Goal: Information Seeking & Learning: Compare options

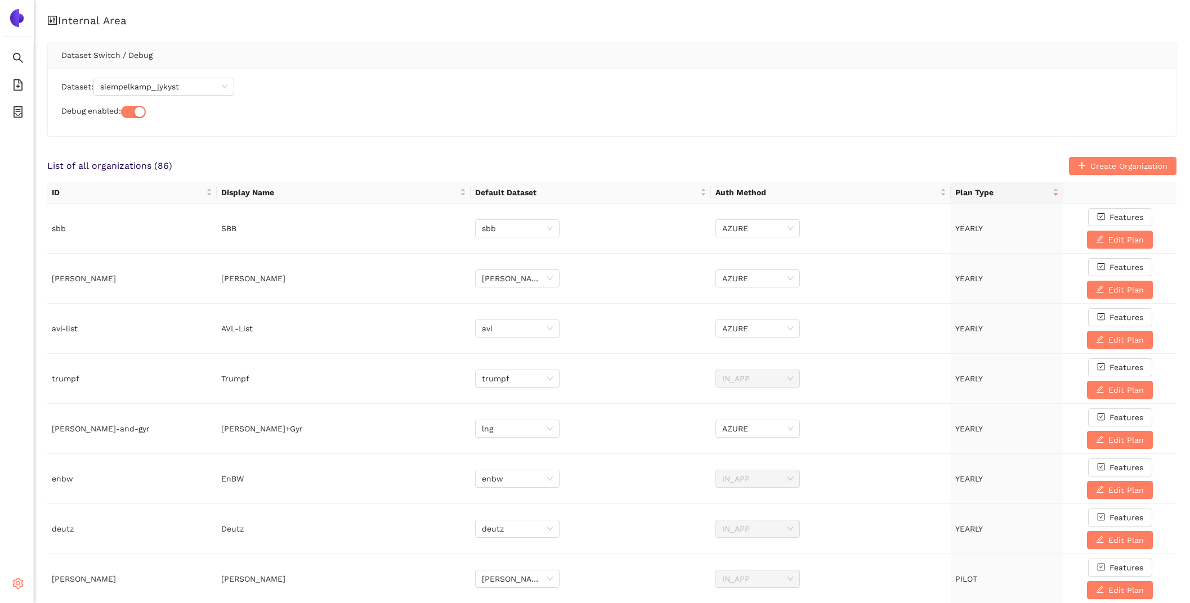
scroll to position [568, 0]
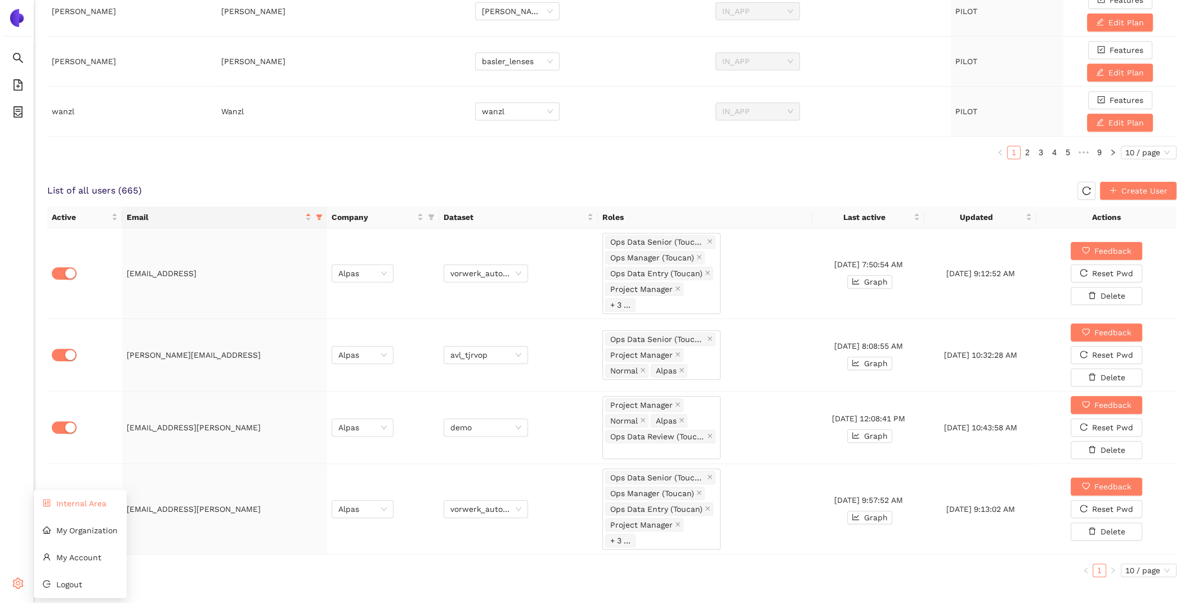
click at [56, 509] on li "Internal Area" at bounding box center [80, 503] width 93 height 23
click at [708, 336] on icon "close" at bounding box center [709, 338] width 5 height 5
click at [708, 342] on div "Project Manager Normal Alpas" at bounding box center [661, 355] width 118 height 34
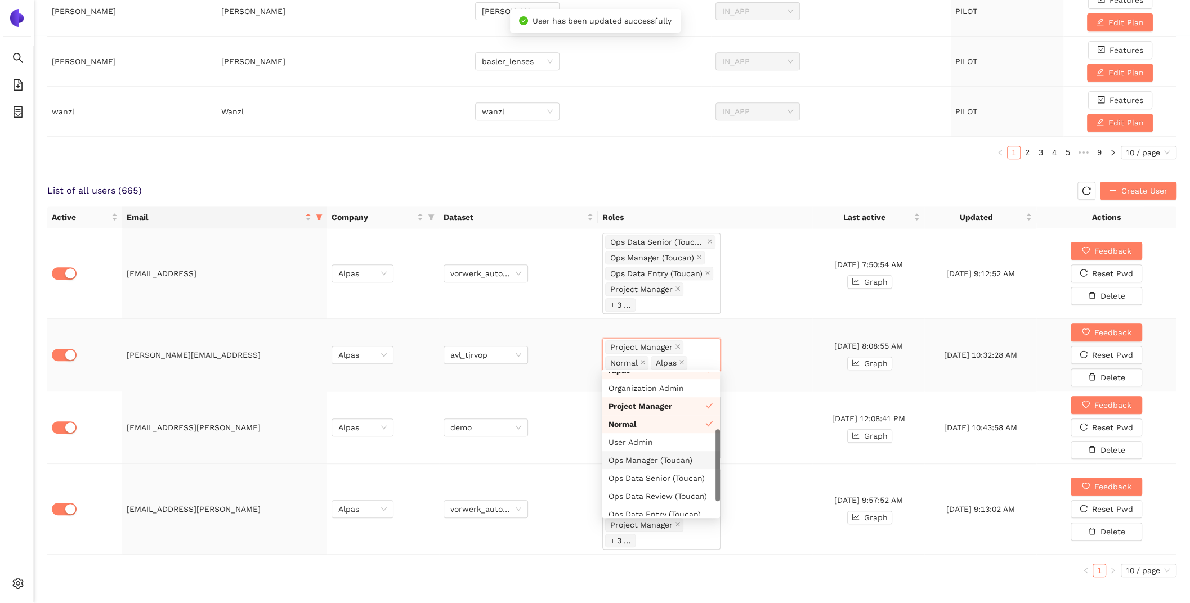
scroll to position [28, 0]
click at [691, 498] on div "Ops Data Review (Toucan)" at bounding box center [660, 497] width 105 height 12
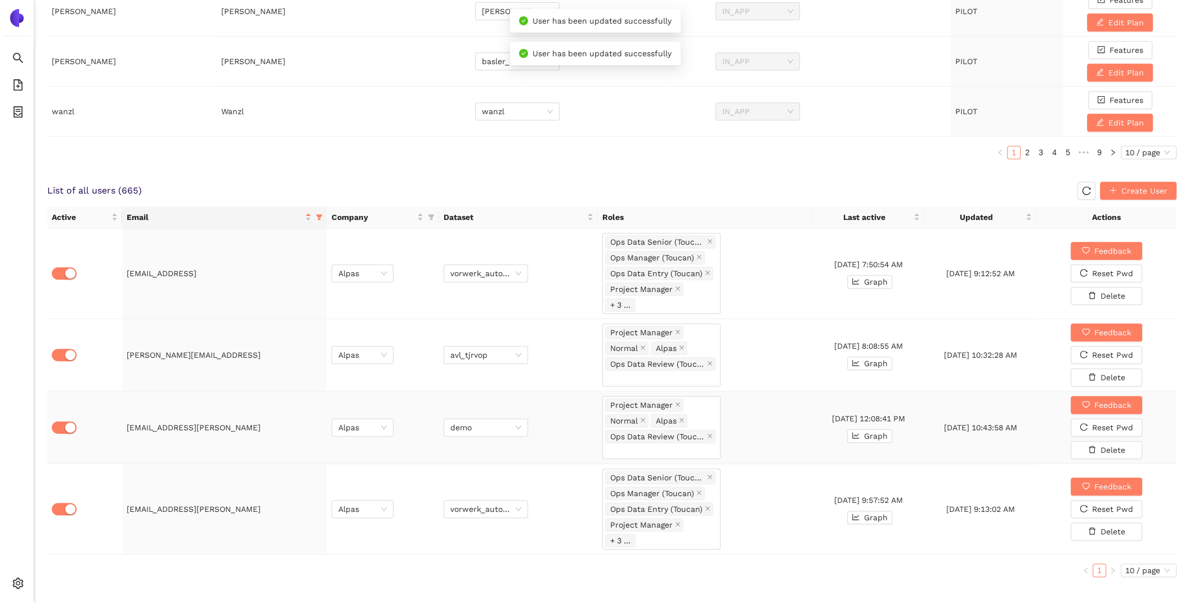
click at [791, 434] on td "Project Manager Normal Alpas Ops Data Review (Toucan)" at bounding box center [705, 428] width 214 height 73
click at [320, 219] on span at bounding box center [318, 217] width 11 height 17
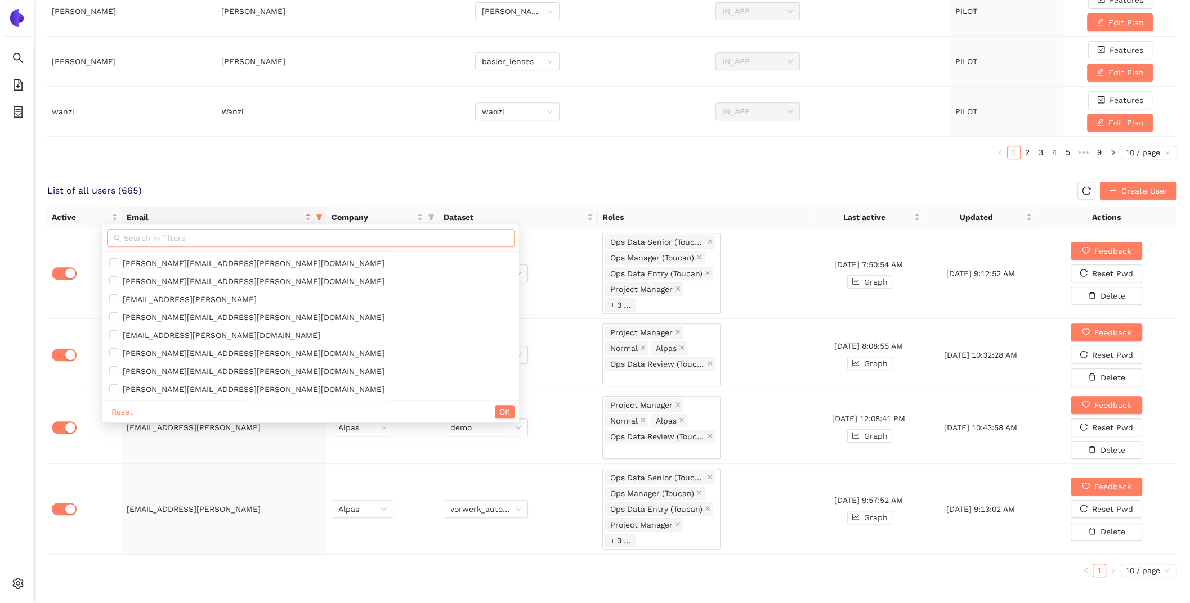
click at [279, 235] on input "text" at bounding box center [316, 238] width 384 height 12
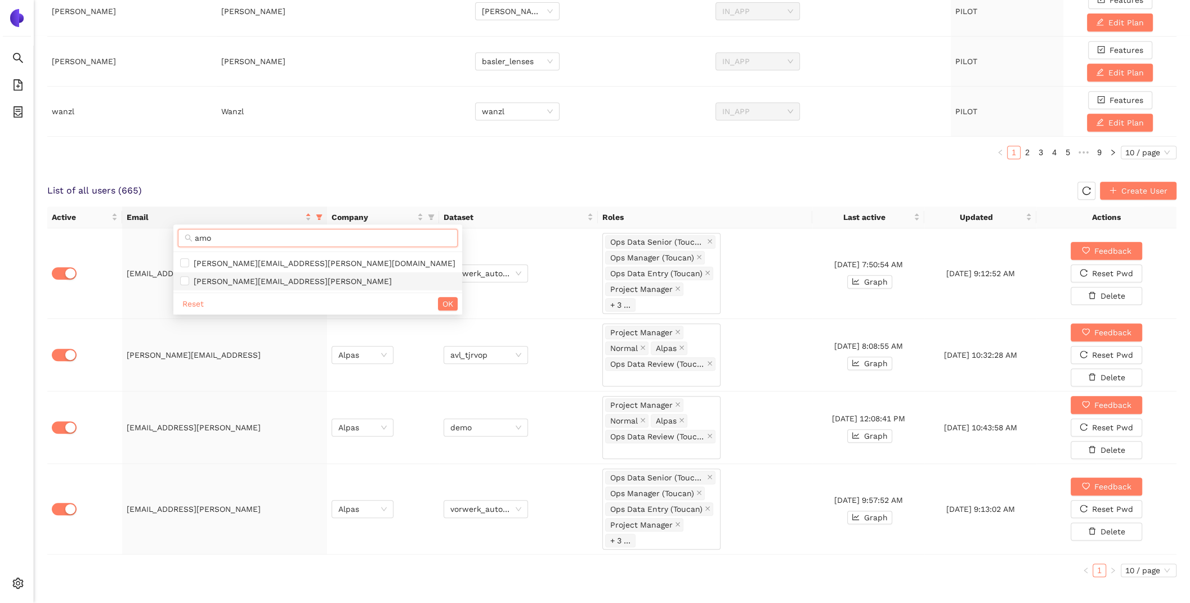
type input "amo"
click at [279, 278] on span "amol.kekre@alpas.ai" at bounding box center [317, 281] width 275 height 12
checkbox input "true"
click at [438, 302] on button "OK" at bounding box center [448, 304] width 20 height 14
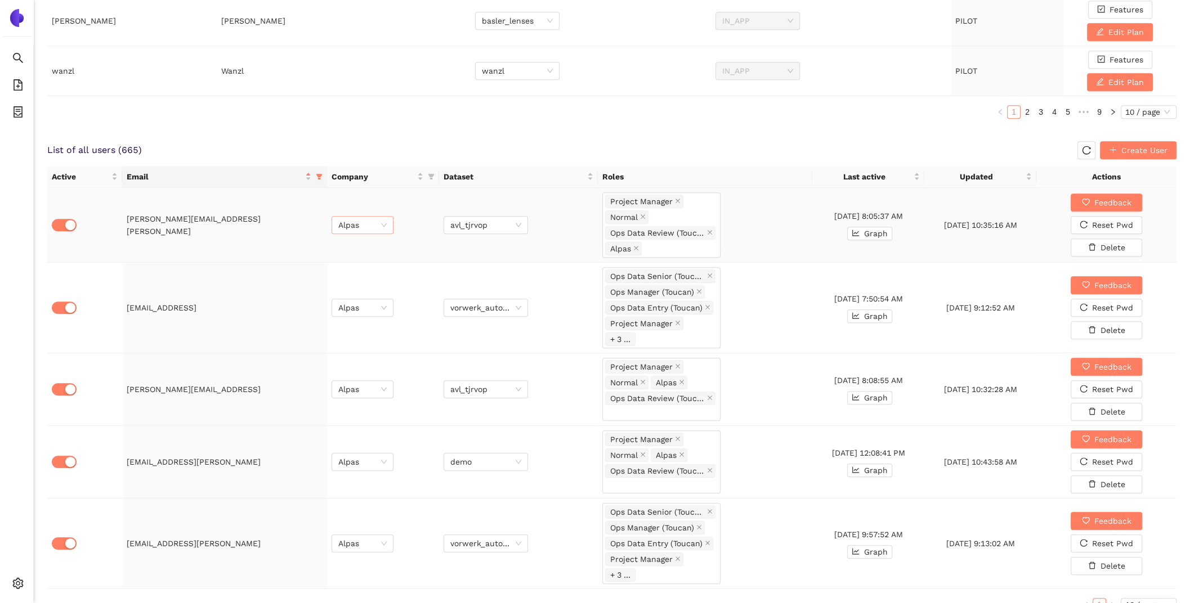
scroll to position [642, 0]
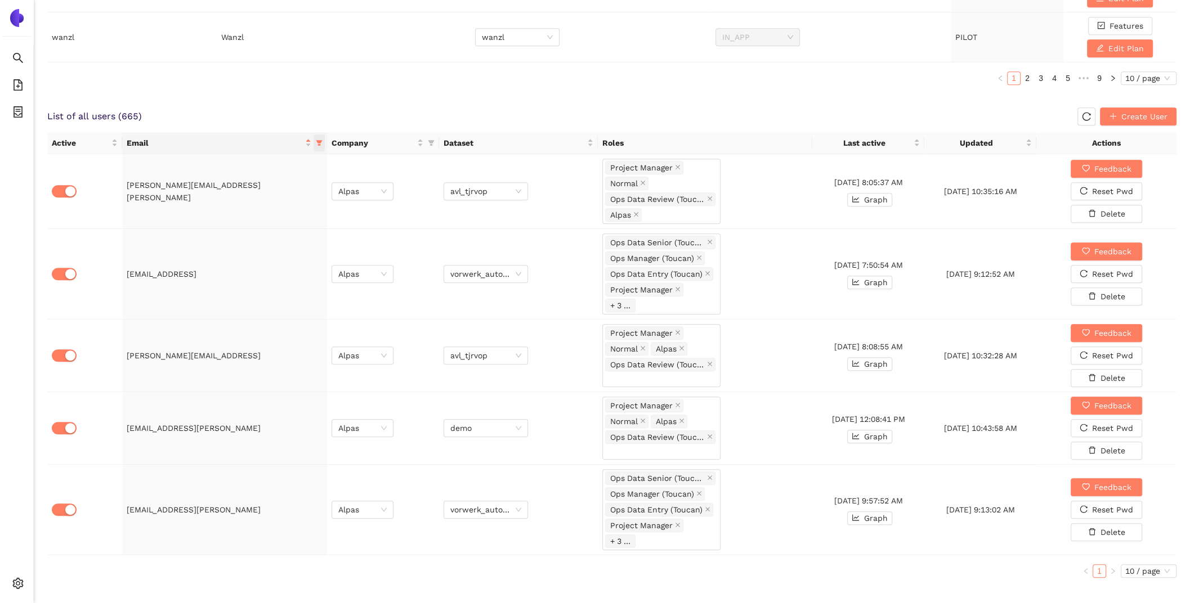
click at [316, 140] on icon "filter" at bounding box center [319, 143] width 7 height 7
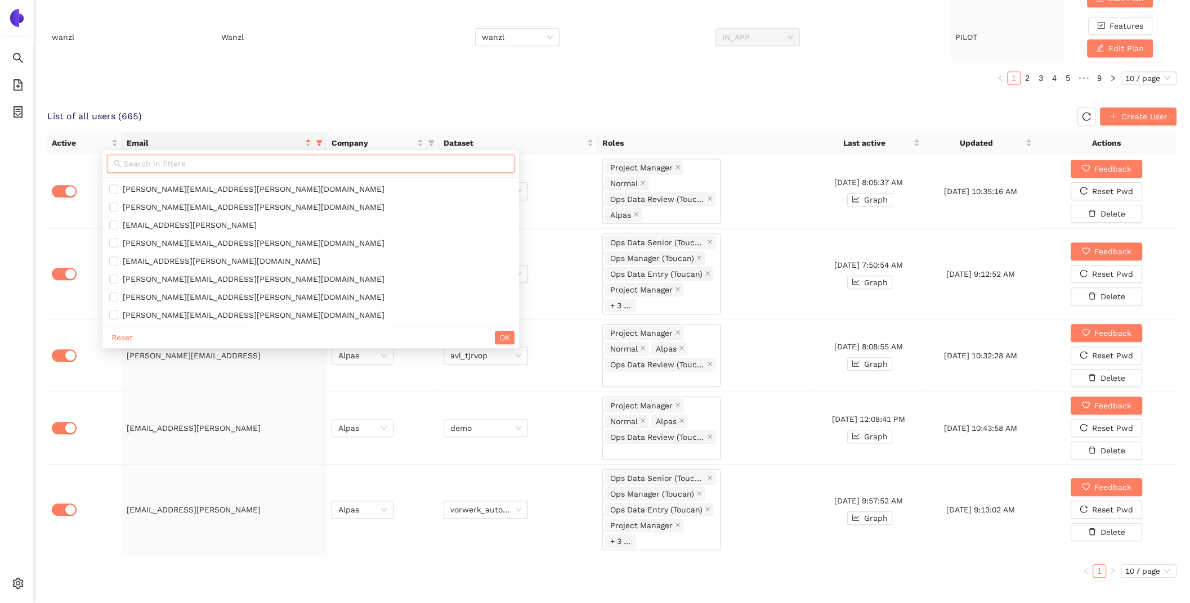
click at [191, 159] on input "text" at bounding box center [316, 164] width 384 height 12
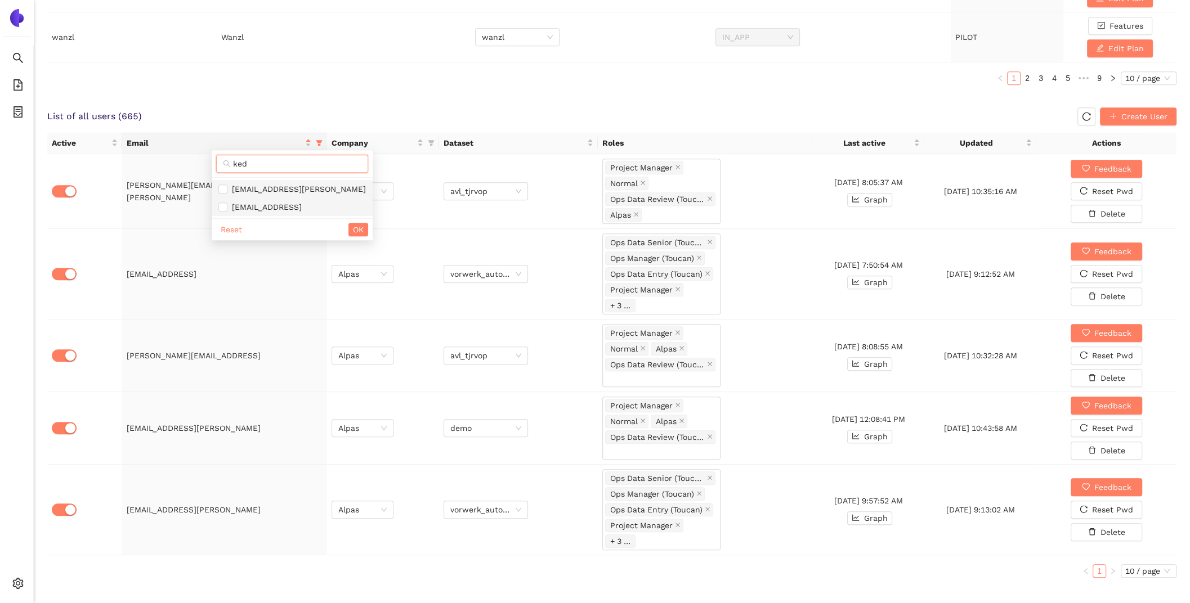
type input "ked"
click at [249, 186] on span "[EMAIL_ADDRESS][PERSON_NAME]" at bounding box center [296, 189] width 138 height 9
checkbox input "true"
click at [348, 235] on button "OK" at bounding box center [358, 230] width 20 height 14
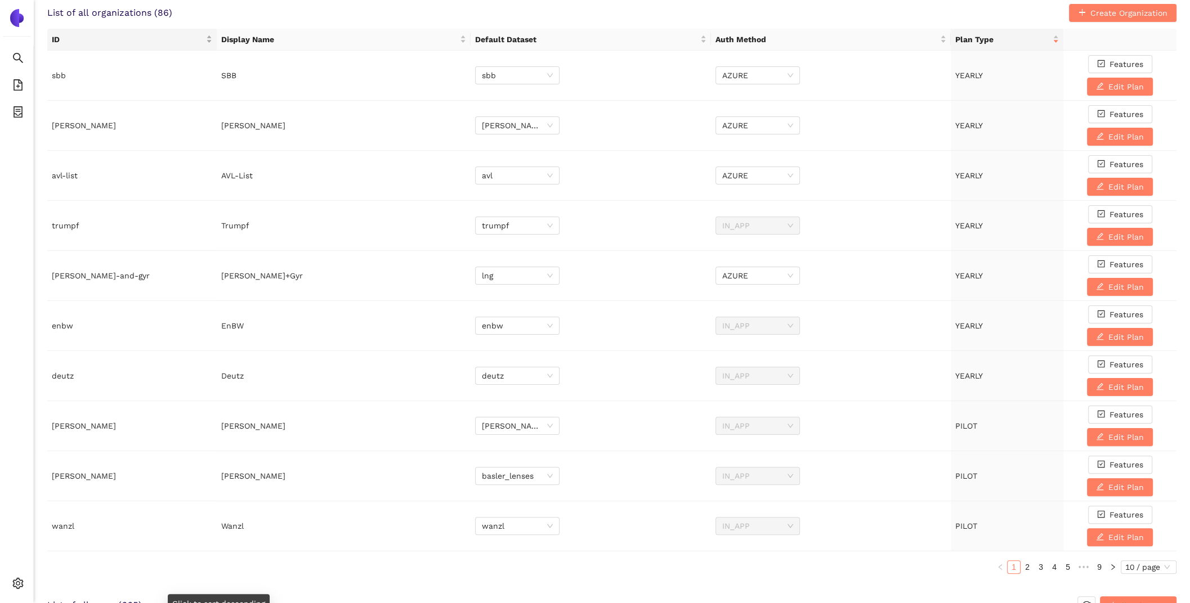
scroll to position [0, 0]
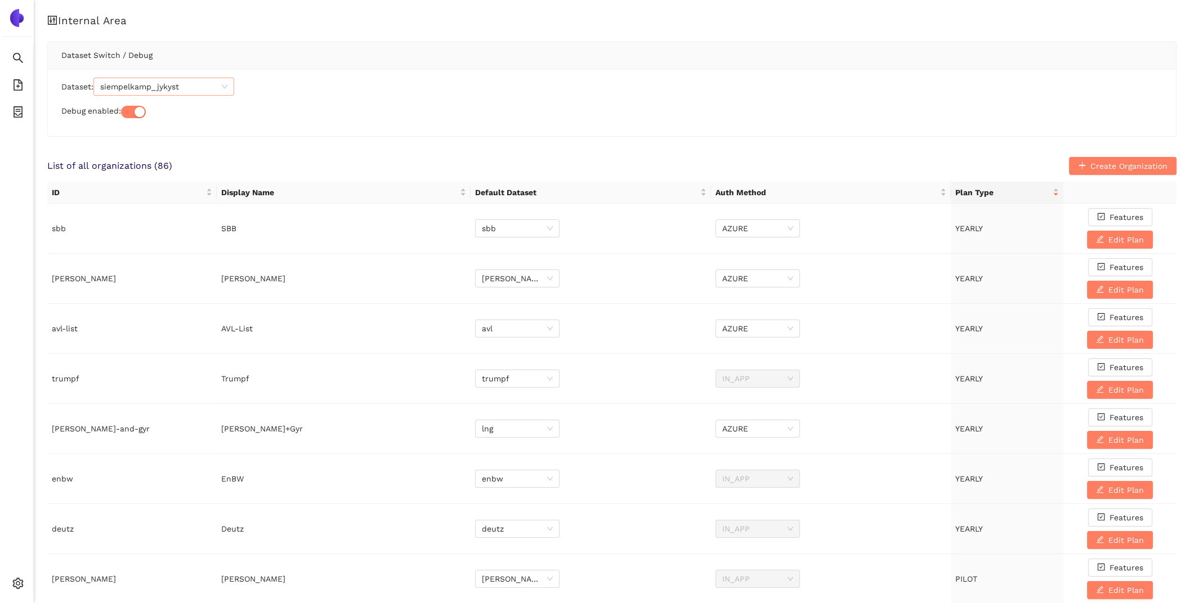
click at [176, 84] on span "siempelkamp_jykyst" at bounding box center [163, 86] width 127 height 17
type input "r"
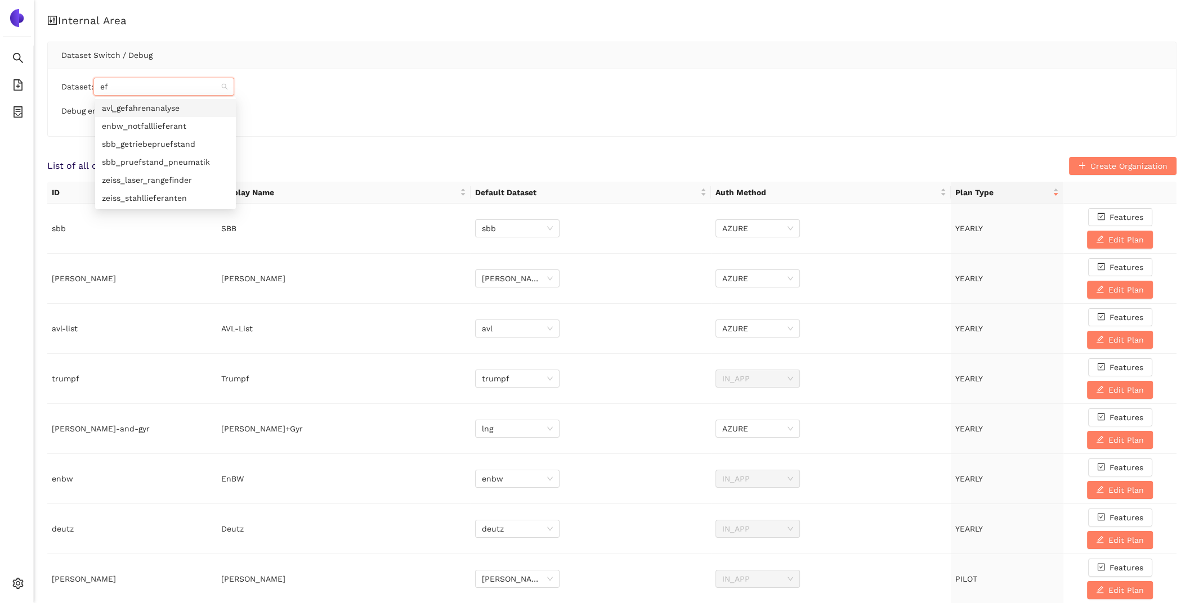
type input "efq"
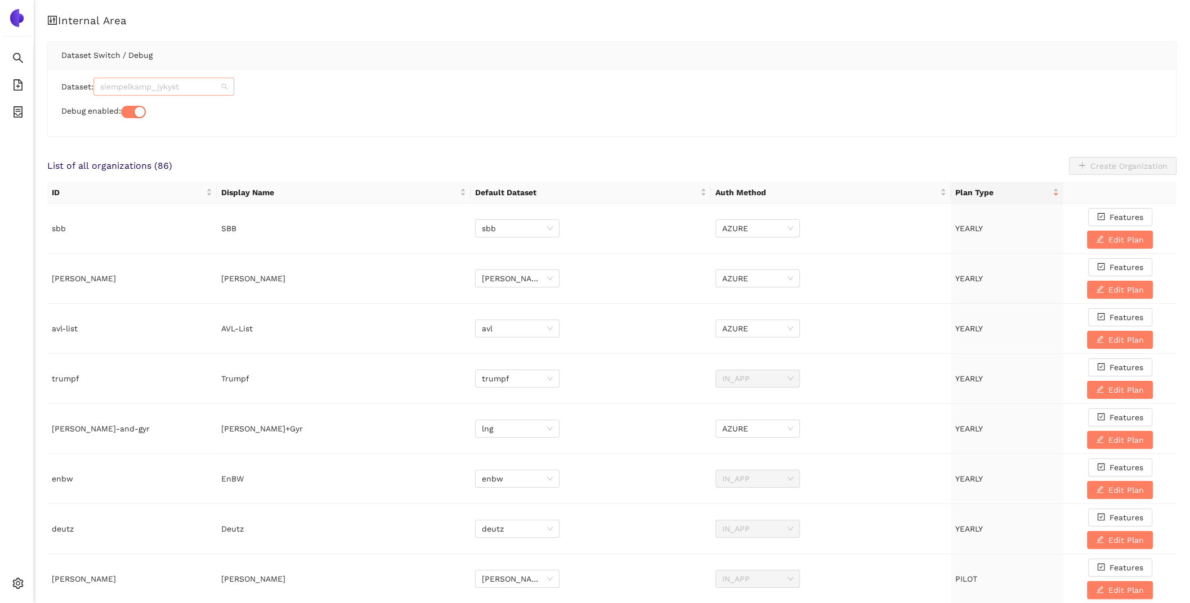
click at [124, 82] on span "siempelkamp_jykyst" at bounding box center [163, 86] width 127 height 17
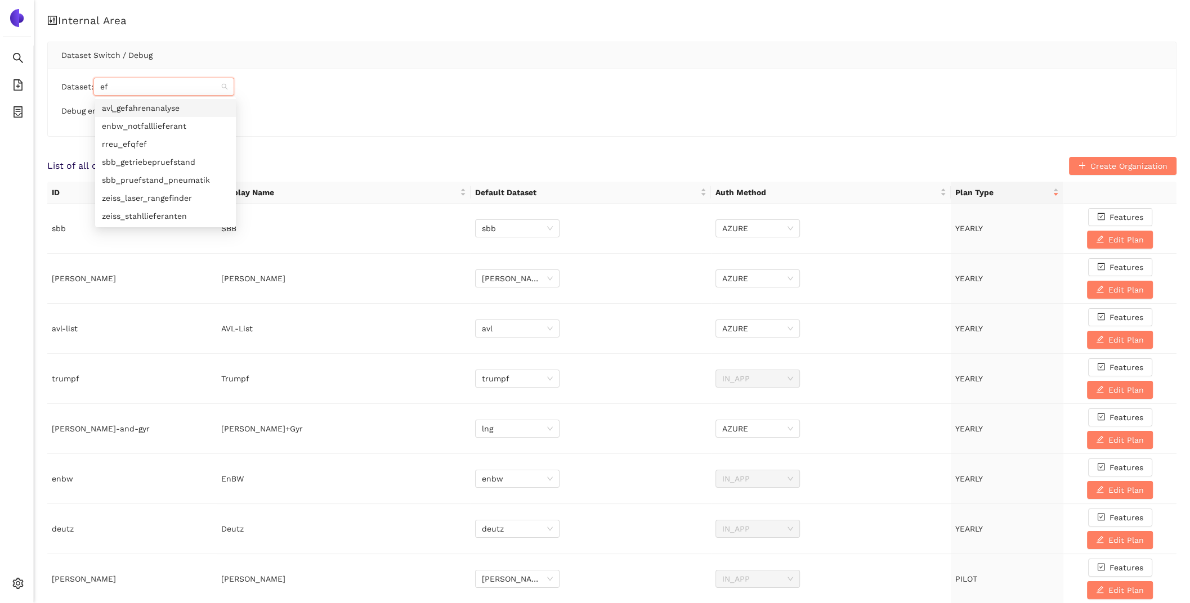
type input "efq"
click at [141, 110] on div "rreu_efqfef" at bounding box center [165, 108] width 127 height 12
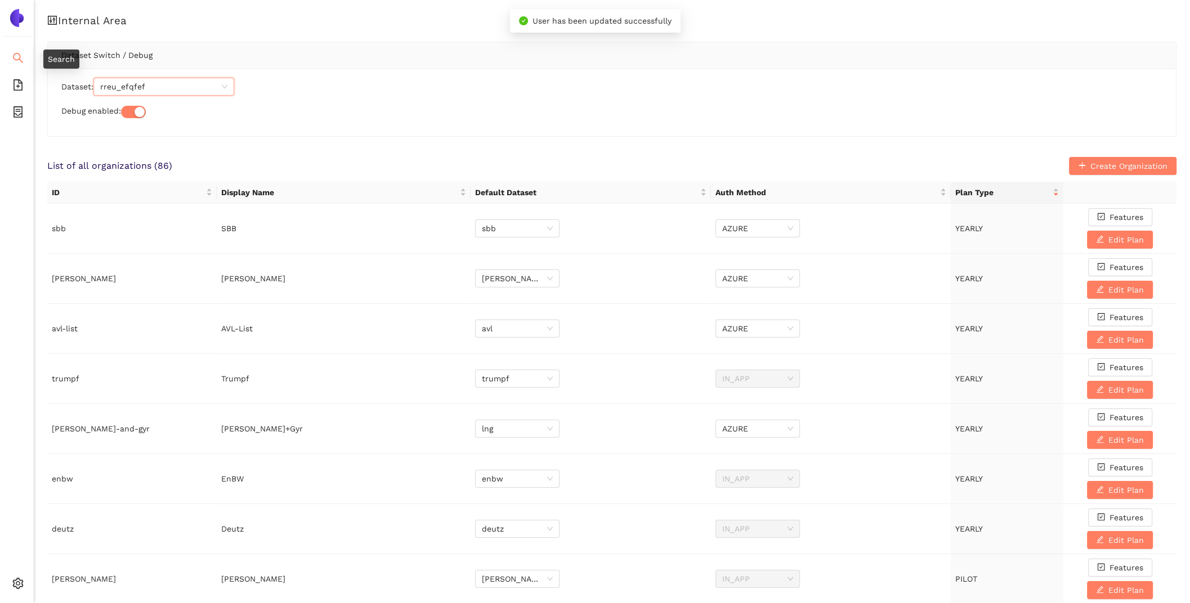
click at [26, 52] on li "Search" at bounding box center [16, 59] width 33 height 23
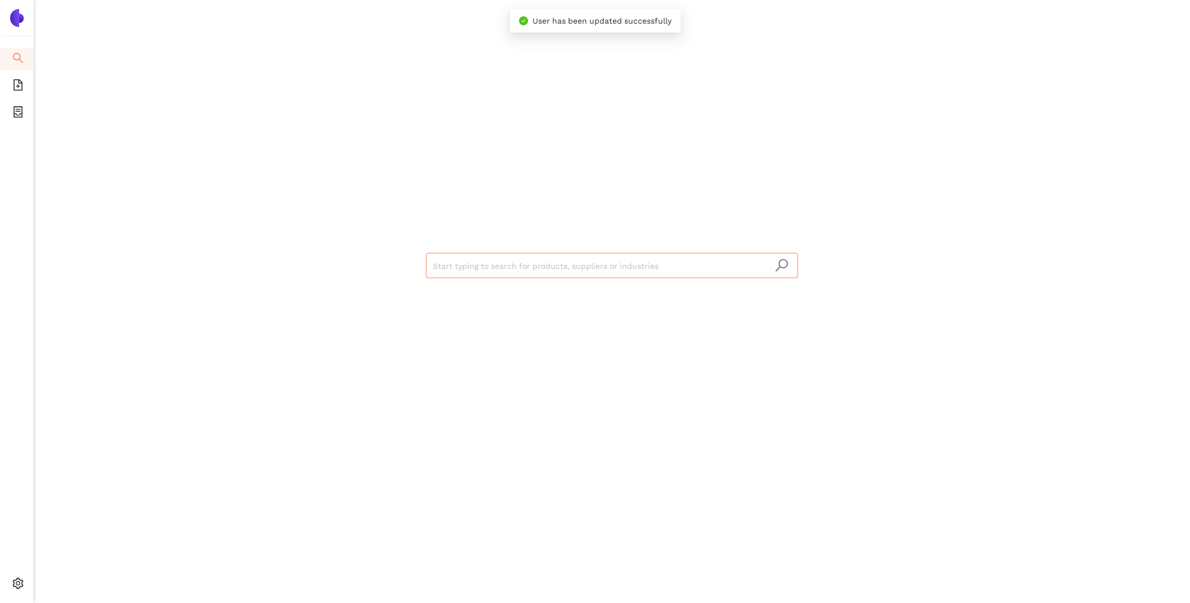
click at [467, 271] on input "search" at bounding box center [612, 266] width 358 height 25
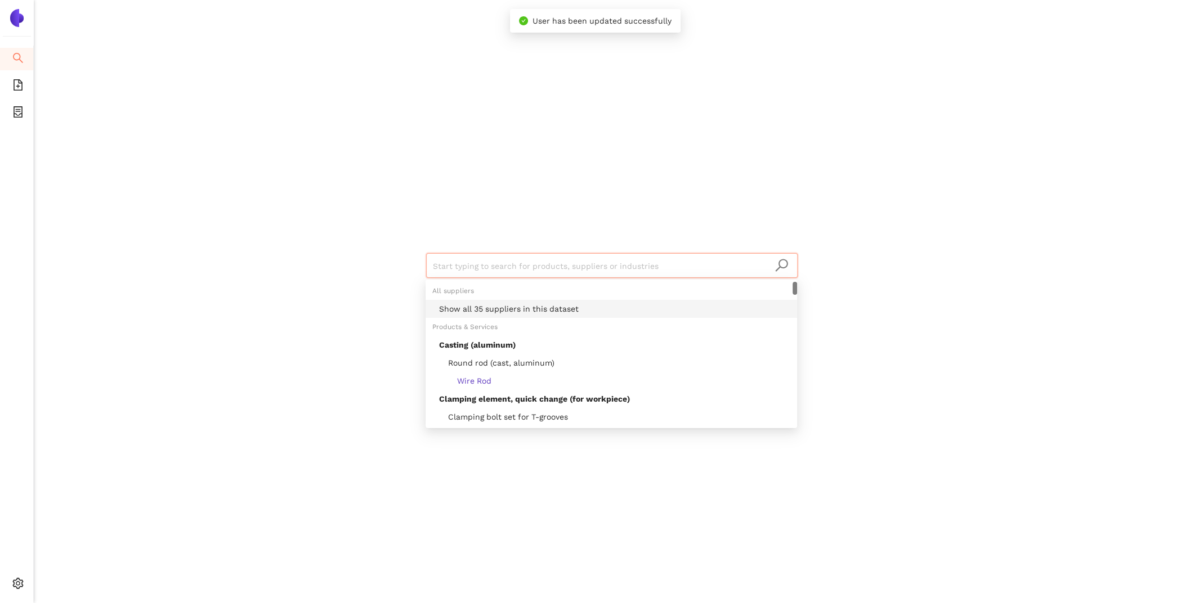
click at [501, 305] on div "Show all 35 suppliers in this dataset" at bounding box center [614, 309] width 351 height 12
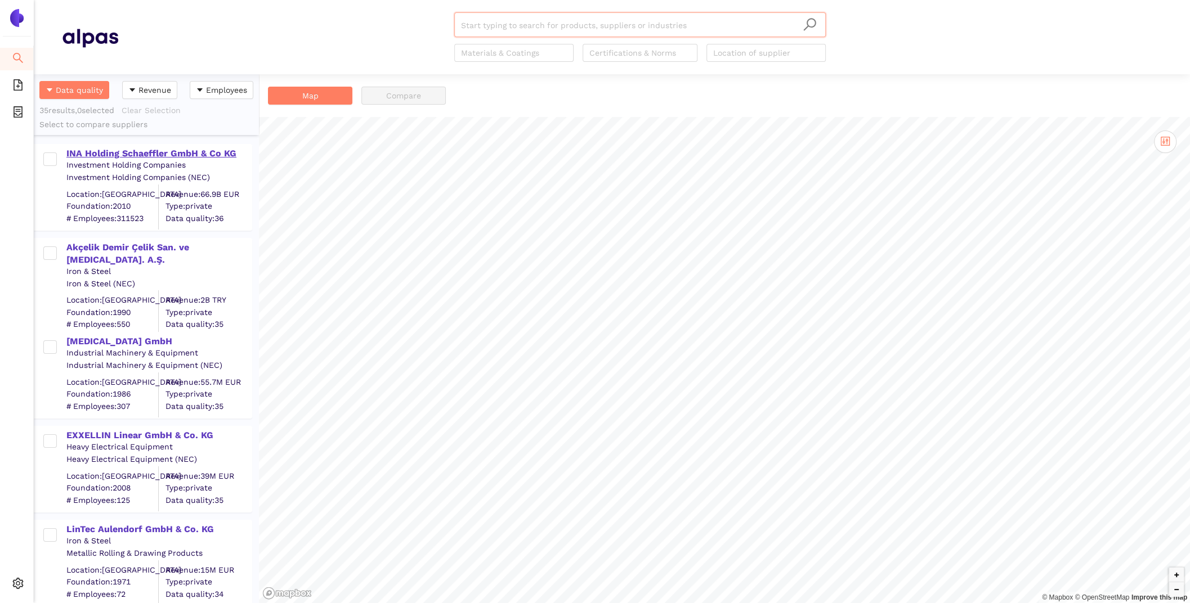
click at [110, 155] on div "INA Holding Schaeffler GmbH & Co KG" at bounding box center [158, 153] width 185 height 12
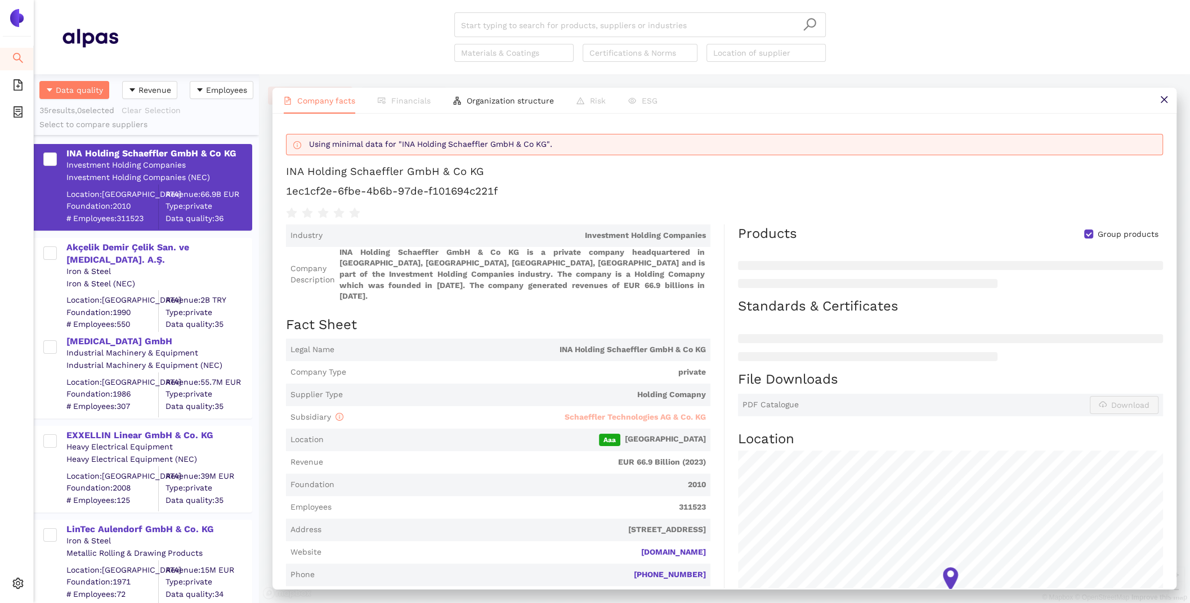
click at [622, 412] on span "Schaeffler Technologies AG & Co. KG" at bounding box center [634, 416] width 141 height 9
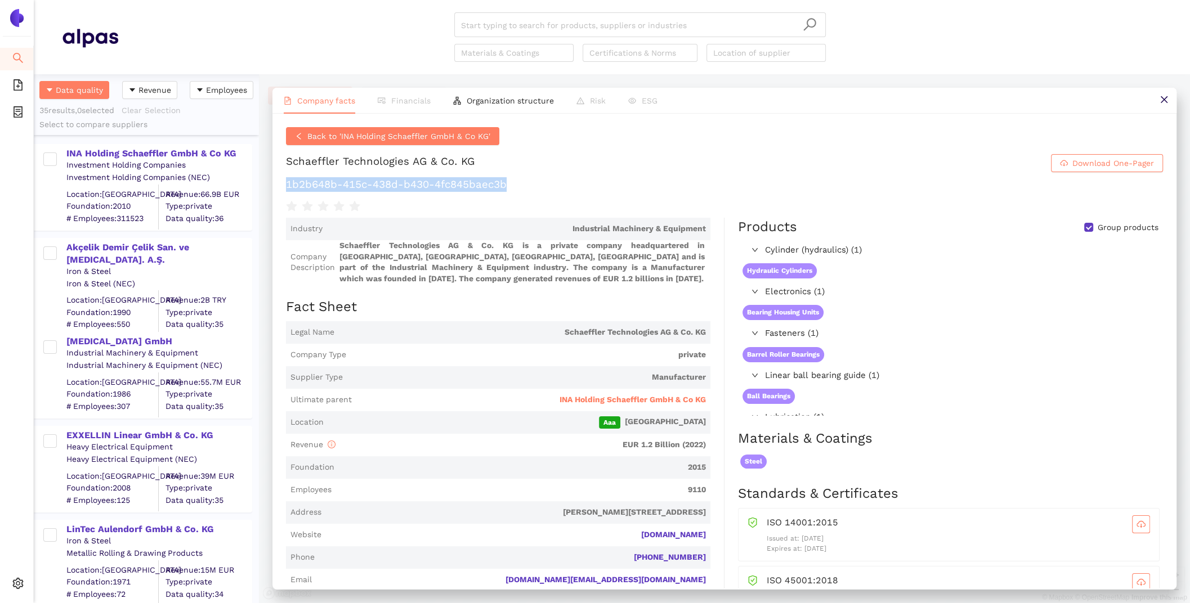
drag, startPoint x: 518, startPoint y: 188, endPoint x: 279, endPoint y: 187, distance: 238.6
click at [279, 187] on div "Back to 'INA Holding Schaeffler GmbH & Co KG' Schaeffler Technologies AG & Co. …" at bounding box center [724, 351] width 904 height 475
copy h1 "1b2b648b-415c-438d-b430-4fc845baec3b"
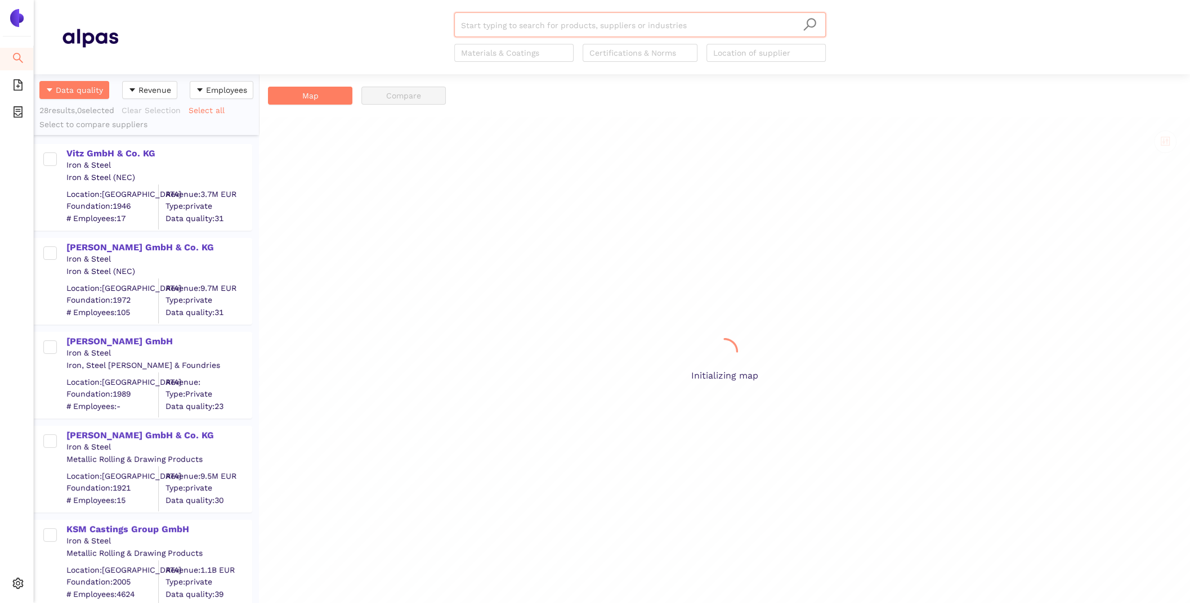
scroll to position [529, 225]
click at [137, 155] on div "Vitz GmbH & Co. KG" at bounding box center [158, 153] width 185 height 12
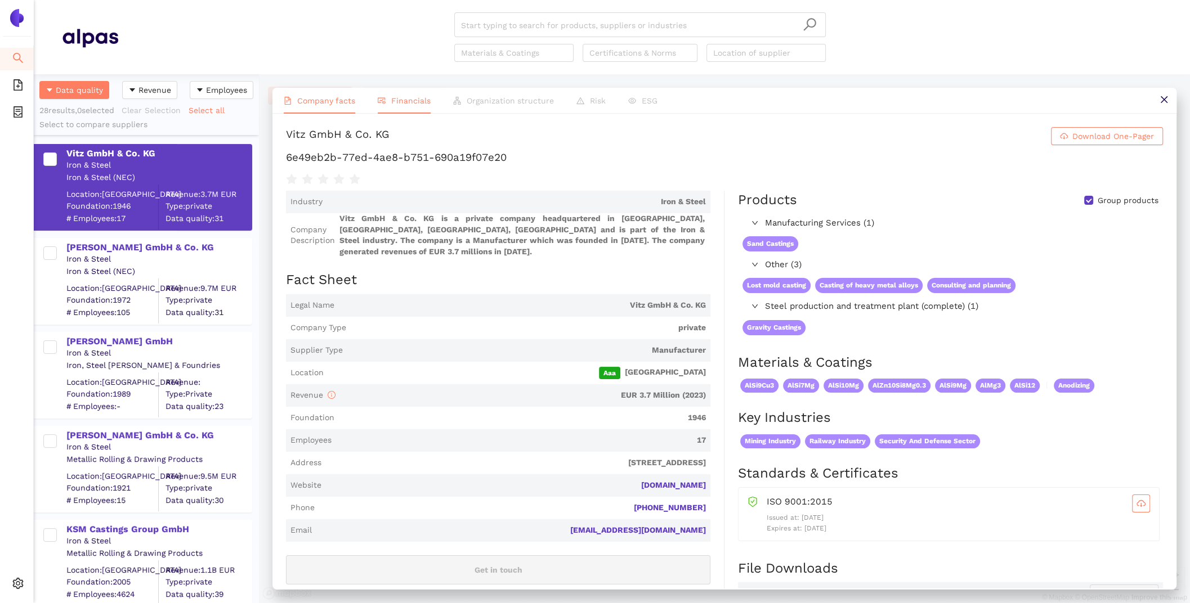
click at [405, 105] on span "Financials" at bounding box center [410, 100] width 39 height 9
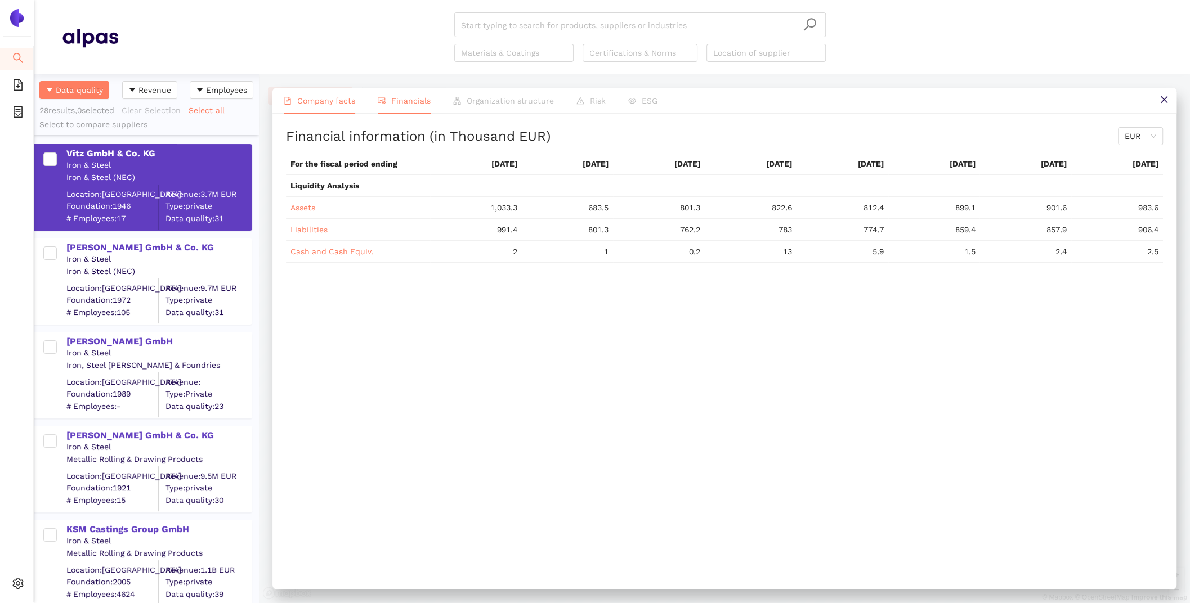
click at [347, 93] on li "Company facts" at bounding box center [319, 101] width 94 height 26
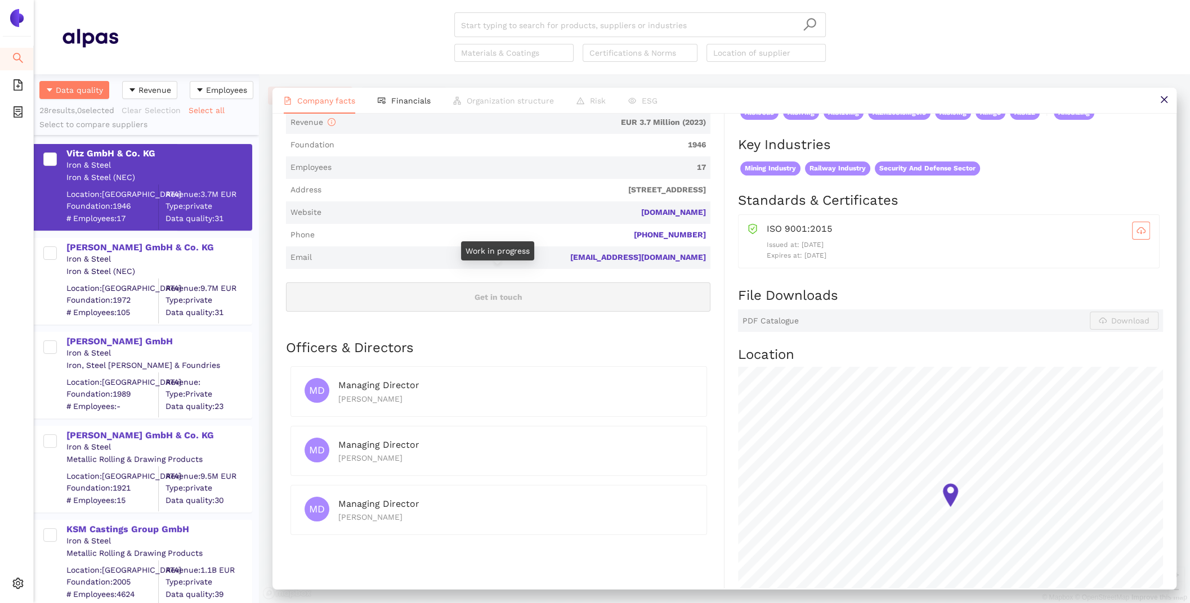
scroll to position [0, 0]
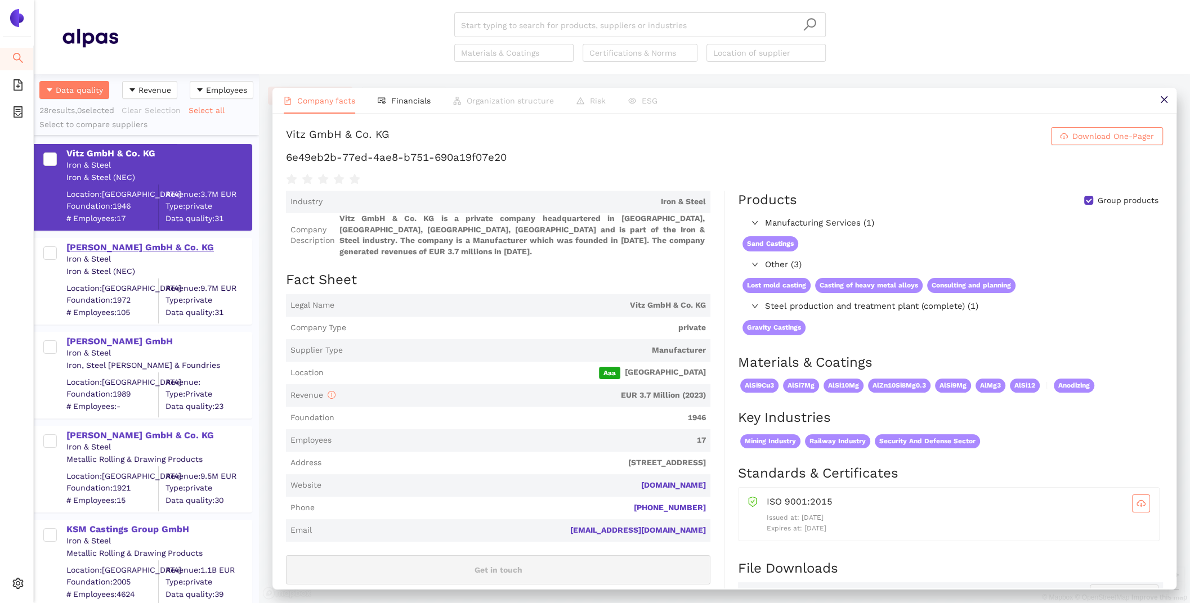
click at [86, 248] on div "TROMPETTER GUSS GmbH & Co. KG" at bounding box center [158, 247] width 185 height 12
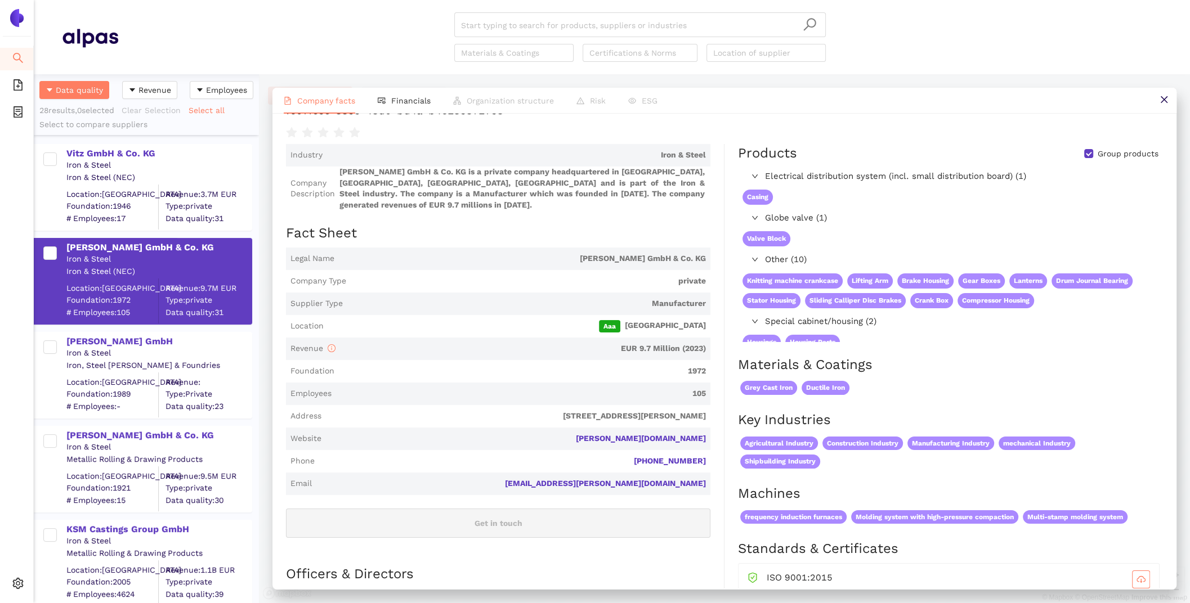
scroll to position [53, 0]
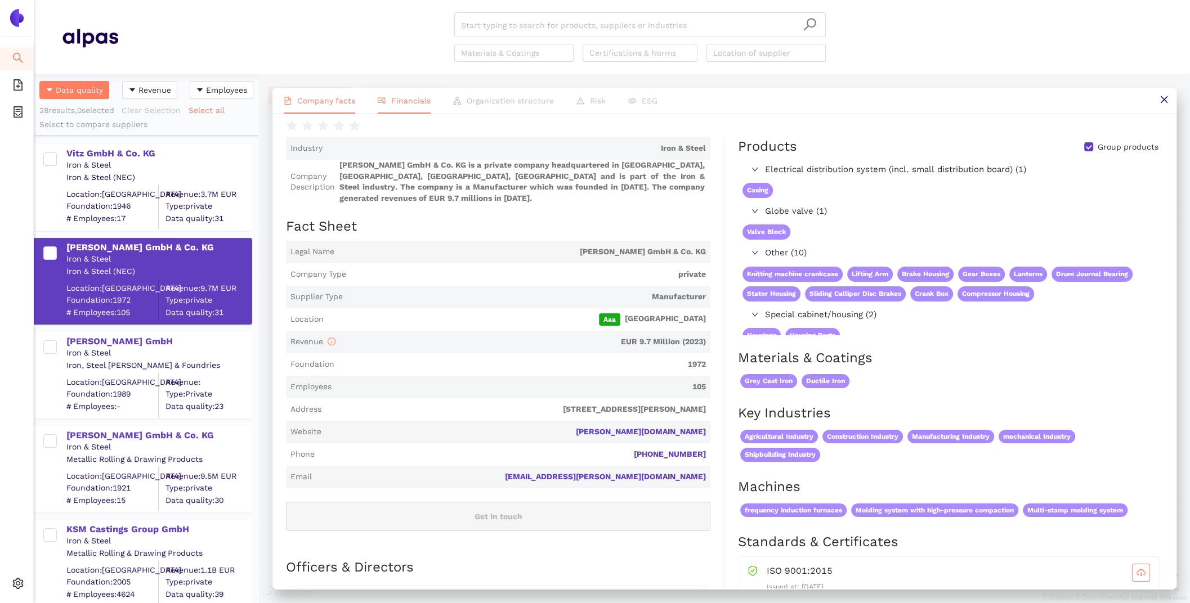
click at [406, 88] on li "Financials" at bounding box center [403, 101] width 75 height 26
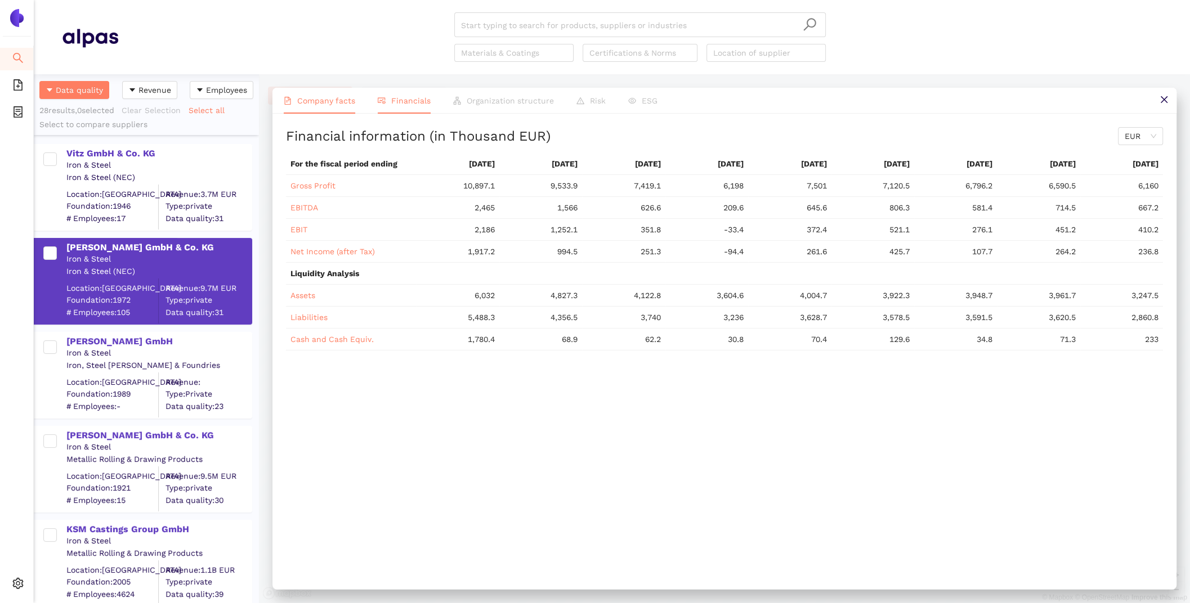
click at [336, 105] on span "Company facts" at bounding box center [326, 100] width 58 height 9
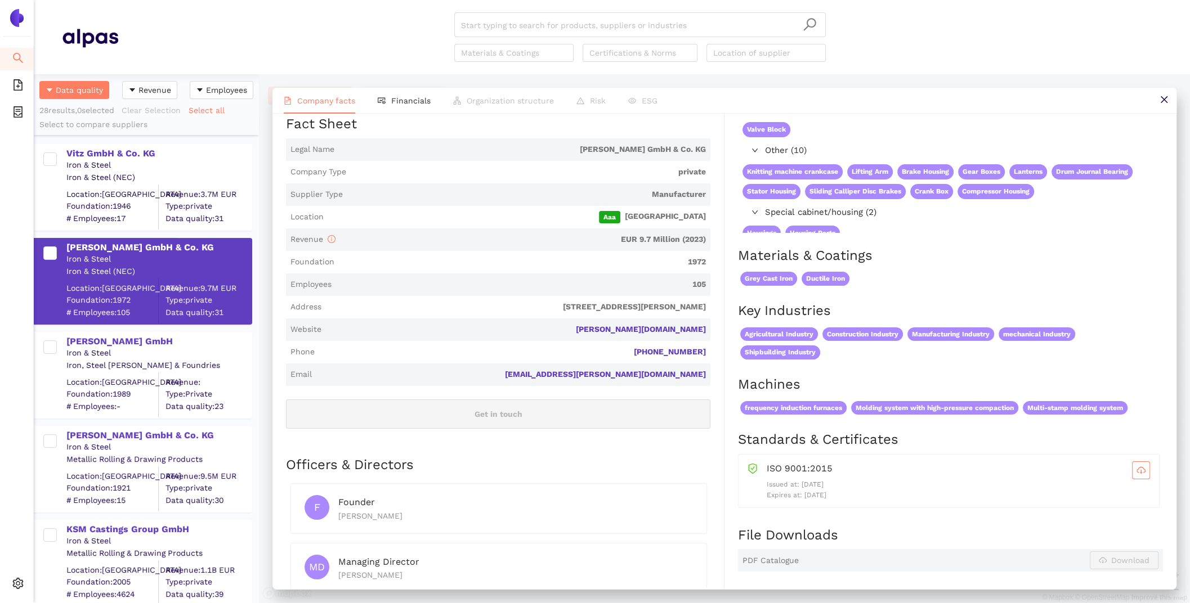
scroll to position [348, 0]
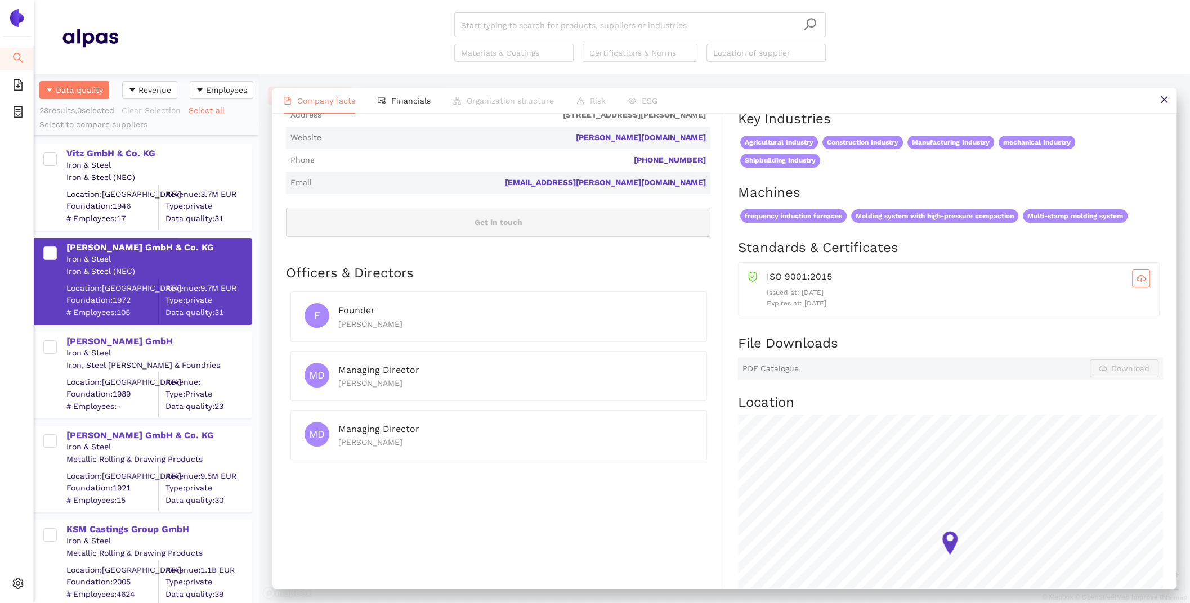
click at [127, 346] on div "[PERSON_NAME] GmbH" at bounding box center [158, 341] width 185 height 12
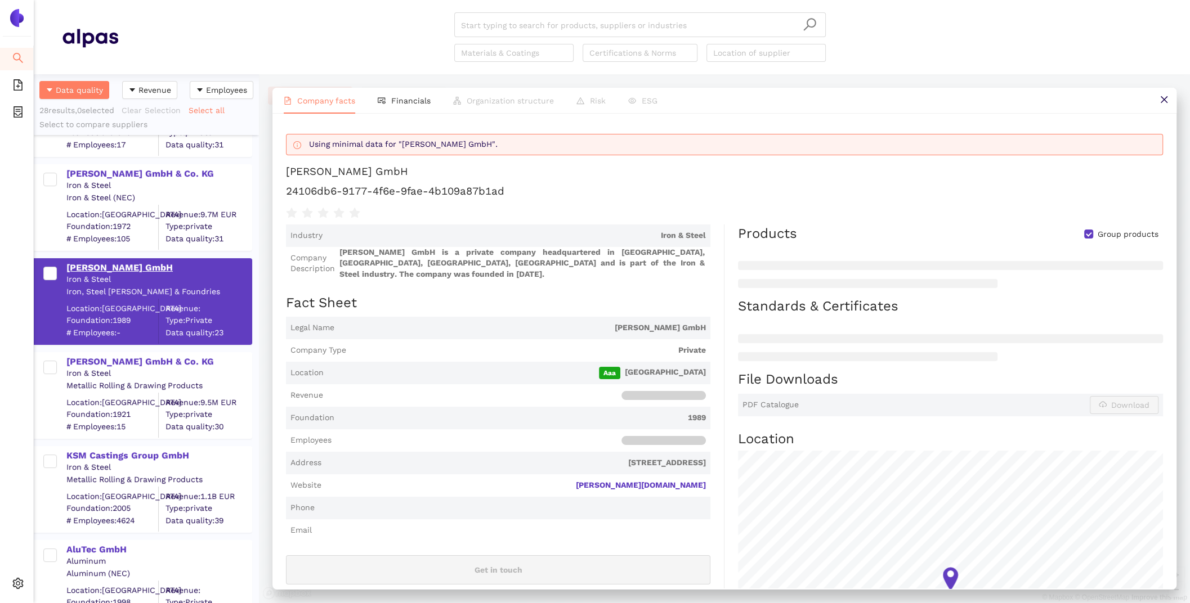
scroll to position [107, 0]
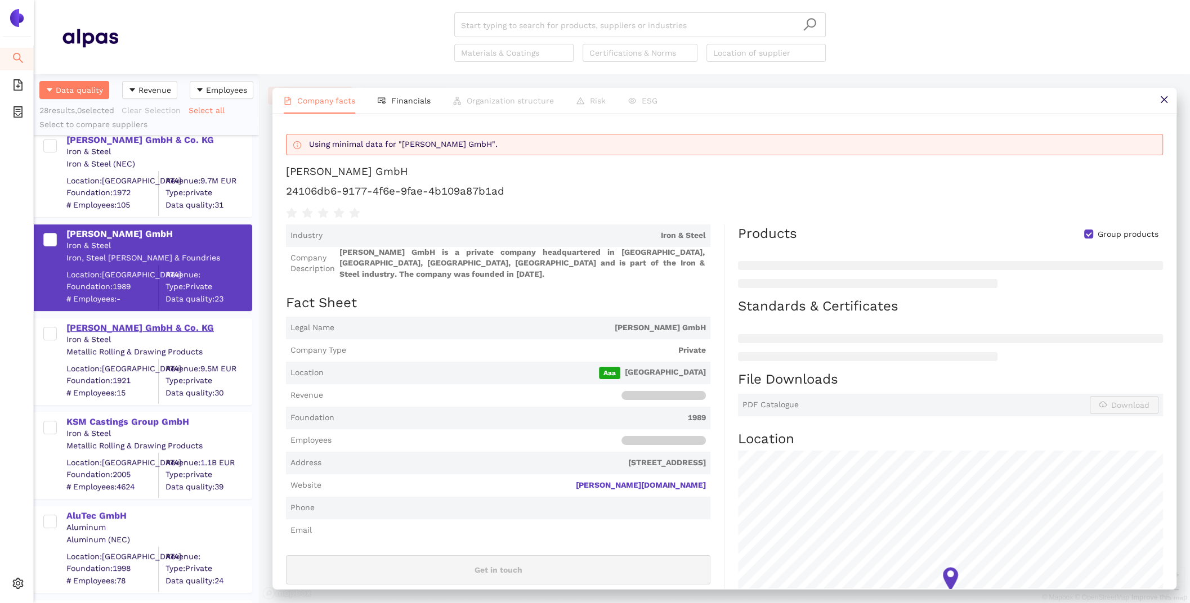
click at [118, 326] on div "[PERSON_NAME] GmbH & Co. KG" at bounding box center [158, 328] width 185 height 12
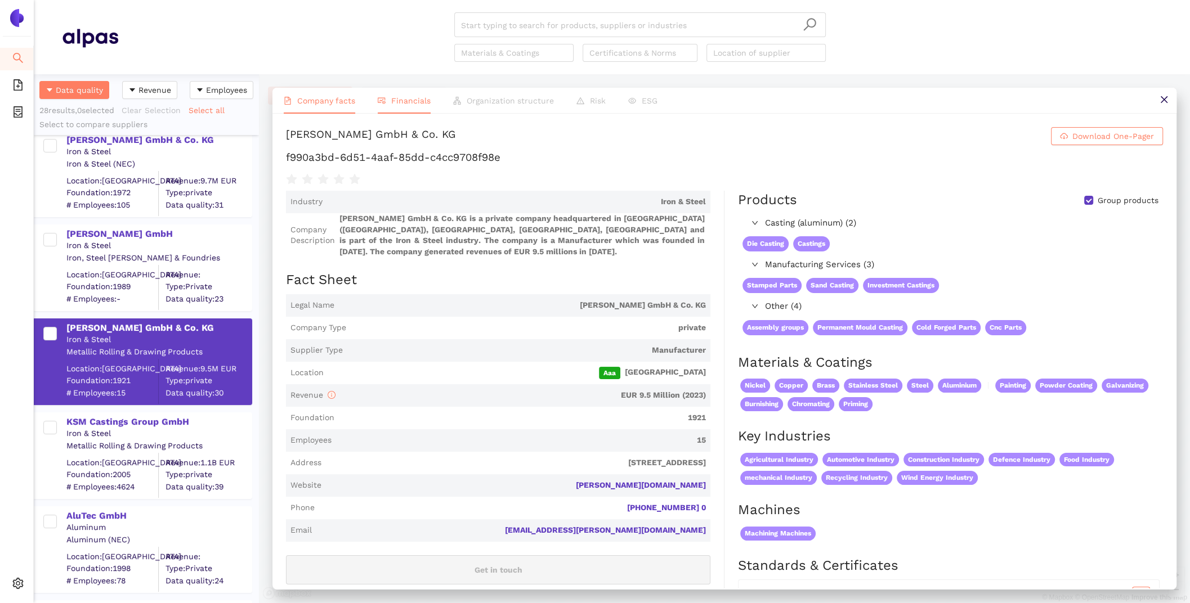
click at [415, 95] on li "Financials" at bounding box center [403, 101] width 75 height 26
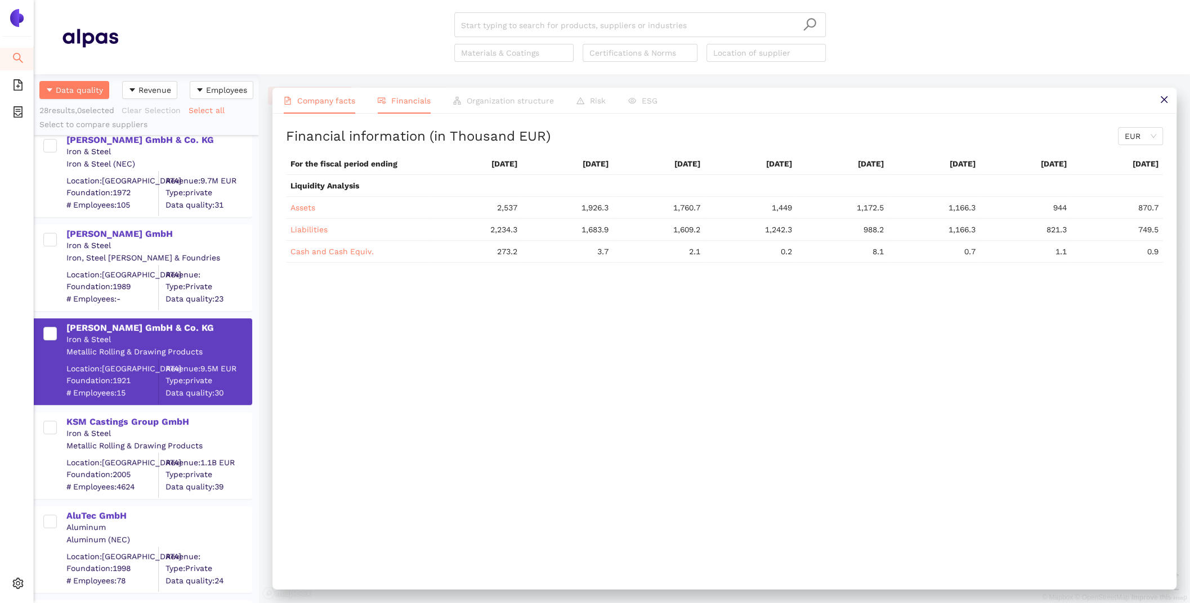
click at [325, 104] on span "Company facts" at bounding box center [326, 100] width 58 height 9
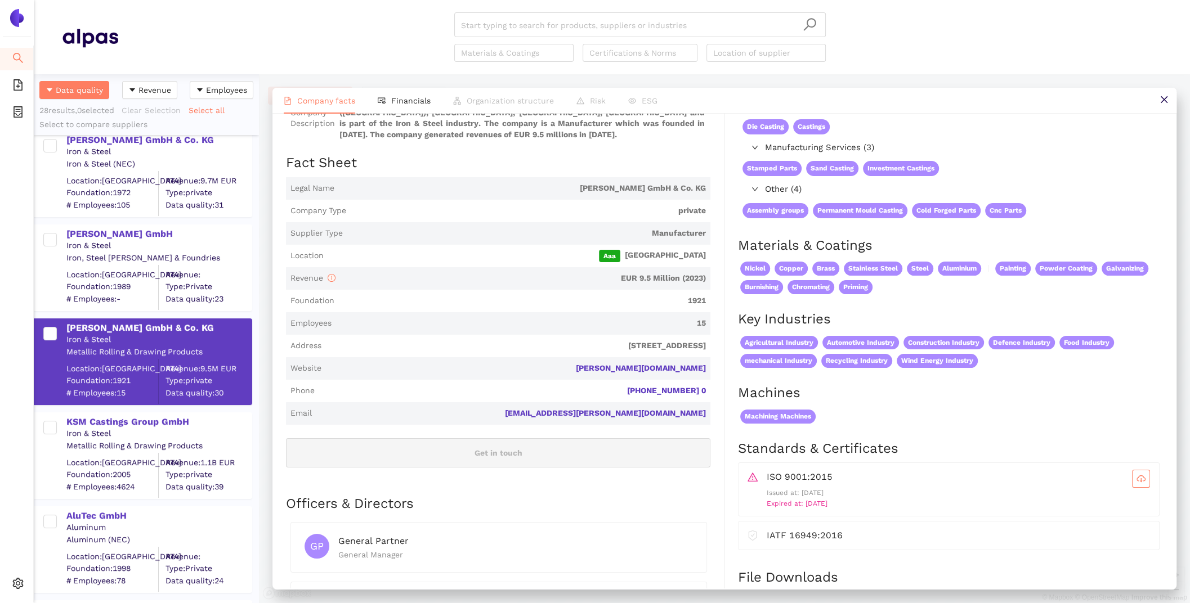
scroll to position [0, 0]
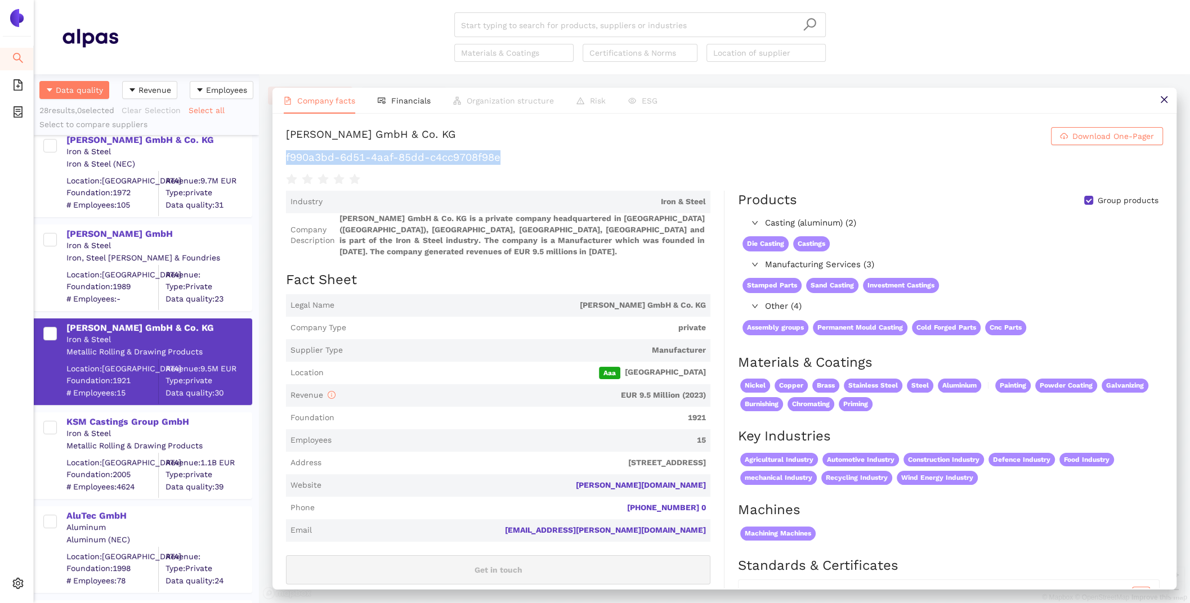
drag, startPoint x: 504, startPoint y: 161, endPoint x: 284, endPoint y: 155, distance: 219.5
click at [284, 155] on div "Brockhaus GmbH & Co. KG Download One-Pager f990a3bd-6d51-4aaf-85dd-c4cc9708f98e…" at bounding box center [724, 351] width 904 height 475
copy h1 "f990a3bd-6d51-4aaf-85dd-c4cc9708f98e"
click at [121, 234] on div "[PERSON_NAME] GmbH" at bounding box center [158, 234] width 185 height 12
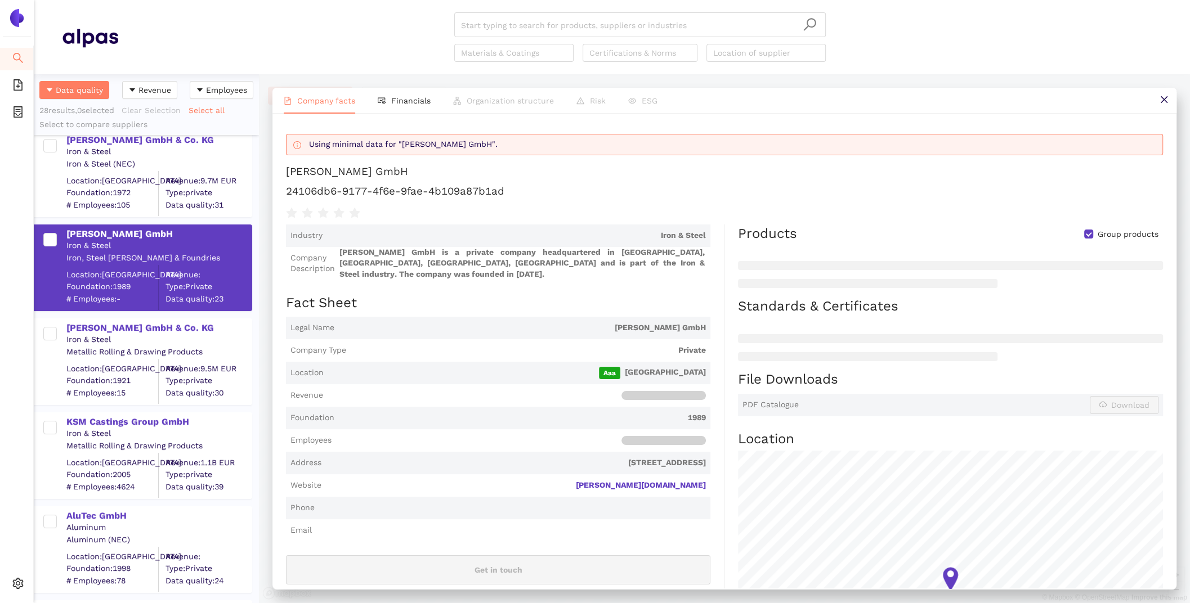
scroll to position [3, 0]
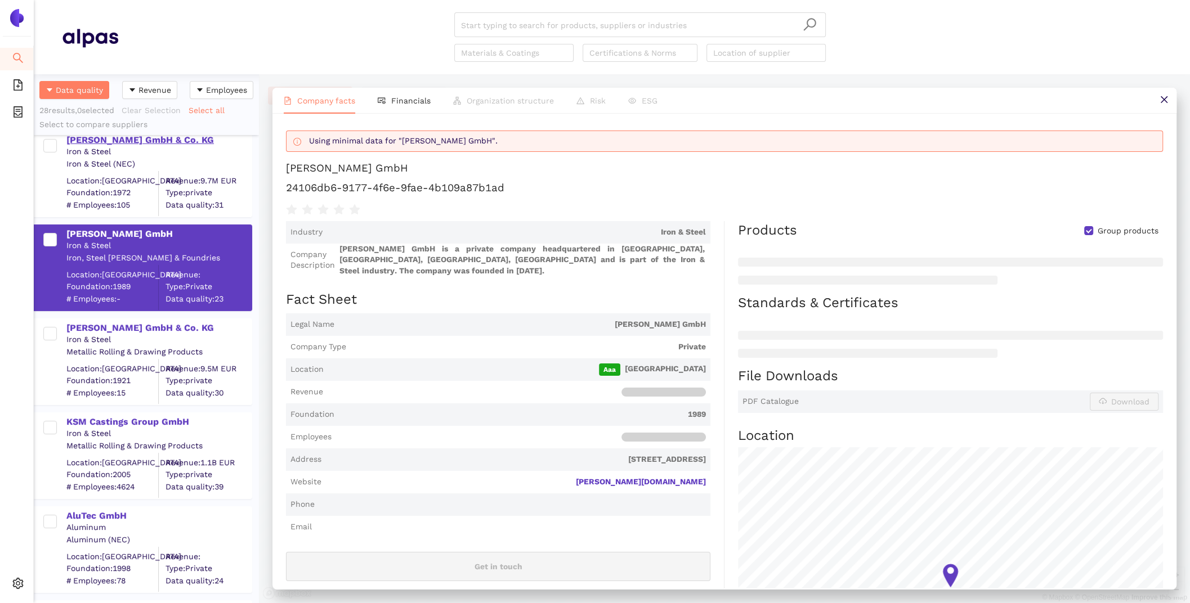
click at [156, 140] on div "TROMPETTER GUSS GmbH & Co. KG" at bounding box center [158, 140] width 185 height 12
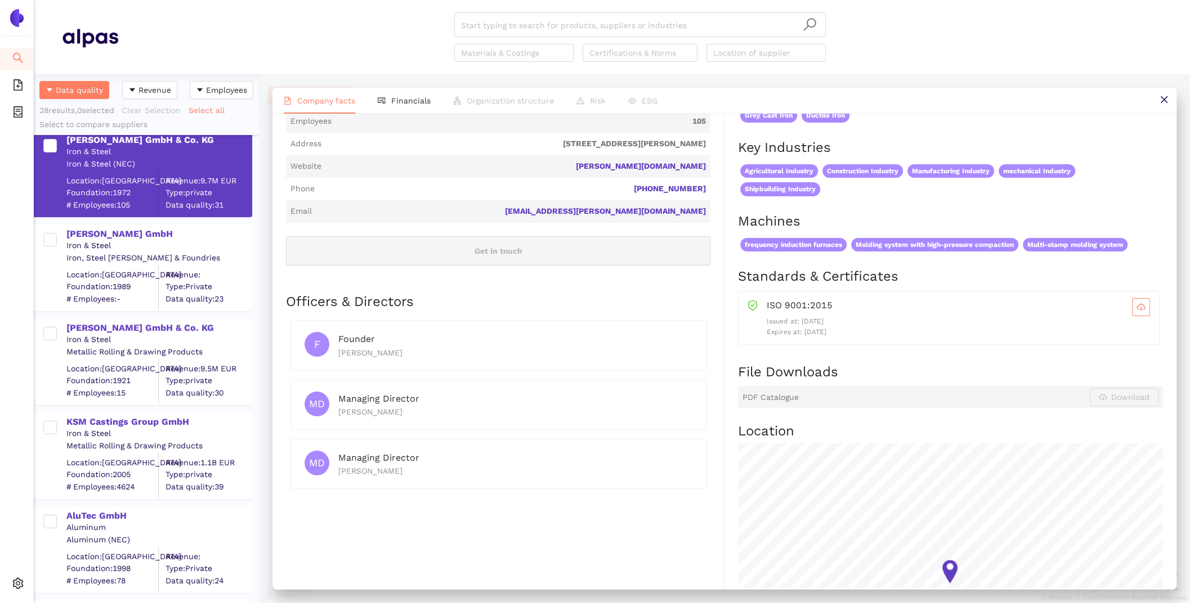
scroll to position [0, 0]
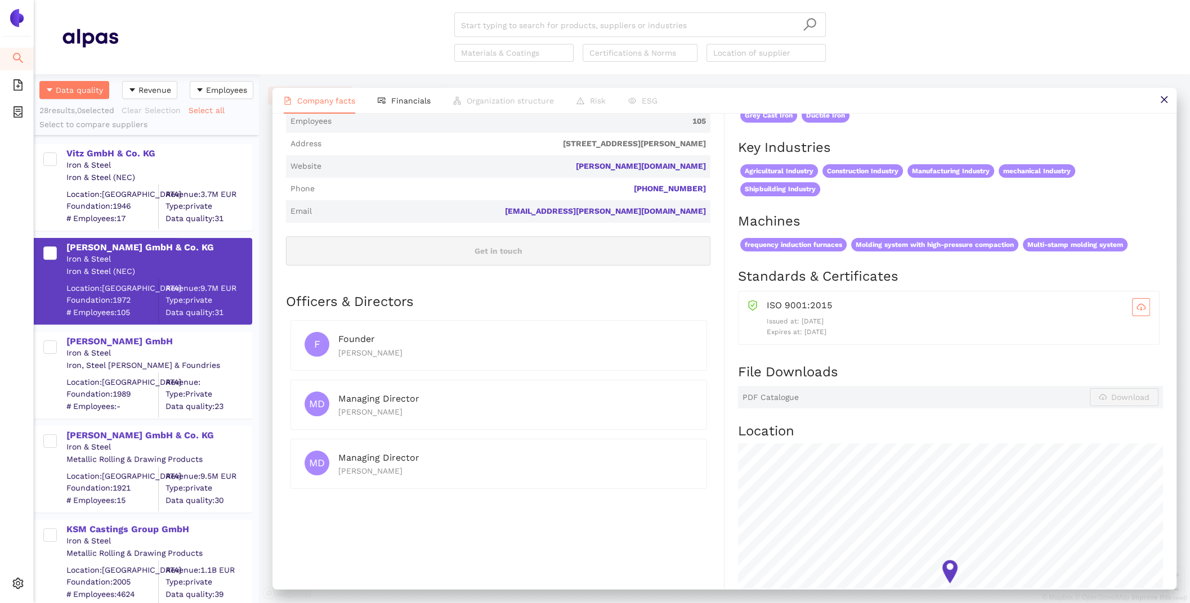
click at [118, 155] on div "Vitz GmbH & Co. KG" at bounding box center [158, 153] width 185 height 12
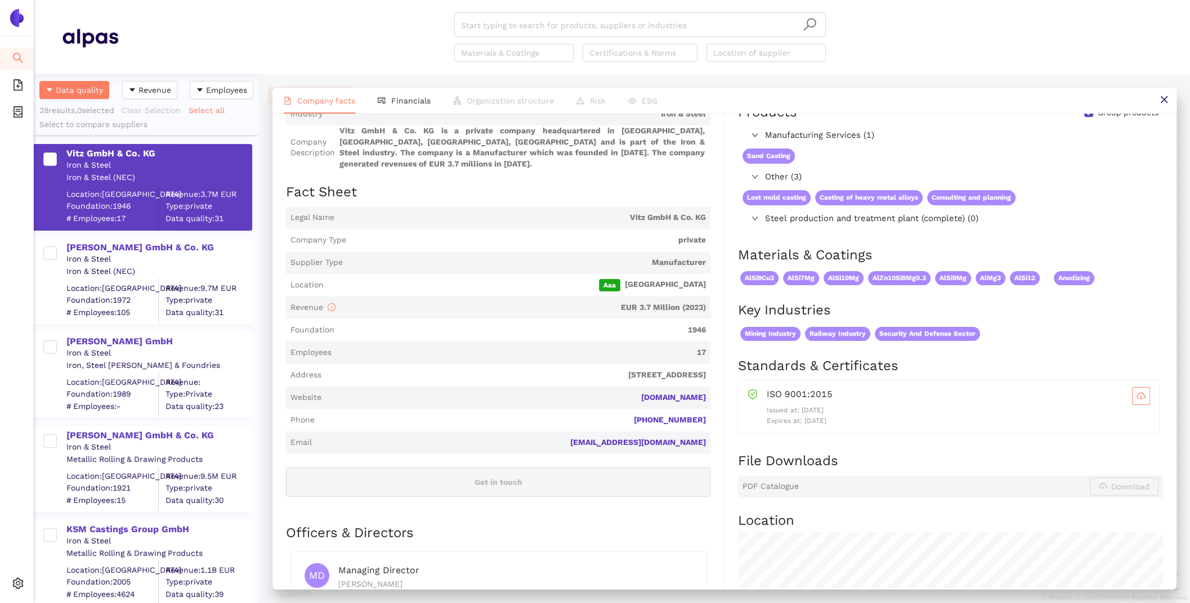
scroll to position [385, 0]
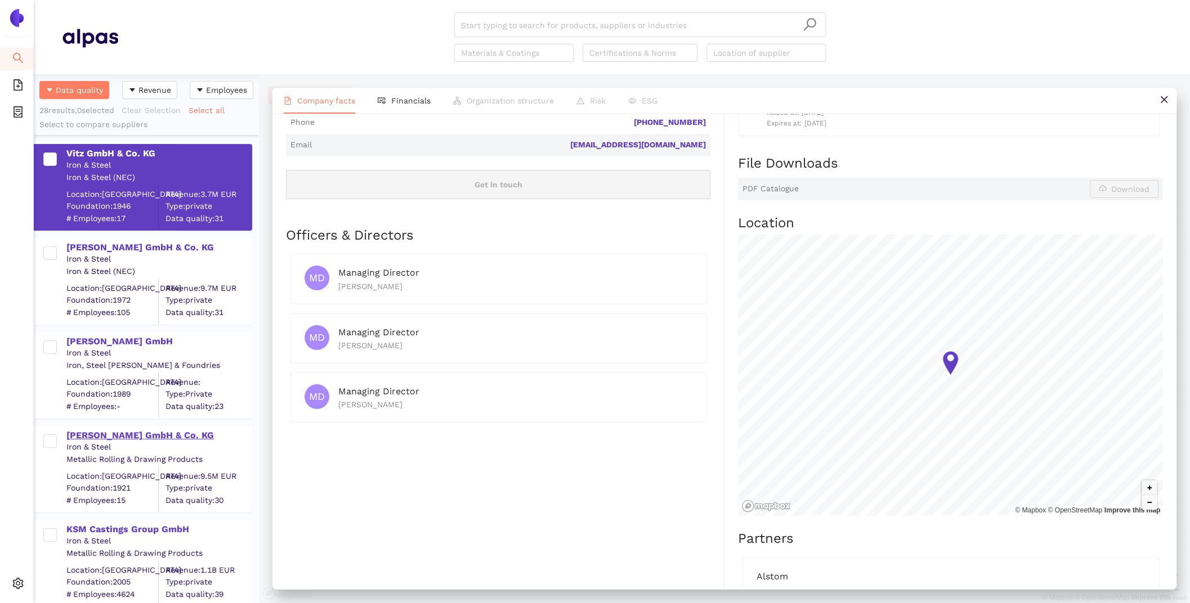
click at [145, 439] on div "Brockhaus GmbH & Co. KG" at bounding box center [158, 435] width 185 height 12
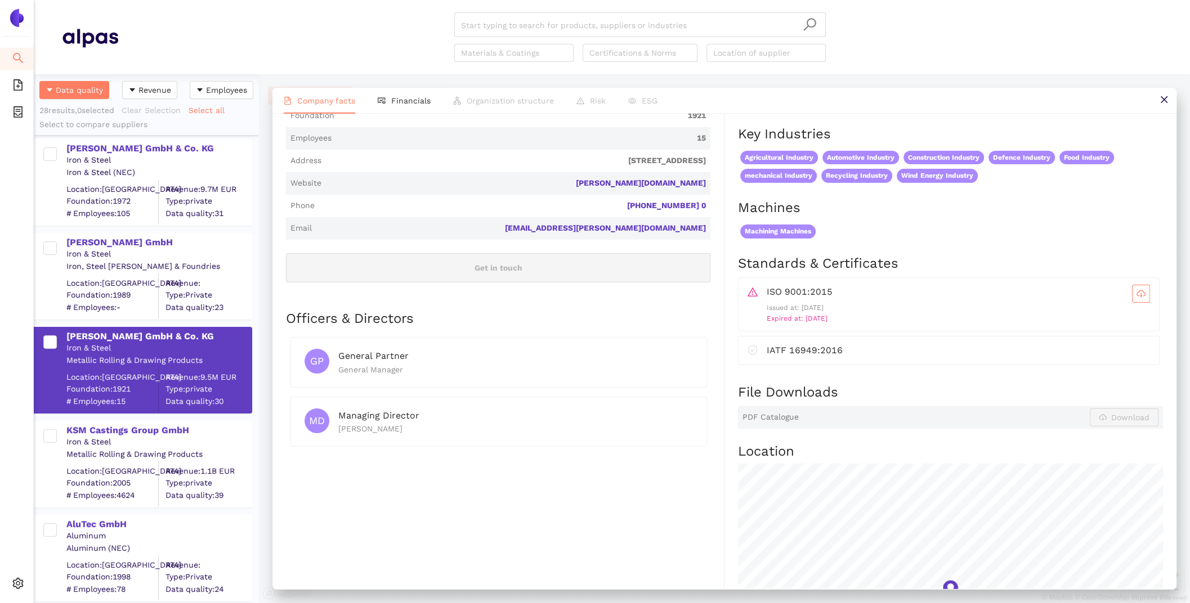
scroll to position [358, 0]
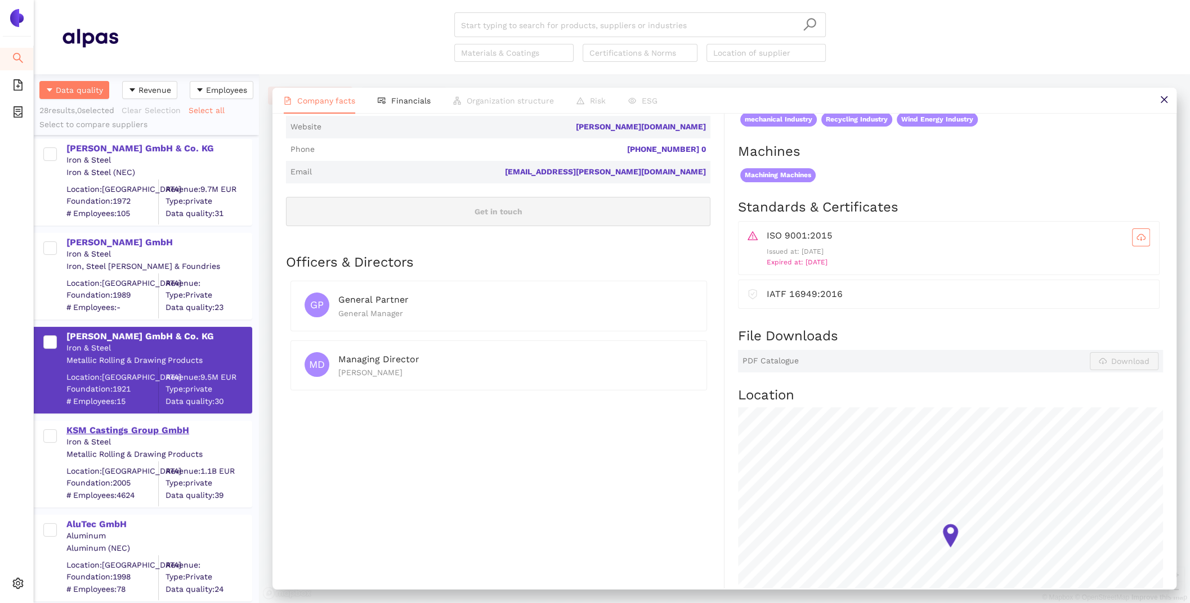
click at [155, 433] on div "KSM Castings Group GmbH" at bounding box center [158, 430] width 185 height 12
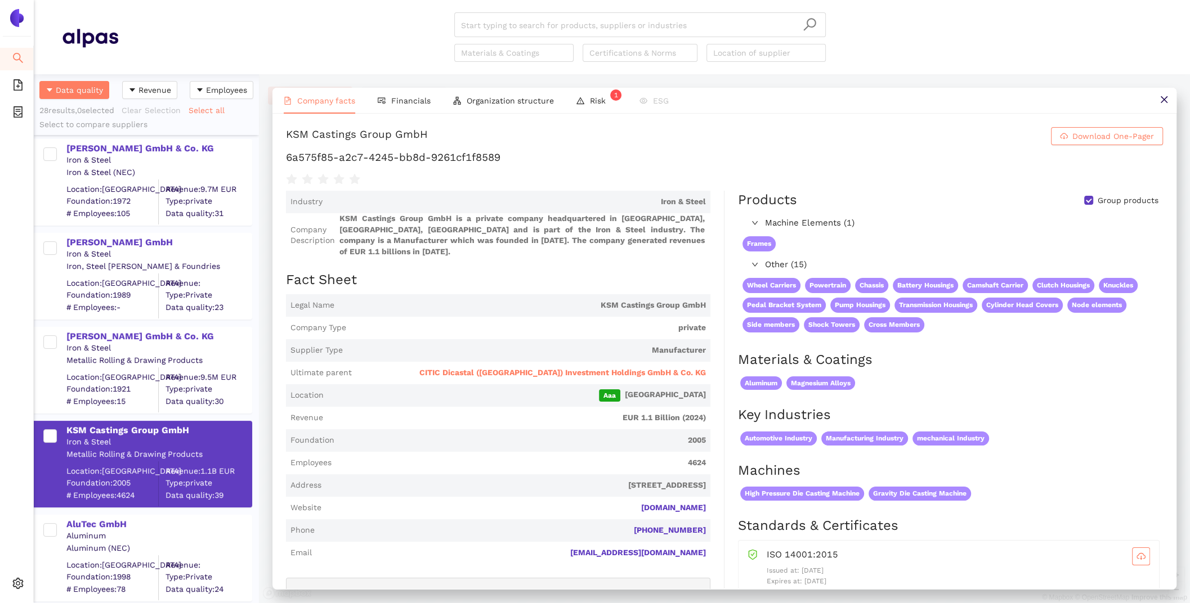
scroll to position [23, 0]
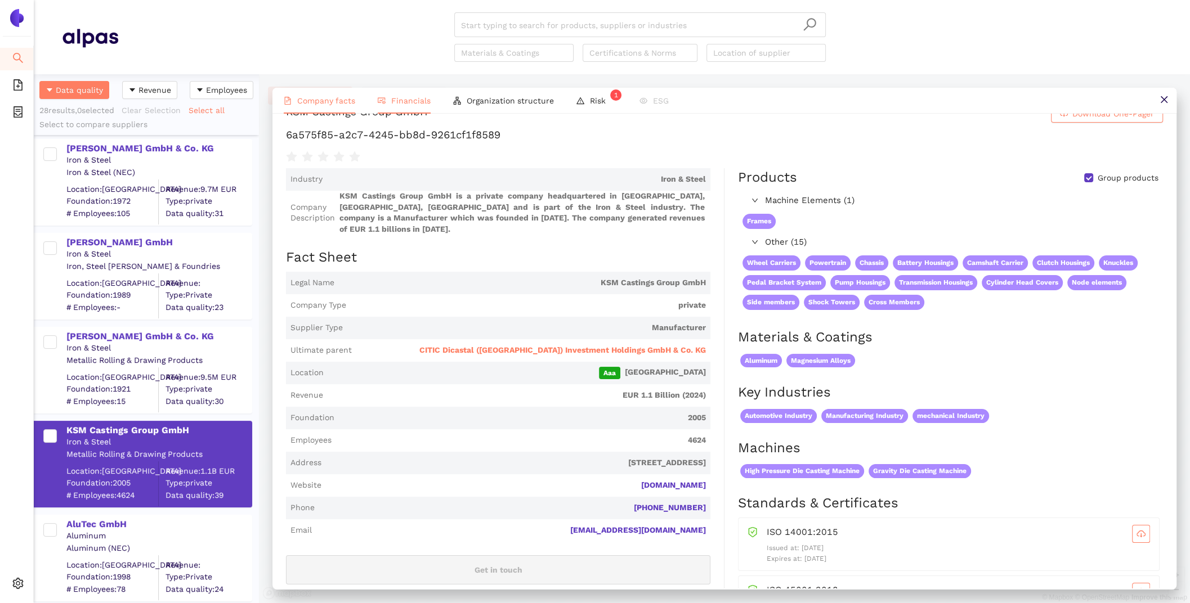
click at [389, 100] on li "Financials" at bounding box center [403, 101] width 75 height 26
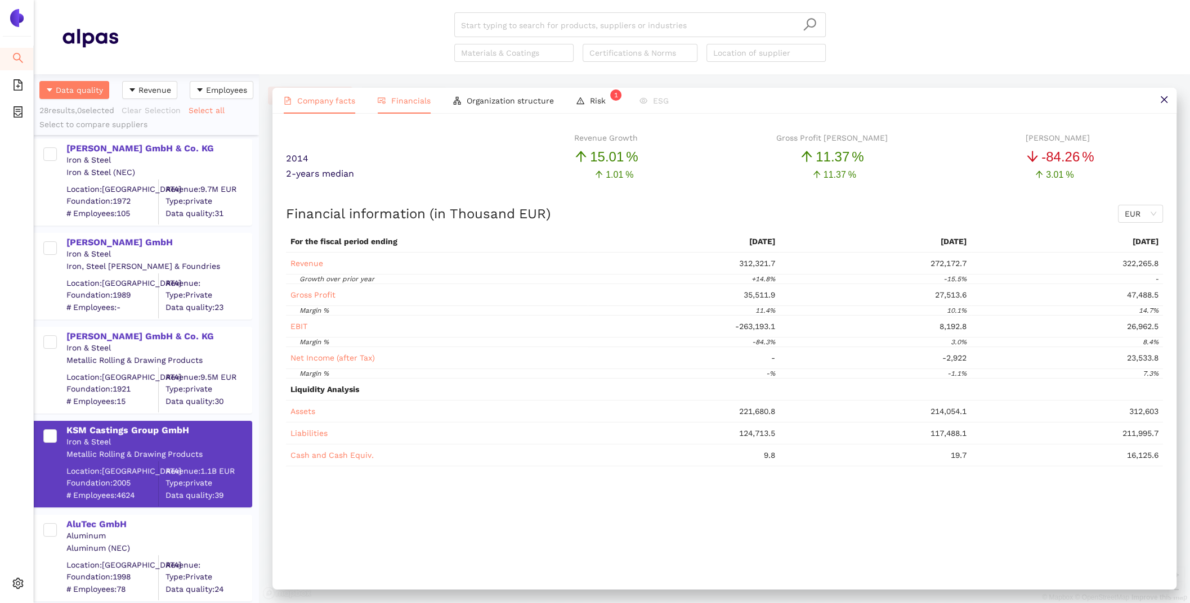
click at [322, 103] on span "Company facts" at bounding box center [326, 100] width 58 height 9
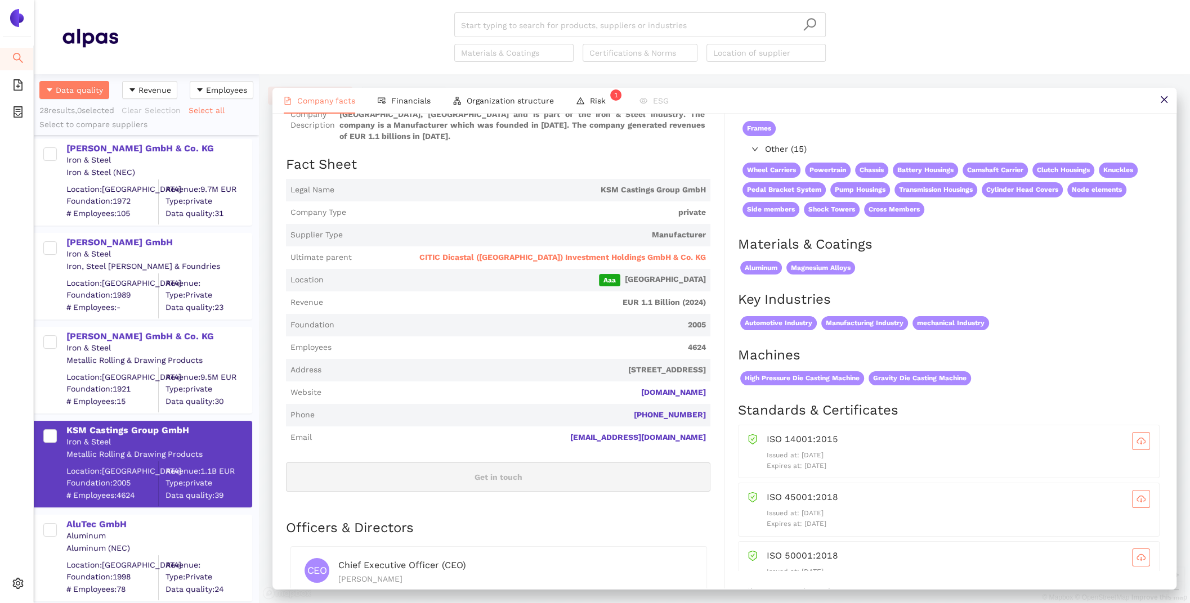
scroll to position [107, 0]
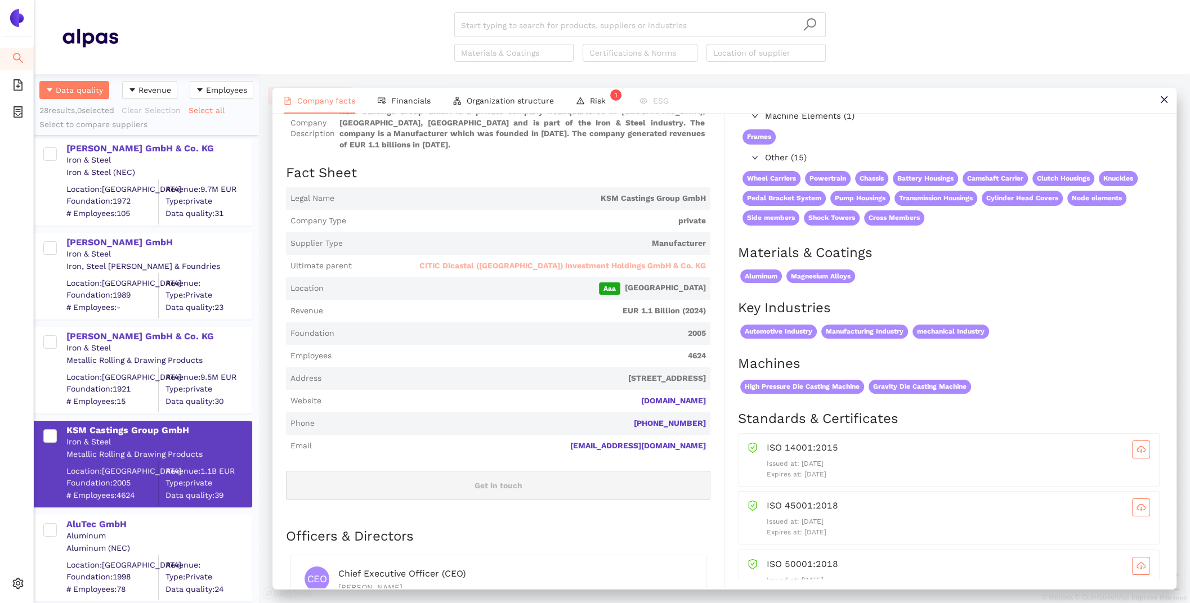
click at [508, 266] on span "CITIC Dicastal (Europe) Investment Holdings GmbH & Co. KG" at bounding box center [562, 266] width 286 height 11
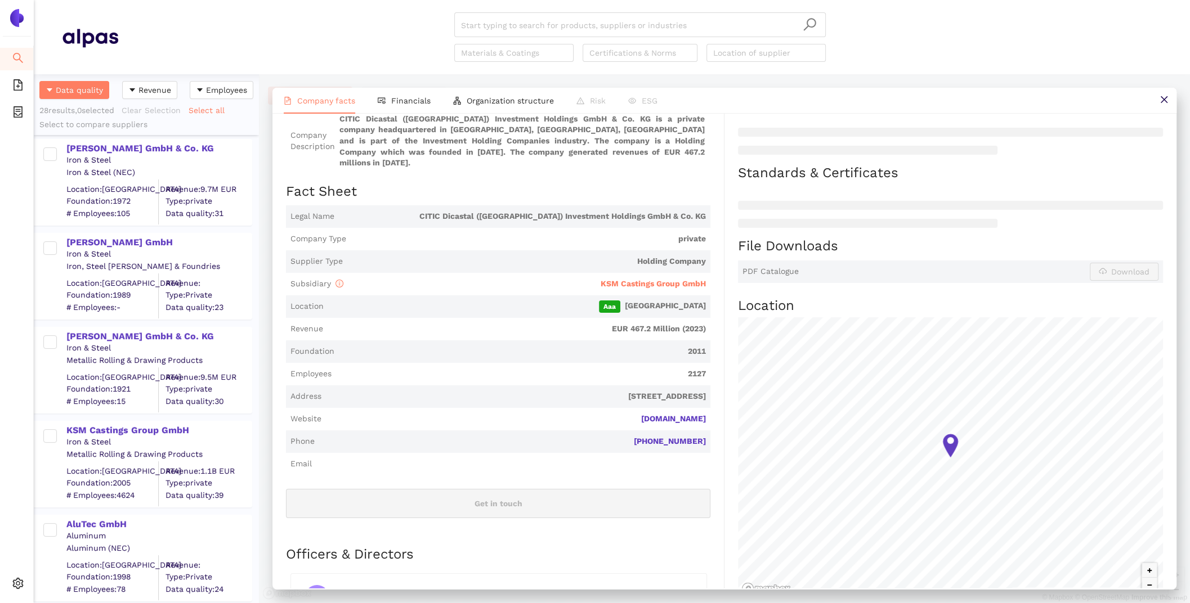
scroll to position [172, 0]
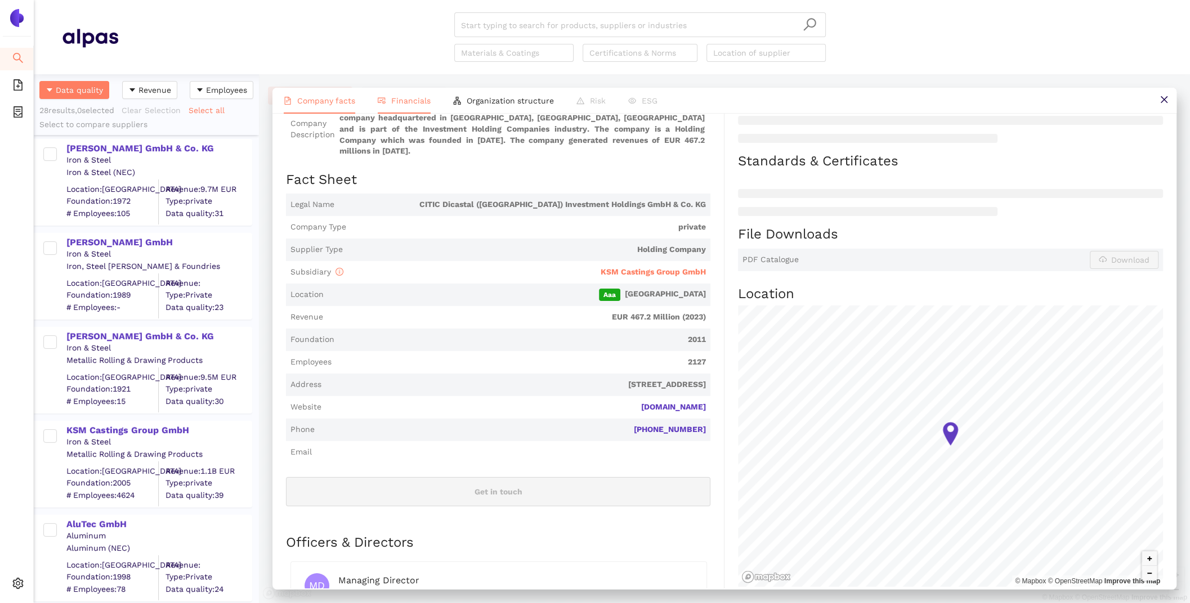
click at [401, 101] on span "Financials" at bounding box center [410, 100] width 39 height 9
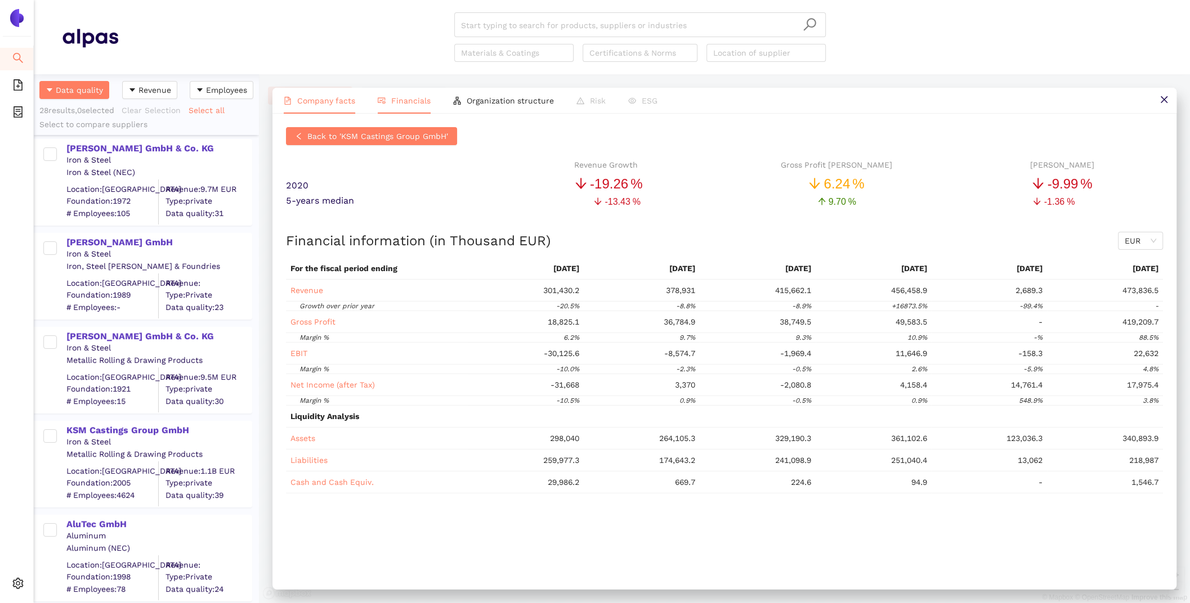
click at [327, 99] on span "Company facts" at bounding box center [326, 100] width 58 height 9
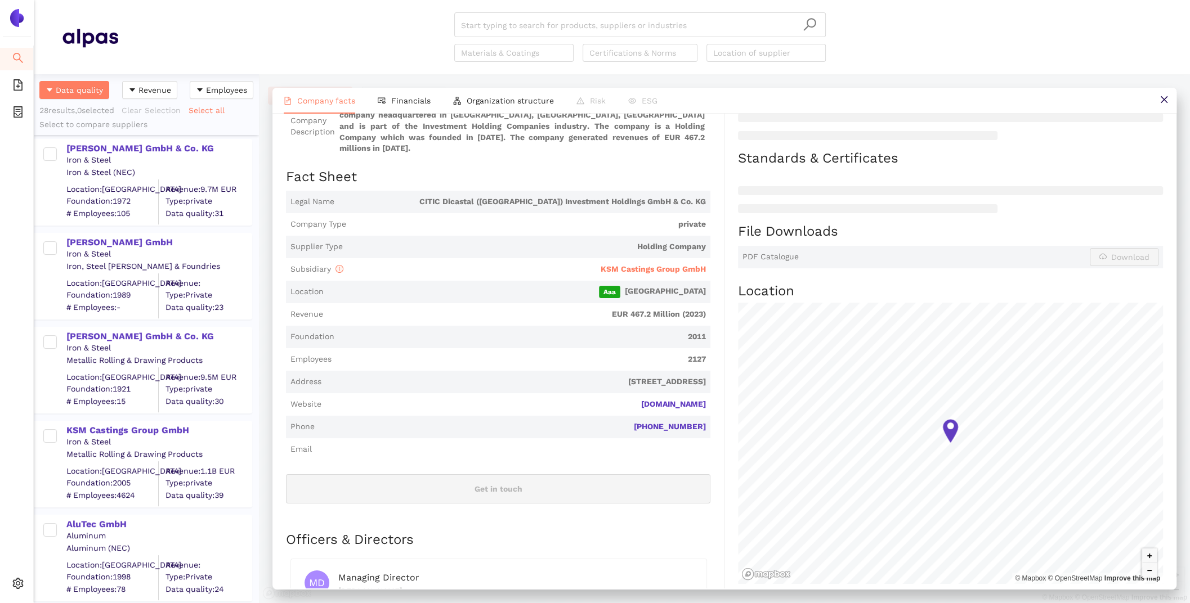
scroll to position [166, 0]
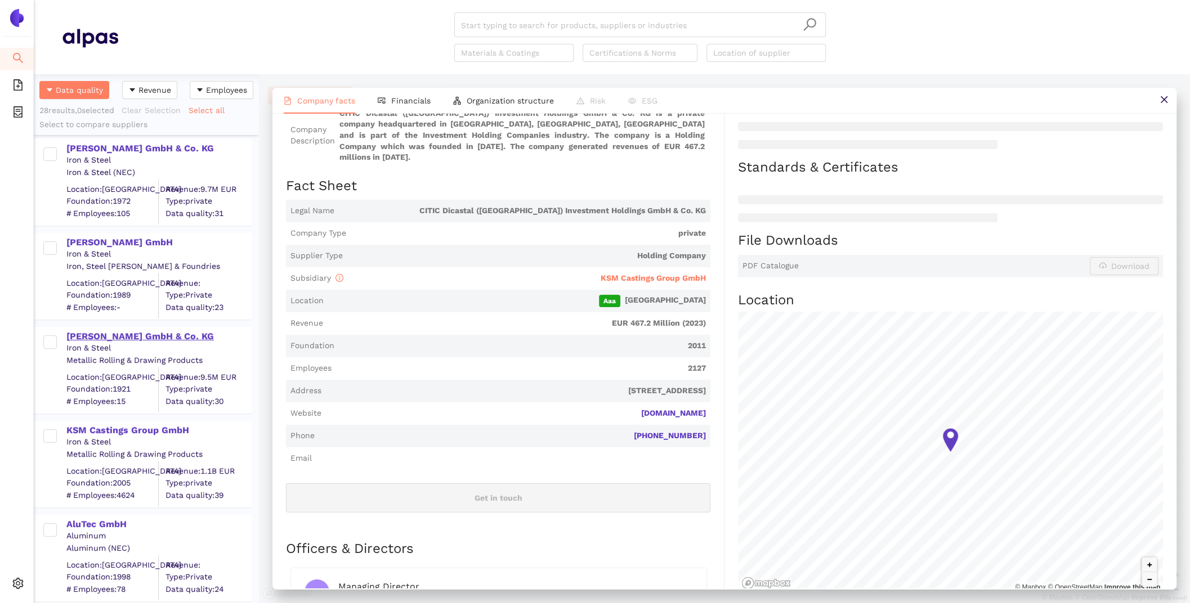
click at [136, 333] on div "Brockhaus GmbH & Co. KG" at bounding box center [158, 336] width 185 height 12
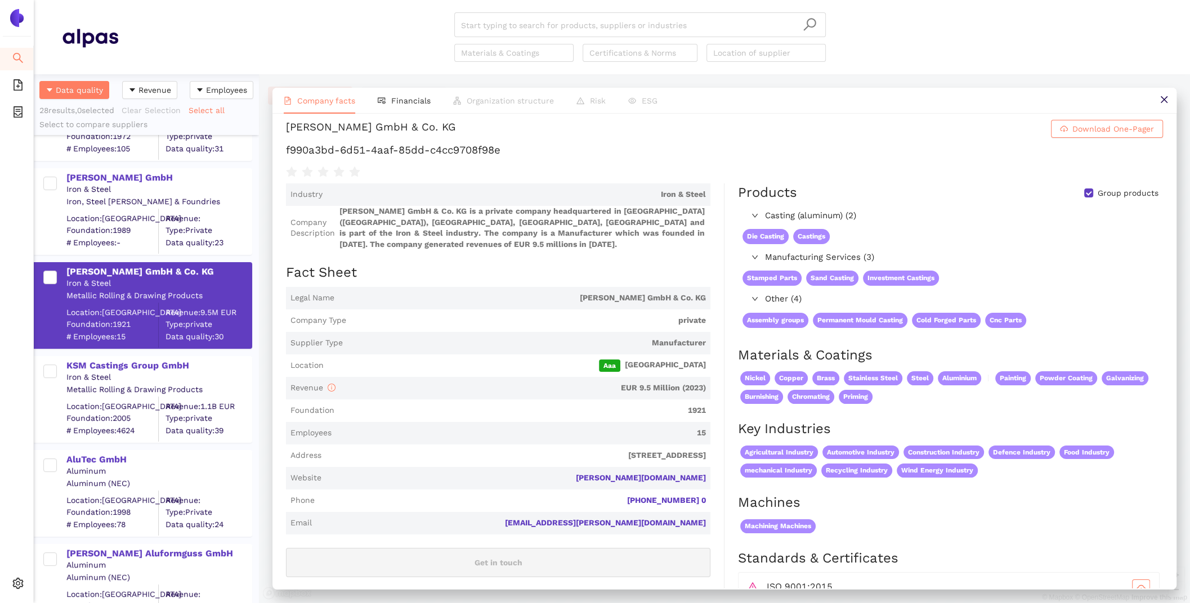
scroll to position [0, 0]
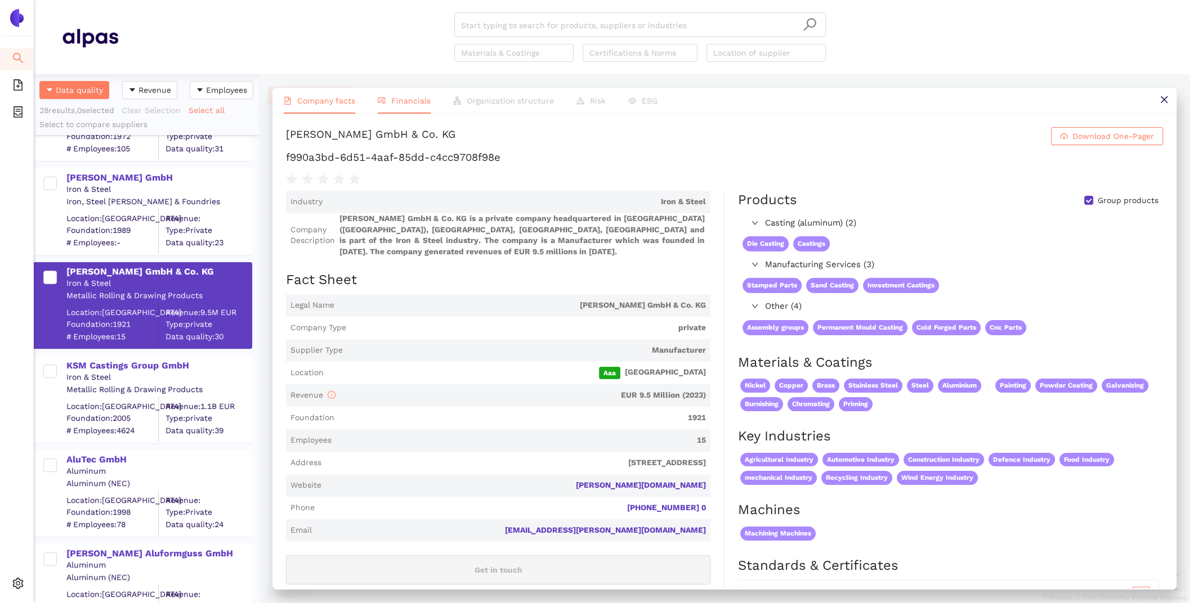
click at [392, 97] on span "Financials" at bounding box center [410, 100] width 39 height 9
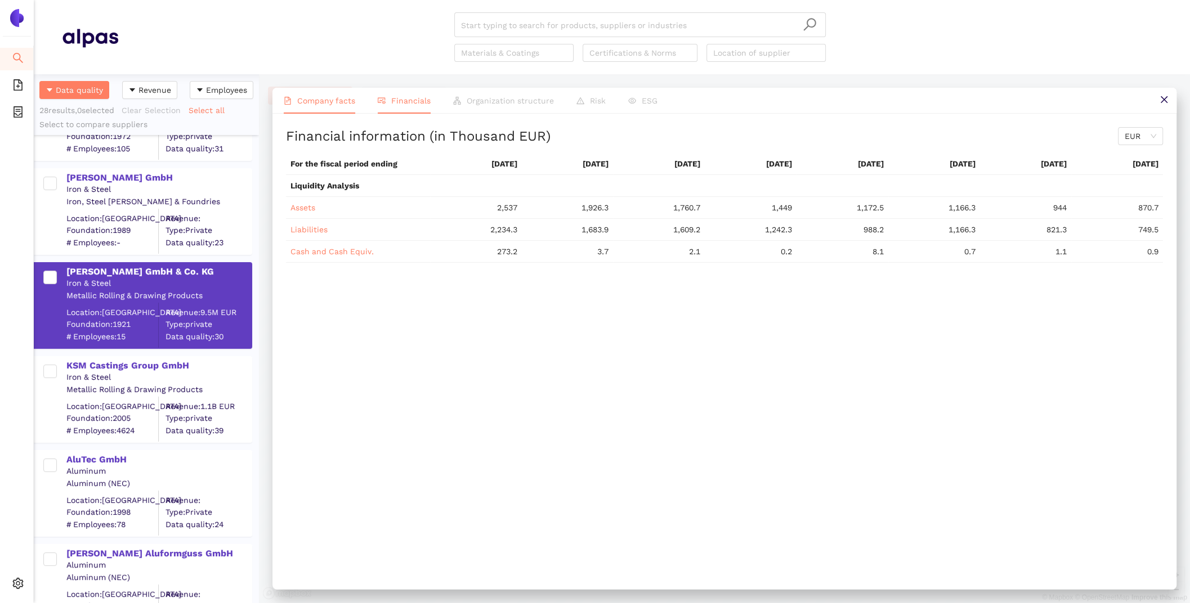
click at [314, 104] on span "Company facts" at bounding box center [326, 100] width 58 height 9
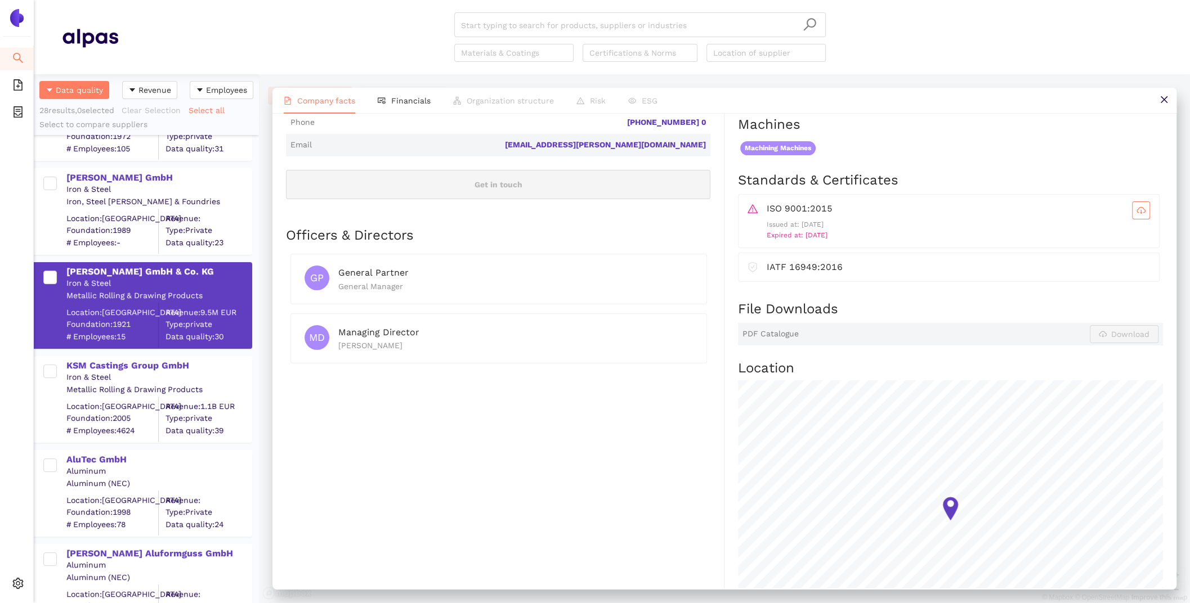
scroll to position [381, 0]
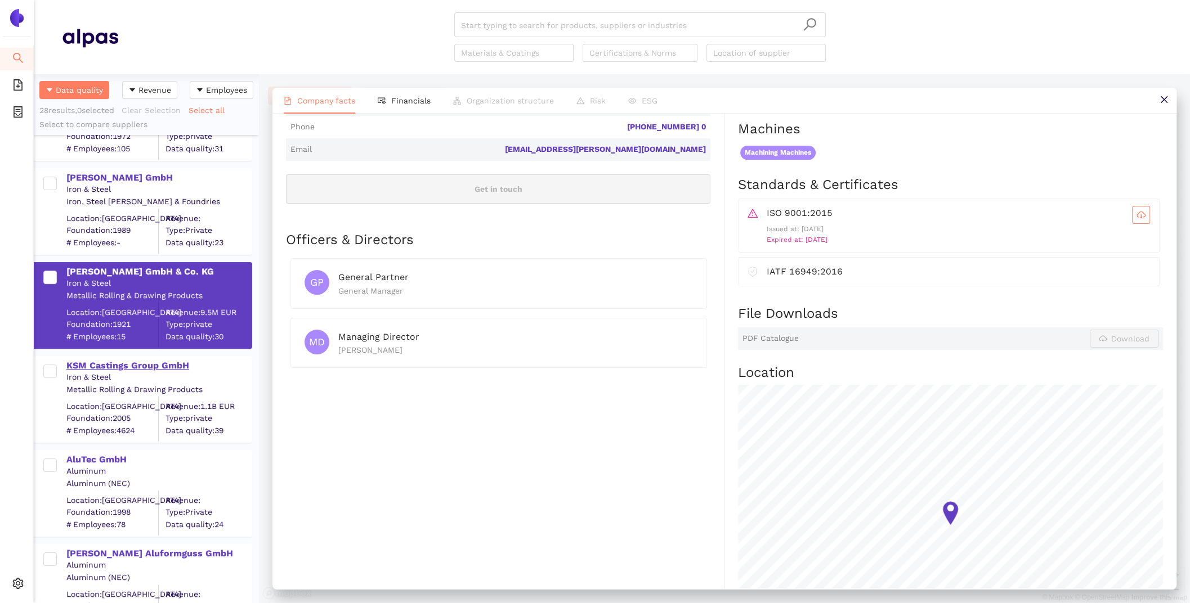
click at [163, 368] on div "KSM Castings Group GmbH" at bounding box center [158, 366] width 185 height 12
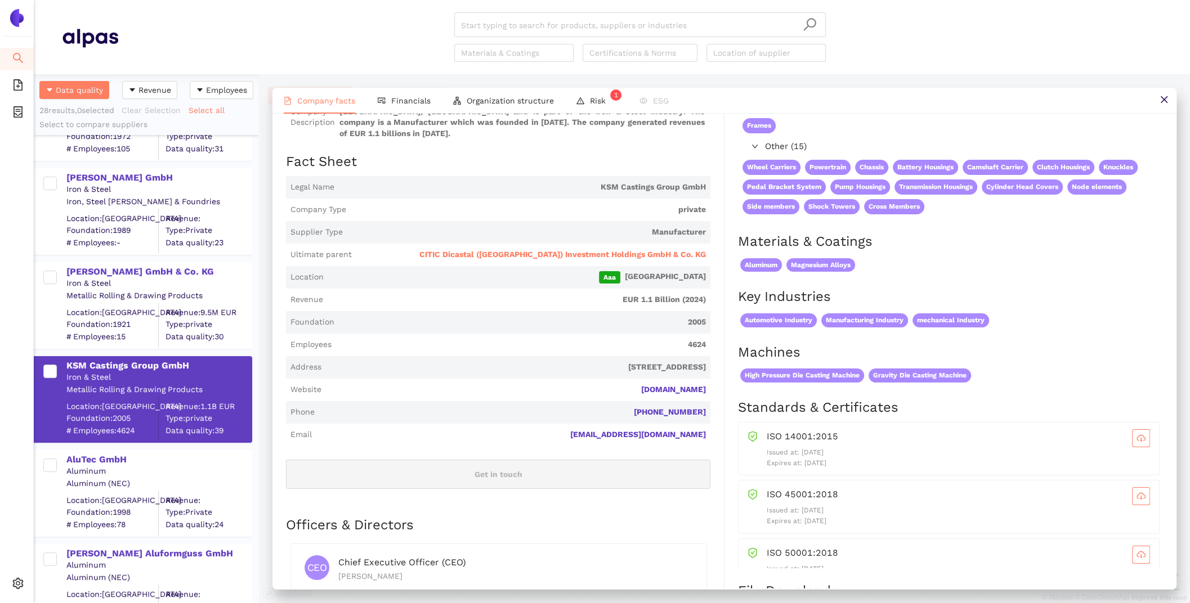
scroll to position [120, 0]
click at [109, 456] on div "AluTec GmbH" at bounding box center [158, 460] width 185 height 12
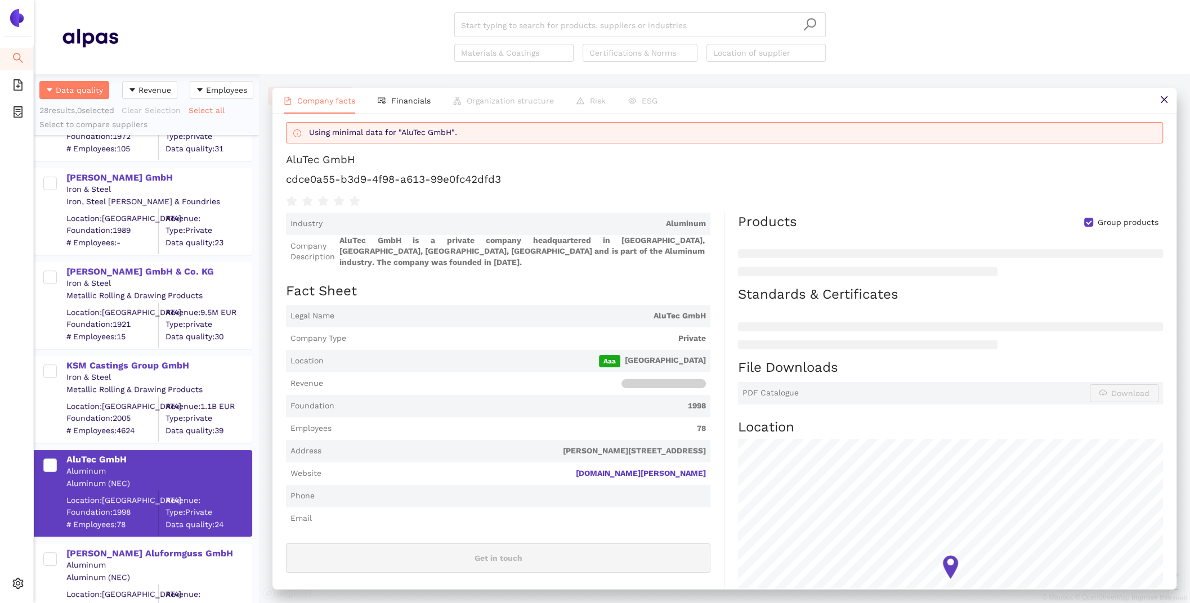
scroll to position [10, 0]
click at [88, 558] on div "[PERSON_NAME] Aluformguss GmbH" at bounding box center [158, 553] width 185 height 12
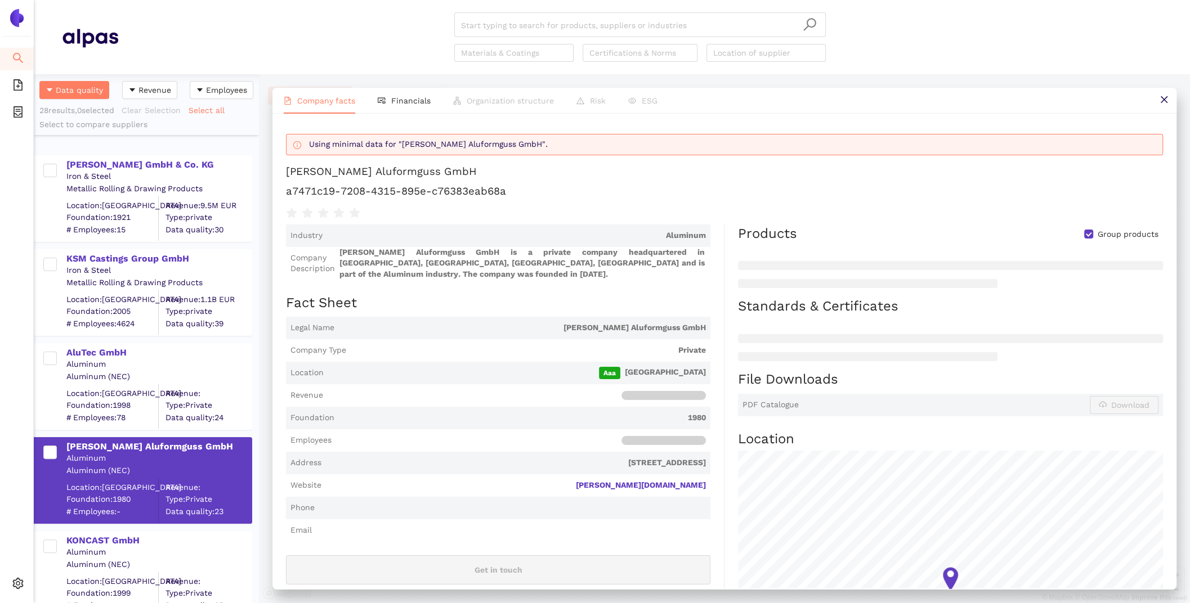
scroll to position [463, 0]
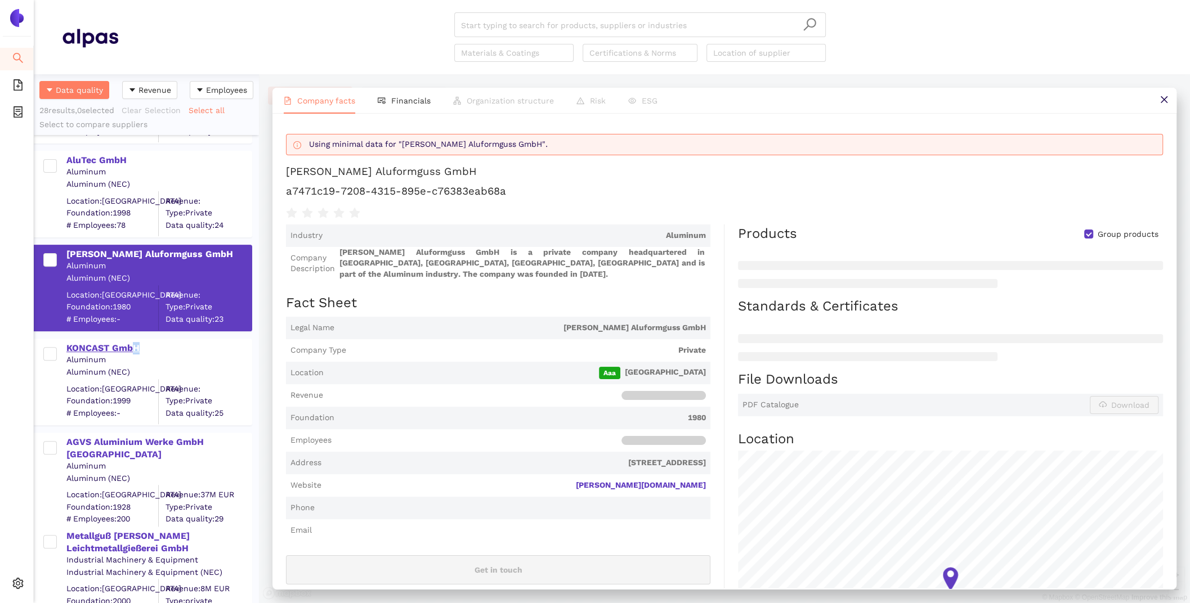
click at [136, 346] on div "KONCAST GmbH" at bounding box center [158, 348] width 185 height 12
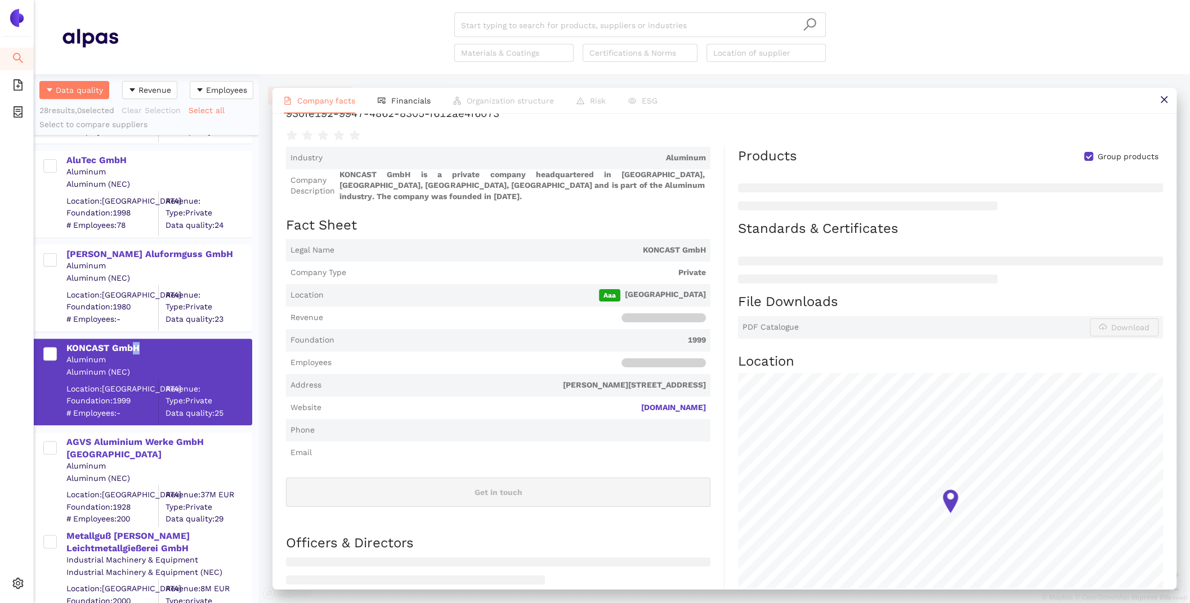
scroll to position [106, 0]
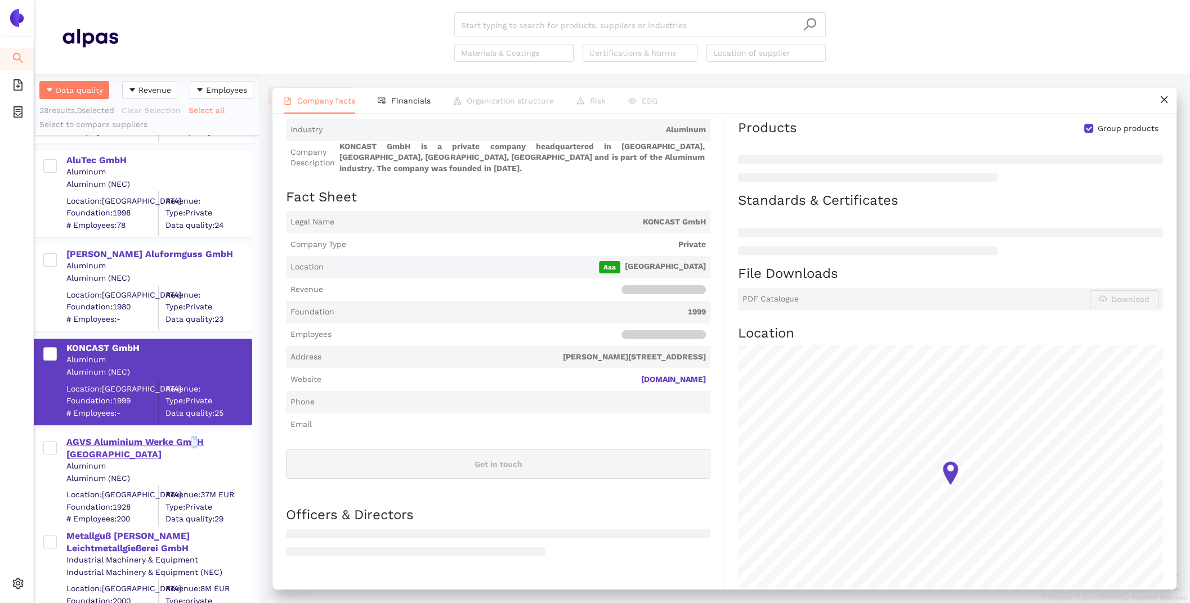
click at [192, 438] on div "AGVS Aluminium Werke GmbH [GEOGRAPHIC_DATA]" at bounding box center [158, 448] width 185 height 25
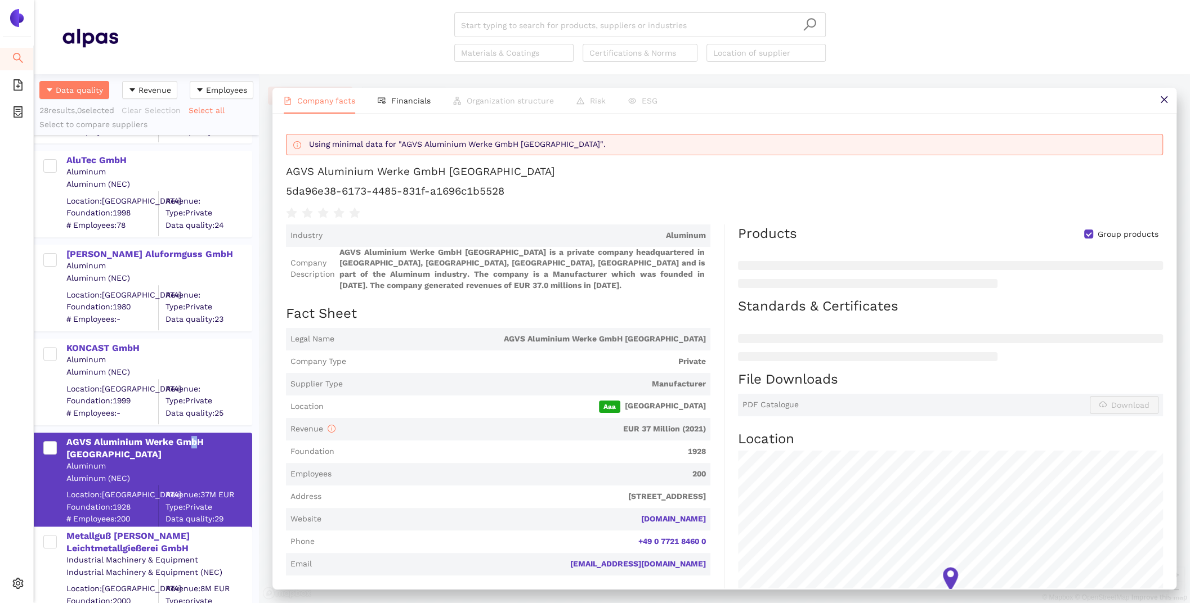
scroll to position [1, 0]
click at [400, 101] on span "Financials" at bounding box center [410, 100] width 39 height 9
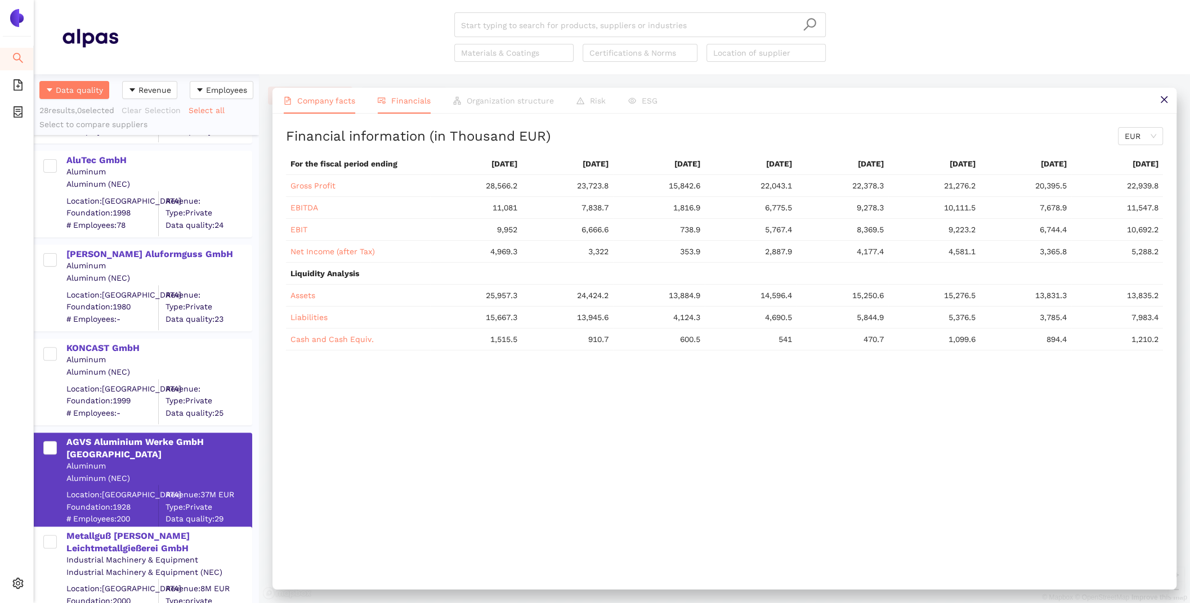
click at [319, 105] on span "Company facts" at bounding box center [326, 100] width 58 height 9
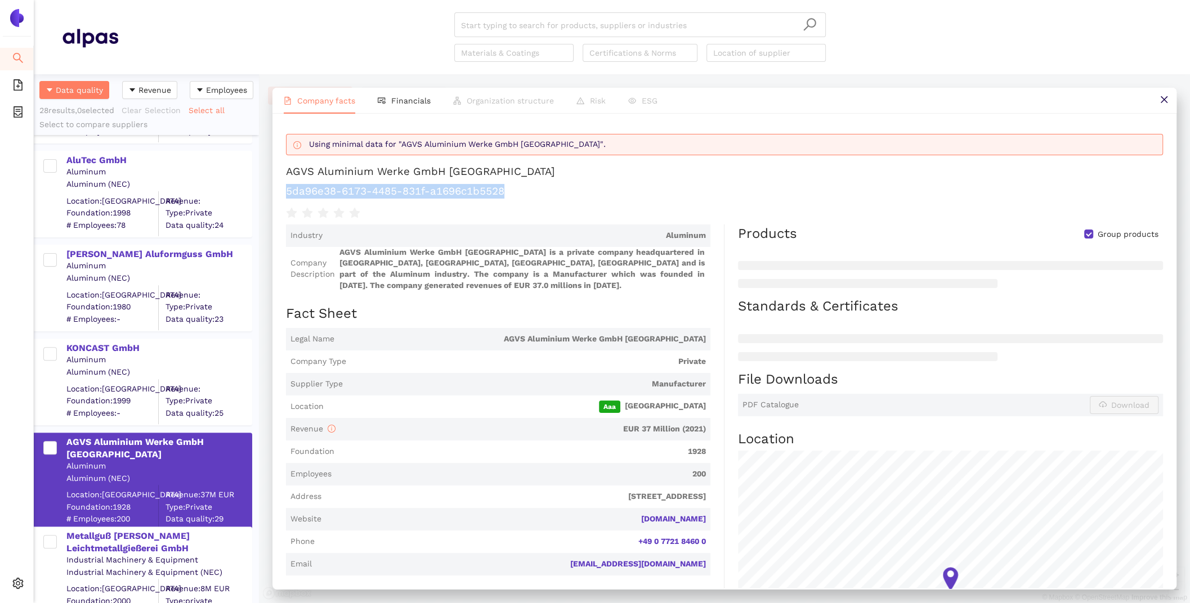
drag, startPoint x: 509, startPoint y: 191, endPoint x: 286, endPoint y: 188, distance: 222.3
click at [286, 188] on h1 "5da96e38-6173-4485-831f-a1696c1b5528" at bounding box center [724, 191] width 877 height 15
copy h1 "5da96e38-6173-4485-831f-a1696c1b5528"
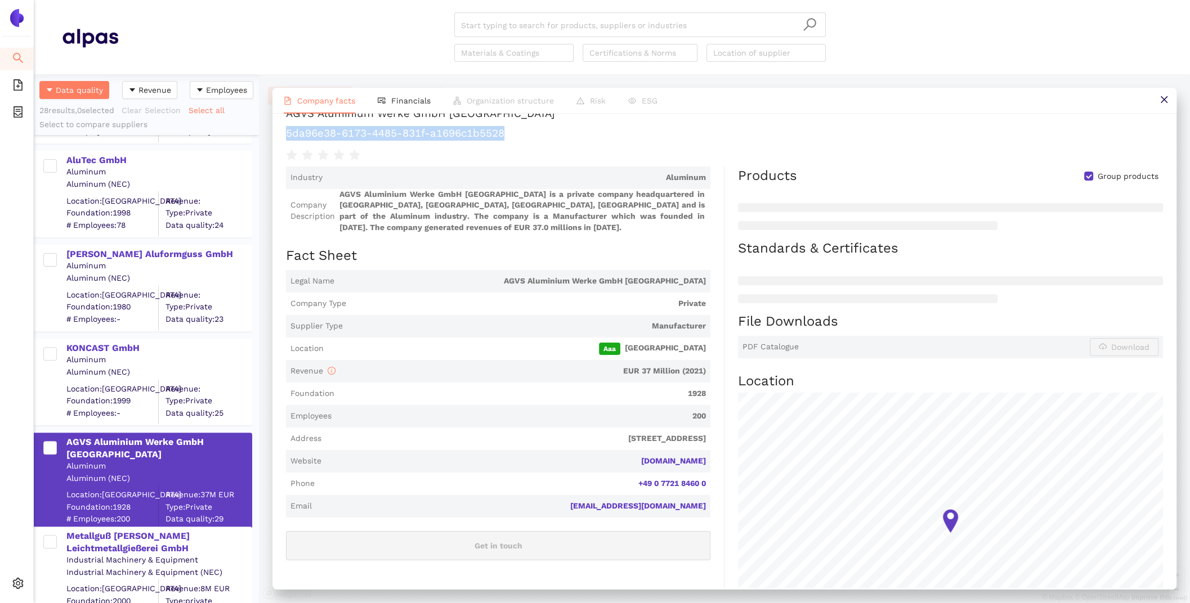
scroll to position [0, 0]
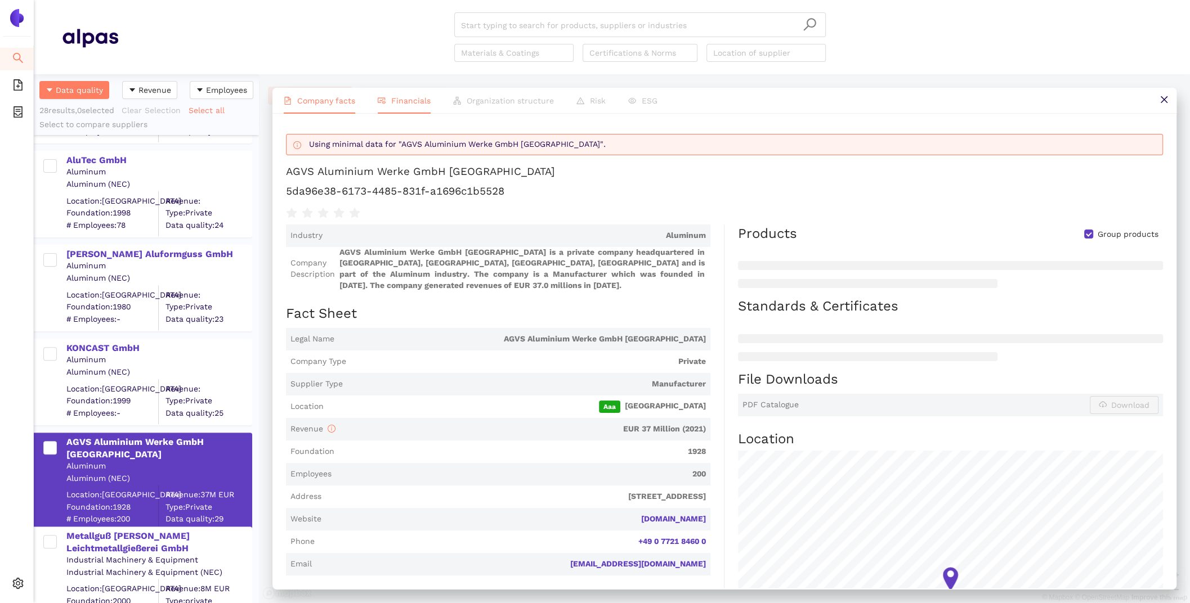
click at [418, 95] on li "Financials" at bounding box center [403, 101] width 75 height 26
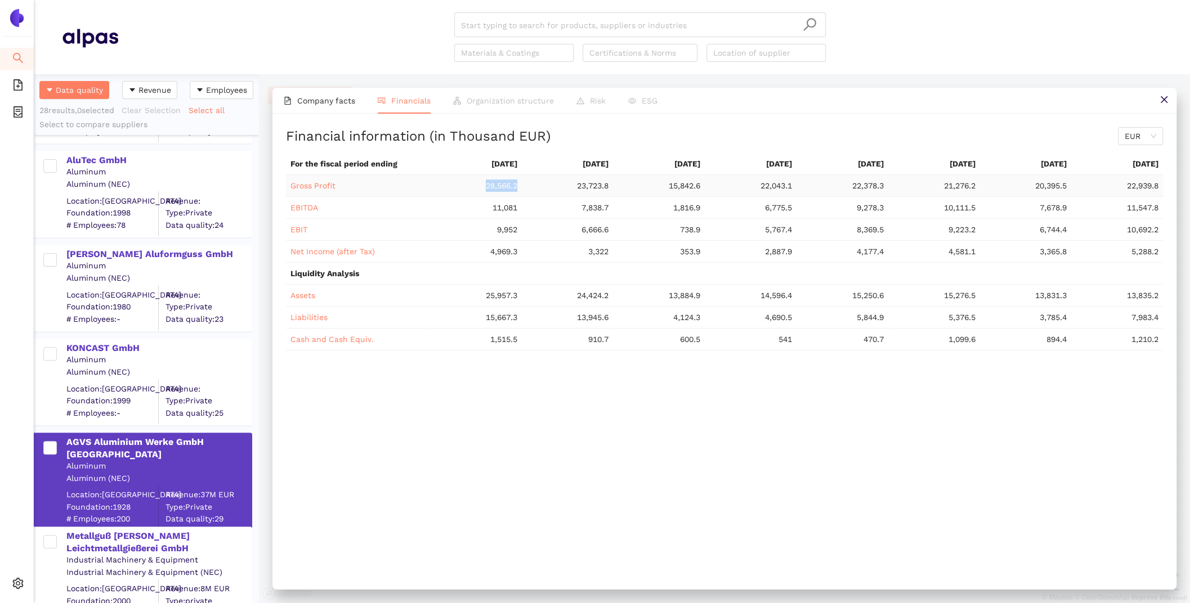
drag, startPoint x: 518, startPoint y: 182, endPoint x: 485, endPoint y: 181, distance: 32.7
click at [485, 181] on td "28,566.2" at bounding box center [476, 186] width 92 height 22
copy span "28,566.2"
click at [324, 98] on span "Company facts" at bounding box center [326, 100] width 58 height 9
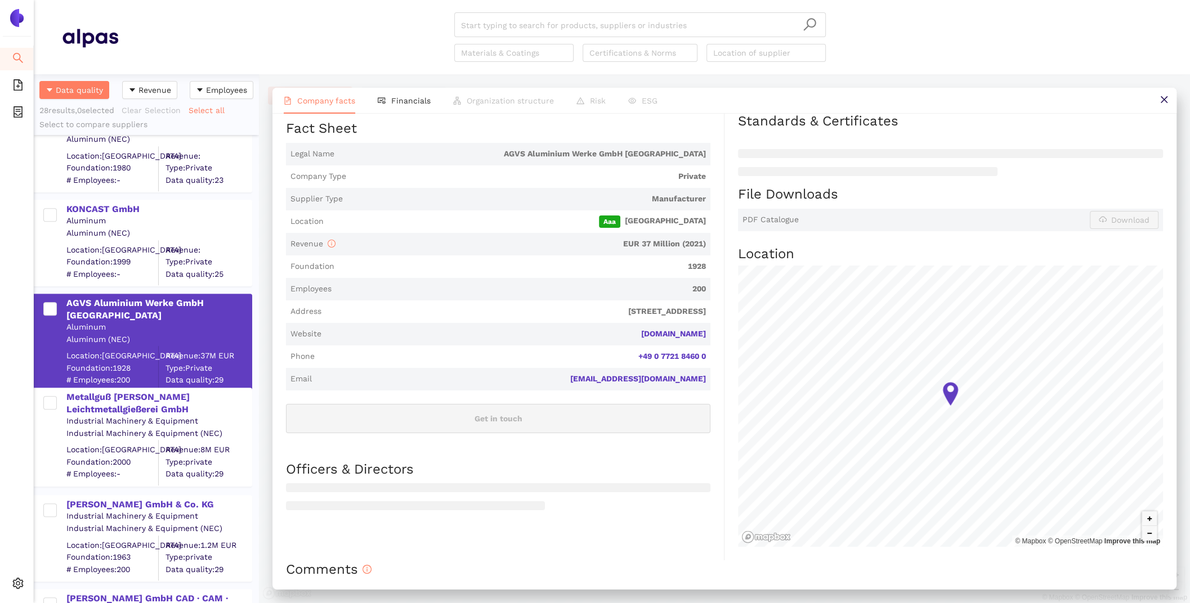
scroll to position [612, 0]
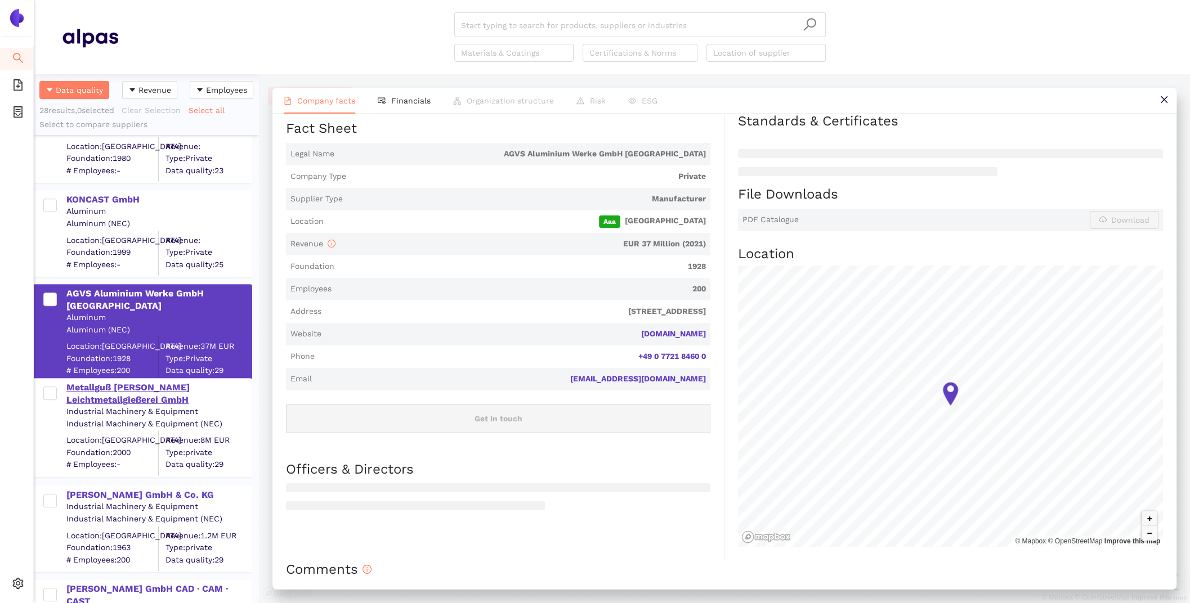
click at [111, 391] on div "Metallguß Steinrücken Leichtmetallgießerei GmbH" at bounding box center [158, 394] width 185 height 25
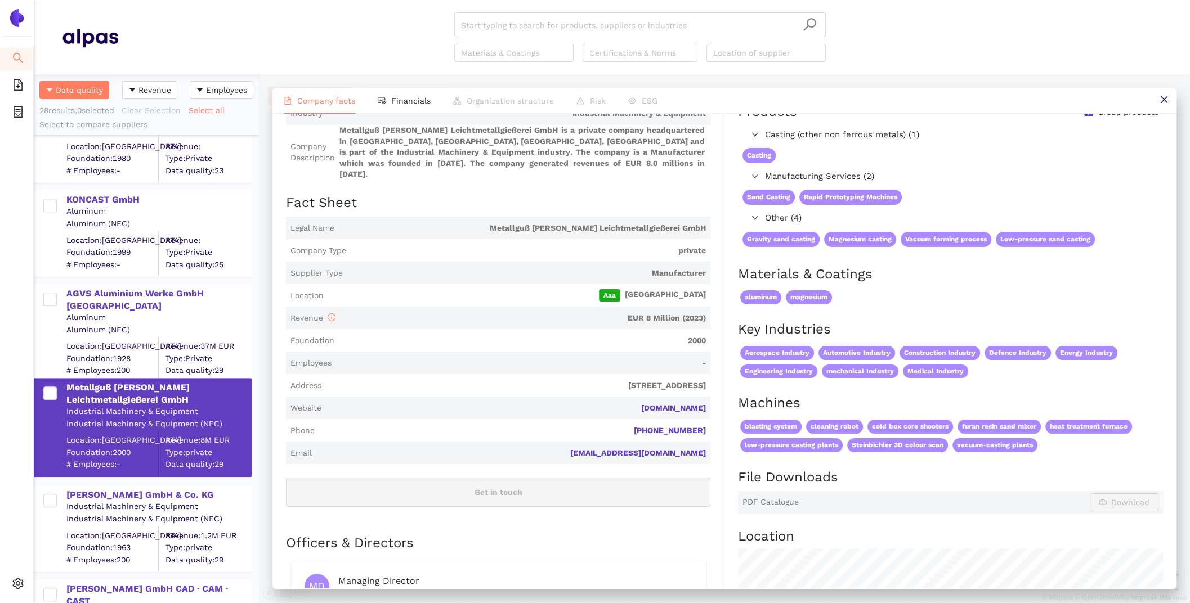
scroll to position [95, 0]
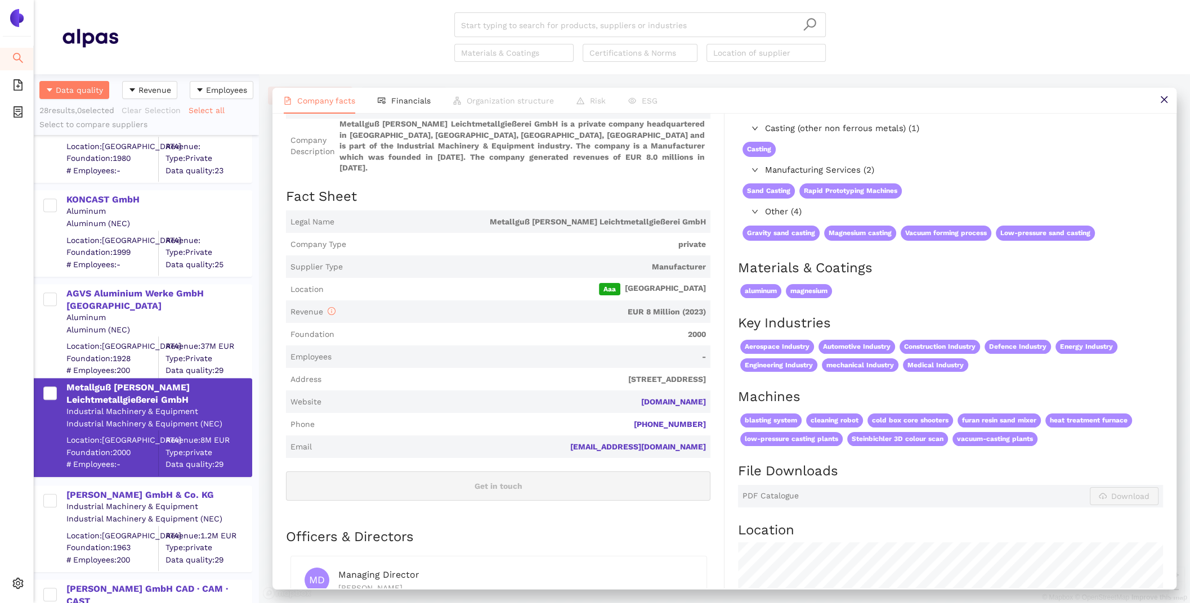
drag, startPoint x: 720, startPoint y: 389, endPoint x: 580, endPoint y: 386, distance: 140.7
click at [580, 386] on div "Industry Industrial Machinery & Equipment Company Description Metallguß Steinrü…" at bounding box center [505, 466] width 438 height 741
copy link "metallguss-steinruecken.de"
click at [407, 99] on span "Financials" at bounding box center [410, 100] width 39 height 9
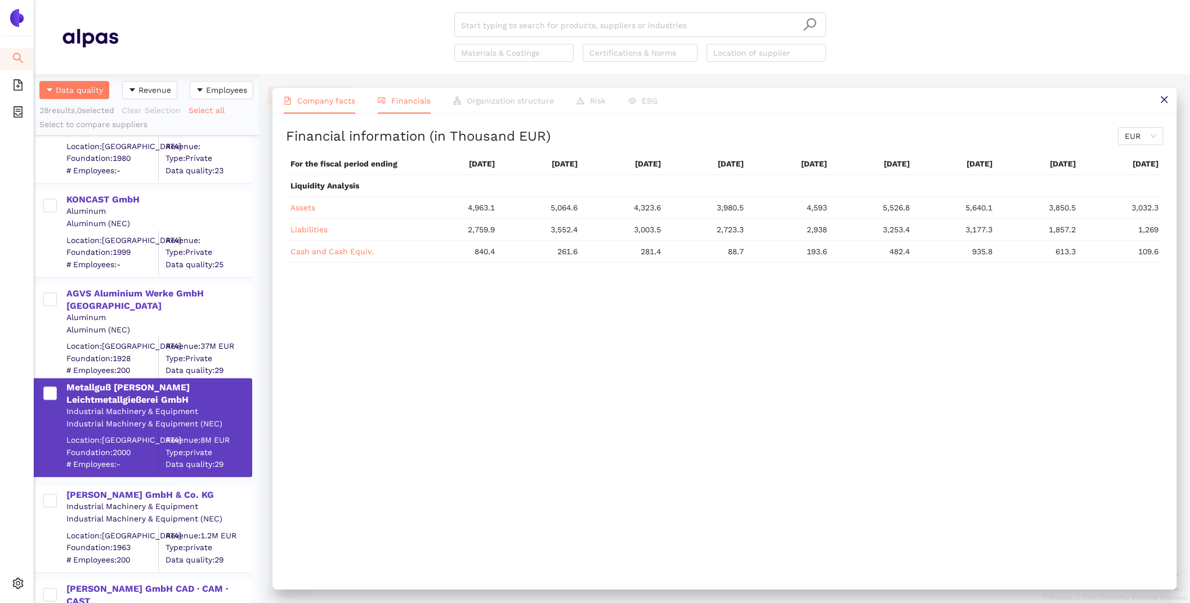
click at [318, 99] on span "Company facts" at bounding box center [326, 100] width 58 height 9
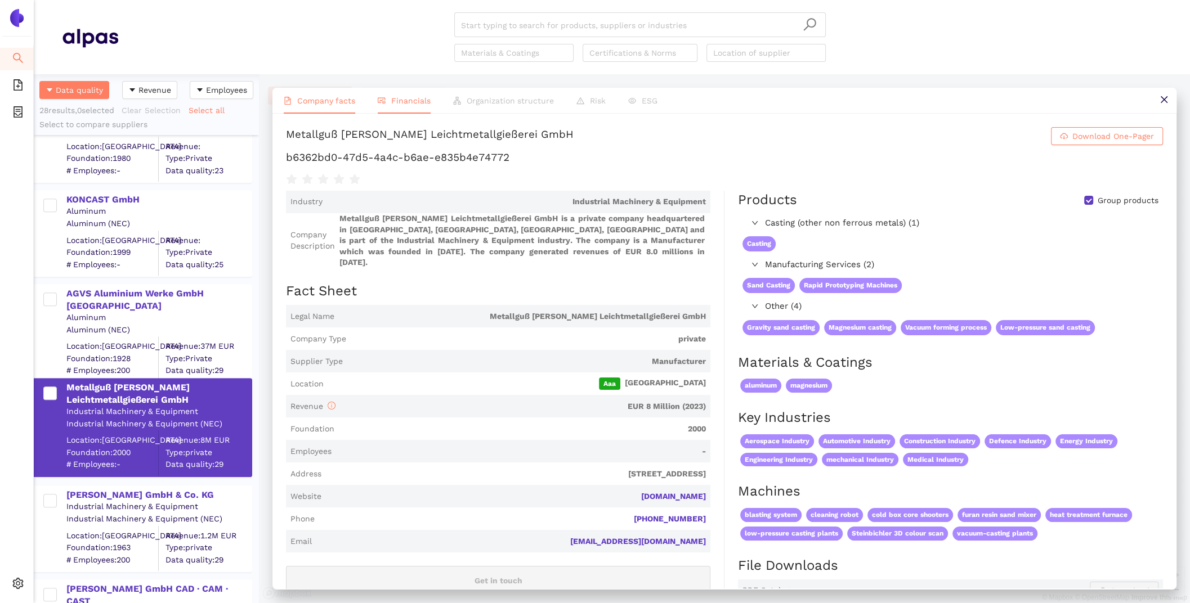
click at [395, 102] on span "Financials" at bounding box center [410, 100] width 39 height 9
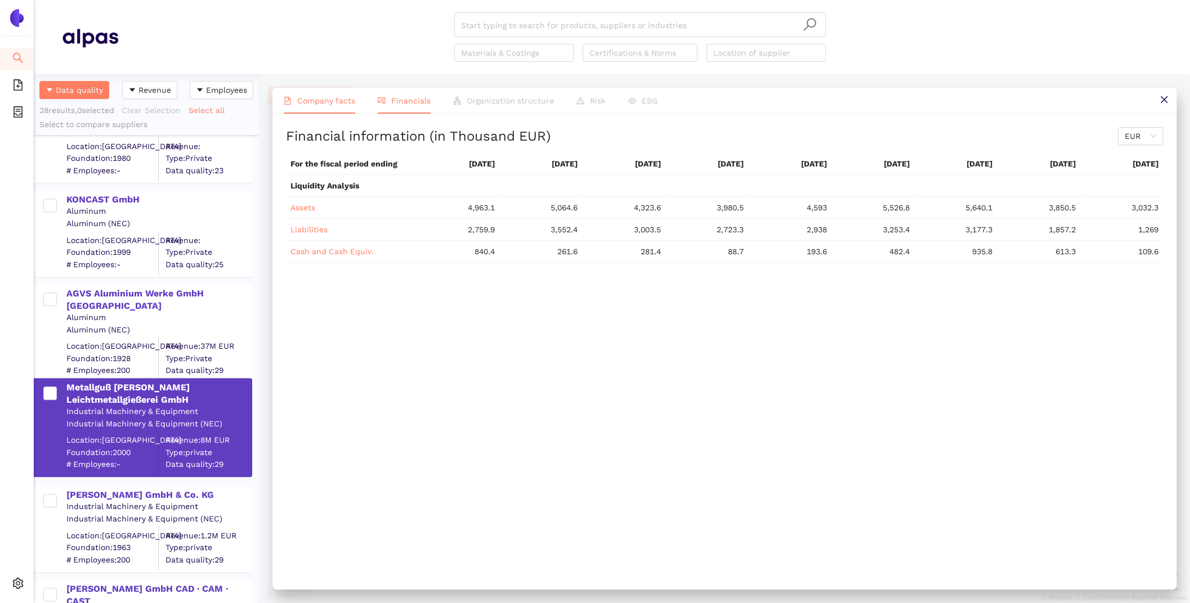
click at [336, 107] on li "Company facts" at bounding box center [319, 101] width 94 height 26
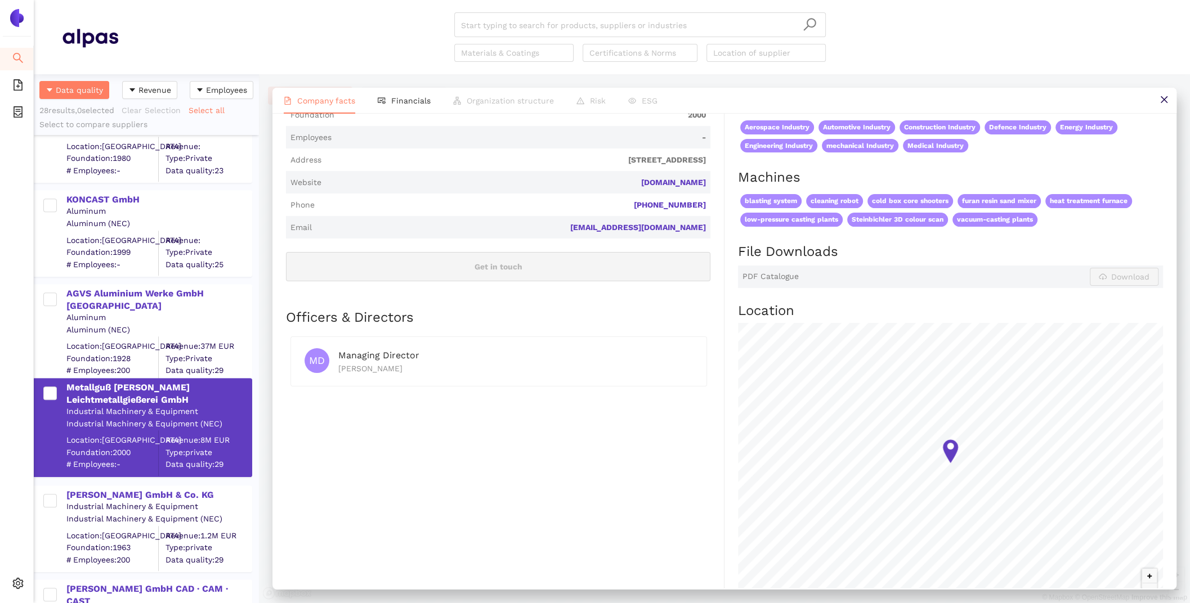
scroll to position [124, 0]
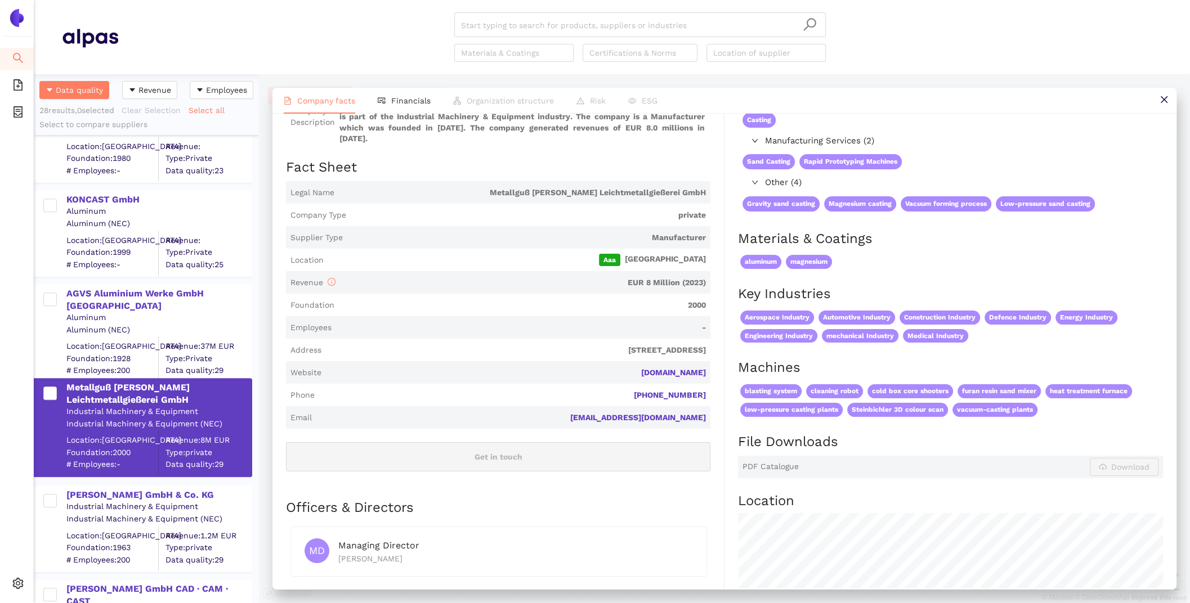
drag, startPoint x: 583, startPoint y: 340, endPoint x: 665, endPoint y: 334, distance: 82.4
click at [665, 345] on span "Zur Hammerbrücke 18, 59939 Olsberg-Bruchhausen, Germany" at bounding box center [516, 350] width 380 height 11
copy span "Olsberg-Bruchhausen"
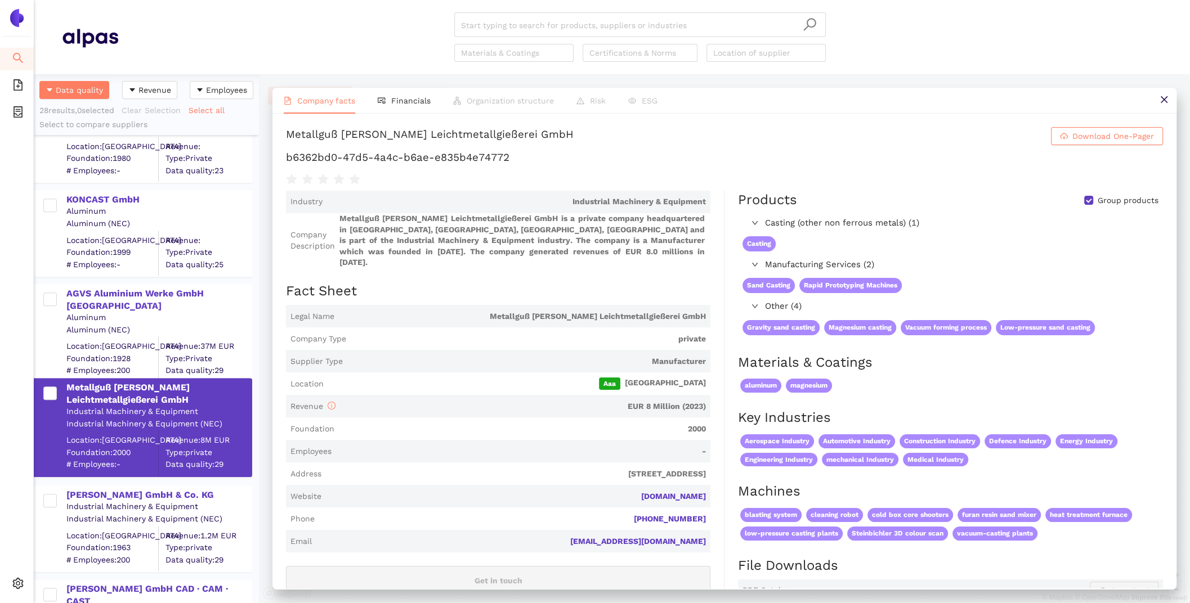
click at [514, 168] on div "Metallguß Steinrücken Leichtmetallgießerei GmbH Download One-Pager b6362bd0-47d…" at bounding box center [724, 156] width 877 height 59
drag, startPoint x: 513, startPoint y: 159, endPoint x: 286, endPoint y: 157, distance: 227.3
click at [286, 158] on h1 "b6362bd0-47d5-4a4c-b6ae-e835b4e74772" at bounding box center [724, 157] width 877 height 15
copy h1 "b6362bd0-47d5-4a4c-b6ae-e835b4e74772"
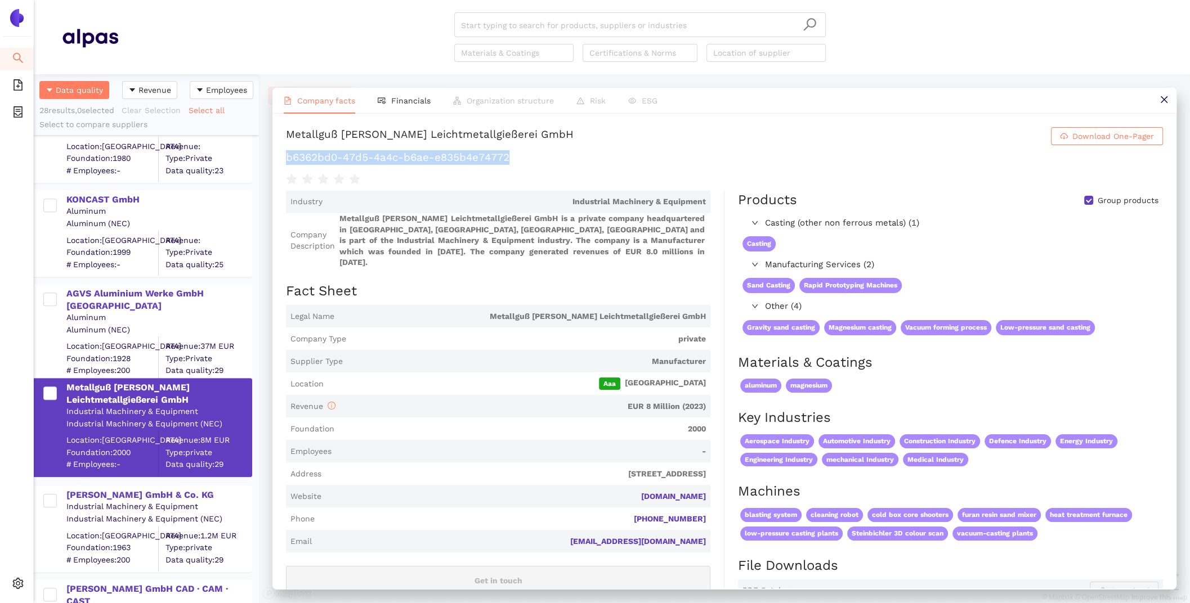
scroll to position [344, 0]
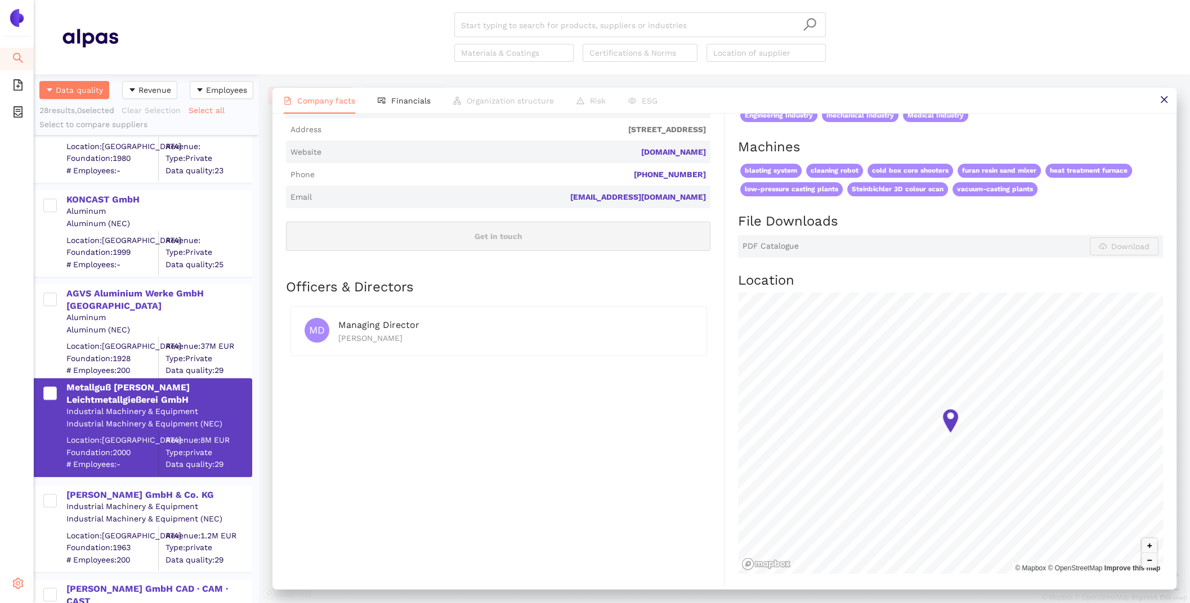
click at [11, 578] on div "Settings" at bounding box center [17, 585] width 34 height 23
click at [80, 504] on span "Internal Area" at bounding box center [81, 503] width 50 height 9
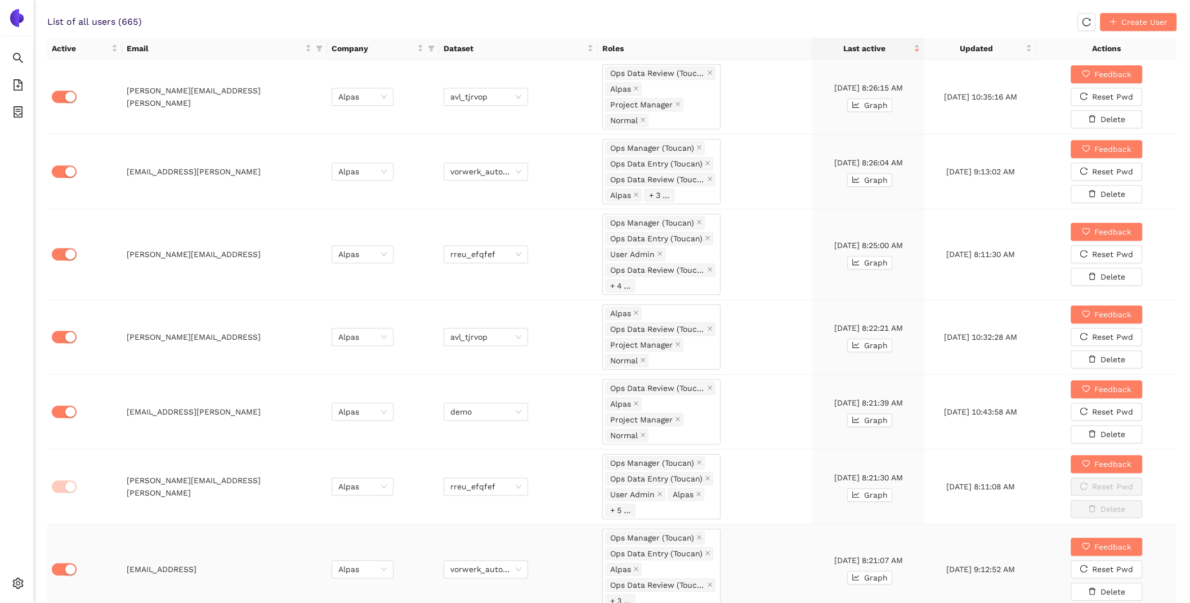
scroll to position [675, 0]
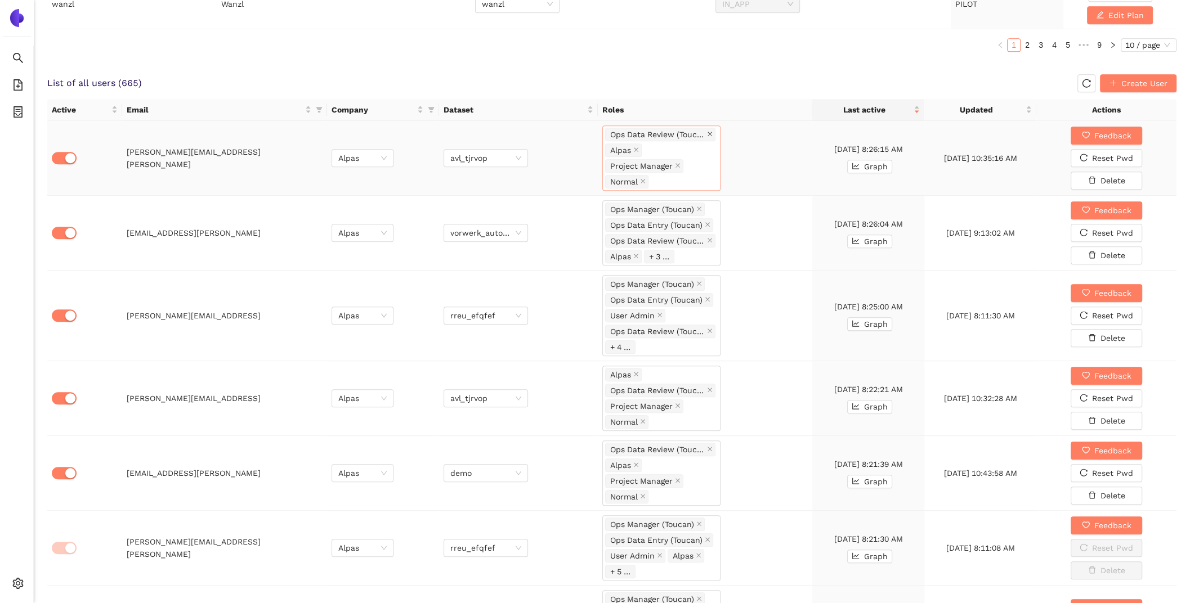
click at [710, 131] on icon "close" at bounding box center [710, 134] width 6 height 6
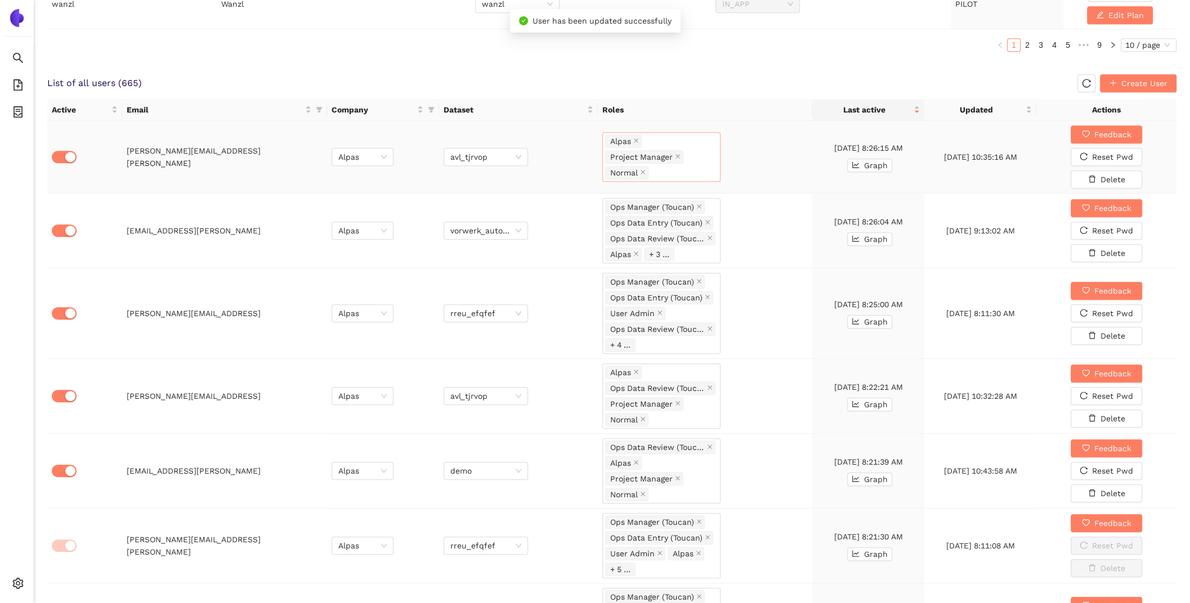
click at [710, 143] on div "Alpas Project Manager Normal" at bounding box center [661, 156] width 113 height 47
type input "se"
click at [671, 212] on div "Ops Data Senior (Toucan)" at bounding box center [660, 209] width 105 height 12
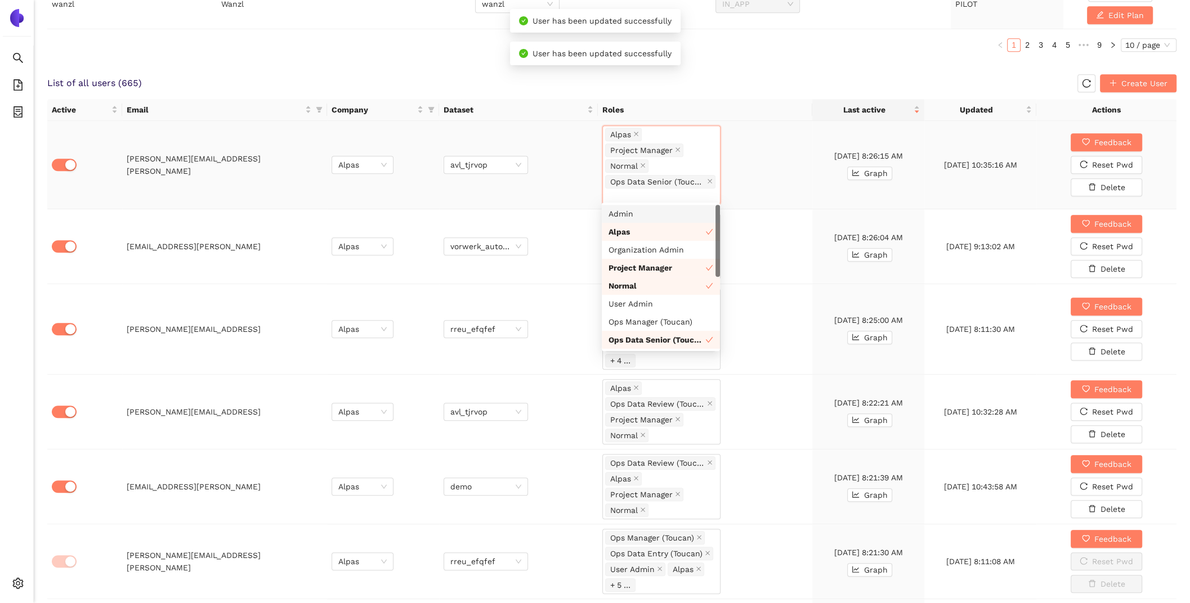
click at [788, 132] on td "Alpas Project Manager Normal Ops Data Senior (Toucan)" at bounding box center [705, 165] width 214 height 88
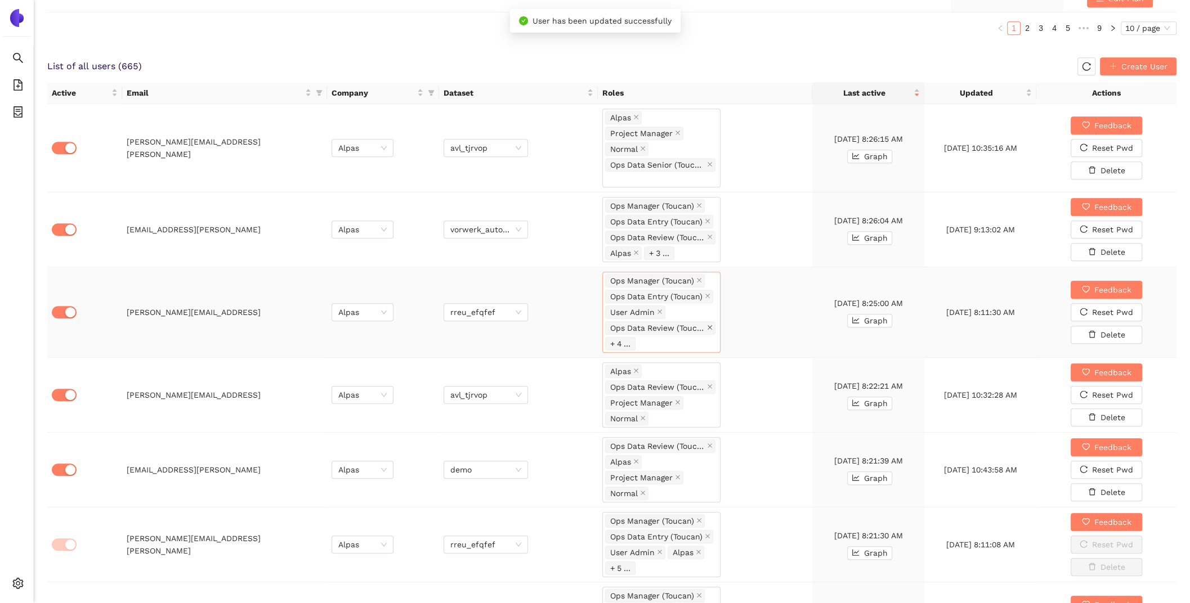
scroll to position [697, 0]
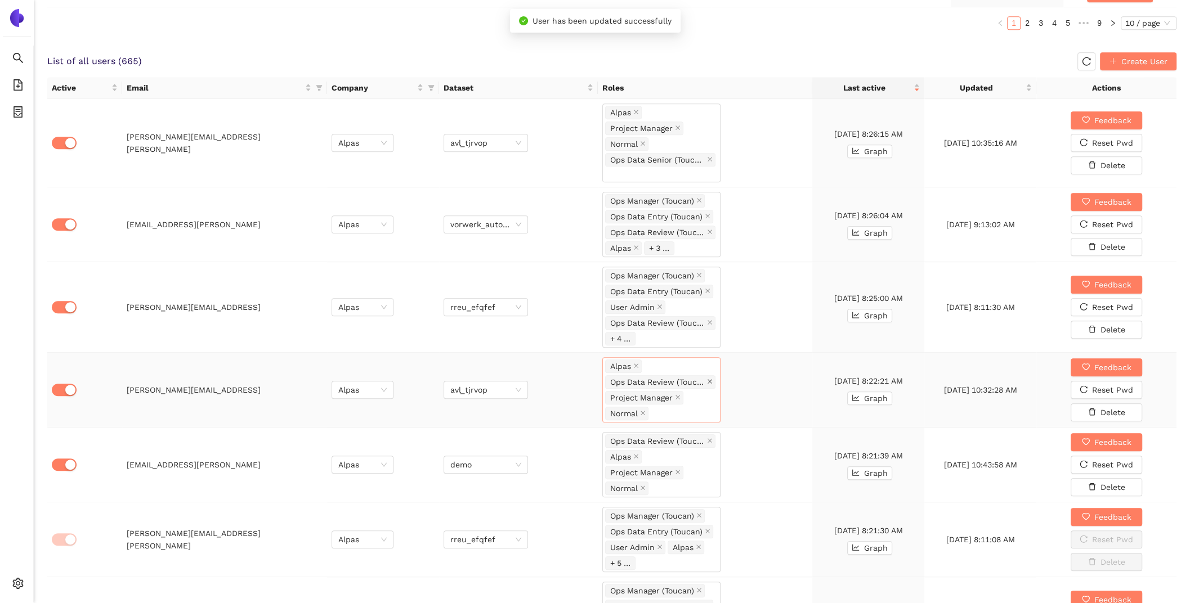
click at [710, 379] on icon "close" at bounding box center [709, 381] width 5 height 5
click at [710, 375] on div "Alpas Project Manager Normal" at bounding box center [661, 388] width 113 height 47
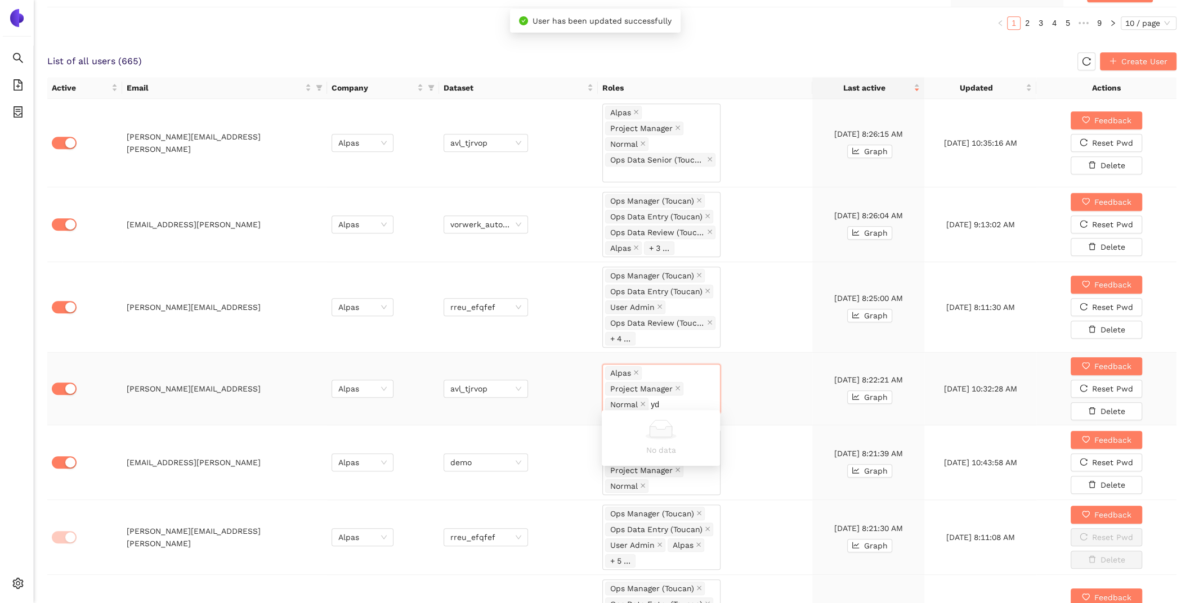
type input "y"
type input "se"
click at [672, 435] on div "Ops Data Senior (Toucan)" at bounding box center [660, 439] width 105 height 12
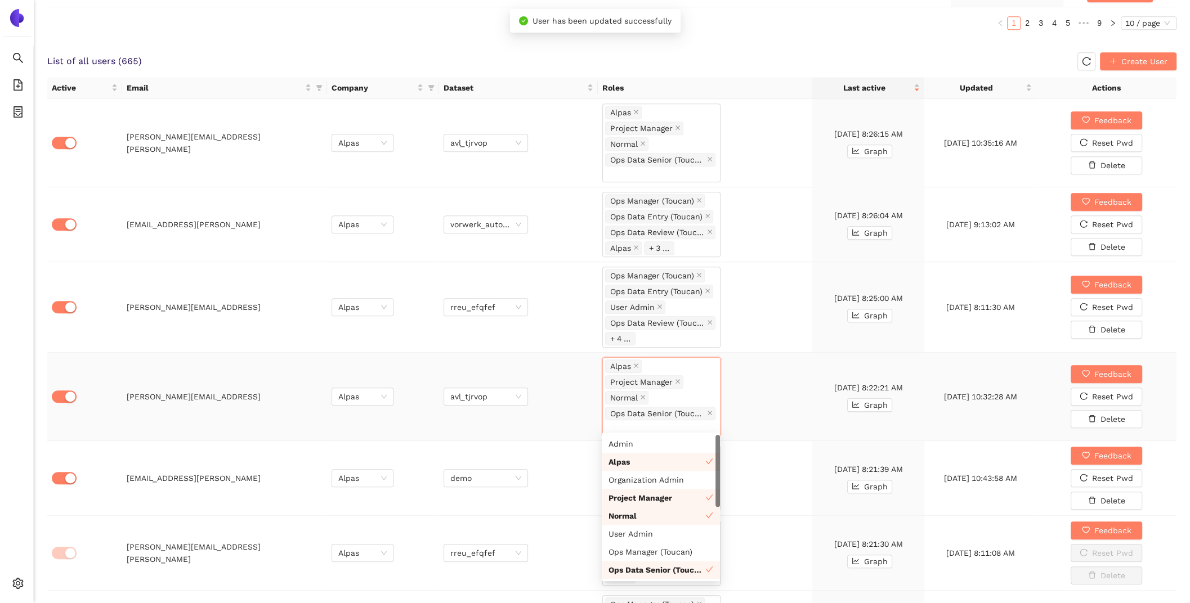
click at [806, 363] on td "Alpas Project Manager Normal Ops Data Senior (Toucan)" at bounding box center [705, 397] width 214 height 88
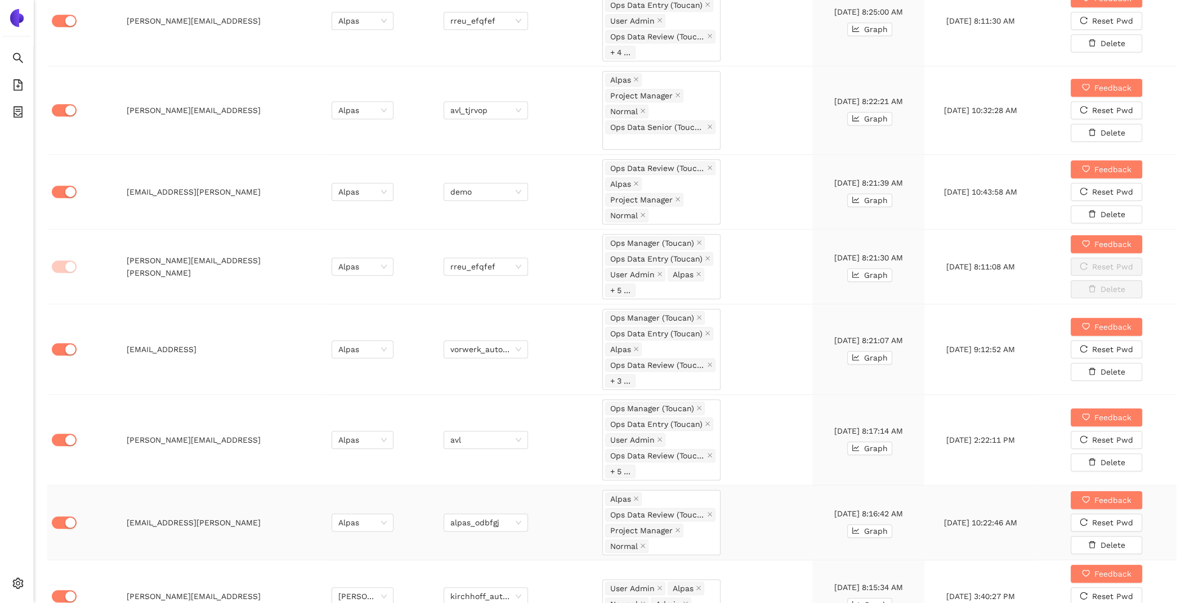
scroll to position [1002, 0]
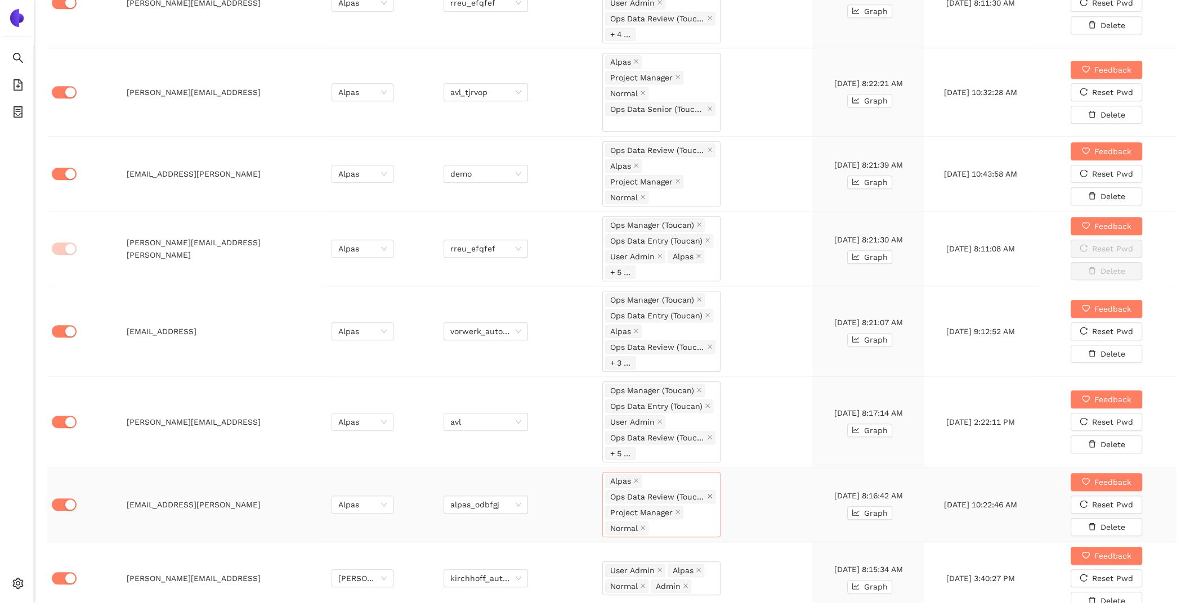
click at [710, 493] on icon "close" at bounding box center [710, 496] width 6 height 6
click at [710, 486] on div "Alpas Project Manager Normal" at bounding box center [661, 503] width 113 height 47
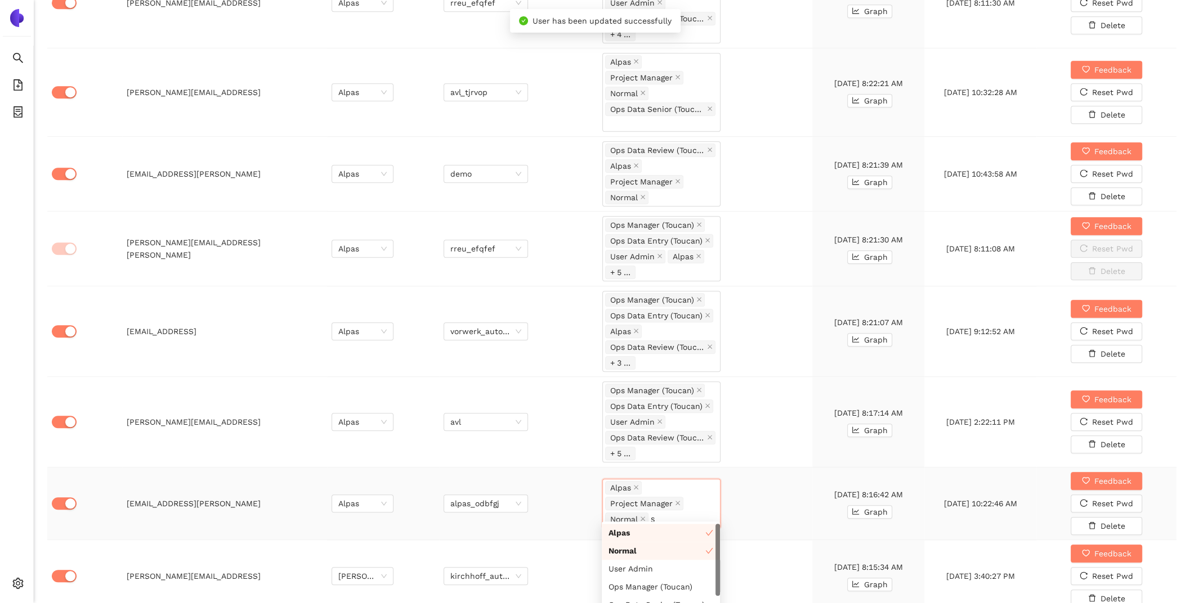
type input "se"
click at [688, 552] on div "Ops Data Senior (Toucan)" at bounding box center [660, 551] width 105 height 12
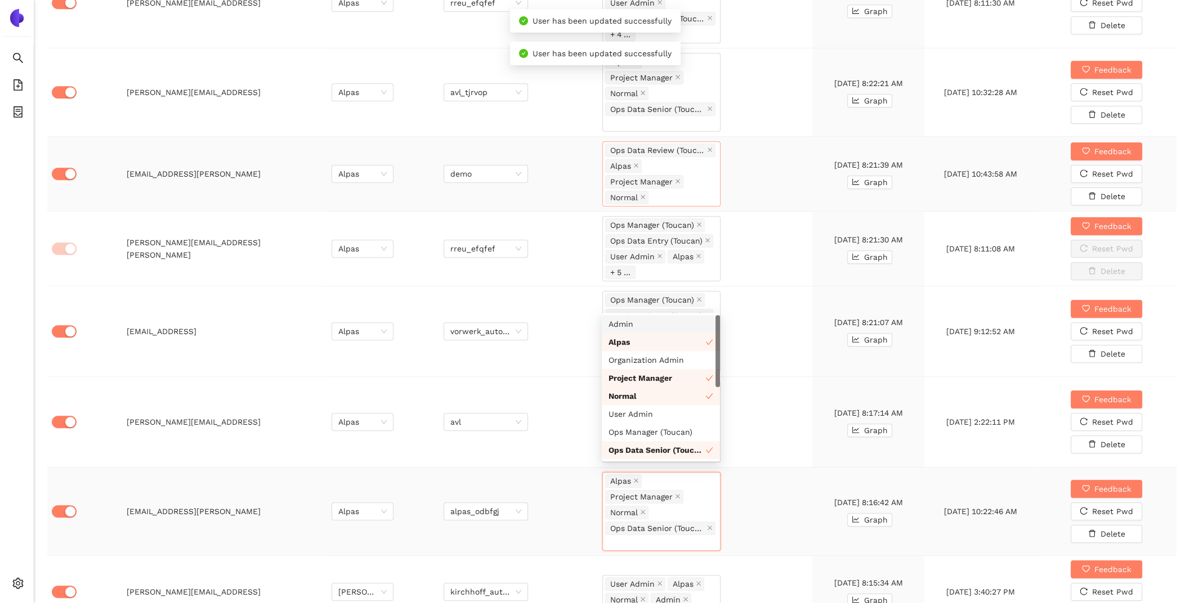
click at [706, 180] on div "Ops Data Review (Toucan) Alpas Project Manager Normal" at bounding box center [661, 173] width 113 height 63
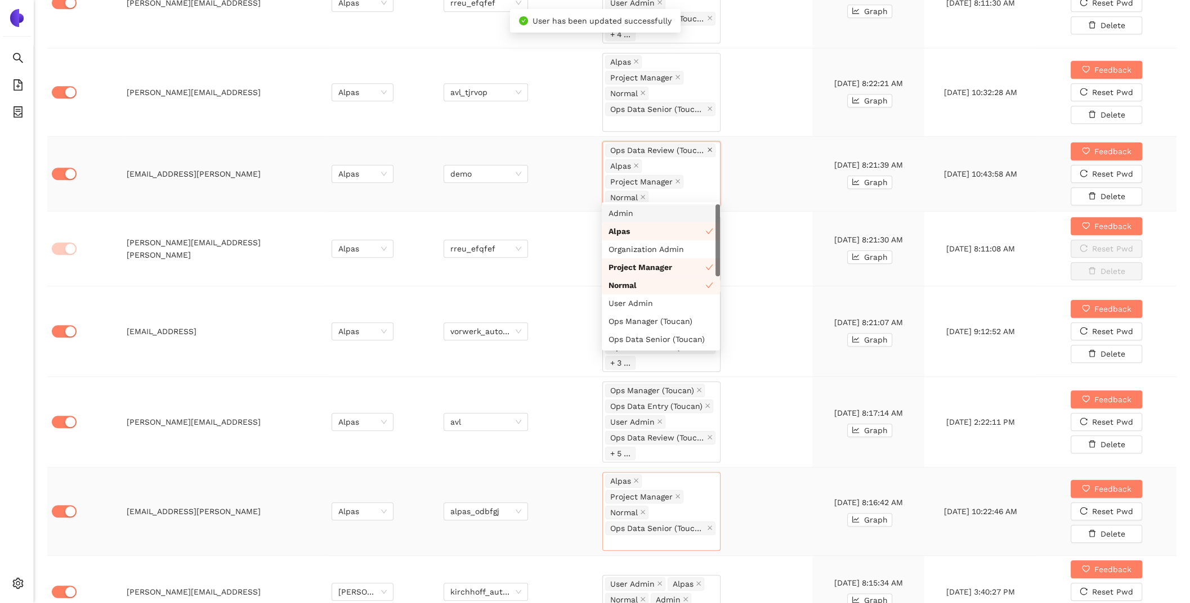
click at [710, 147] on icon "close" at bounding box center [710, 150] width 6 height 6
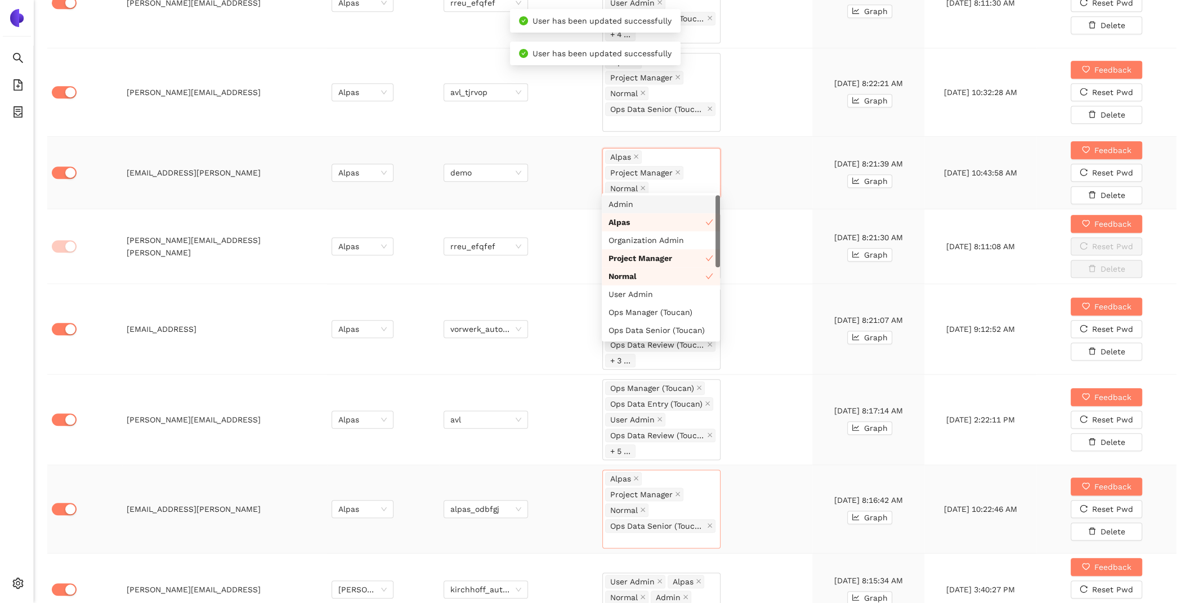
click at [706, 168] on div "Alpas Project Manager Normal" at bounding box center [661, 172] width 113 height 47
type input "se"
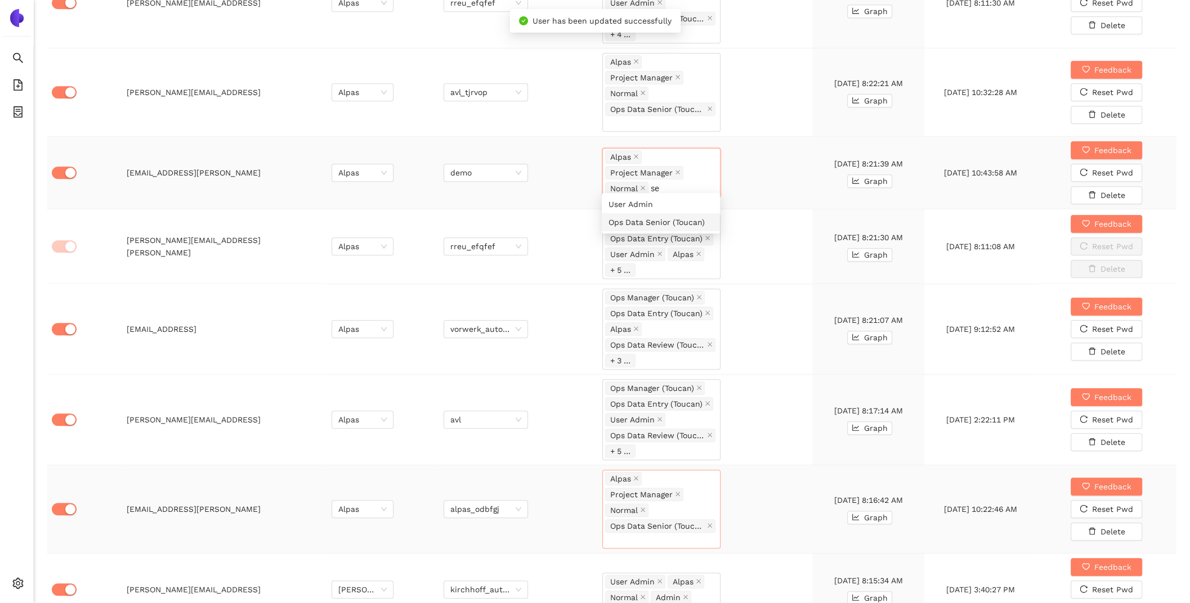
click at [680, 221] on div "Ops Data Senior (Toucan)" at bounding box center [660, 222] width 105 height 12
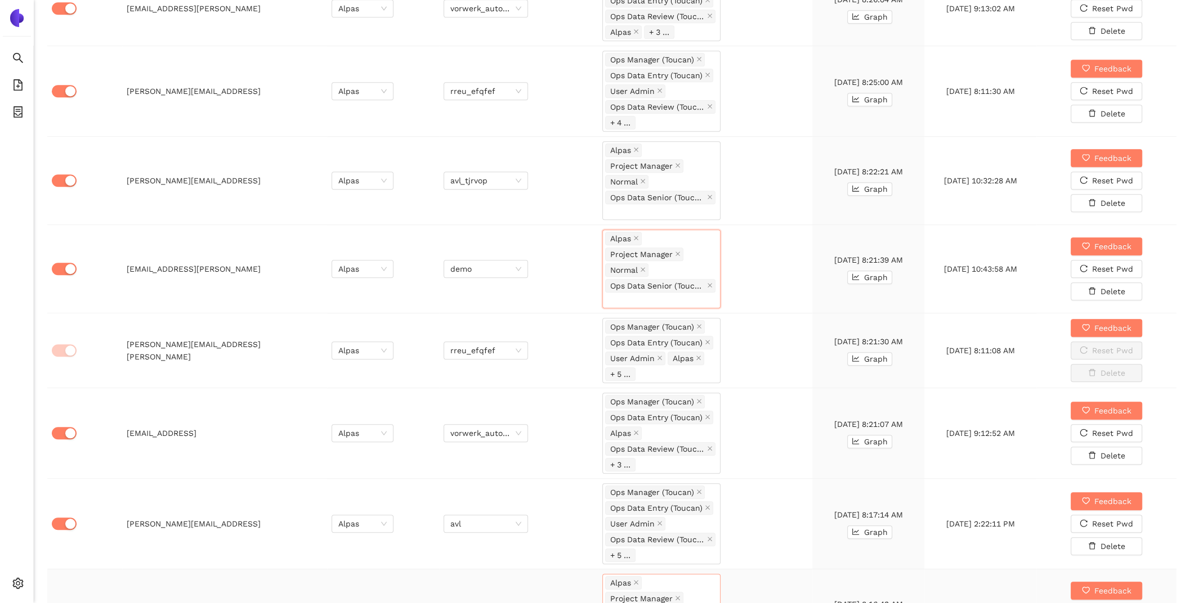
scroll to position [991, 0]
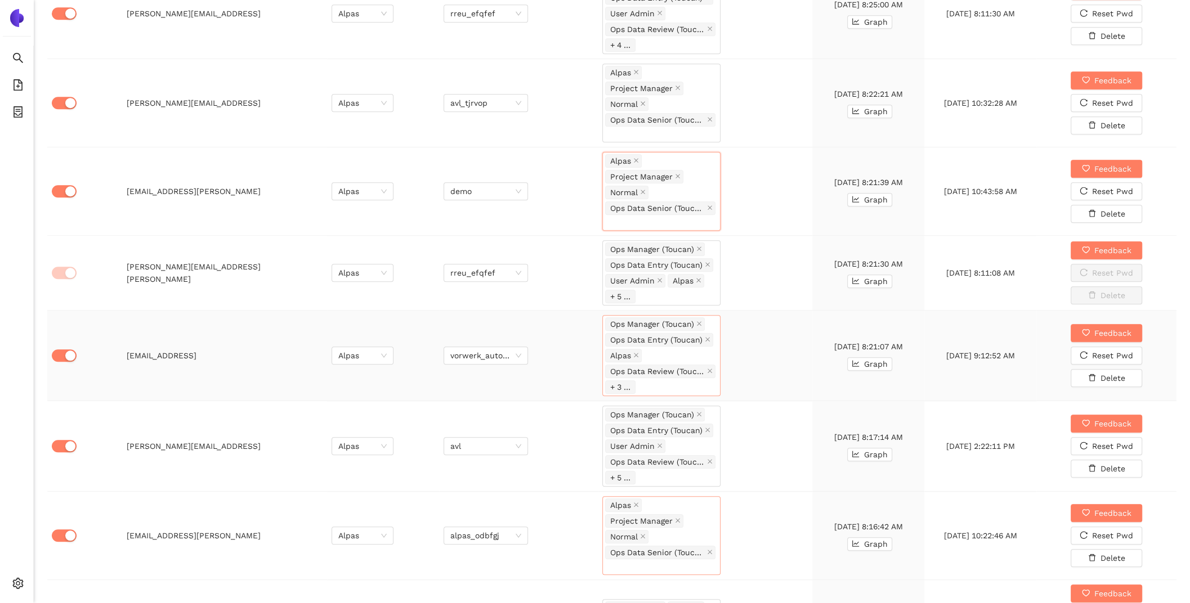
click at [704, 381] on div "Ops Manager (Toucan) Ops Data Entry (Toucan) Alpas Ops Data Review (Toucan) + 3…" at bounding box center [661, 355] width 113 height 79
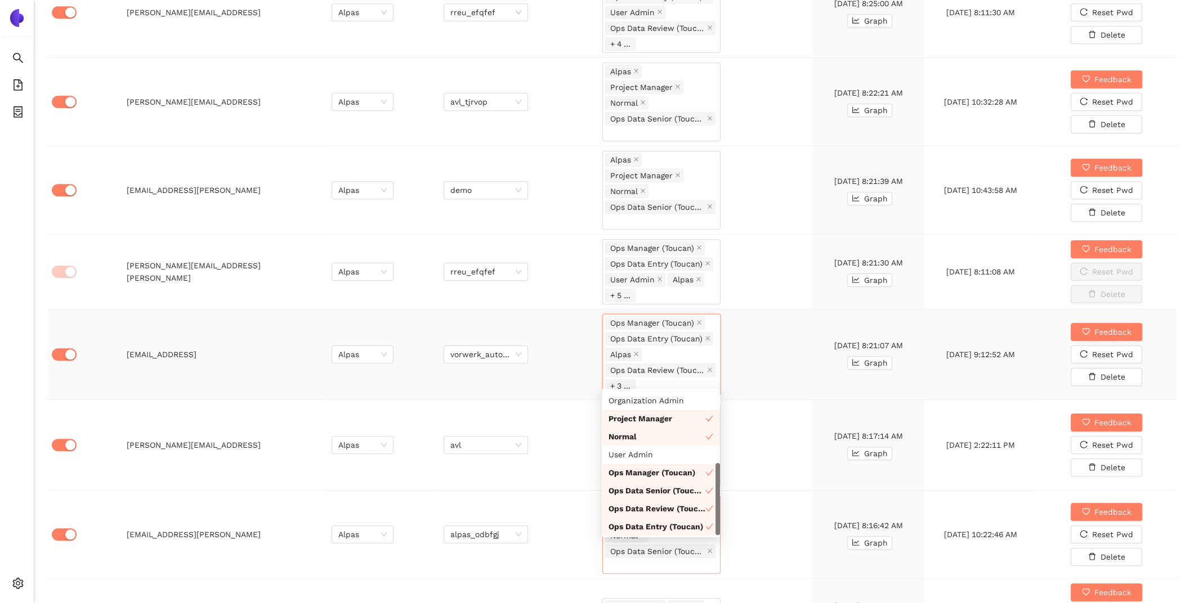
scroll to position [993, 0]
click at [791, 390] on td "Ops Manager (Toucan) Ops Data Entry (Toucan) Alpas Ops Data Review (Toucan) + 3…" at bounding box center [705, 354] width 214 height 91
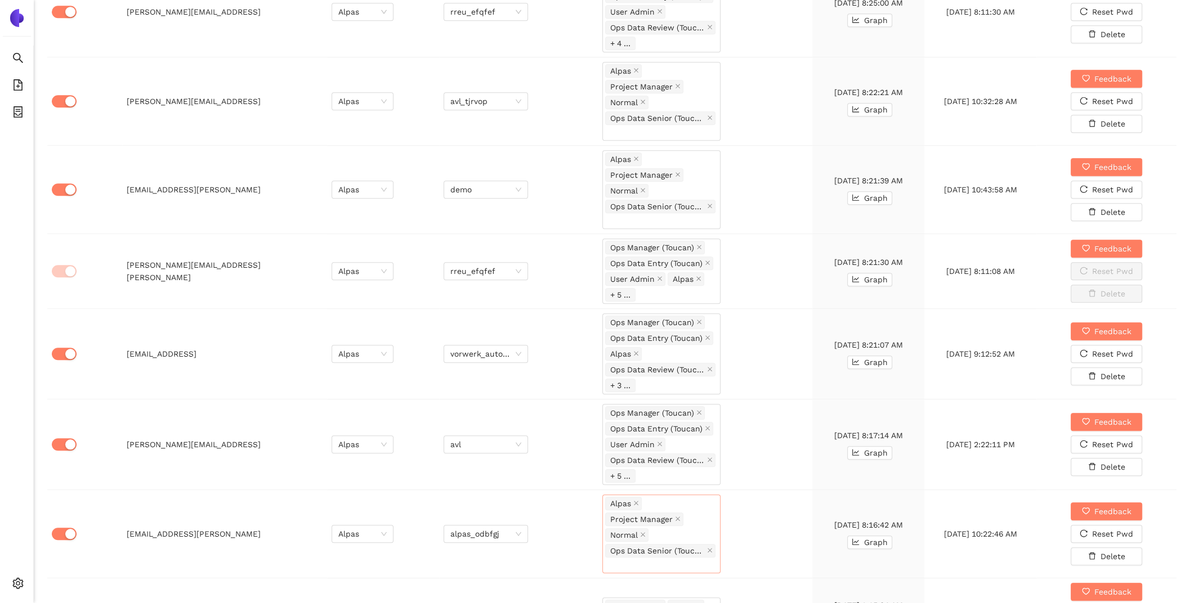
click at [20, 46] on ul "Search eSourcing Templates eSourcing Projects Settings" at bounding box center [17, 324] width 34 height 557
click at [12, 58] on icon "search" at bounding box center [17, 57] width 11 height 11
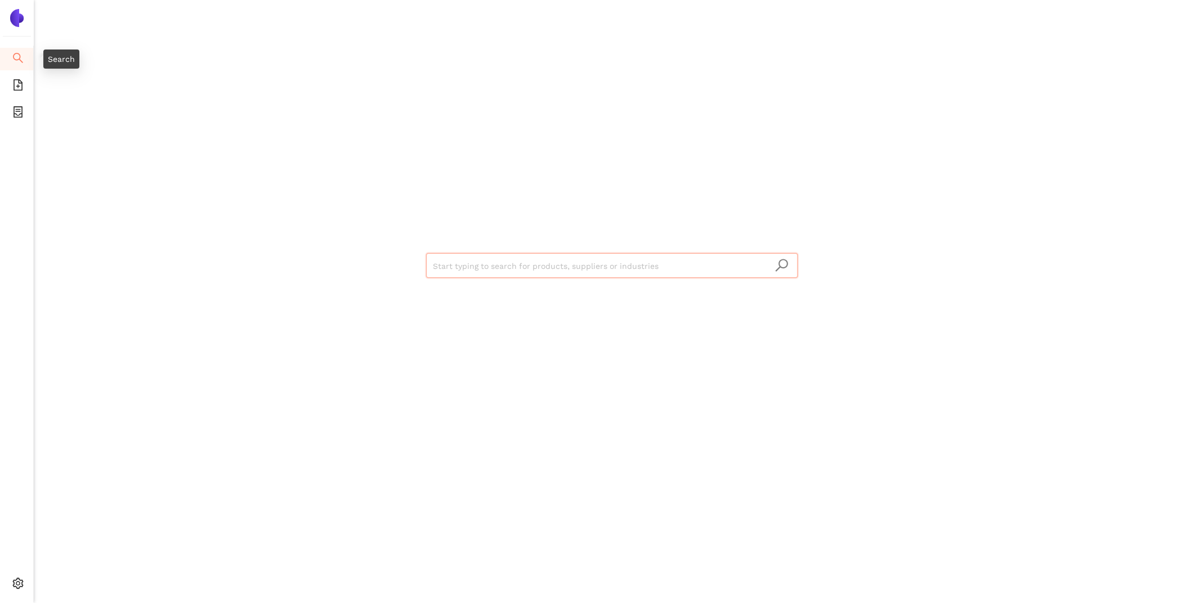
click at [102, 58] on div "Start typing to search for products, suppliers or industries" at bounding box center [612, 301] width 1156 height 603
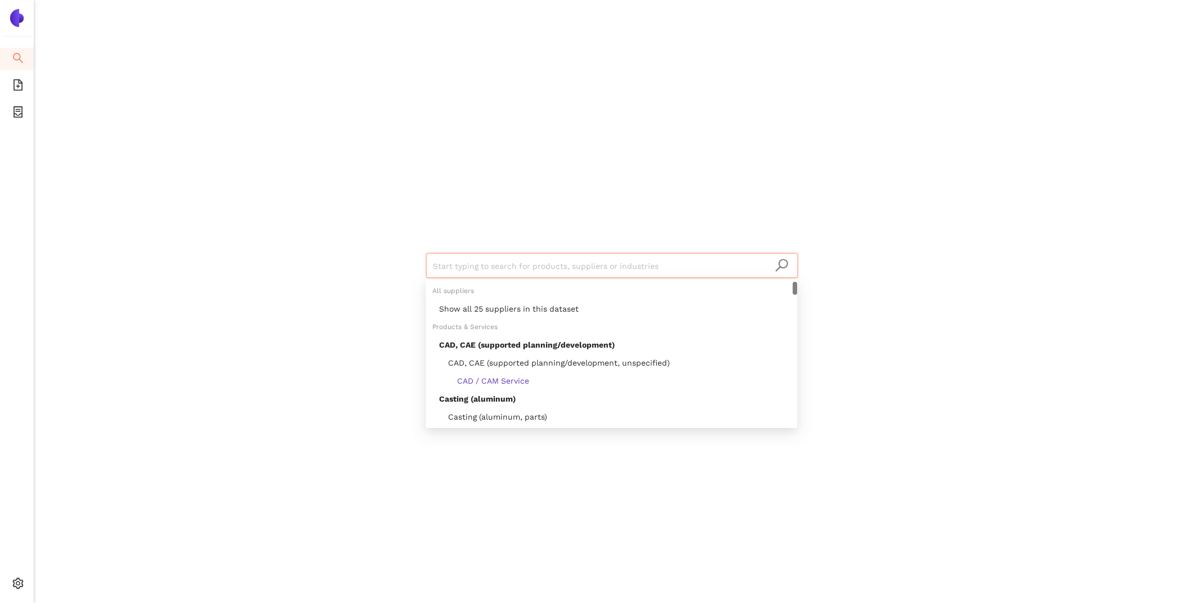
click at [509, 266] on input "search" at bounding box center [612, 266] width 358 height 25
click at [533, 307] on div "Show all 25 suppliers in this dataset" at bounding box center [614, 309] width 351 height 12
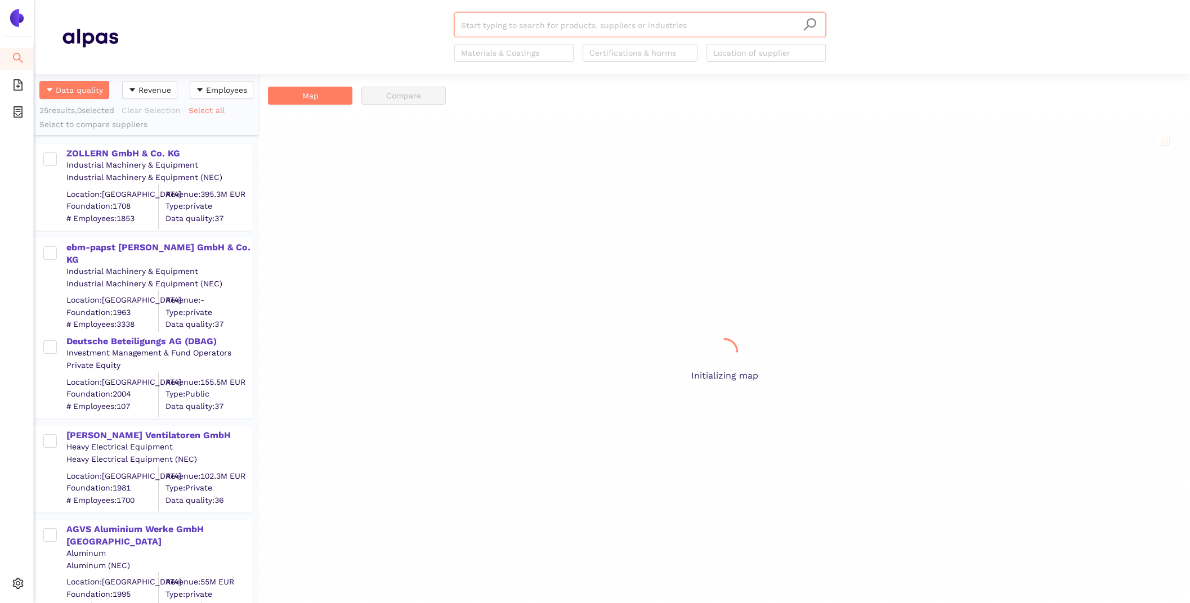
scroll to position [529, 225]
click at [107, 152] on div "ZOLLERN GmbH & Co. KG" at bounding box center [158, 153] width 185 height 12
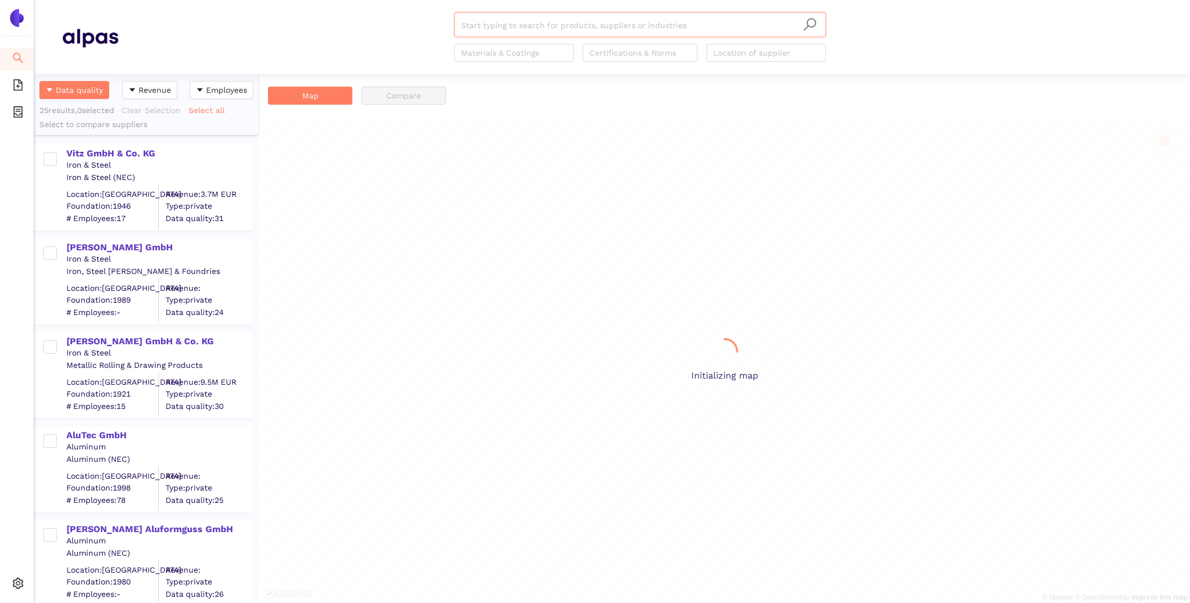
scroll to position [529, 225]
click at [112, 151] on div "Vitz GmbH & Co. KG" at bounding box center [158, 153] width 185 height 12
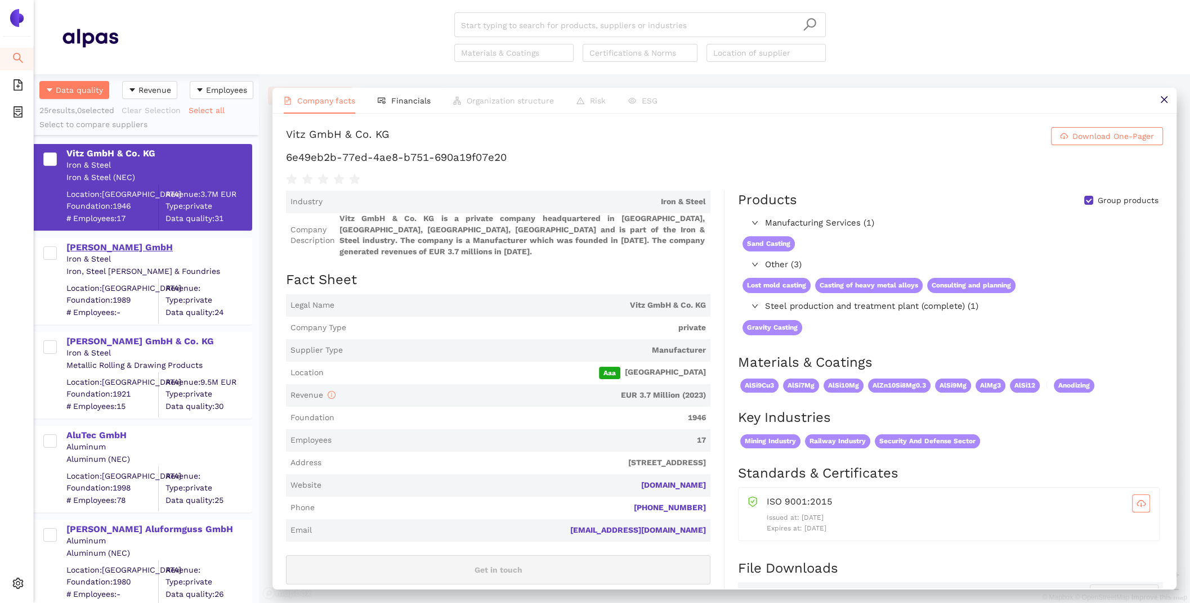
click at [130, 246] on div "[PERSON_NAME] GmbH" at bounding box center [158, 247] width 185 height 12
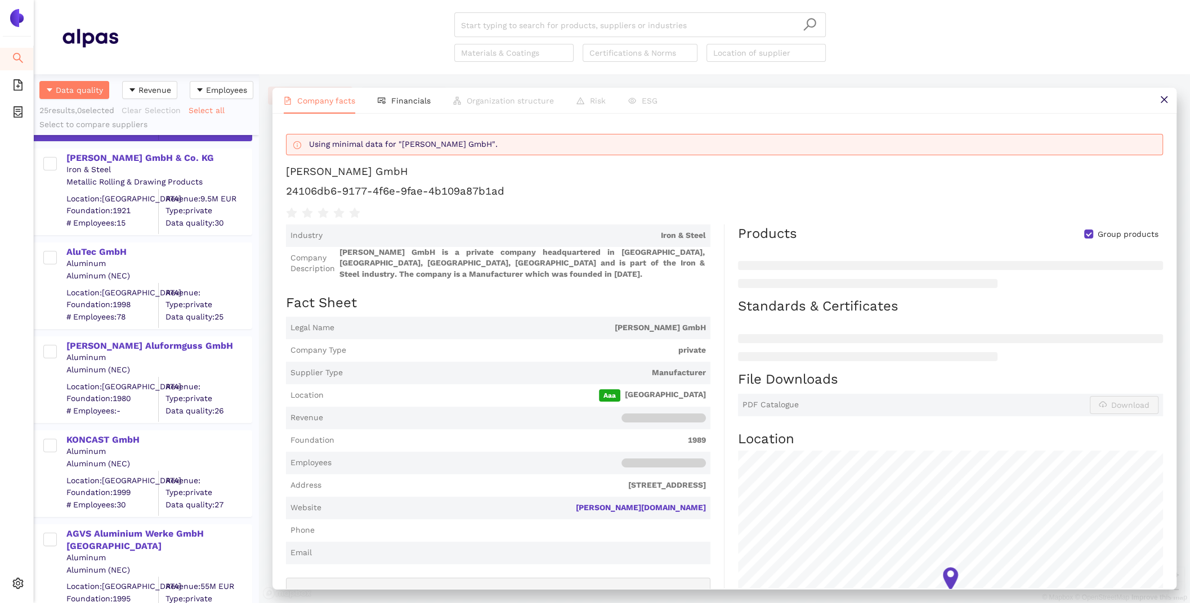
scroll to position [180, 0]
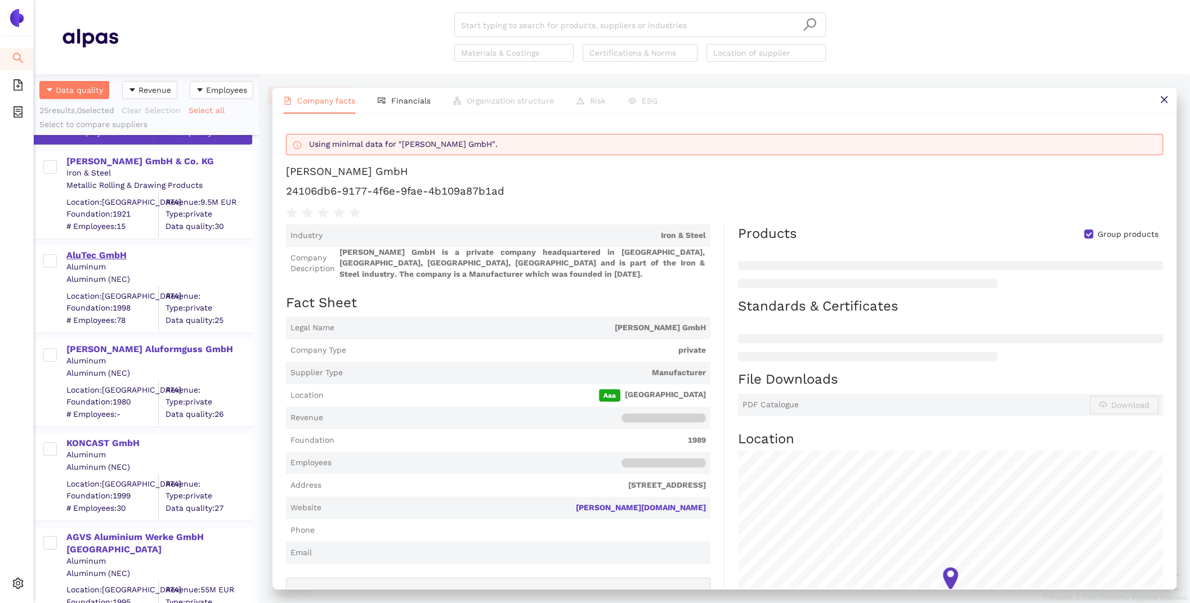
click at [93, 253] on div "AluTec GmbH" at bounding box center [158, 255] width 185 height 12
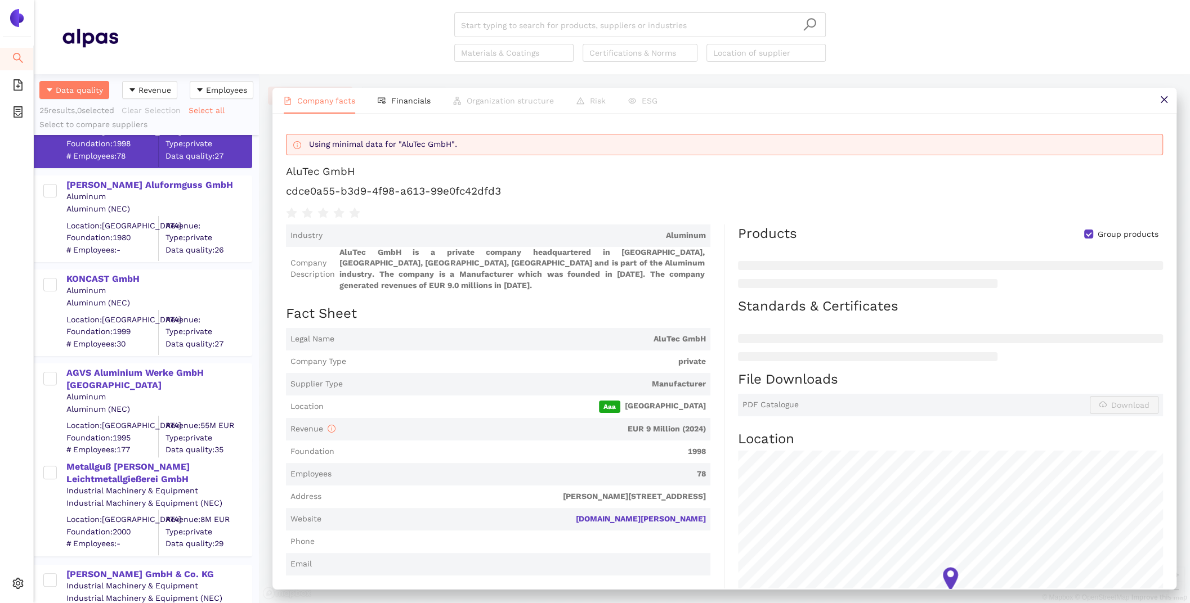
scroll to position [476, 0]
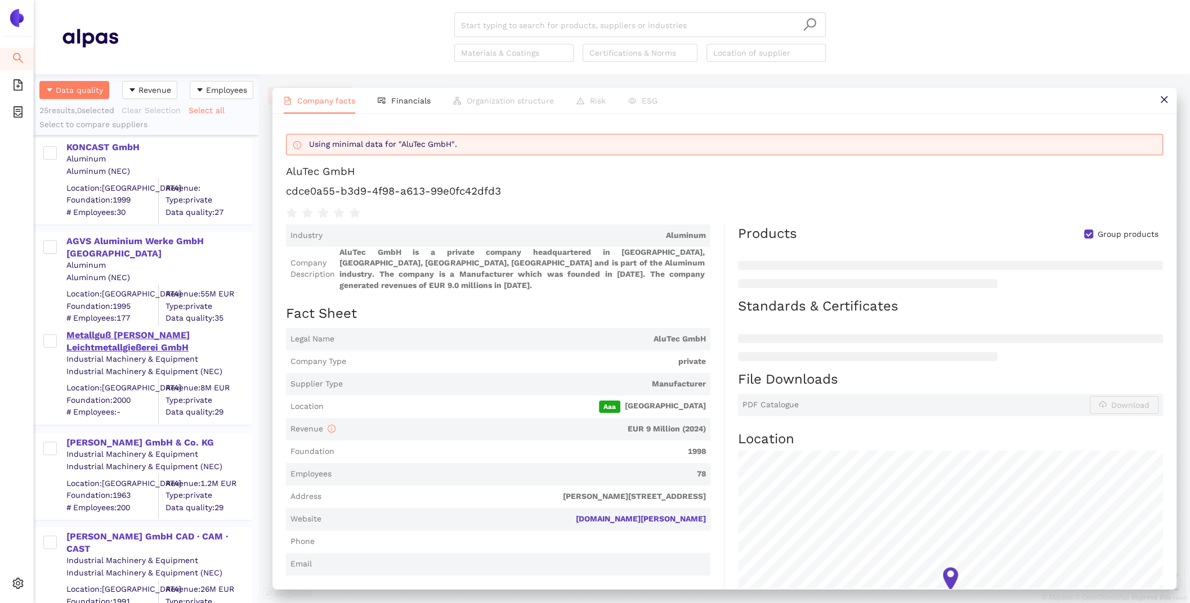
click at [101, 334] on div "Metallguß [PERSON_NAME] Leichtmetallgießerei GmbH" at bounding box center [158, 341] width 185 height 25
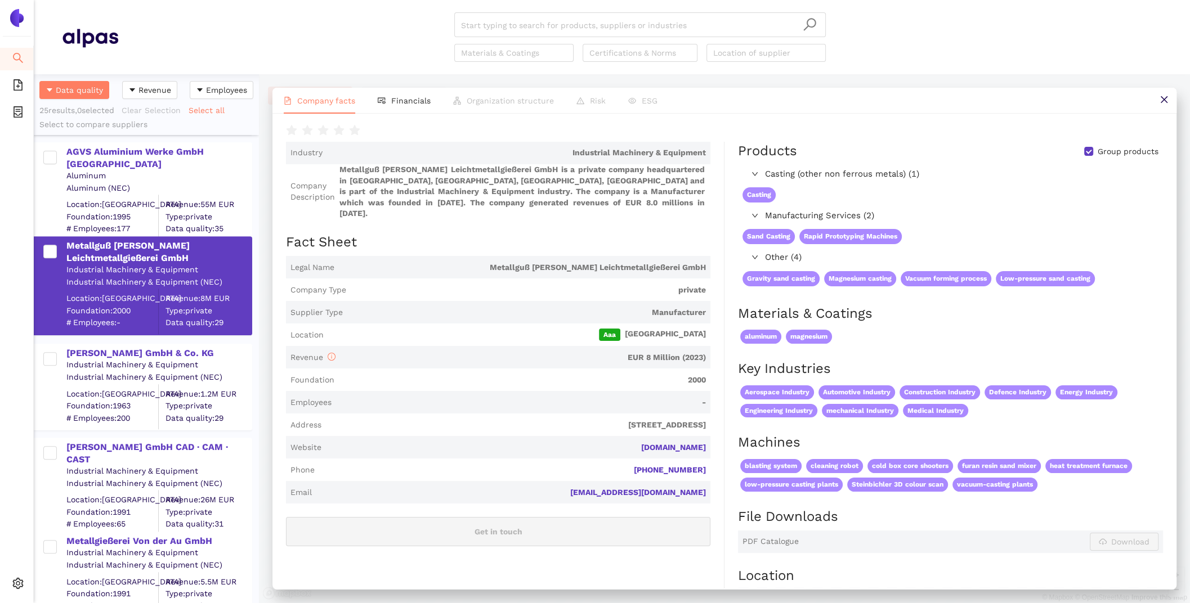
scroll to position [0, 0]
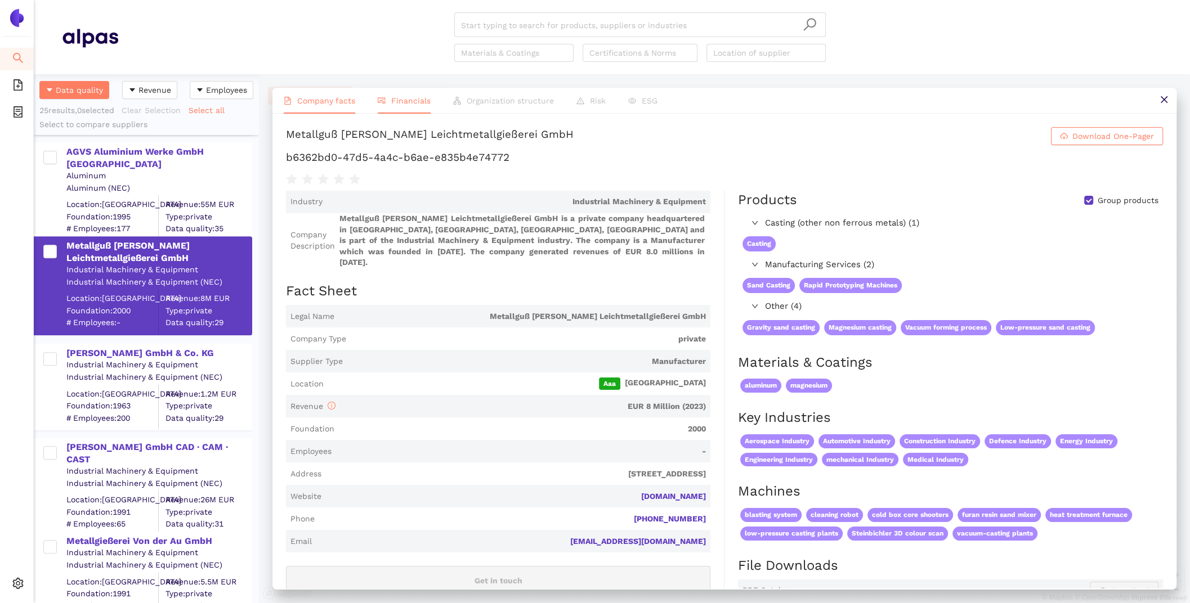
click at [405, 99] on span "Financials" at bounding box center [410, 100] width 39 height 9
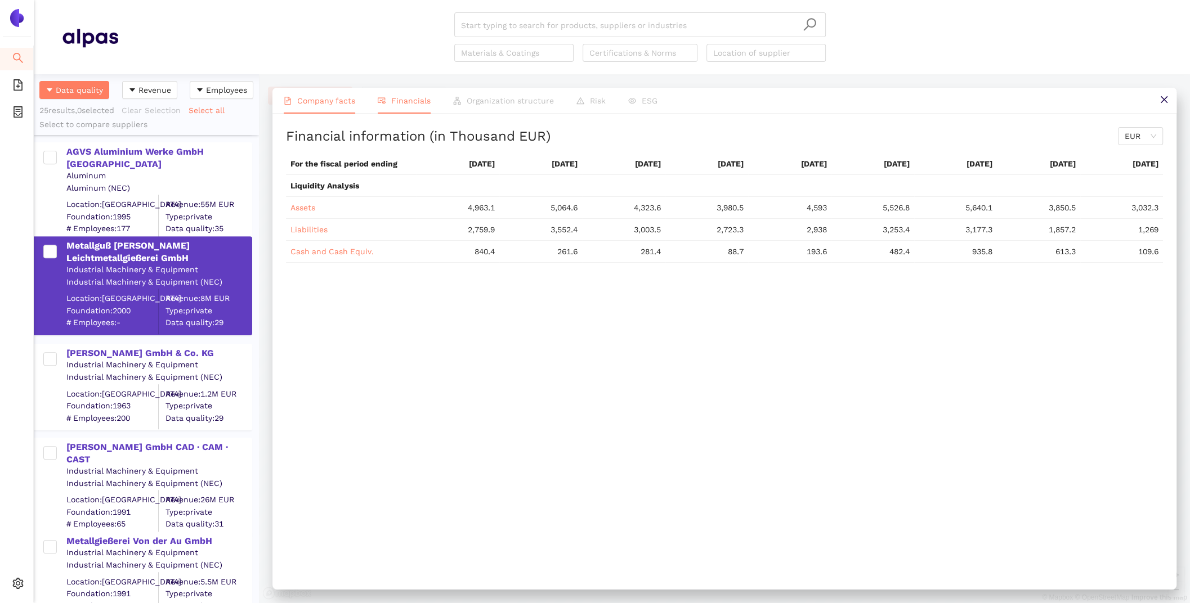
click at [317, 102] on span "Company facts" at bounding box center [326, 100] width 58 height 9
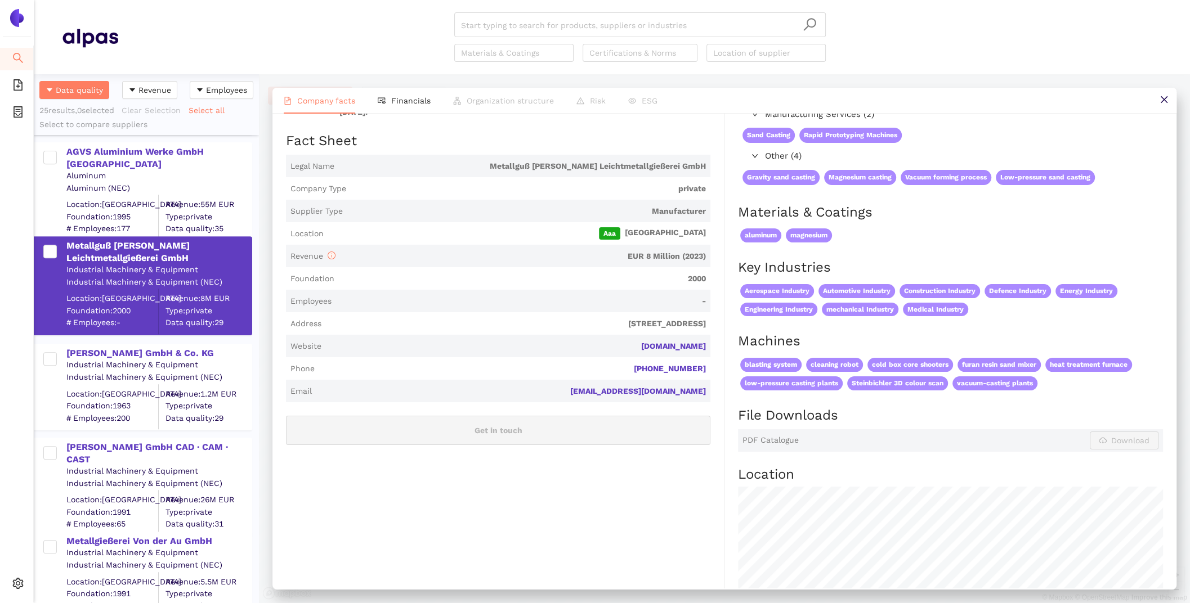
scroll to position [182, 0]
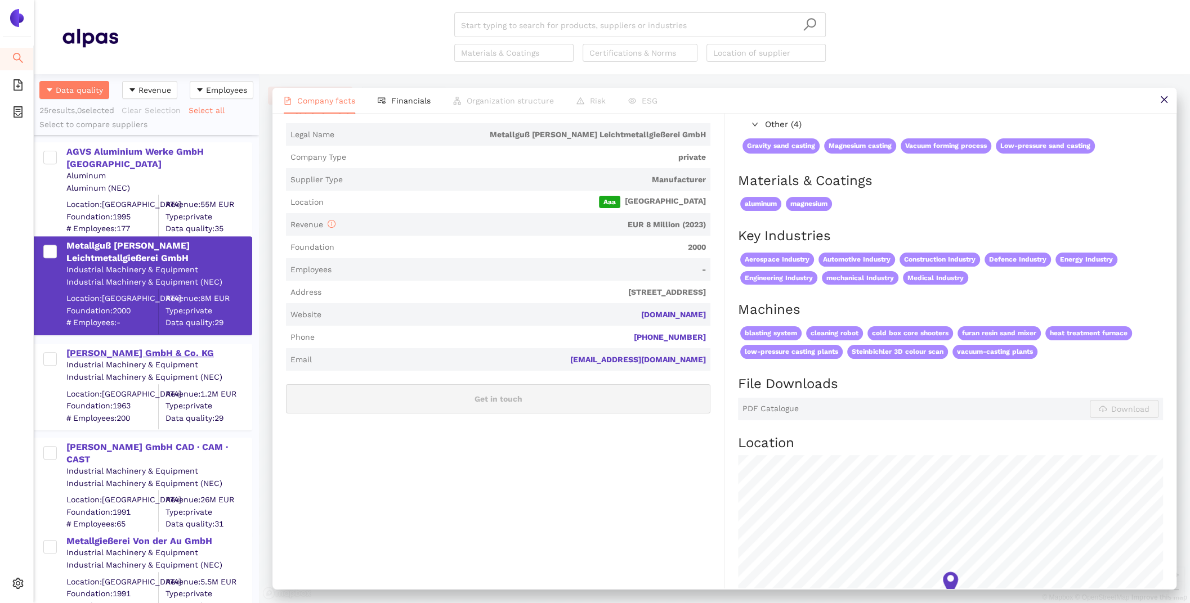
click at [159, 356] on div "[PERSON_NAME] GmbH & Co. KG" at bounding box center [158, 353] width 185 height 12
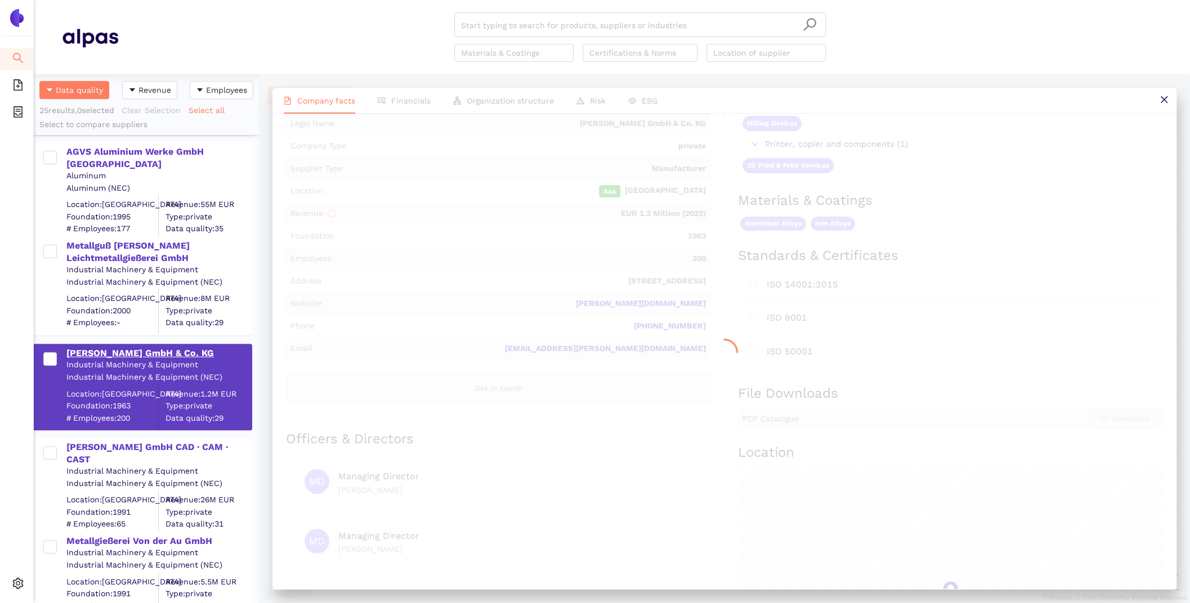
scroll to position [0, 0]
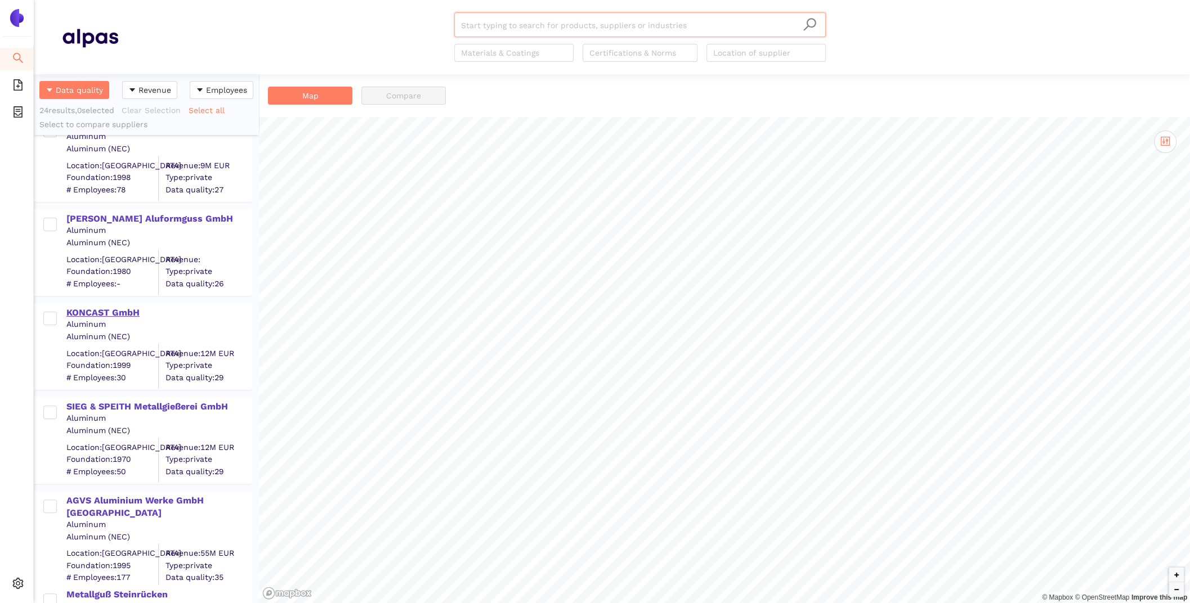
scroll to position [386, 0]
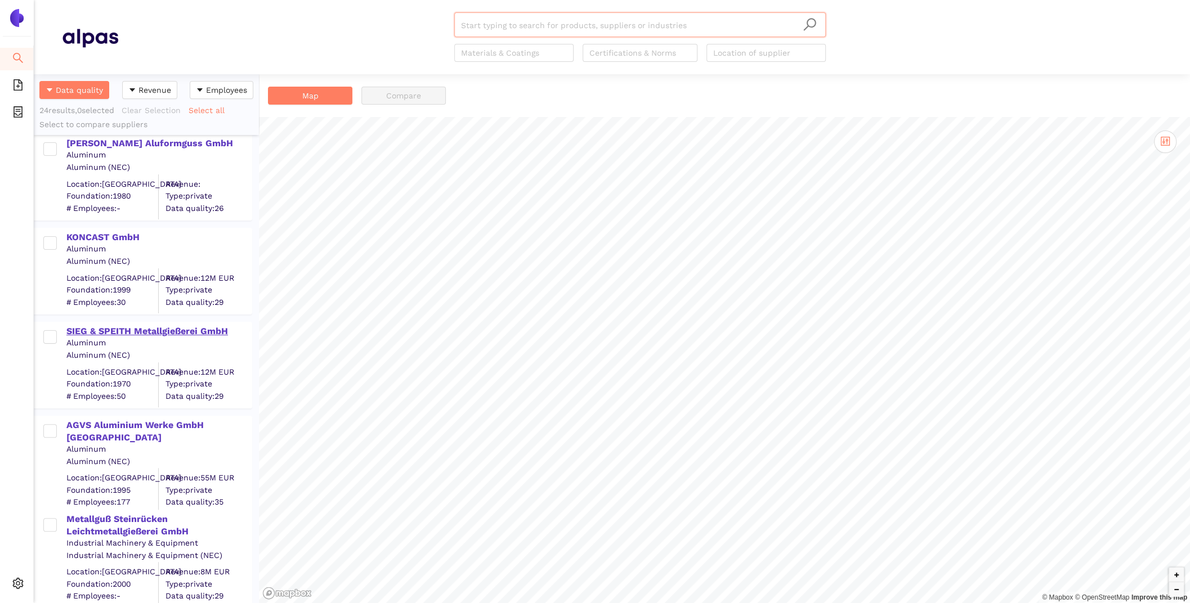
click at [119, 330] on div "SIEG & SPEITH Metallgießerei GmbH" at bounding box center [158, 331] width 185 height 12
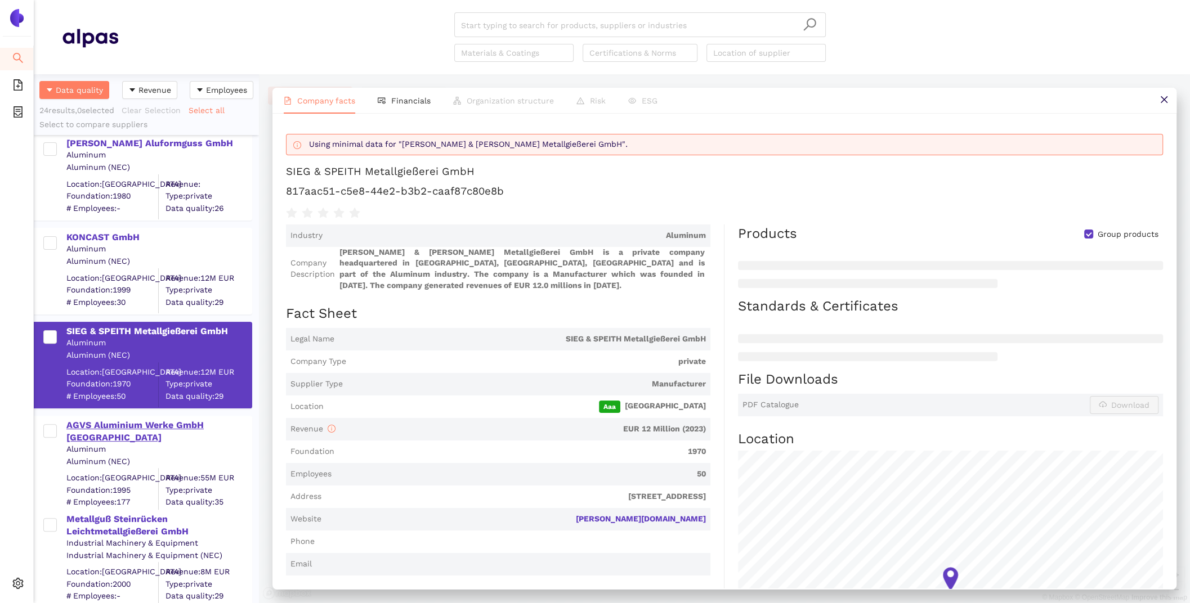
click at [127, 426] on div "AGVS Aluminium Werke GmbH [GEOGRAPHIC_DATA]" at bounding box center [158, 431] width 185 height 25
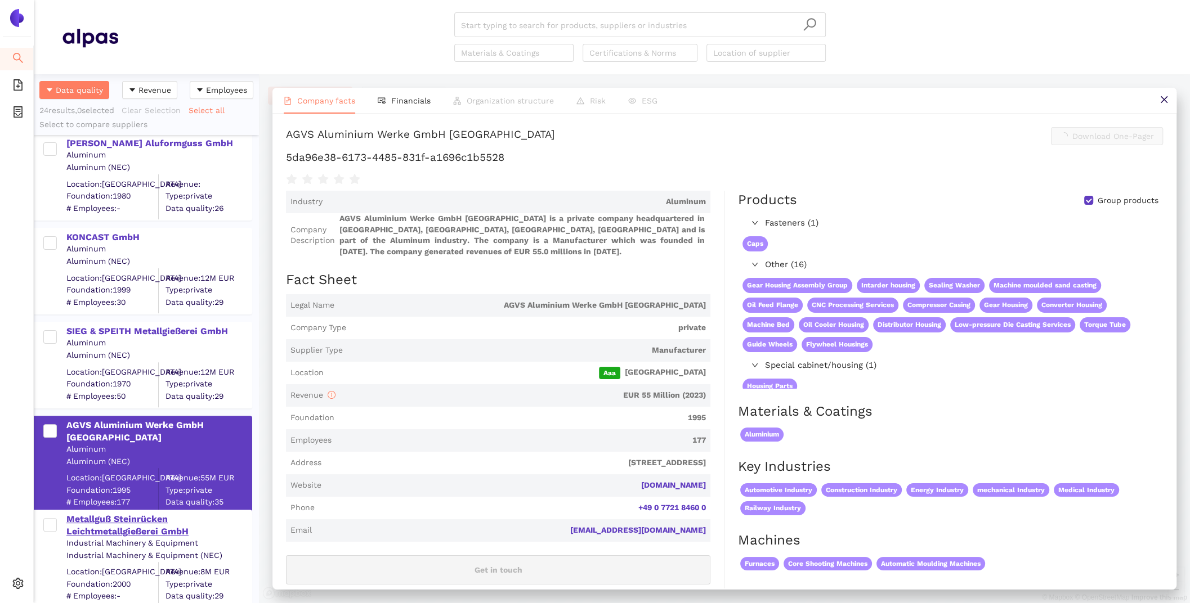
click at [127, 522] on div "Metallguß Steinrücken Leichtmetallgießerei GmbH" at bounding box center [158, 525] width 185 height 25
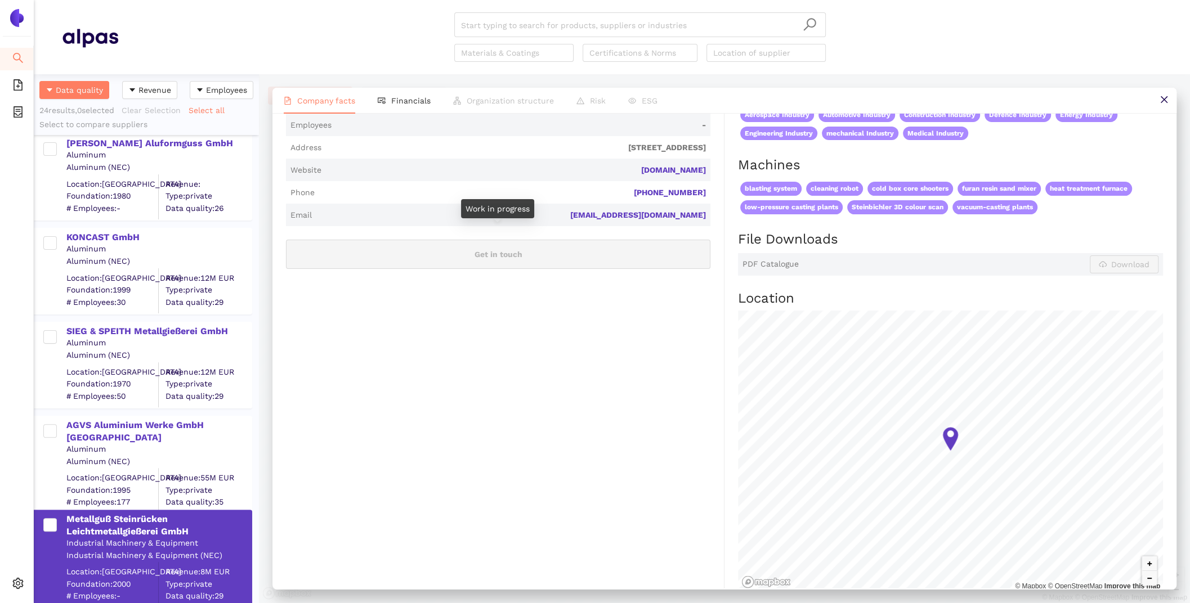
scroll to position [0, 0]
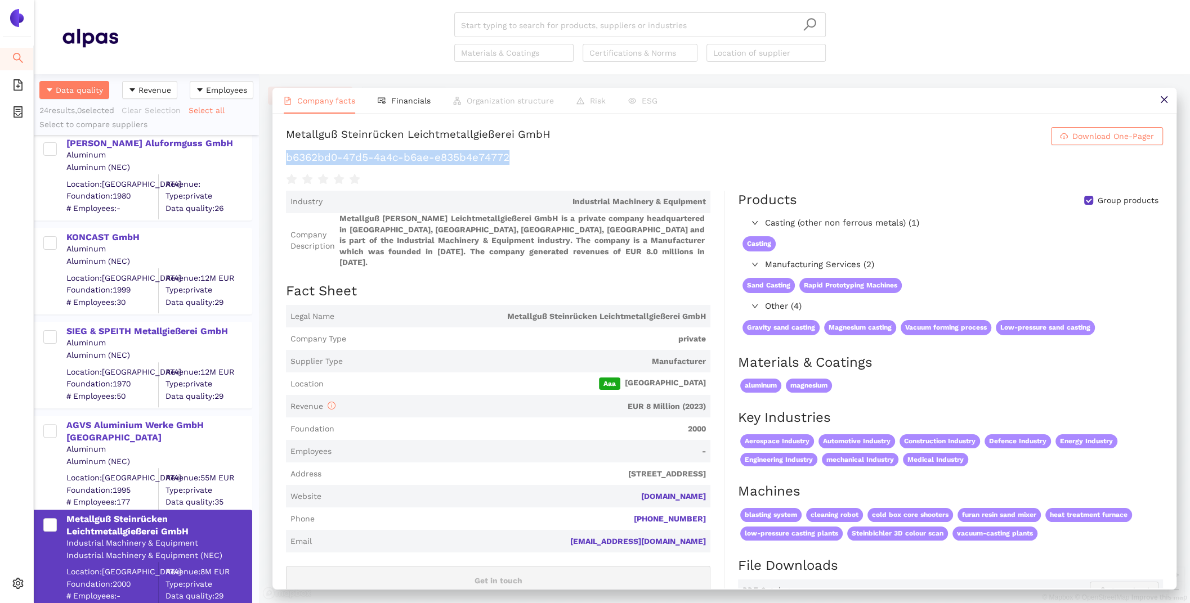
drag, startPoint x: 526, startPoint y: 154, endPoint x: 284, endPoint y: 163, distance: 242.7
click at [284, 163] on div "Metallguß [PERSON_NAME] Leichtmetallgießerei GmbH Download One-Pager b6362bd0-4…" at bounding box center [724, 351] width 904 height 475
copy h1 "b6362bd0-47d5-4a4c-b6ae-e835b4e74772"
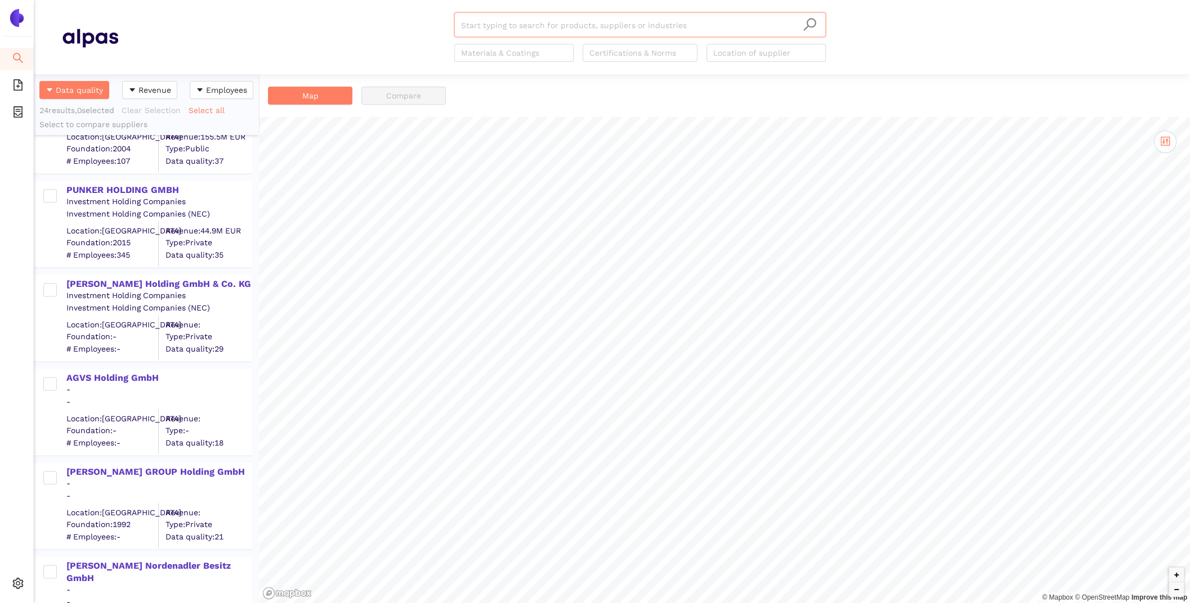
scroll to position [1801, 0]
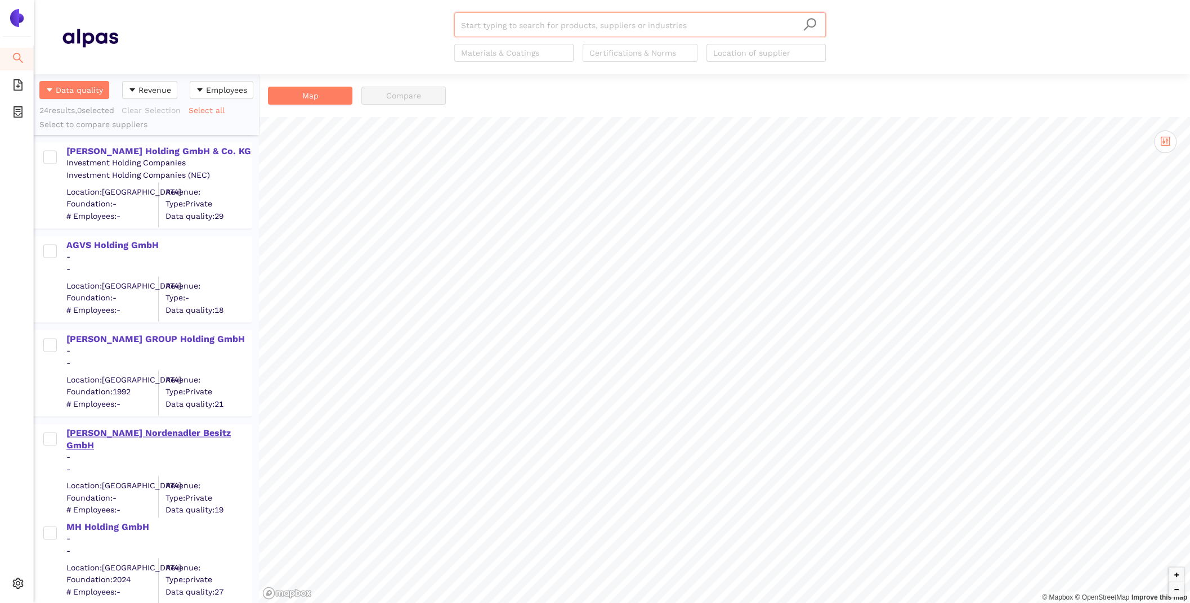
click at [149, 432] on div "[PERSON_NAME] Nordenadler Besitz GmbH" at bounding box center [158, 439] width 185 height 25
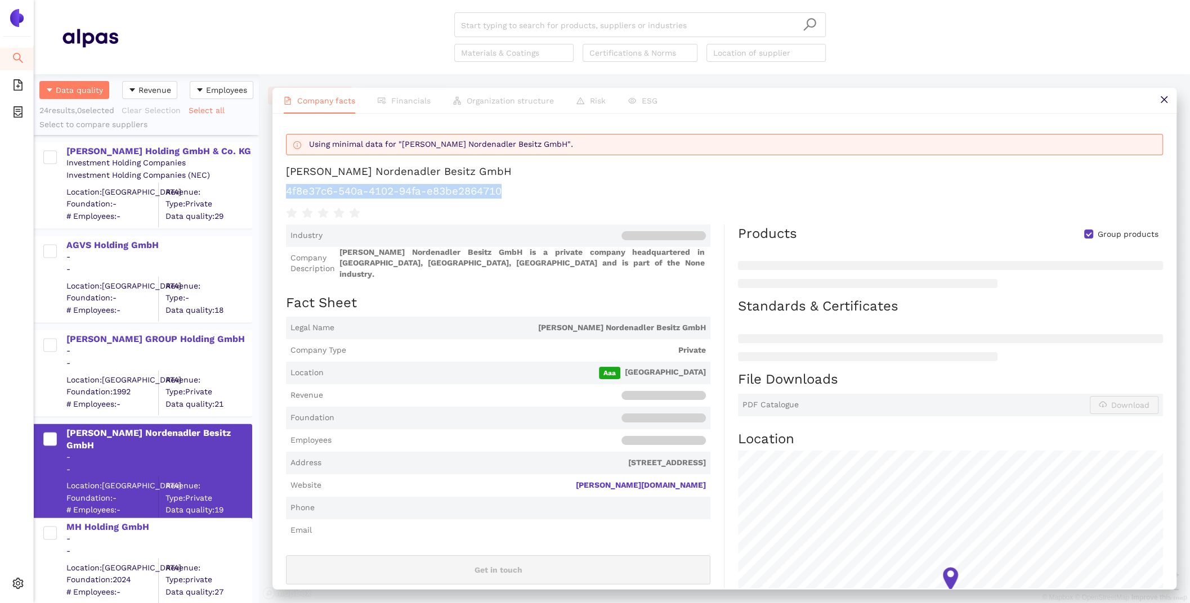
drag, startPoint x: 508, startPoint y: 191, endPoint x: 283, endPoint y: 189, distance: 225.1
click at [283, 189] on div "Using minimal data for "[PERSON_NAME] Nordenadler Besitz GmbH". [PERSON_NAME] N…" at bounding box center [724, 351] width 904 height 475
copy h1 "4f8e37c6-540a-4102-94fa-e83be2864710"
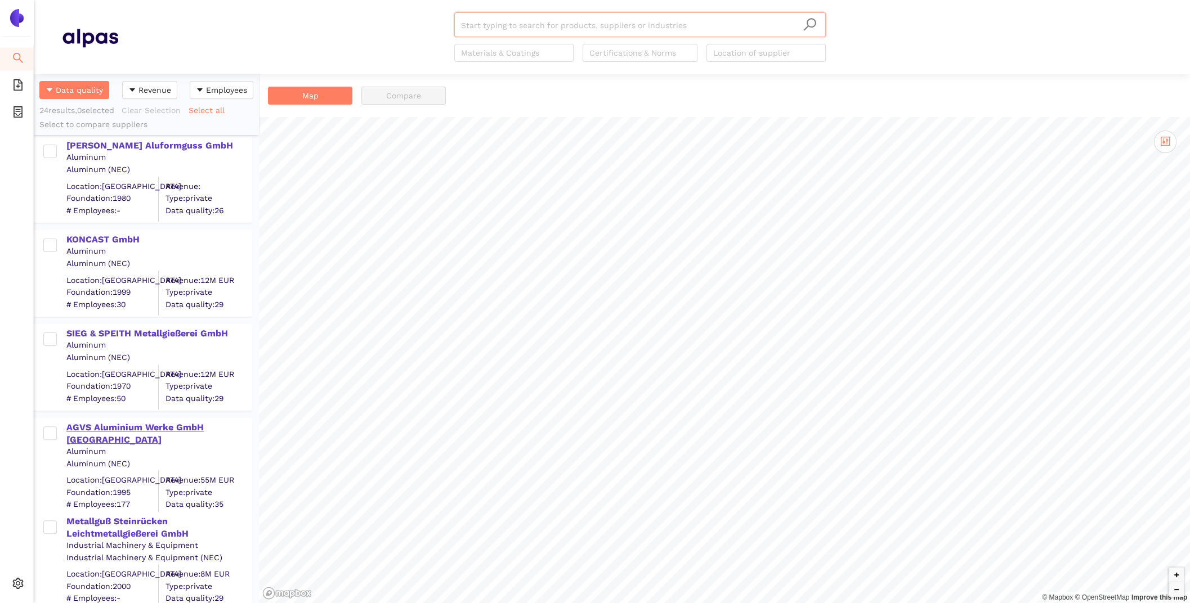
scroll to position [483, 0]
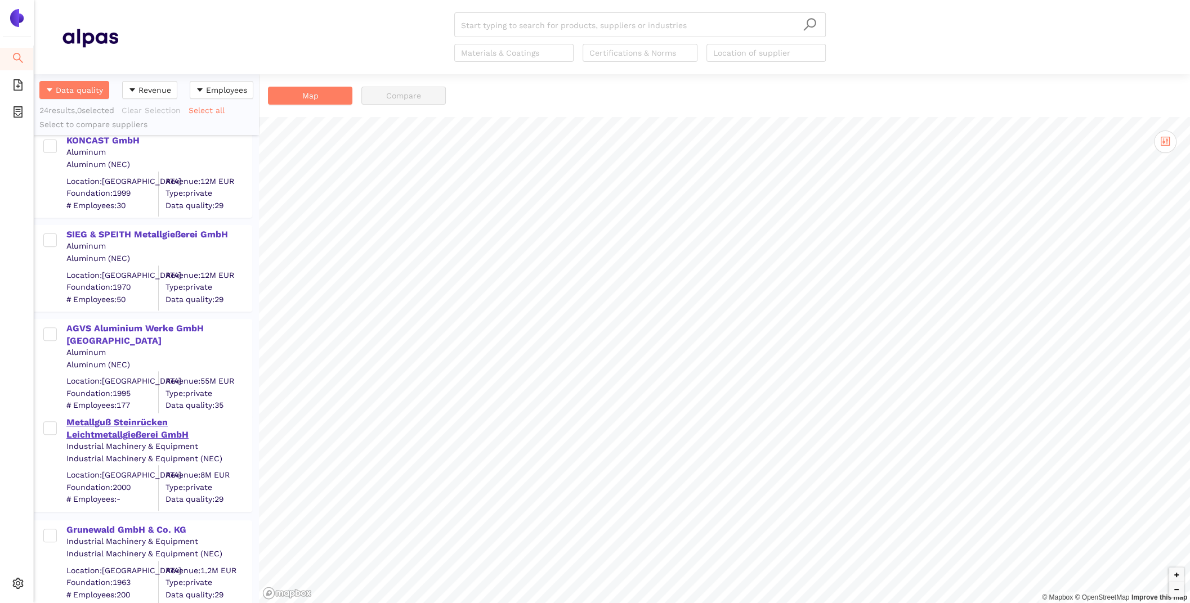
click at [120, 426] on div "Metallguß Steinrücken Leichtmetallgießerei GmbH" at bounding box center [158, 428] width 185 height 25
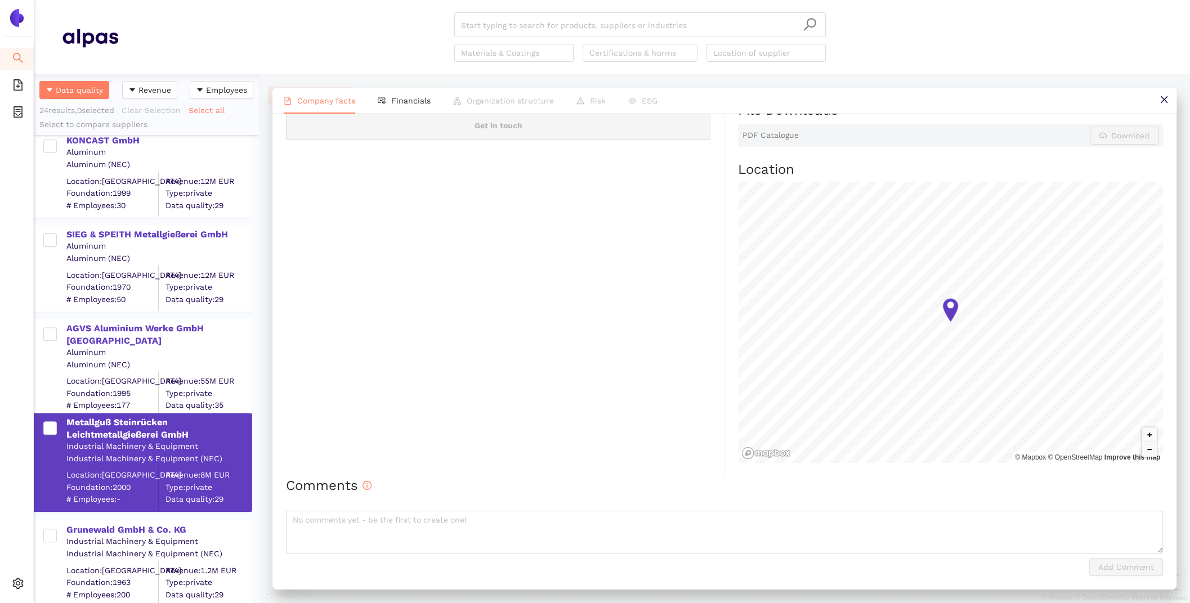
scroll to position [0, 0]
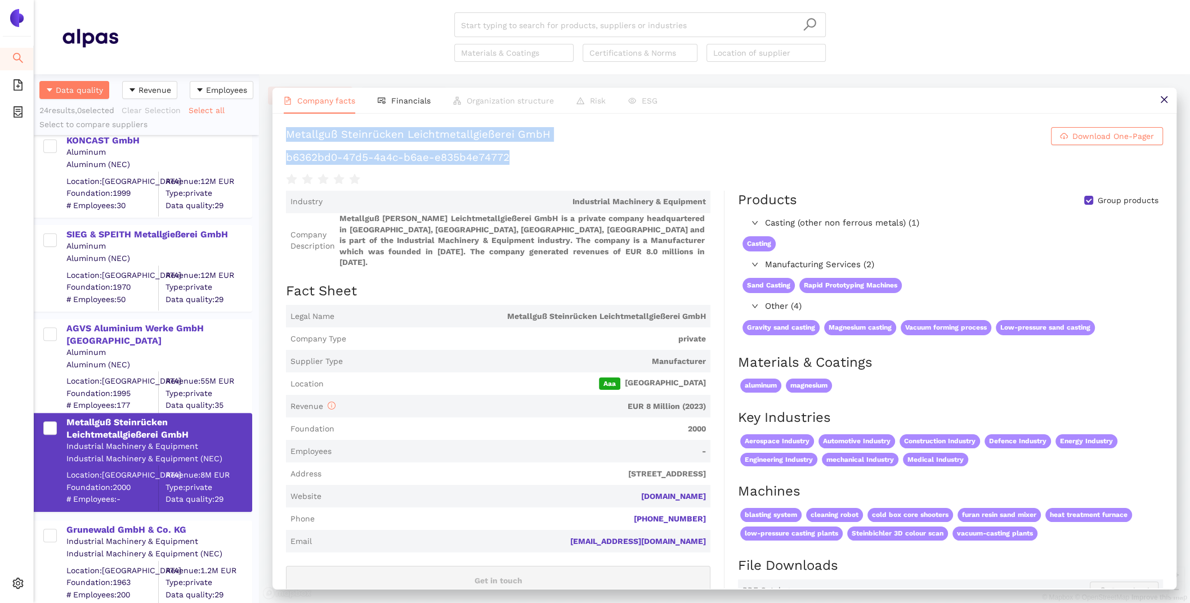
drag, startPoint x: 284, startPoint y: 137, endPoint x: 558, endPoint y: 157, distance: 274.8
click at [558, 158] on div "Metallguß [PERSON_NAME] Leichtmetallgießerei GmbH Download One-Pager b6362bd0-4…" at bounding box center [724, 351] width 904 height 475
copy div "Metallguß [PERSON_NAME] Leichtmetallgießerei GmbH Download One-Pager b6362bd0-4…"
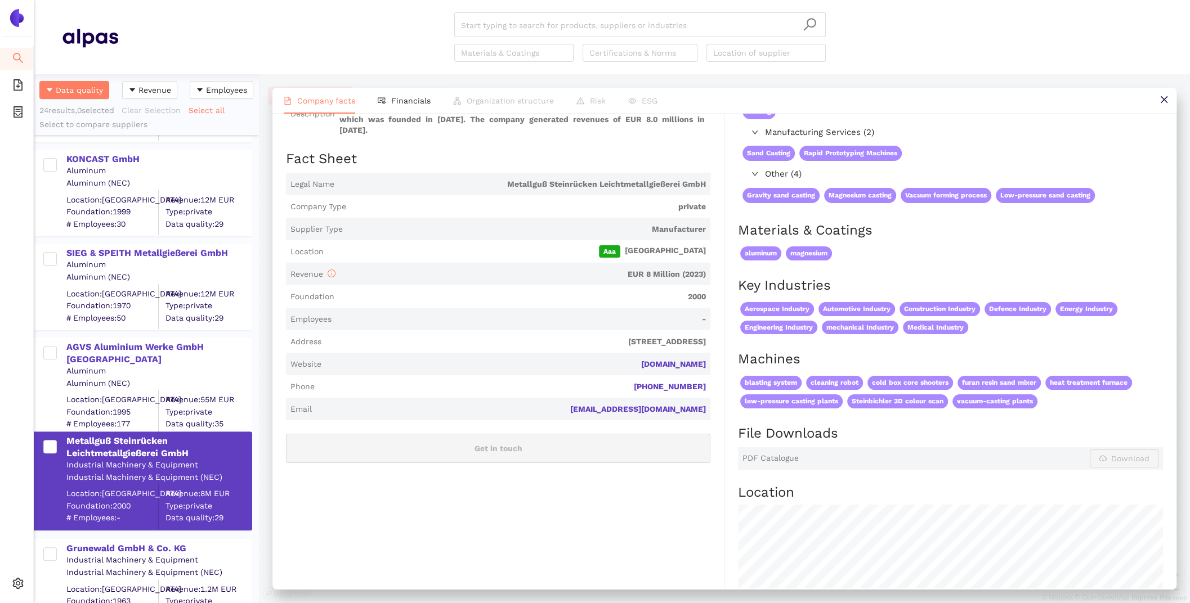
scroll to position [465, 0]
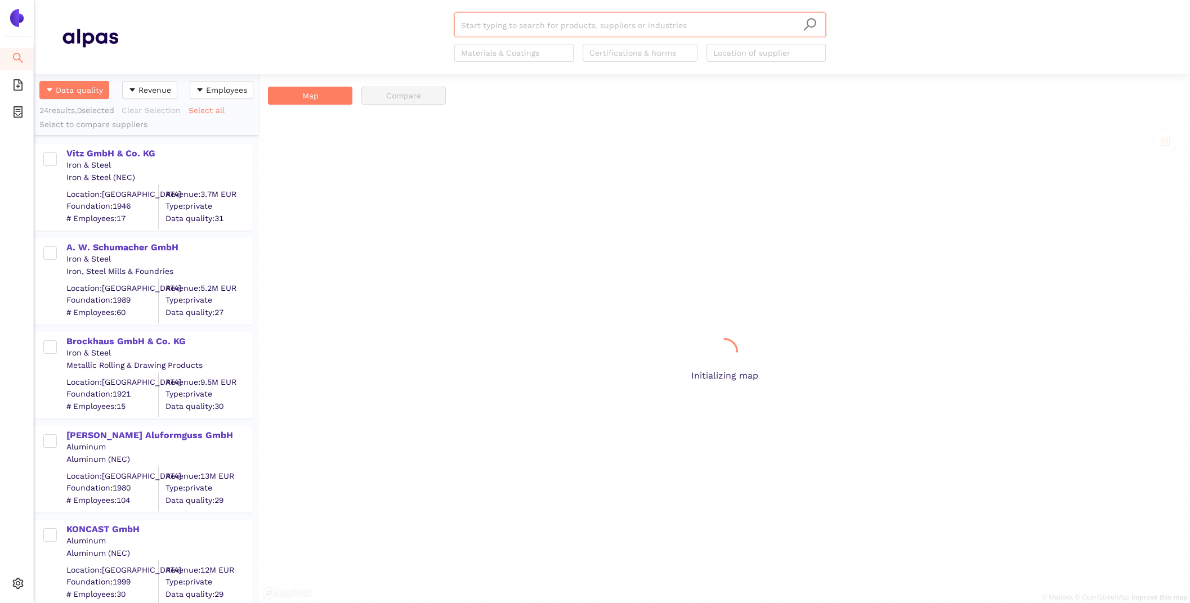
scroll to position [529, 225]
click at [83, 151] on div "Vitz GmbH & Co. KG" at bounding box center [158, 153] width 185 height 12
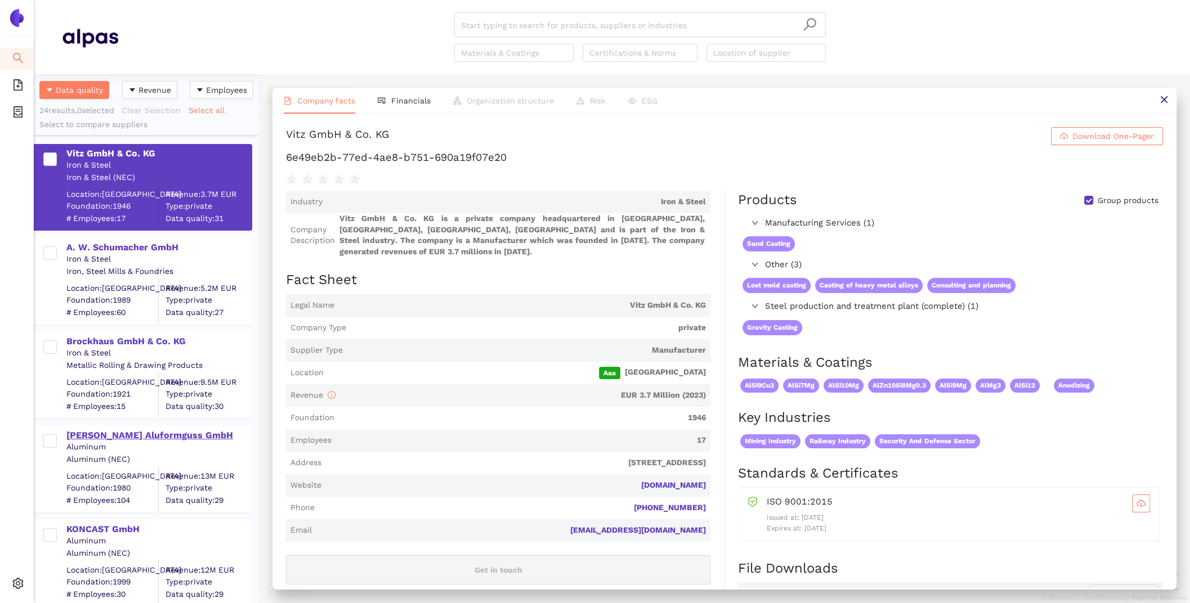
click at [151, 433] on div "[PERSON_NAME] Aluformguss GmbH" at bounding box center [158, 435] width 185 height 12
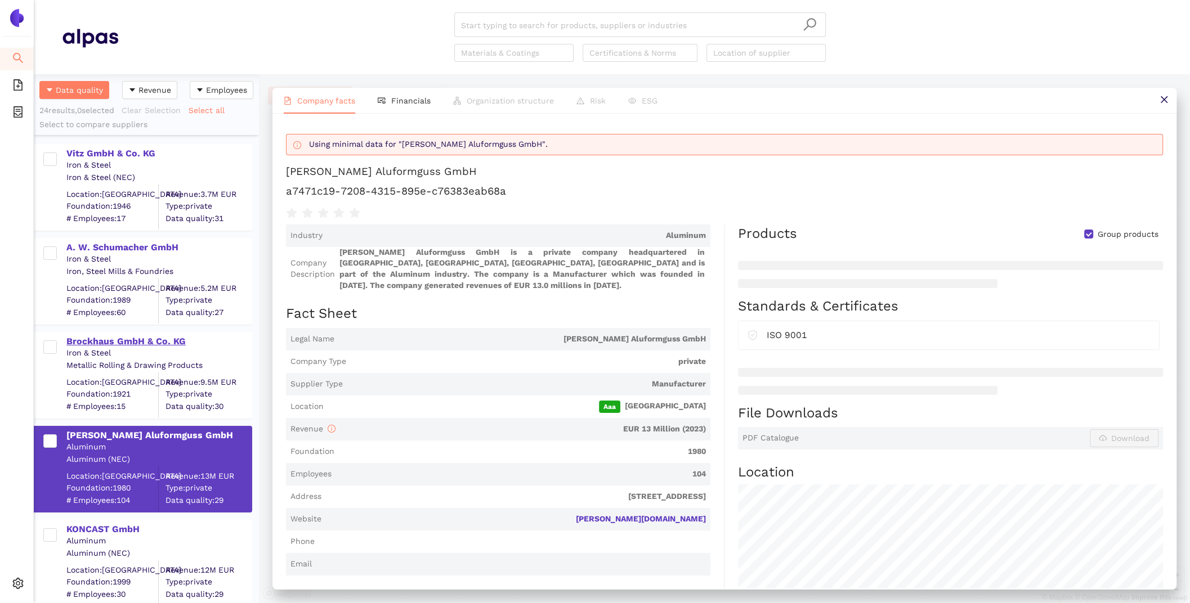
click at [144, 334] on div "Brockhaus GmbH & Co. KG" at bounding box center [158, 340] width 185 height 15
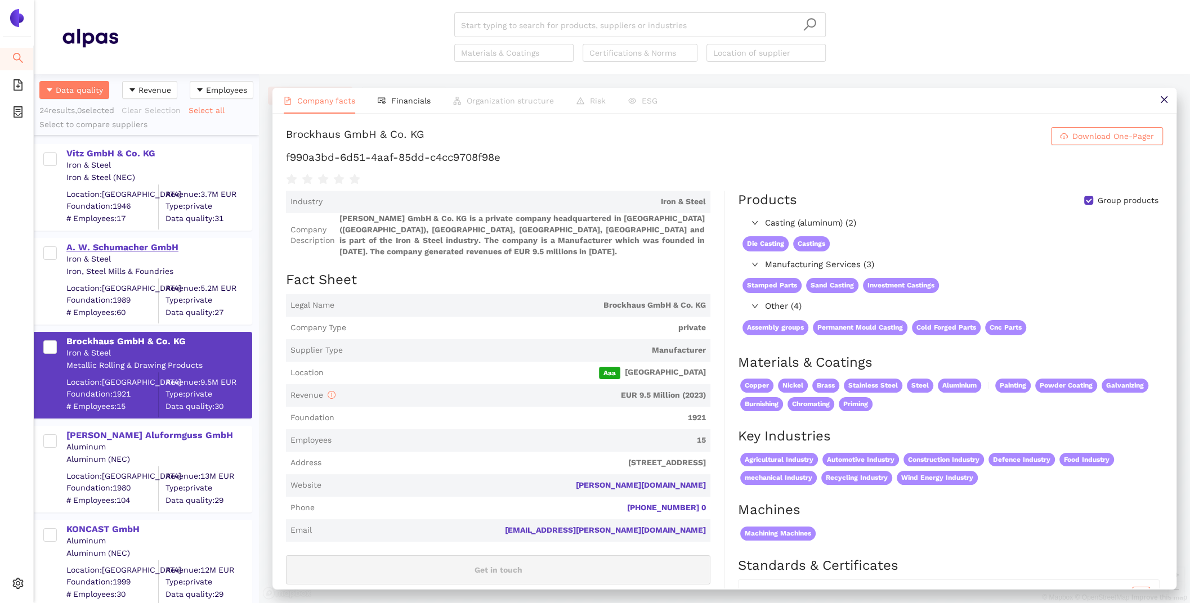
click at [156, 241] on div "A. W. Schumacher GmbH" at bounding box center [158, 247] width 185 height 12
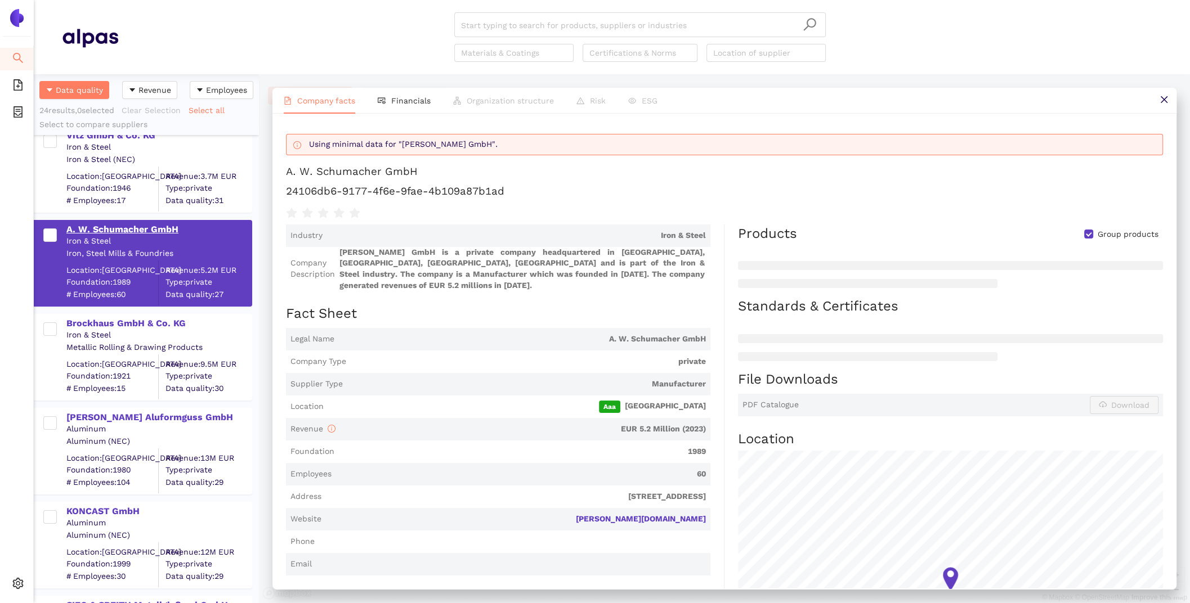
scroll to position [27, 0]
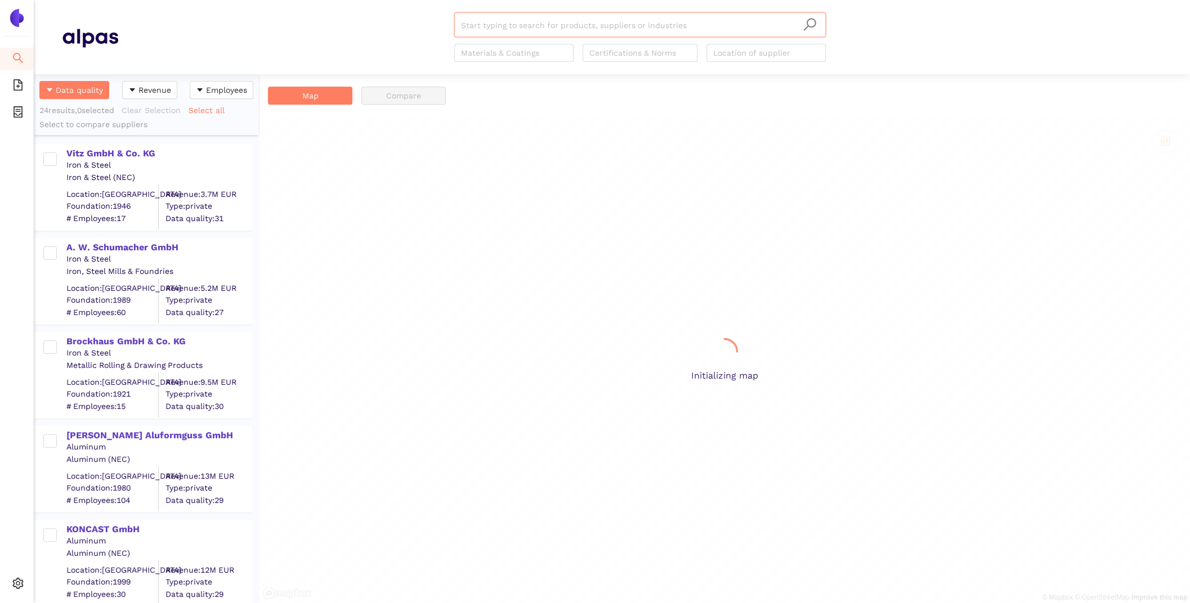
scroll to position [529, 225]
click at [92, 145] on div "Vitz GmbH & Co. KG" at bounding box center [158, 152] width 185 height 15
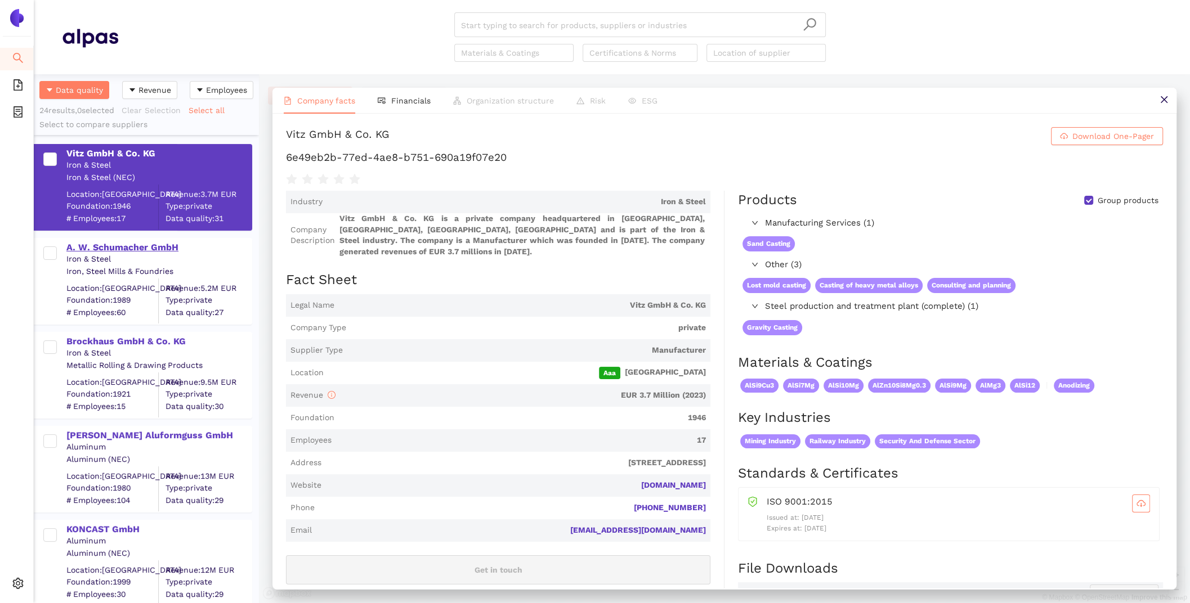
click at [125, 246] on div "A. W. Schumacher GmbH" at bounding box center [158, 247] width 185 height 12
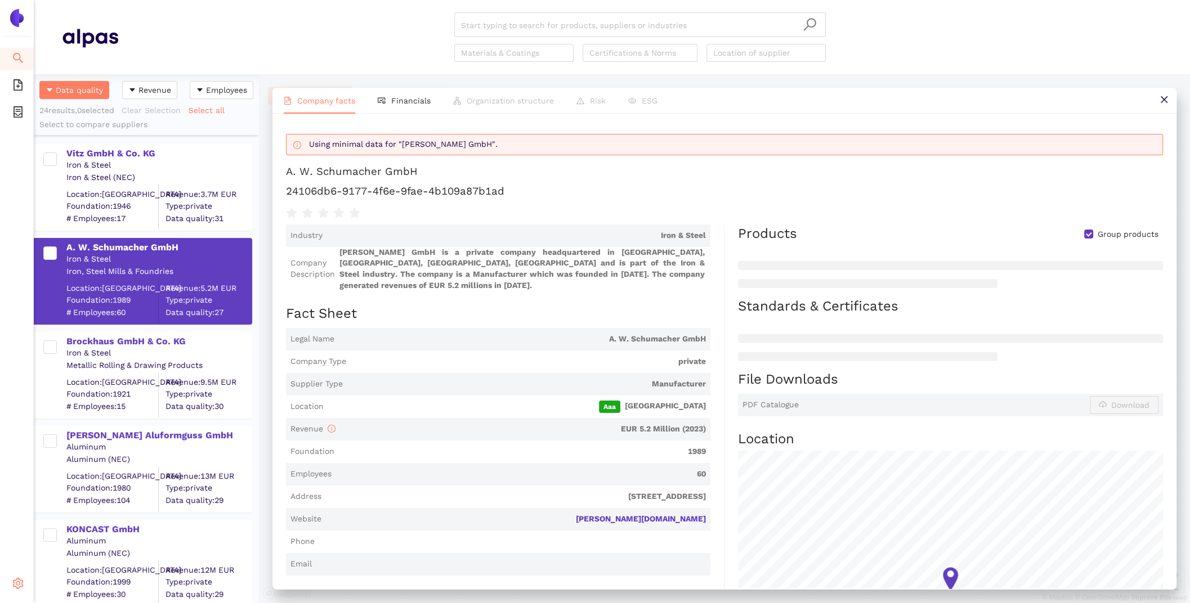
click at [19, 583] on icon "setting" at bounding box center [17, 583] width 11 height 11
click at [69, 506] on span "Internal Area" at bounding box center [81, 503] width 50 height 9
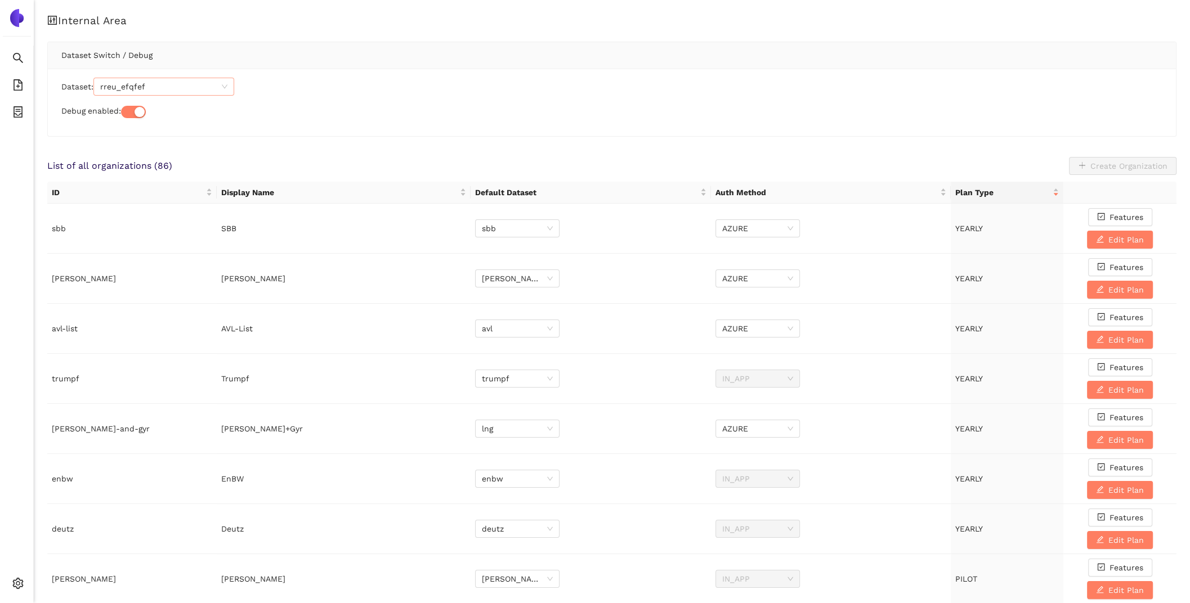
click at [150, 89] on span "rreu_efqfef" at bounding box center [163, 86] width 127 height 17
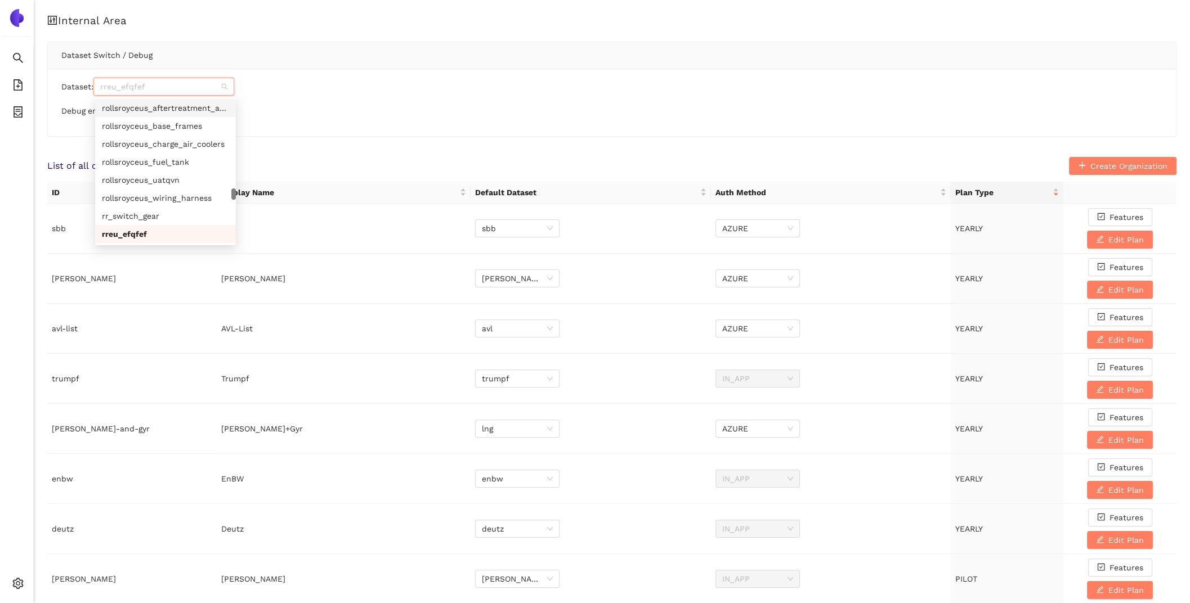
click at [157, 116] on div "rollsroyceus_aftertreatment_aystem" at bounding box center [165, 108] width 141 height 18
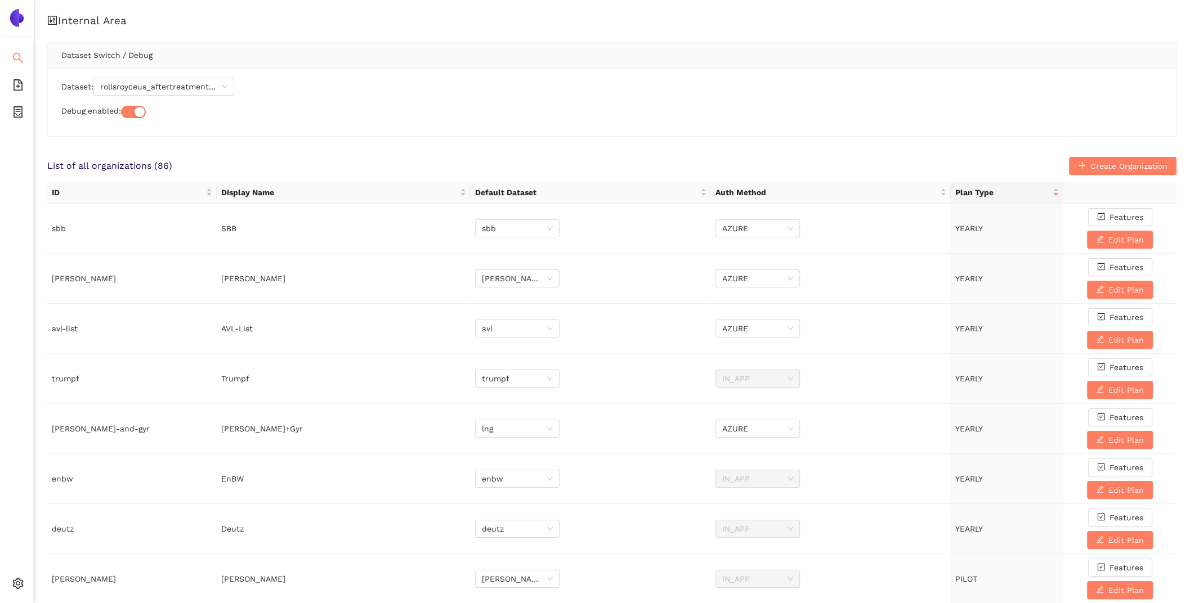
click at [28, 59] on li "Search" at bounding box center [16, 59] width 33 height 23
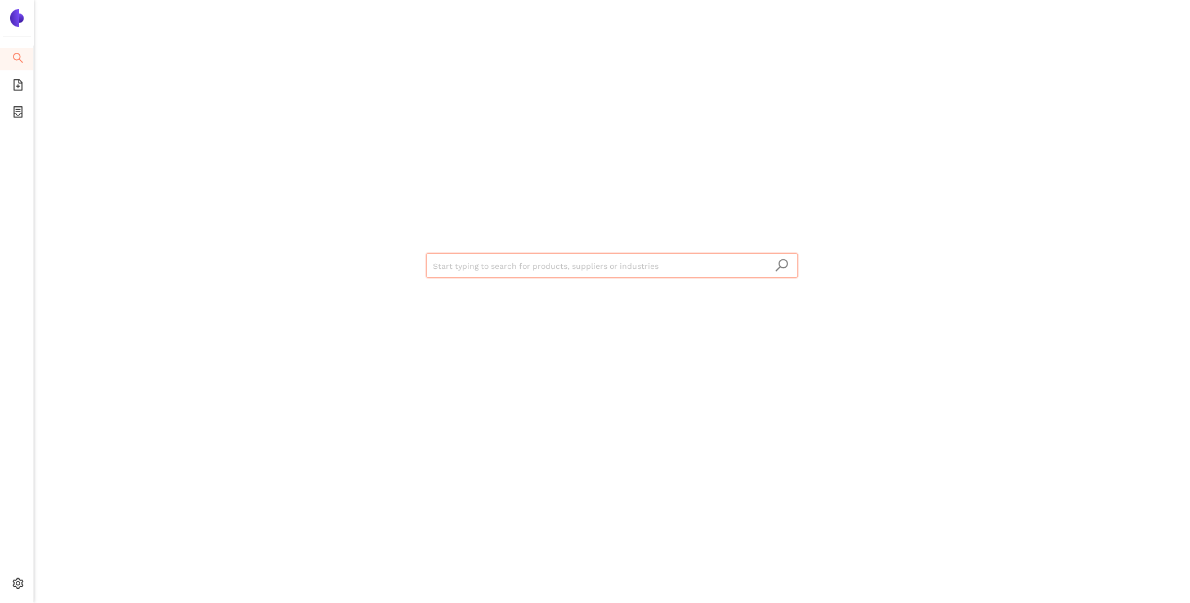
click at [452, 269] on input "search" at bounding box center [612, 266] width 358 height 25
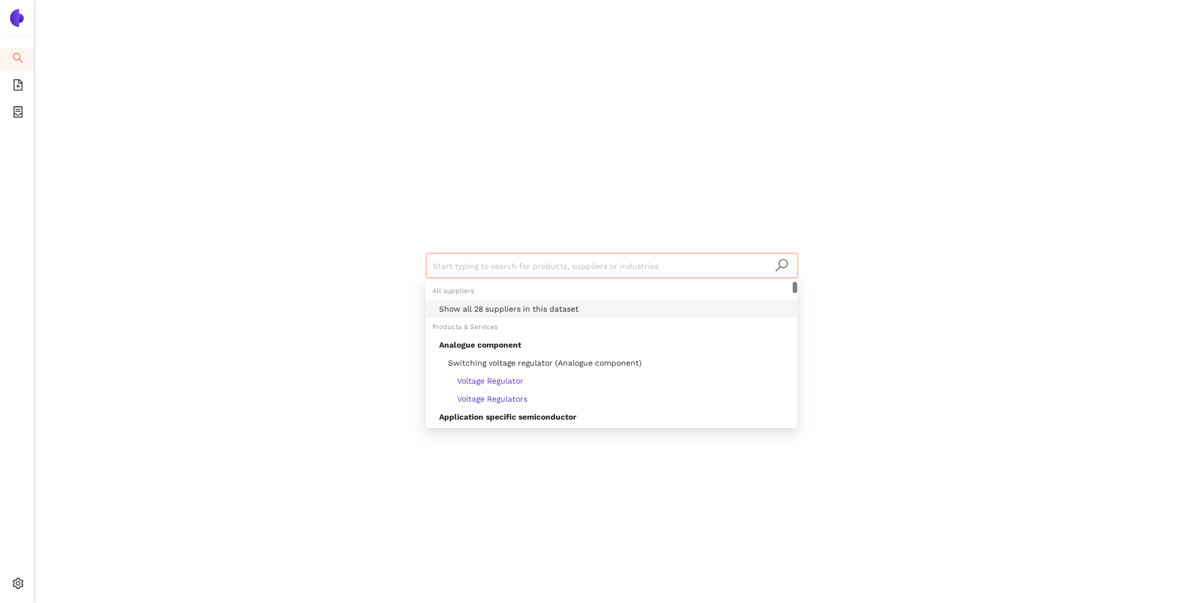
click at [480, 304] on div "Show all 28 suppliers in this dataset" at bounding box center [614, 309] width 351 height 12
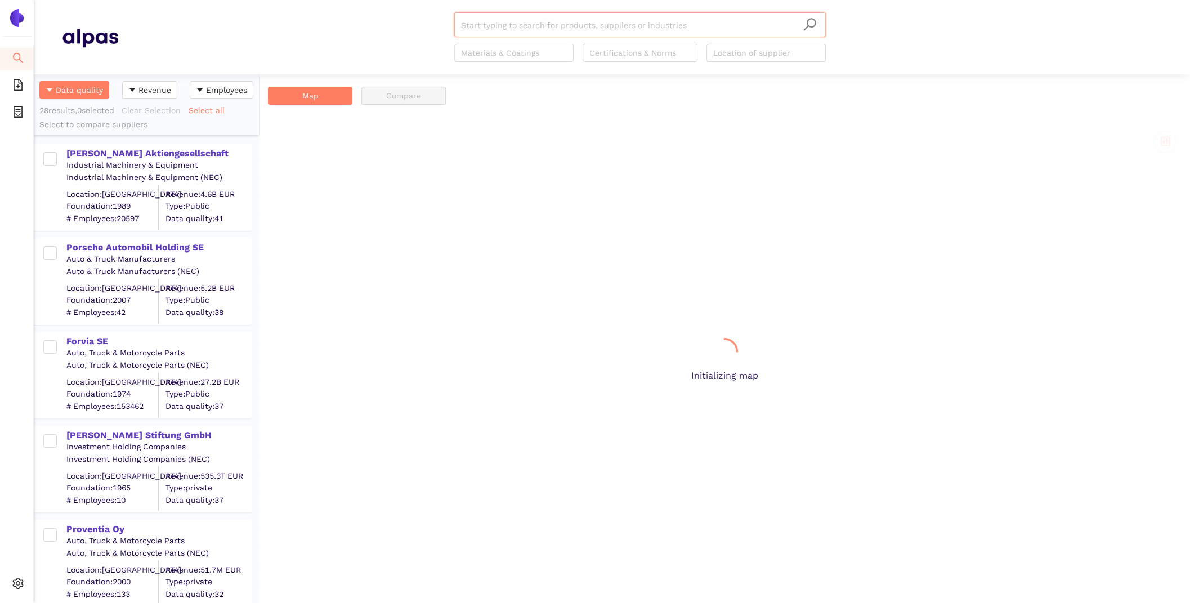
scroll to position [529, 225]
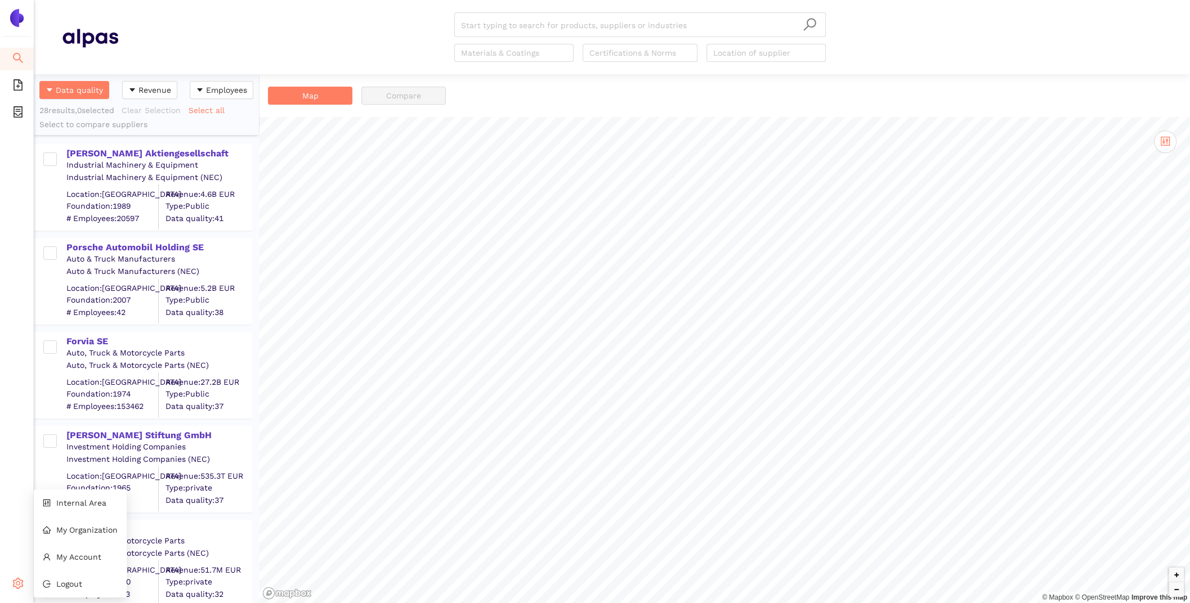
click at [16, 593] on span "setting" at bounding box center [17, 585] width 11 height 23
click at [70, 504] on span "Internal Area" at bounding box center [81, 503] width 50 height 9
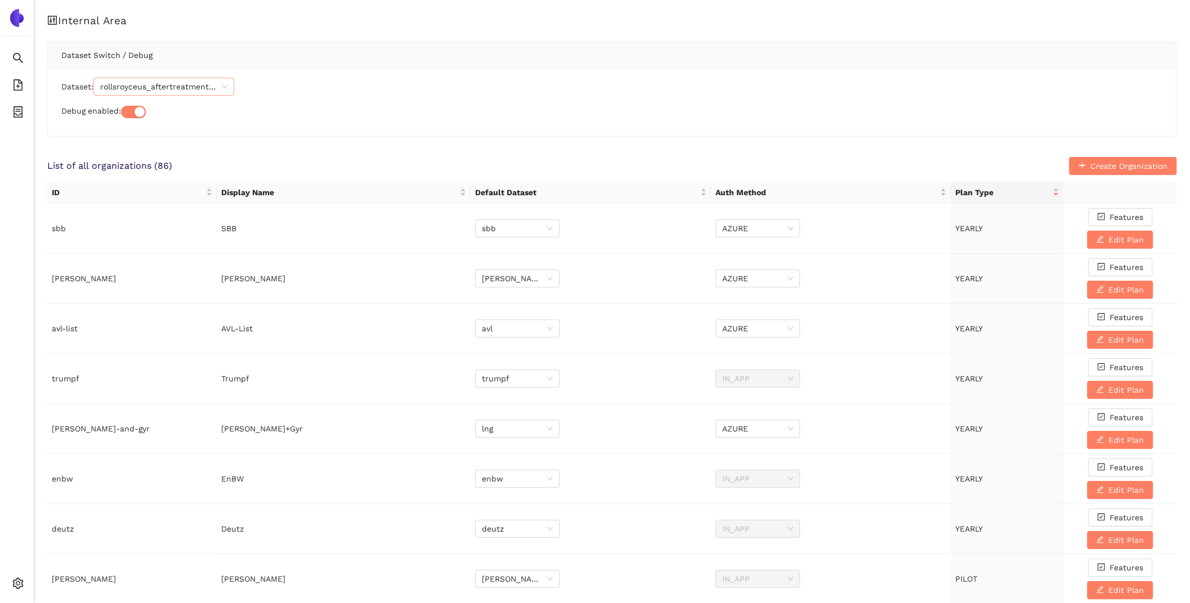
click at [138, 88] on span "rollsroyceus_aftertreatment_aystem" at bounding box center [163, 86] width 127 height 17
type input "efq"
click at [156, 118] on body "Search eSourcing Templates eSourcing Projects Settings Internal Area Dataset Sw…" at bounding box center [595, 301] width 1190 height 603
click at [142, 97] on div "Dataset: rollsroyceus_aftertreatment_aystem Debug enabled:" at bounding box center [612, 103] width 1128 height 68
click at [127, 79] on span "rollsroyceus_aftertreatment_aystem" at bounding box center [163, 86] width 127 height 17
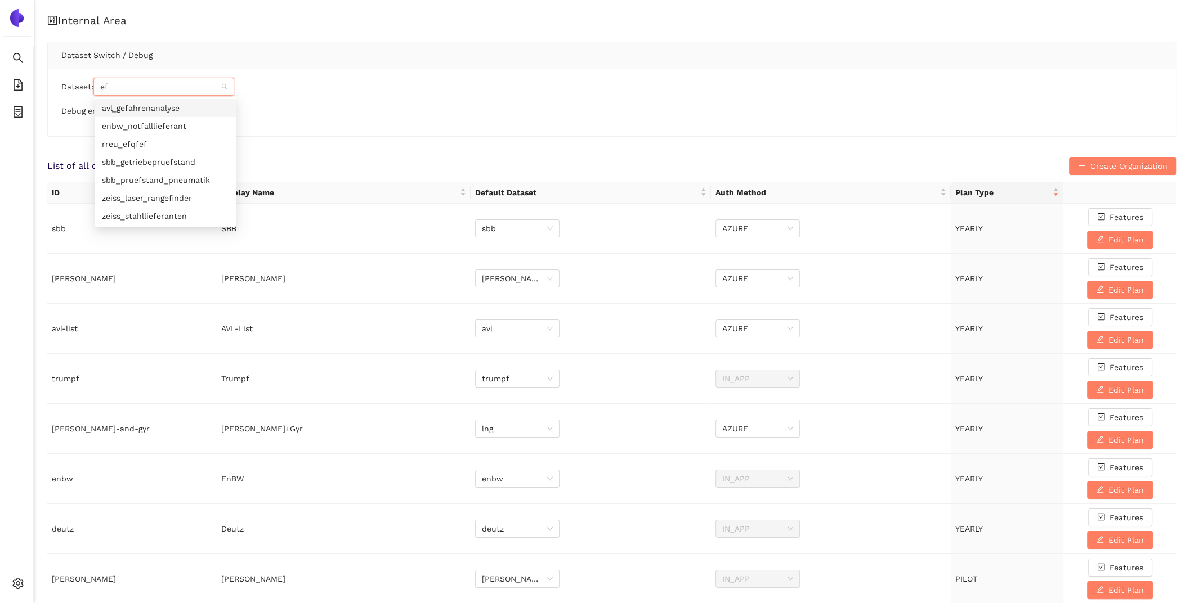
type input "efq"
click at [133, 105] on div "rreu_efqfef" at bounding box center [165, 108] width 127 height 12
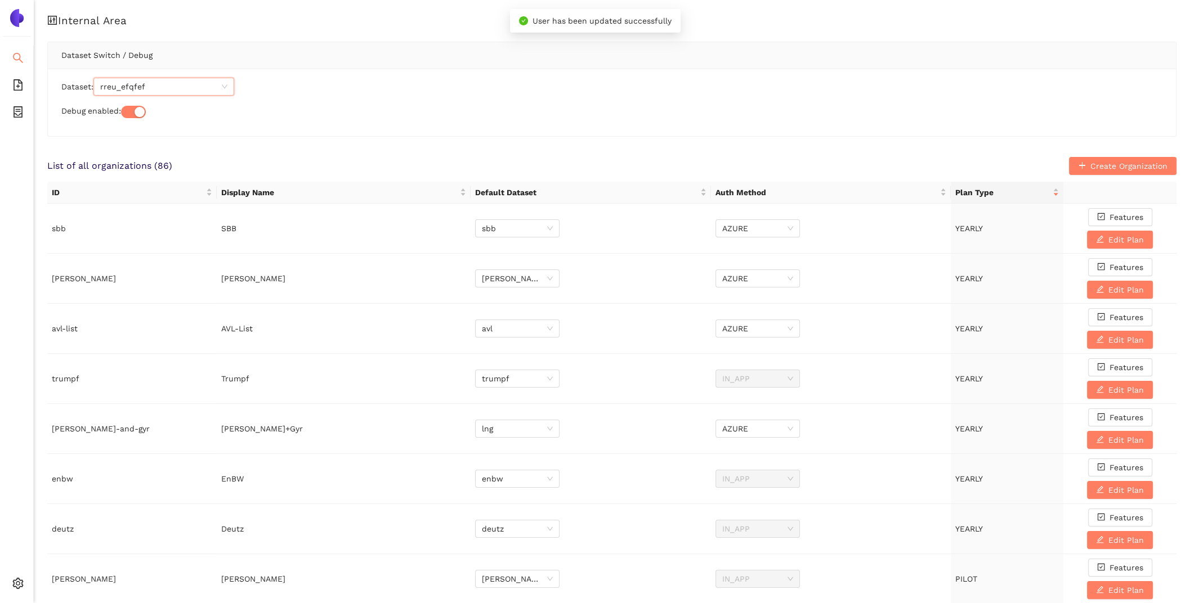
click at [11, 61] on li "Search" at bounding box center [16, 59] width 33 height 23
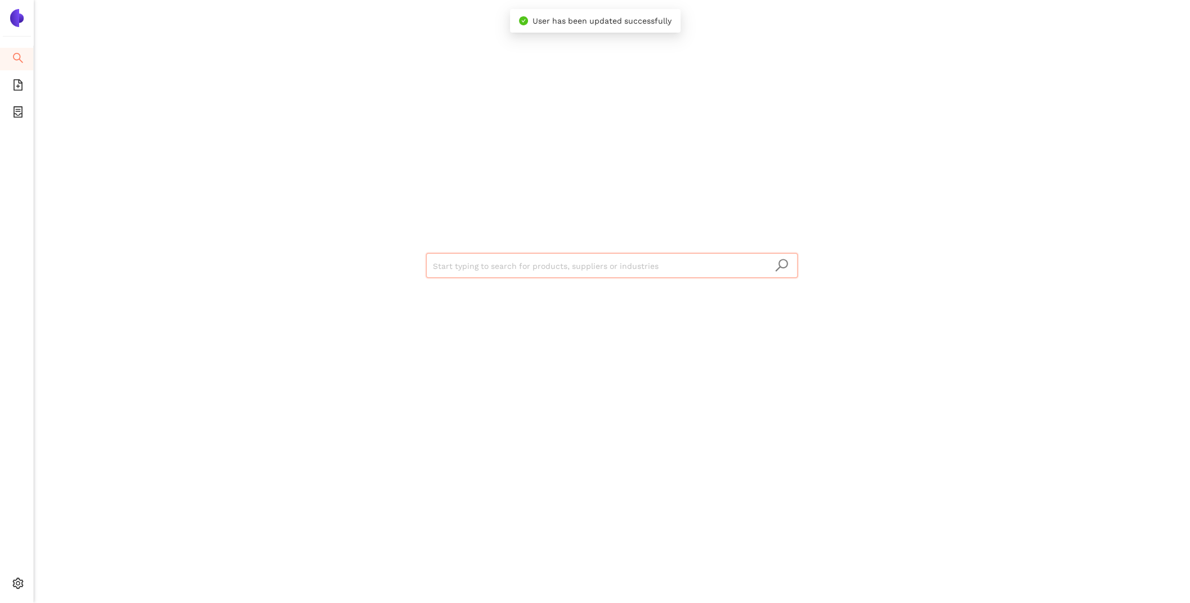
click at [462, 269] on input "search" at bounding box center [612, 266] width 358 height 25
click at [471, 273] on input "search" at bounding box center [612, 266] width 358 height 25
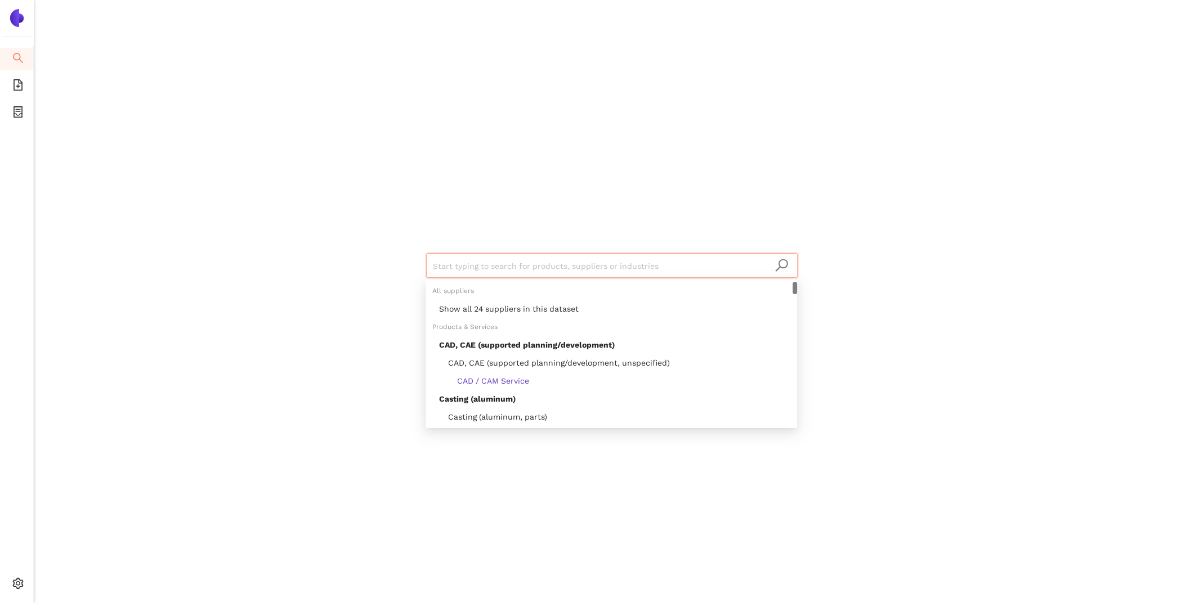
click at [502, 306] on div "Show all 24 suppliers in this dataset" at bounding box center [614, 309] width 351 height 12
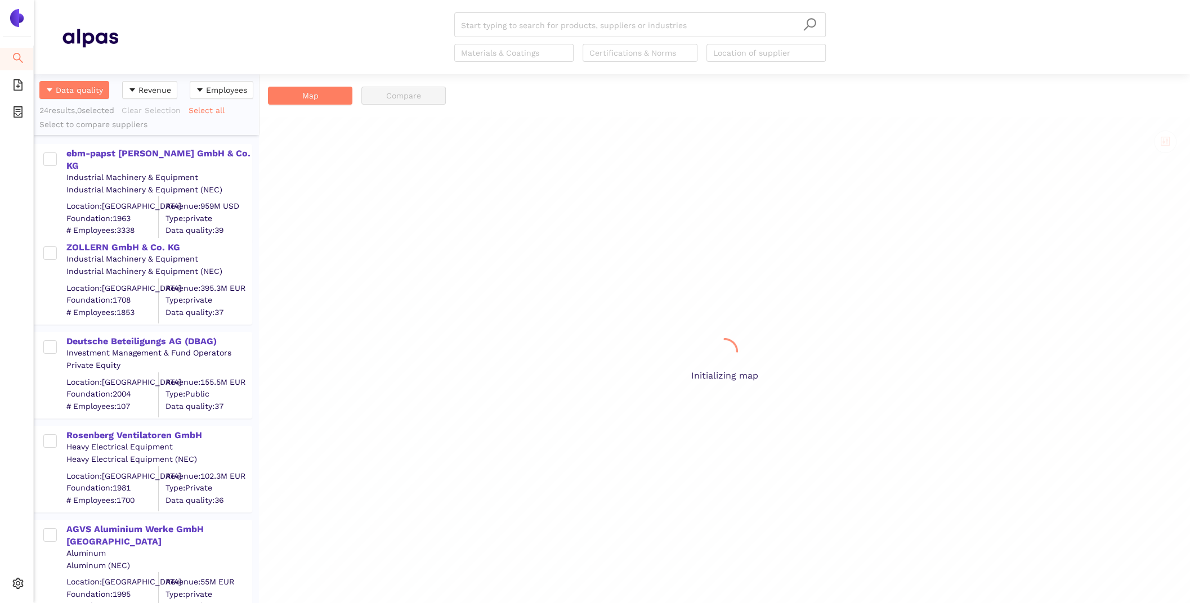
scroll to position [529, 225]
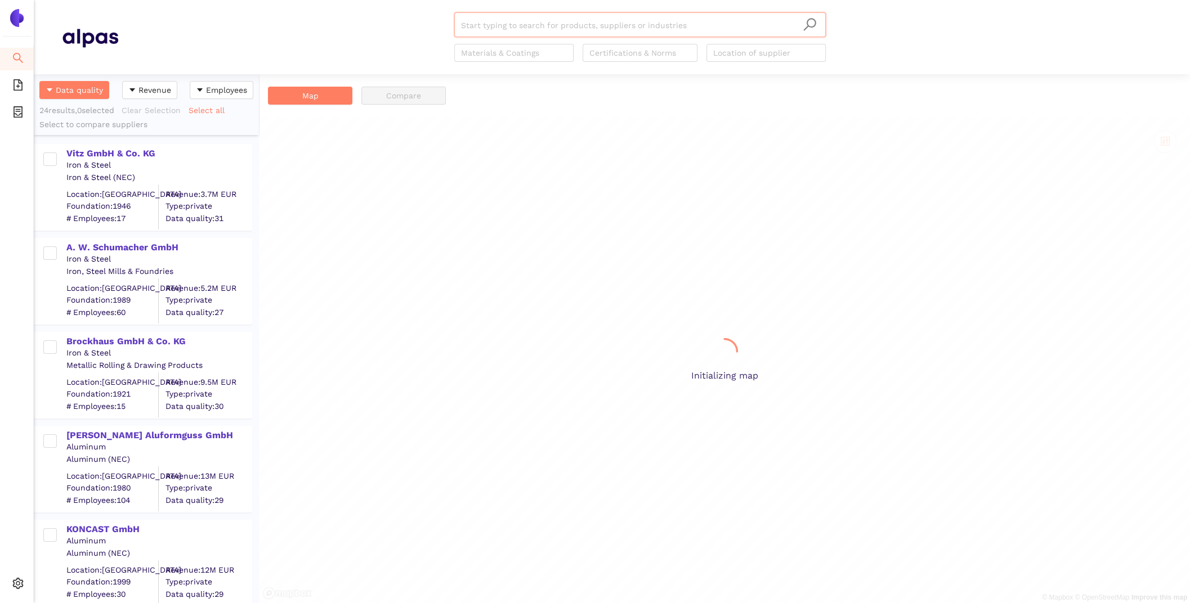
scroll to position [529, 225]
click at [93, 154] on div "Vitz GmbH & Co. KG" at bounding box center [158, 153] width 185 height 12
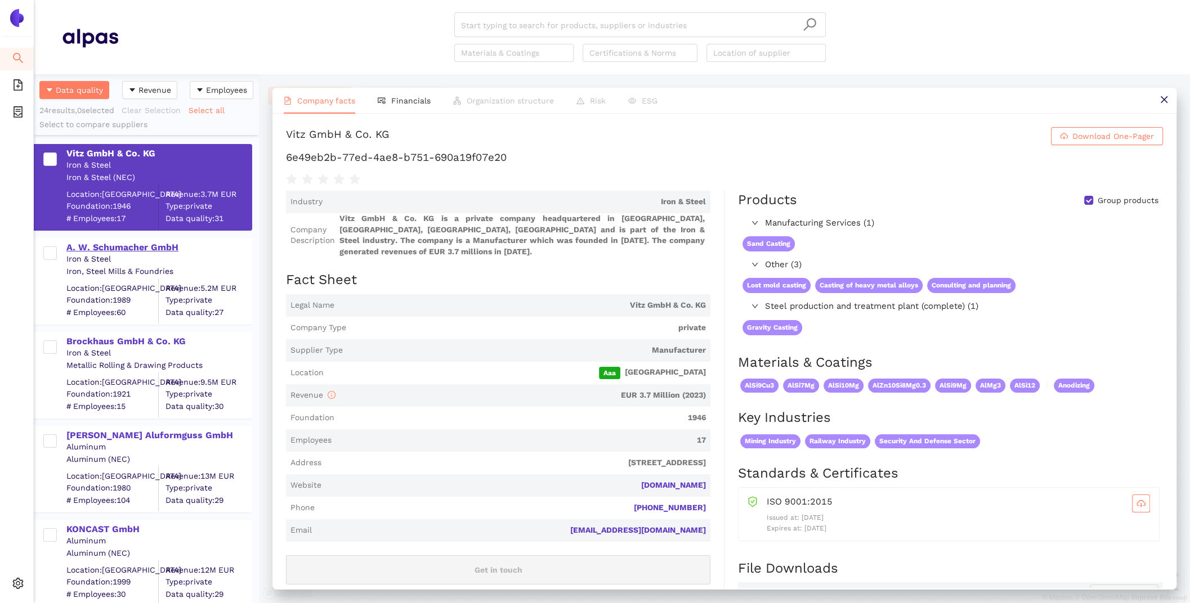
click at [103, 251] on div "A. W. Schumacher GmbH" at bounding box center [158, 247] width 185 height 12
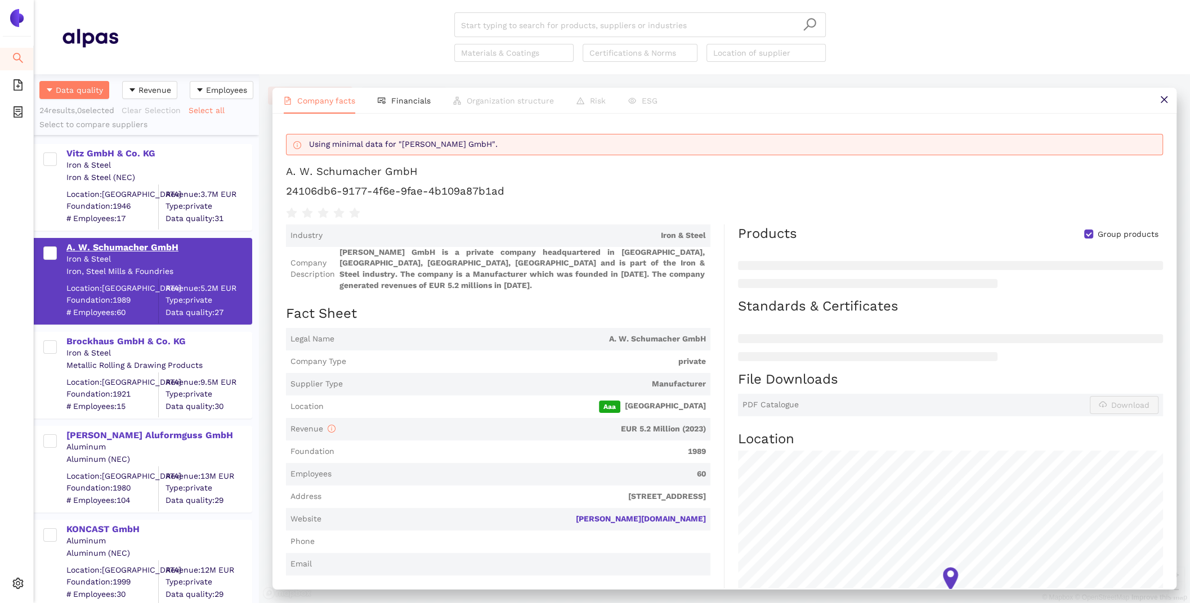
scroll to position [100, 0]
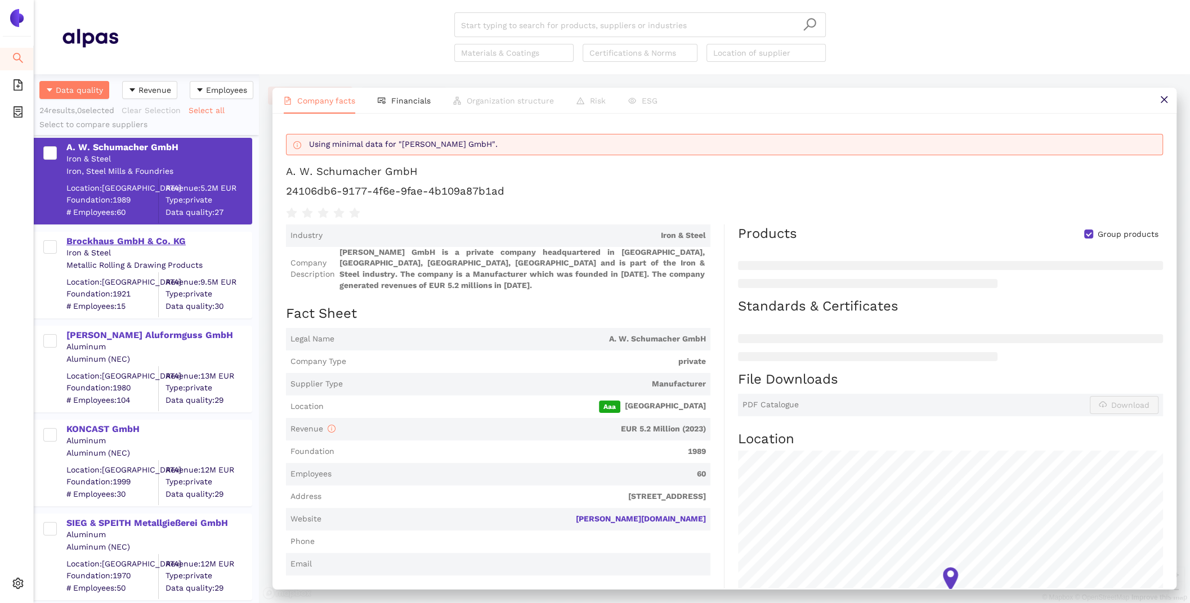
click at [100, 241] on div "Brockhaus GmbH & Co. KG" at bounding box center [158, 241] width 185 height 12
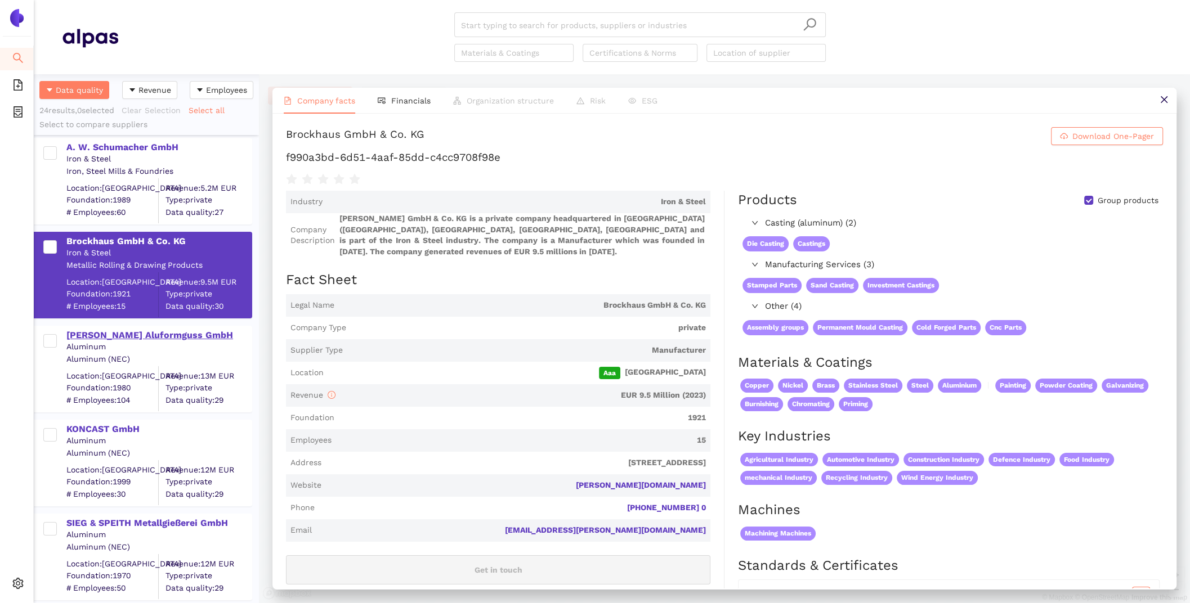
click at [125, 327] on div "[PERSON_NAME] Aluformguss GmbH" at bounding box center [158, 334] width 185 height 15
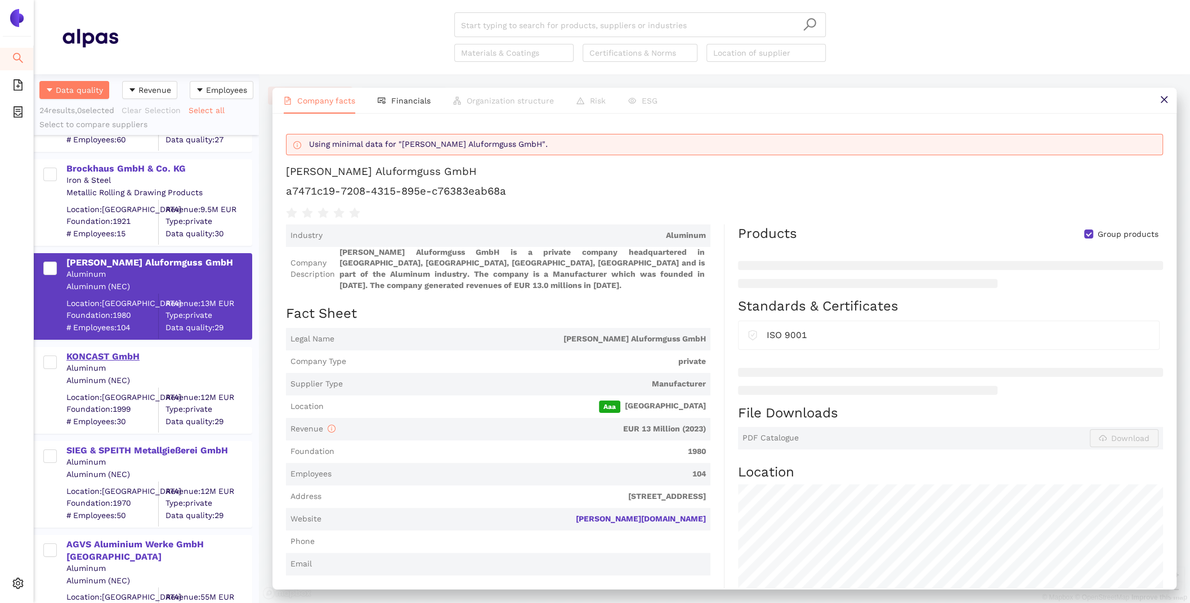
click at [122, 357] on div "KONCAST GmbH" at bounding box center [158, 357] width 185 height 12
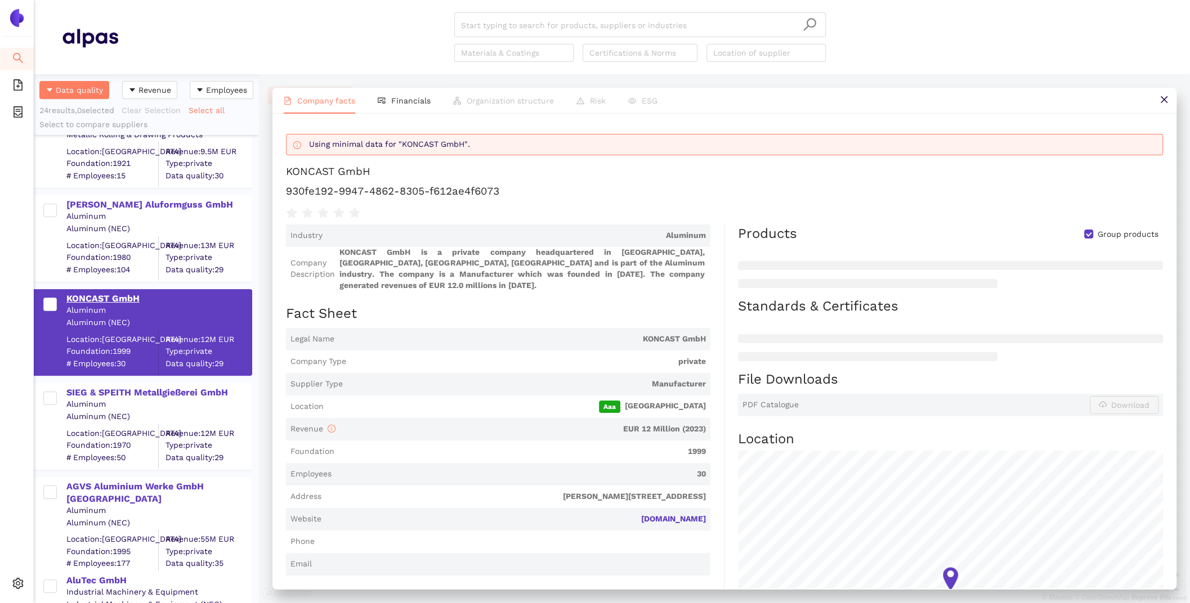
scroll to position [234, 0]
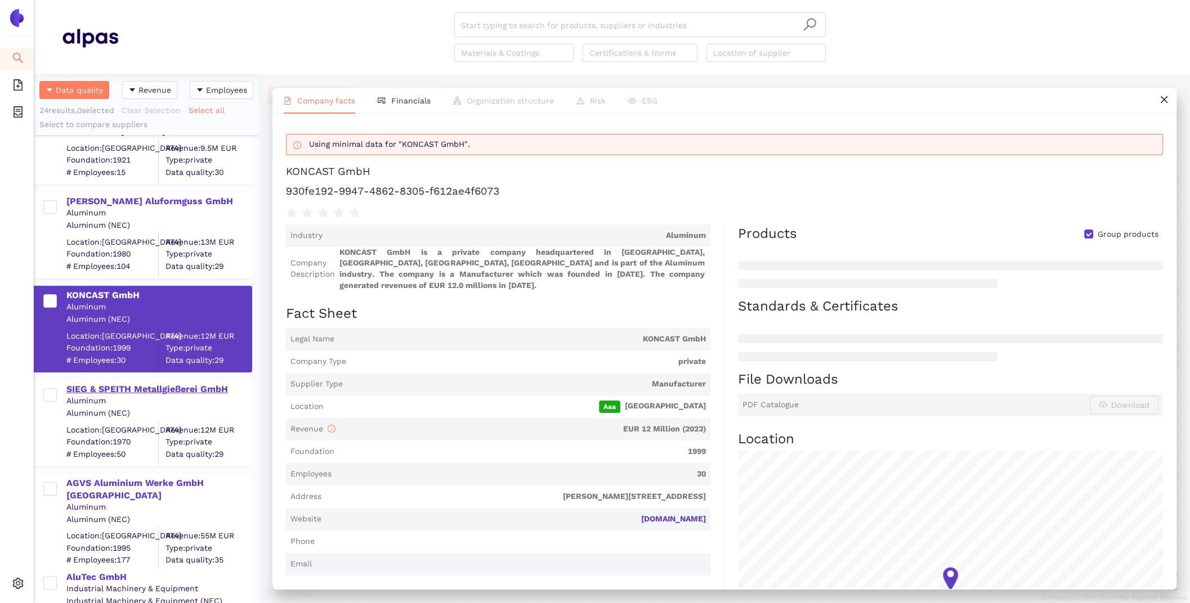
click at [126, 381] on div "SIEG & SPEITH Metallgießerei GmbH" at bounding box center [158, 388] width 185 height 15
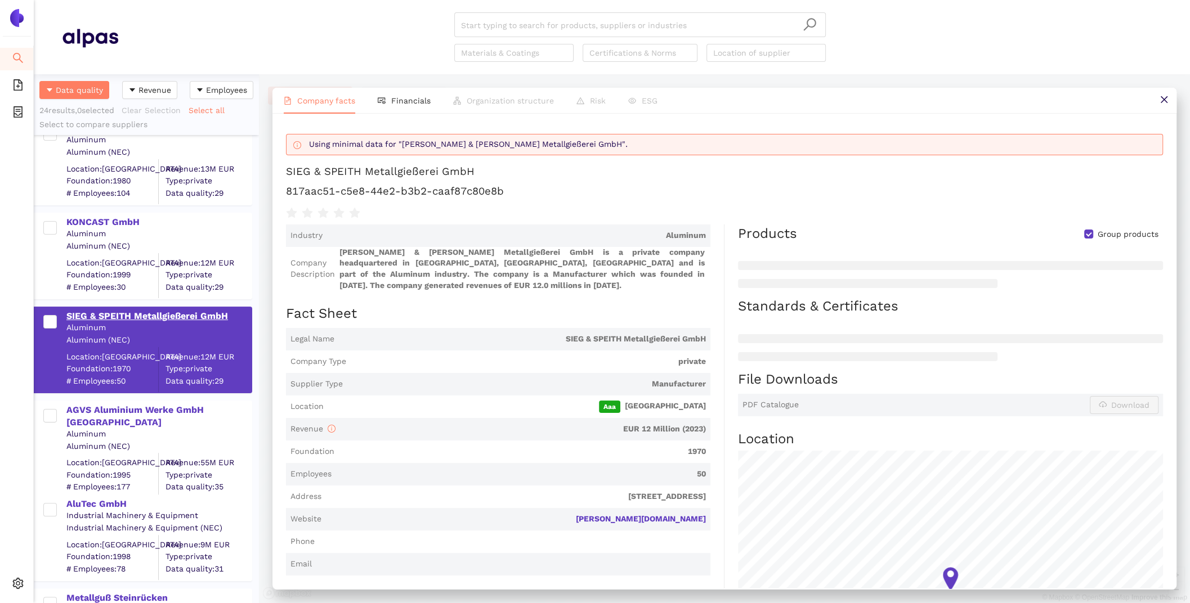
scroll to position [308, 0]
click at [128, 428] on div "Aluminum" at bounding box center [158, 433] width 185 height 11
click at [123, 413] on div "AGVS Aluminium Werke GmbH [GEOGRAPHIC_DATA]" at bounding box center [158, 415] width 185 height 25
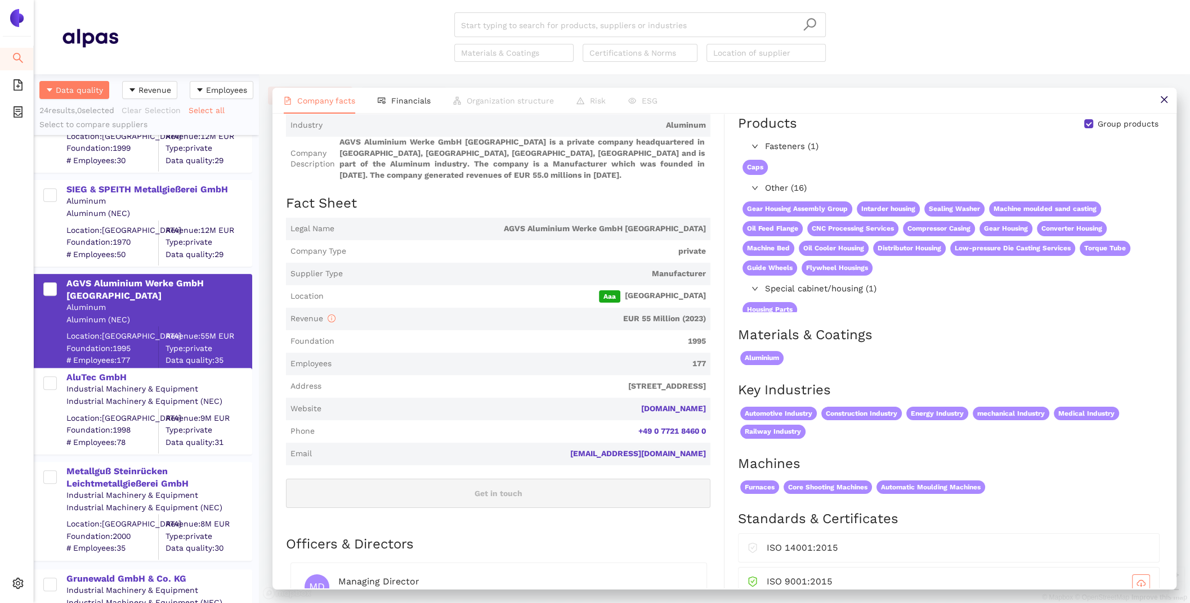
scroll to position [0, 0]
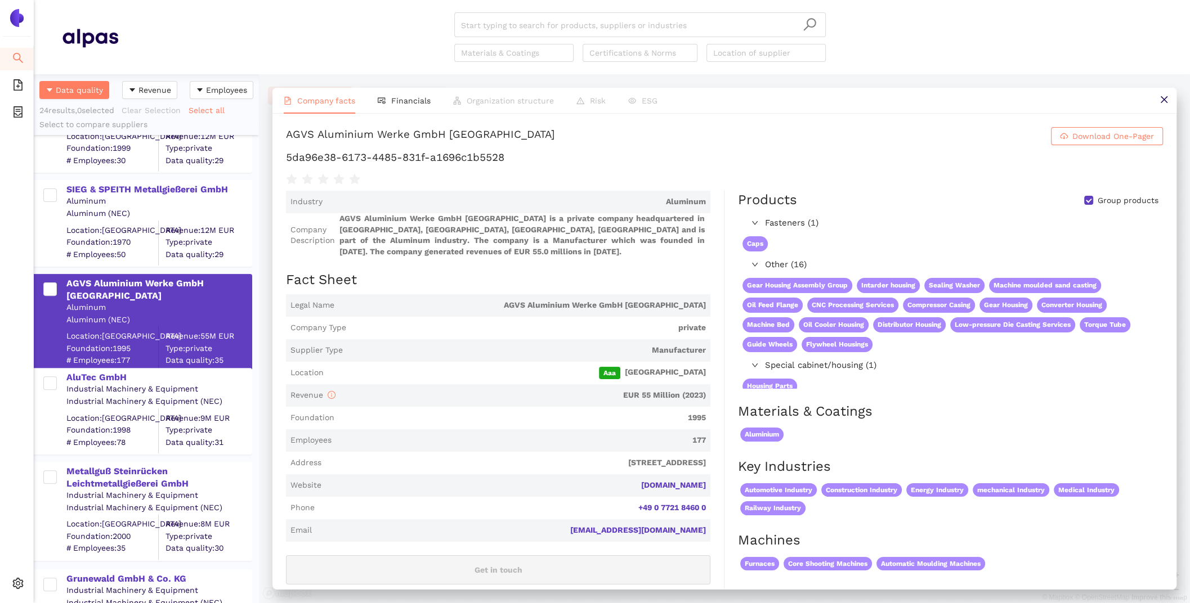
click at [385, 83] on div "Company facts Financials Organization structure Risk ESG AGVS Aluminium Werke G…" at bounding box center [724, 338] width 931 height 529
click at [385, 97] on li "Financials" at bounding box center [403, 101] width 75 height 26
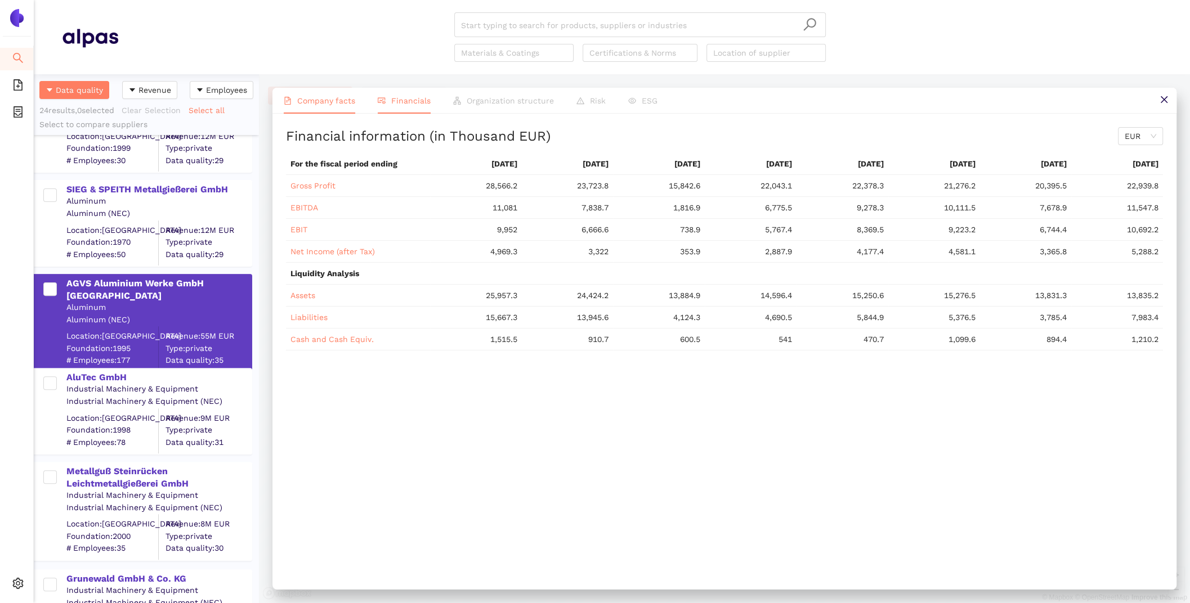
click at [328, 98] on span "Company facts" at bounding box center [326, 100] width 58 height 9
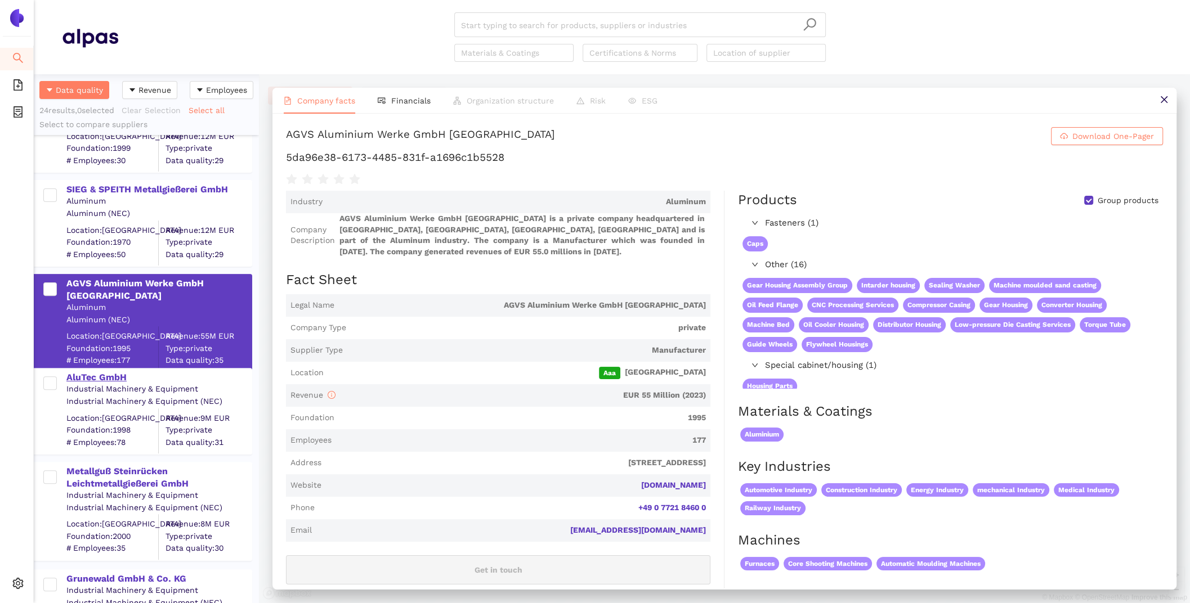
click at [110, 379] on div "AluTec GmbH" at bounding box center [158, 377] width 185 height 12
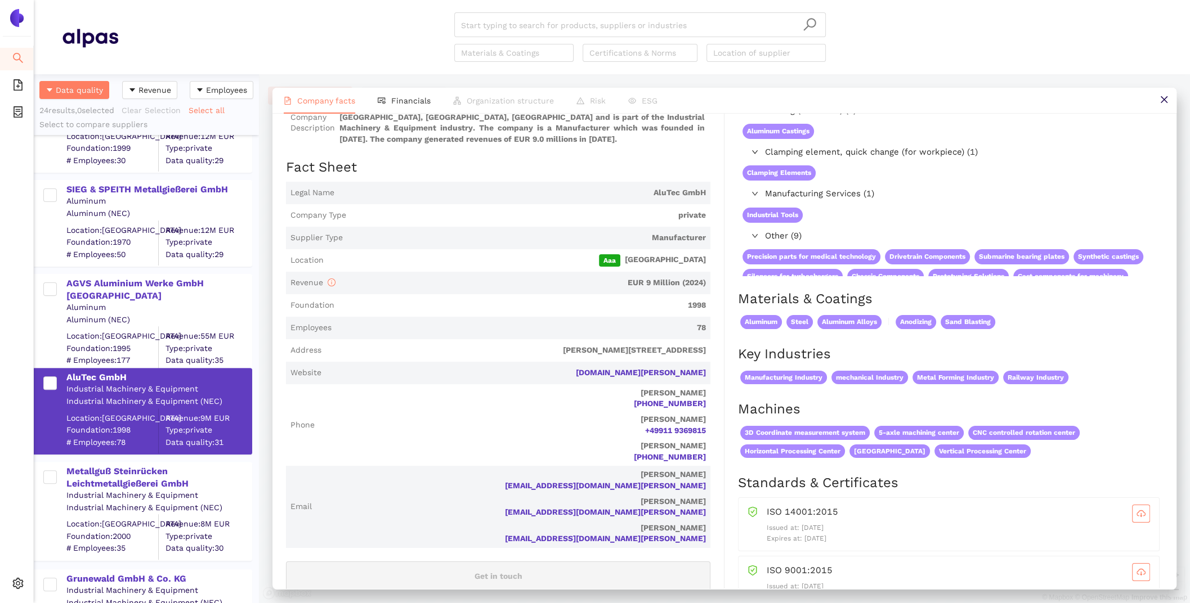
scroll to position [115, 0]
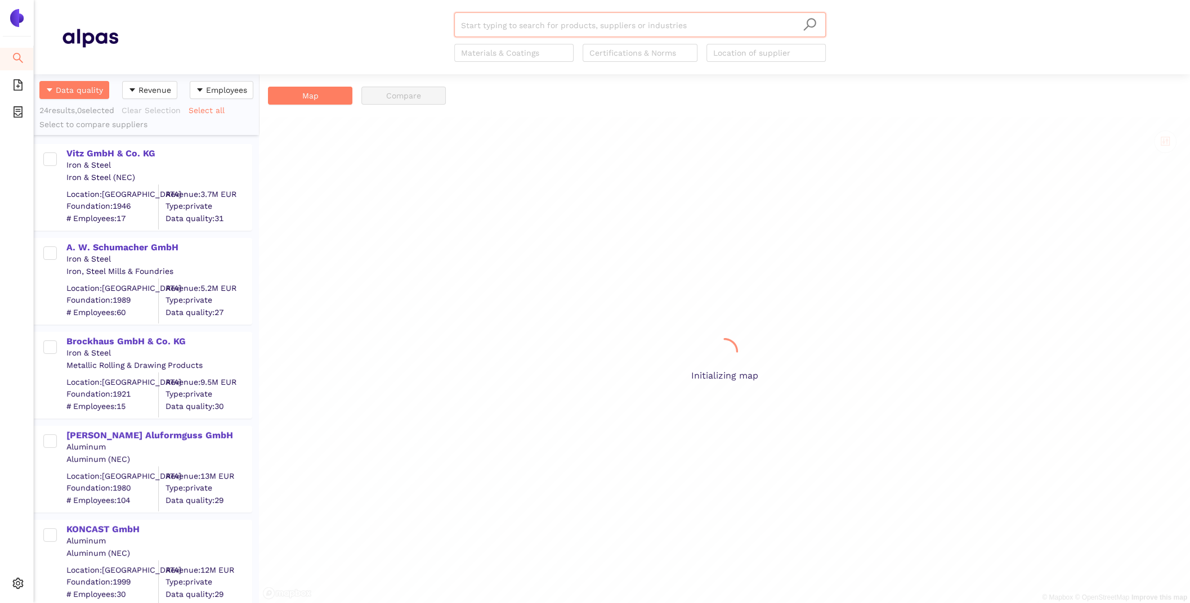
scroll to position [529, 225]
click at [106, 250] on div "A. W. Schumacher GmbH" at bounding box center [158, 247] width 185 height 12
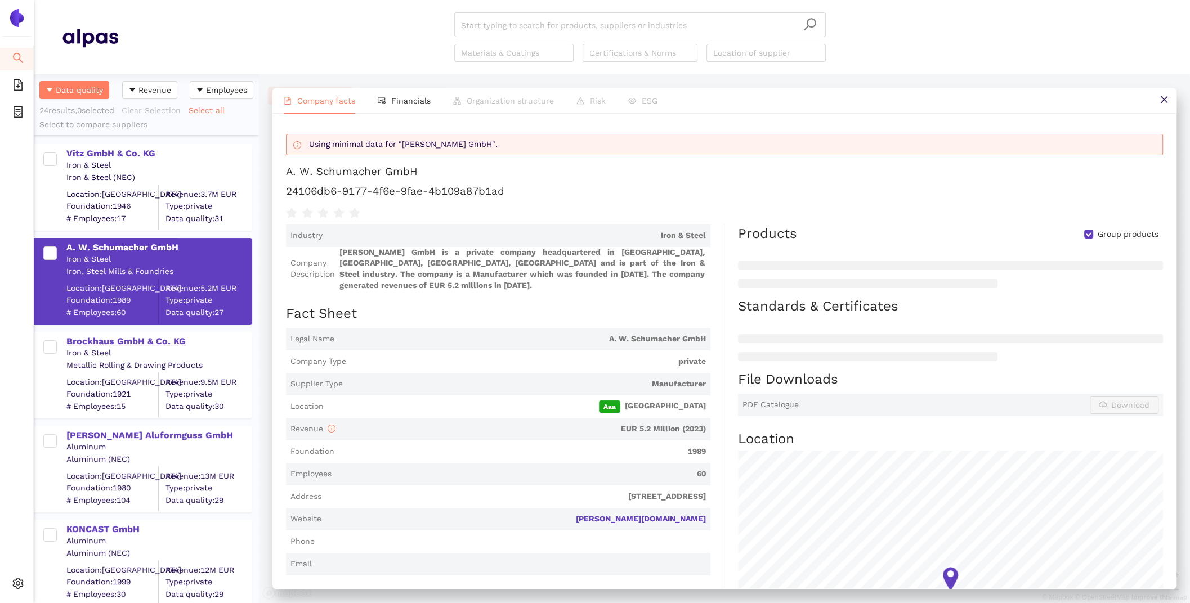
click at [116, 338] on div "Brockhaus GmbH & Co. KG" at bounding box center [158, 341] width 185 height 12
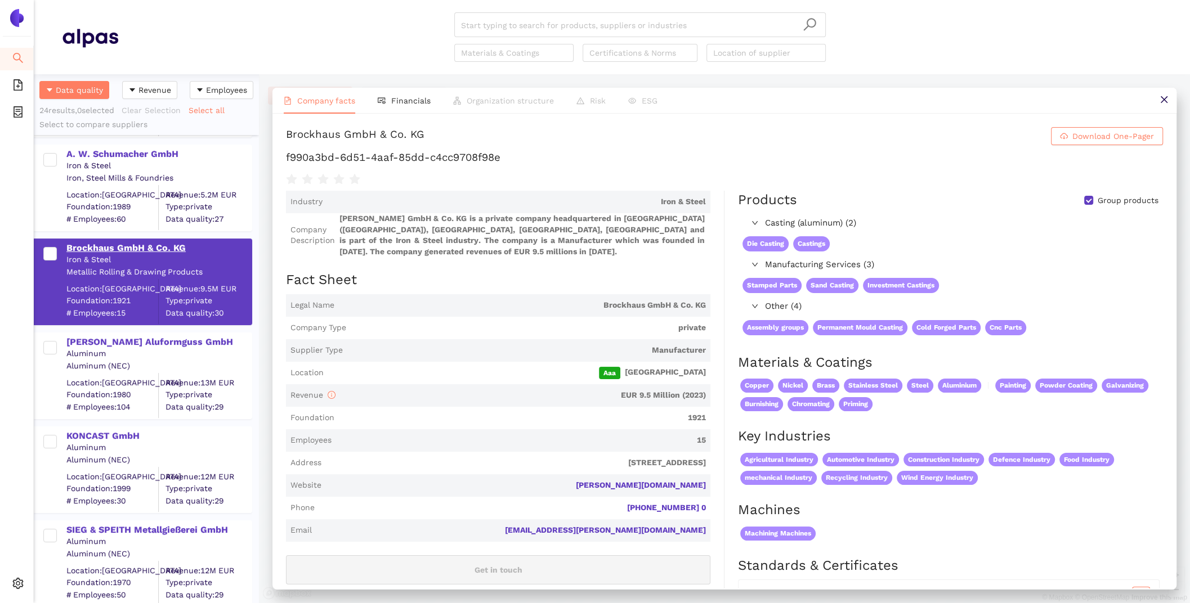
scroll to position [94, 0]
click at [181, 348] on div "Aluminum" at bounding box center [158, 353] width 185 height 11
click at [176, 343] on div "[PERSON_NAME] Aluformguss GmbH" at bounding box center [158, 341] width 185 height 12
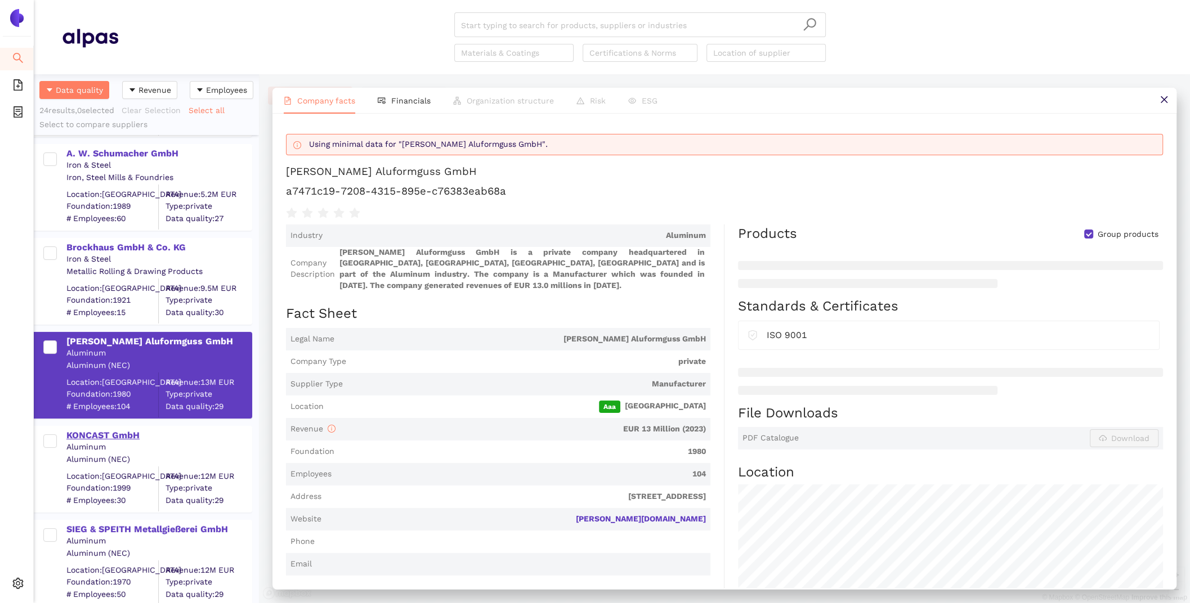
click at [125, 441] on div "KONCAST GmbH" at bounding box center [158, 435] width 185 height 12
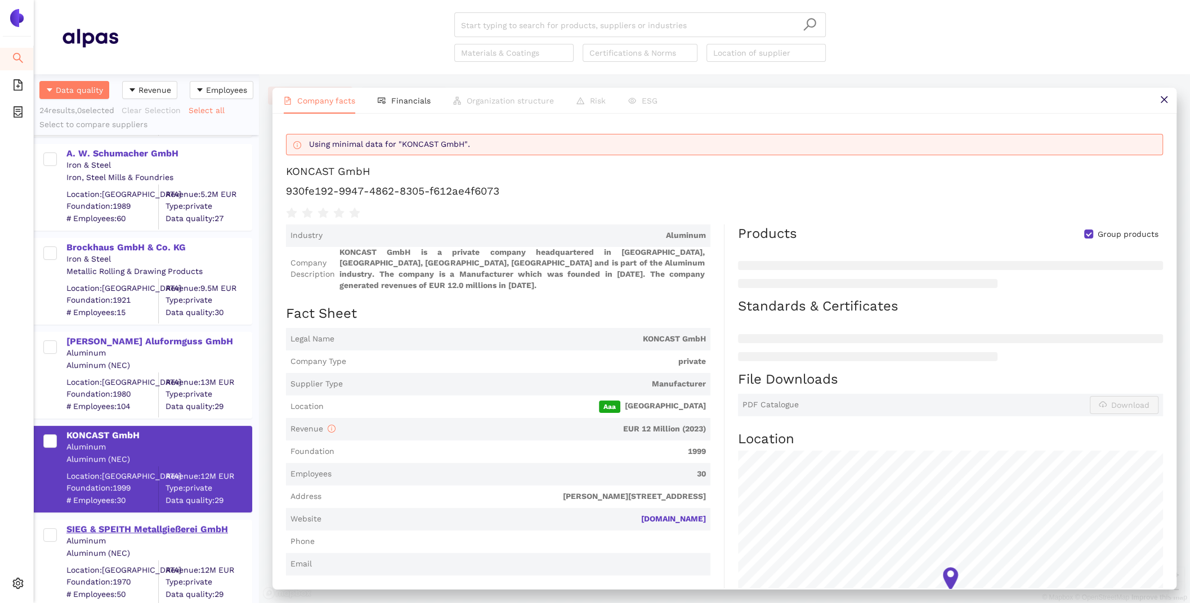
click at [104, 533] on div "SIEG & SPEITH Metallgießerei GmbH" at bounding box center [158, 529] width 185 height 12
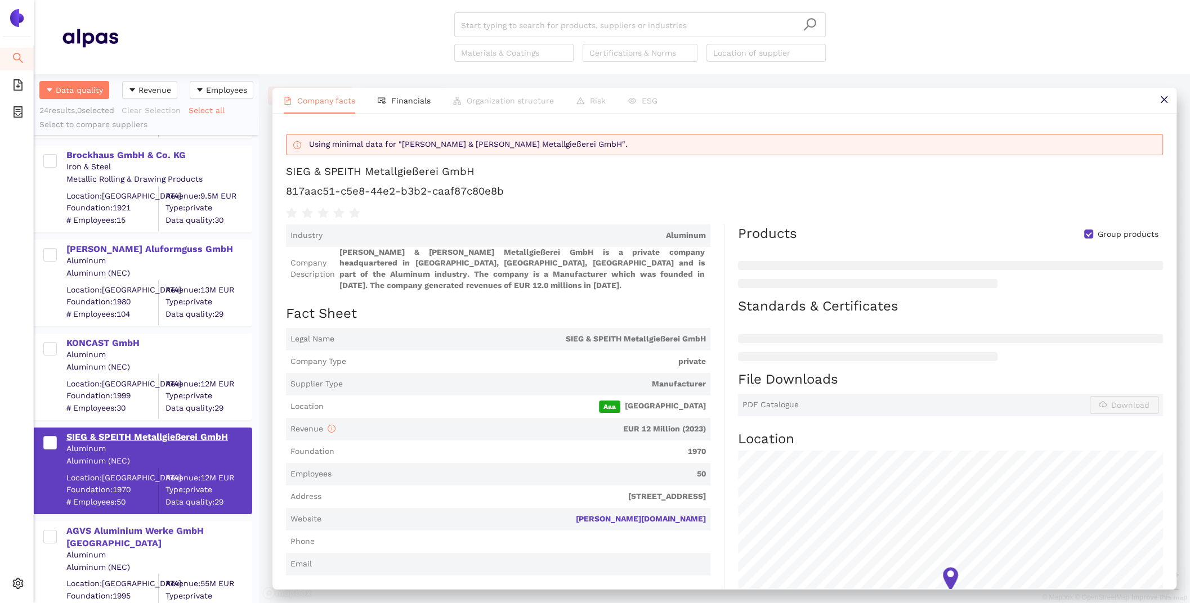
scroll to position [231, 0]
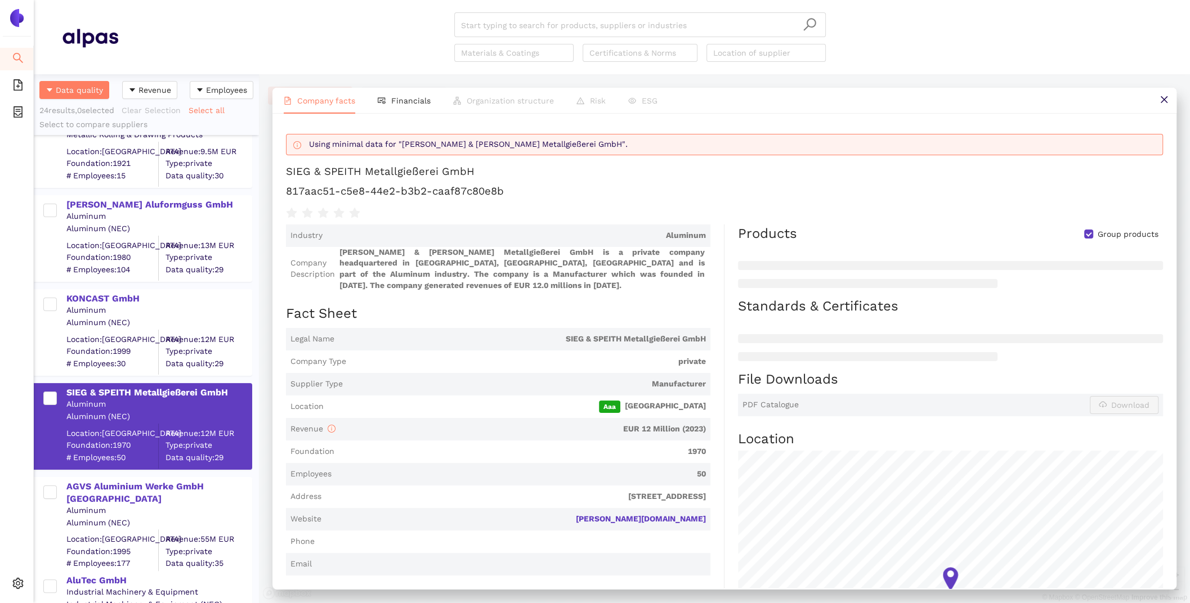
click at [89, 505] on div "Aluminum" at bounding box center [158, 510] width 185 height 11
click at [83, 481] on div "AGVS Aluminium Werke GmbH [GEOGRAPHIC_DATA]" at bounding box center [158, 493] width 185 height 25
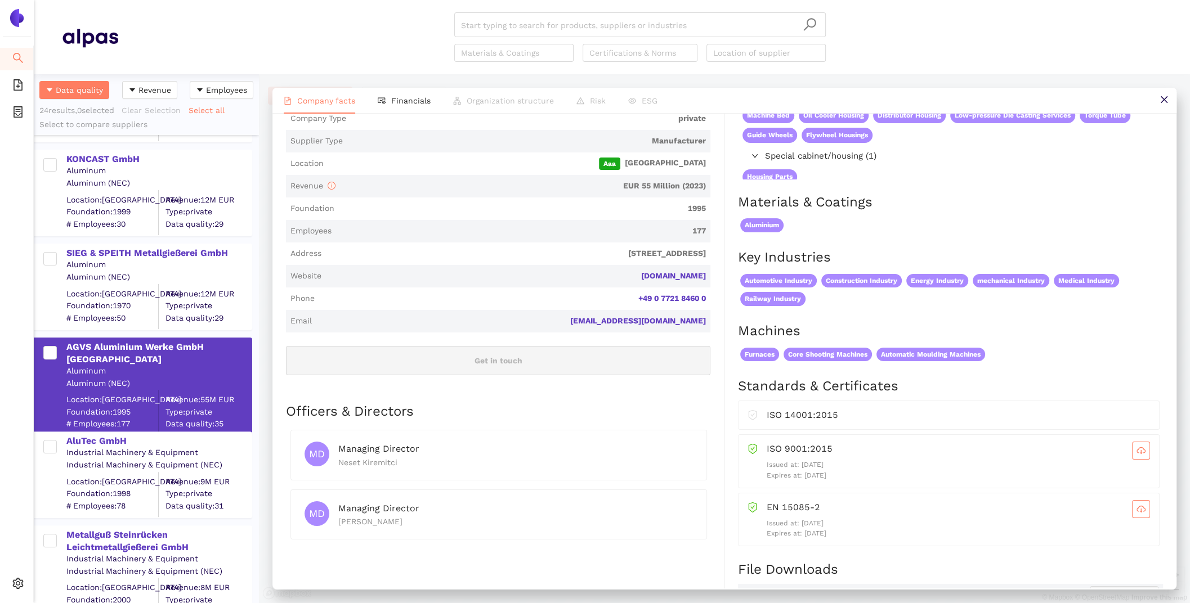
scroll to position [349, 0]
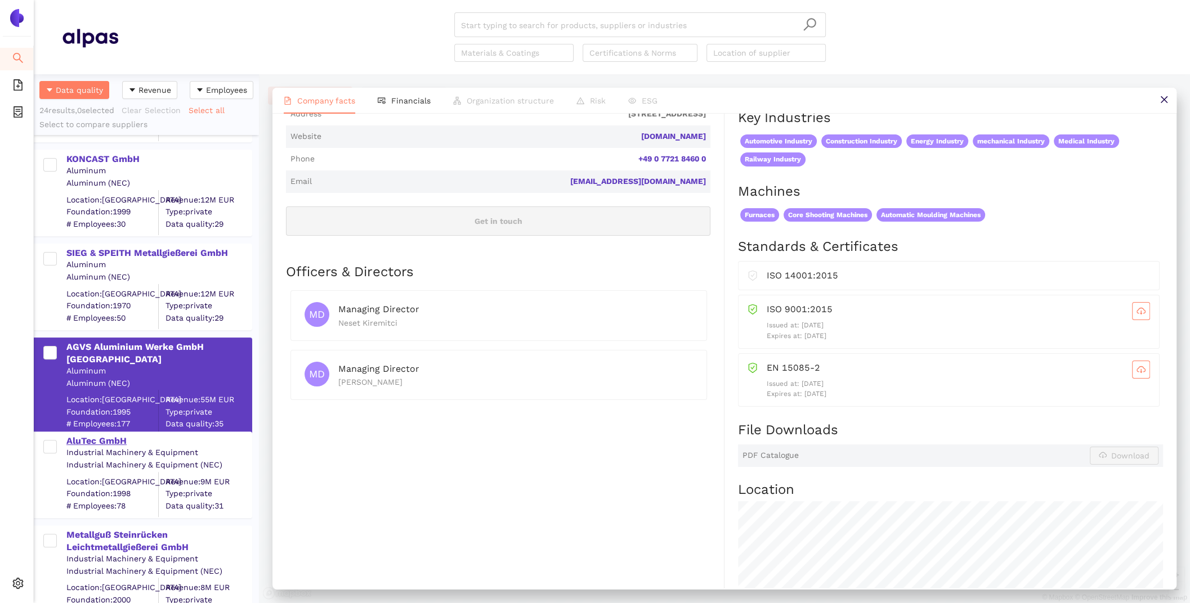
click at [99, 440] on div "AluTec GmbH" at bounding box center [158, 441] width 185 height 12
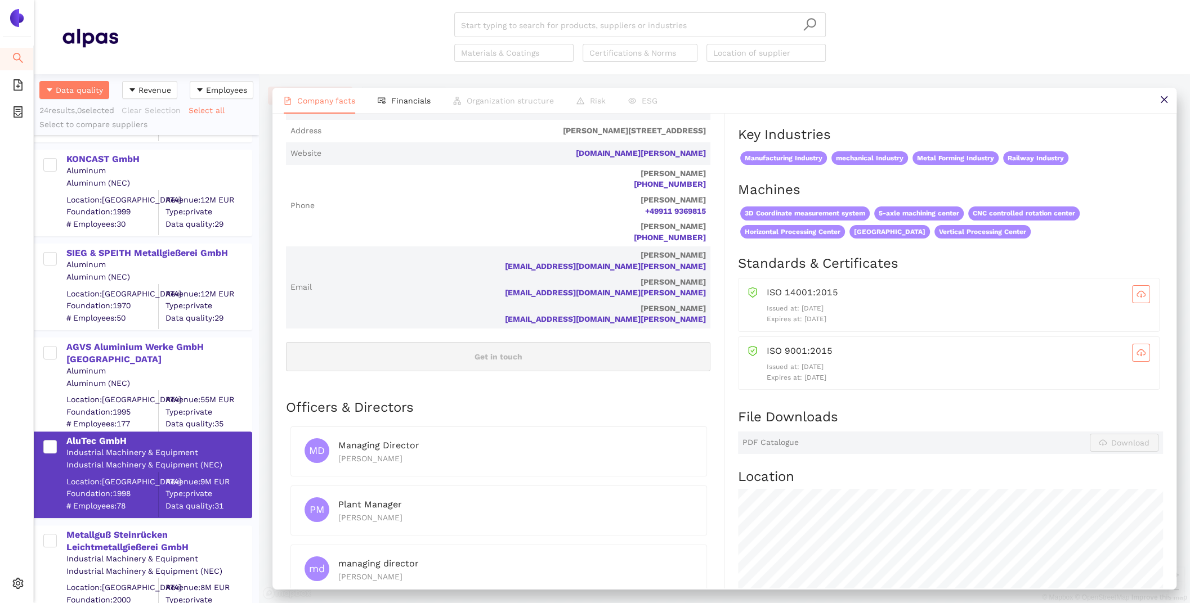
scroll to position [0, 0]
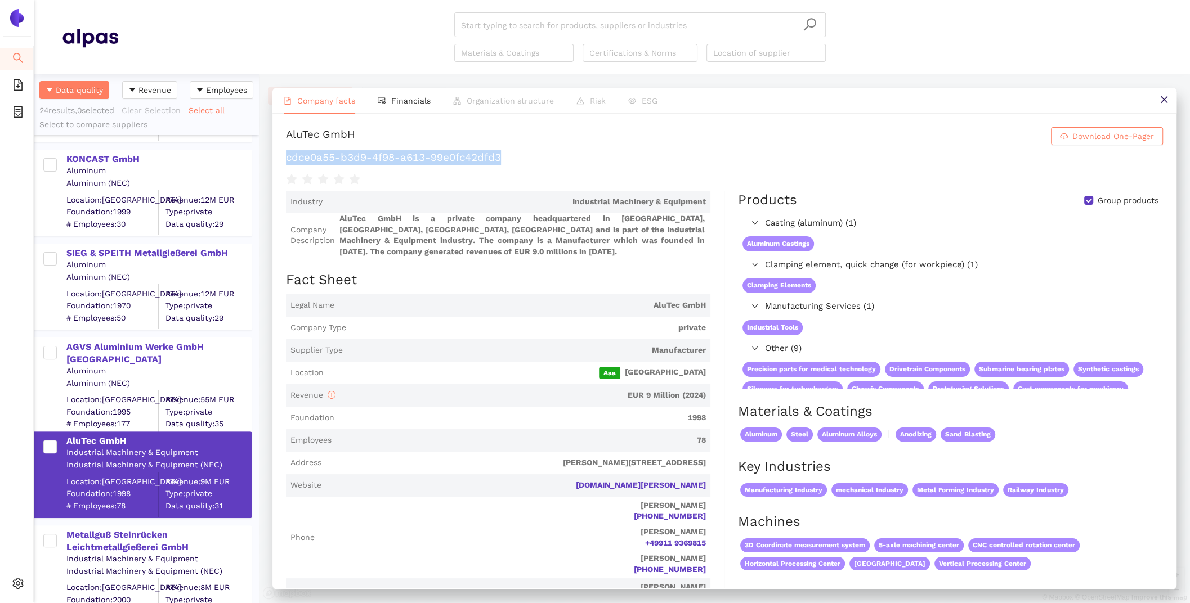
drag, startPoint x: 506, startPoint y: 162, endPoint x: 284, endPoint y: 156, distance: 222.3
click at [284, 156] on div "AluTec GmbH Download One-Pager cdce0a55-b3d9-4f98-a613-99e0fc42dfd3 Industry In…" at bounding box center [724, 351] width 904 height 475
copy h1 "cdce0a55-b3d9-4f98-a613-99e0fc42dfd3"
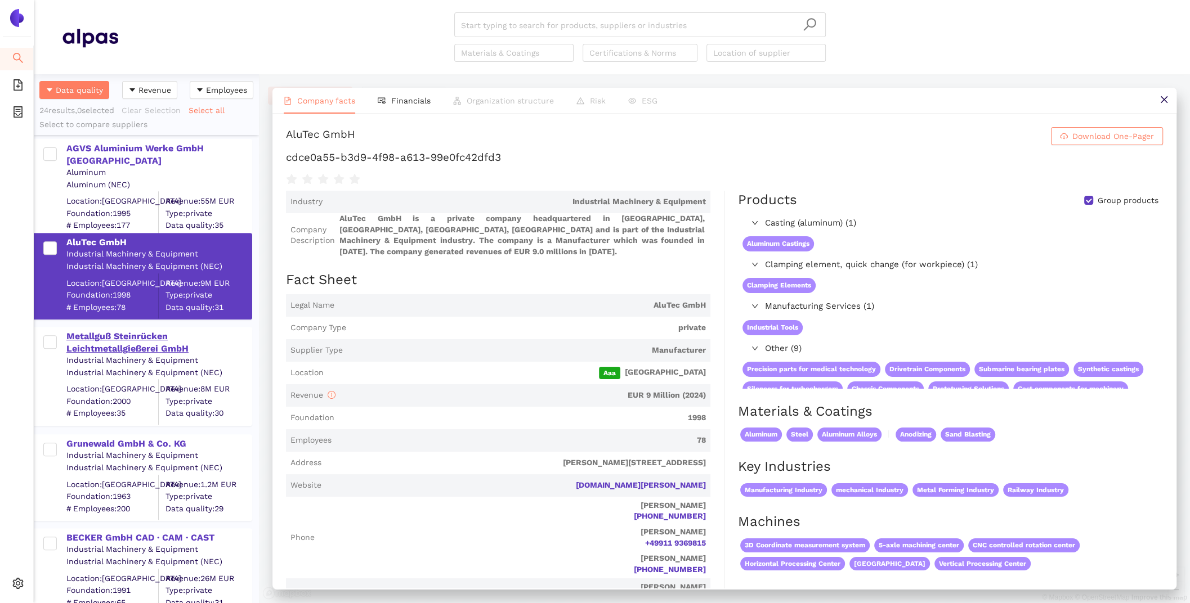
click at [96, 345] on div "Metallguß Steinrücken Leichtmetallgießerei GmbH" at bounding box center [158, 342] width 185 height 25
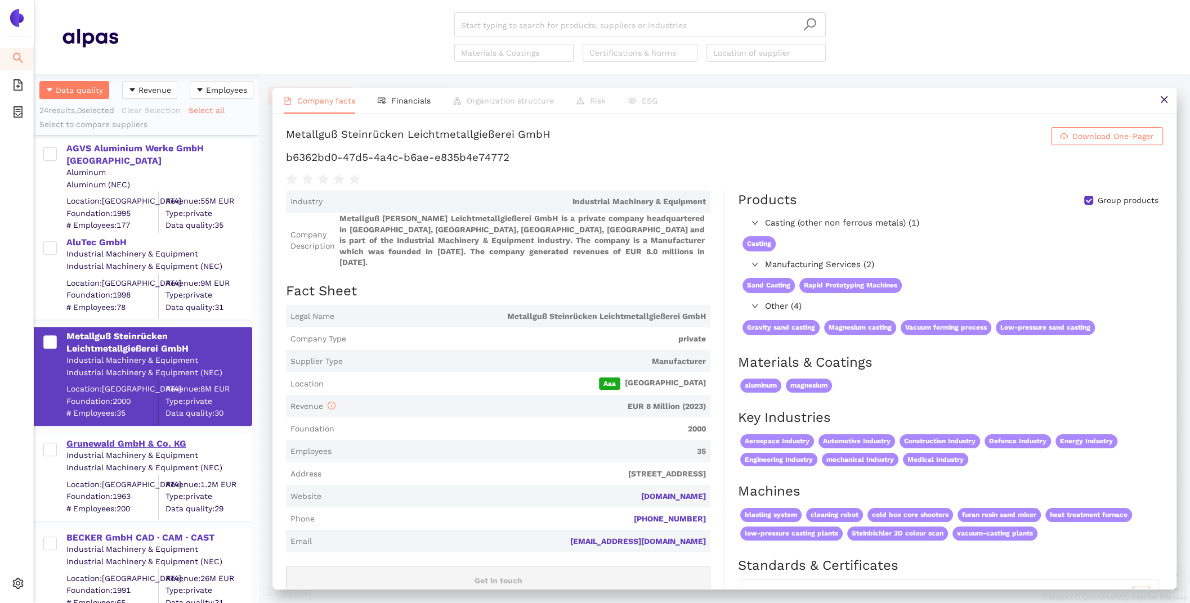
click at [93, 447] on div "Grunewald GmbH & Co. KG" at bounding box center [158, 444] width 185 height 12
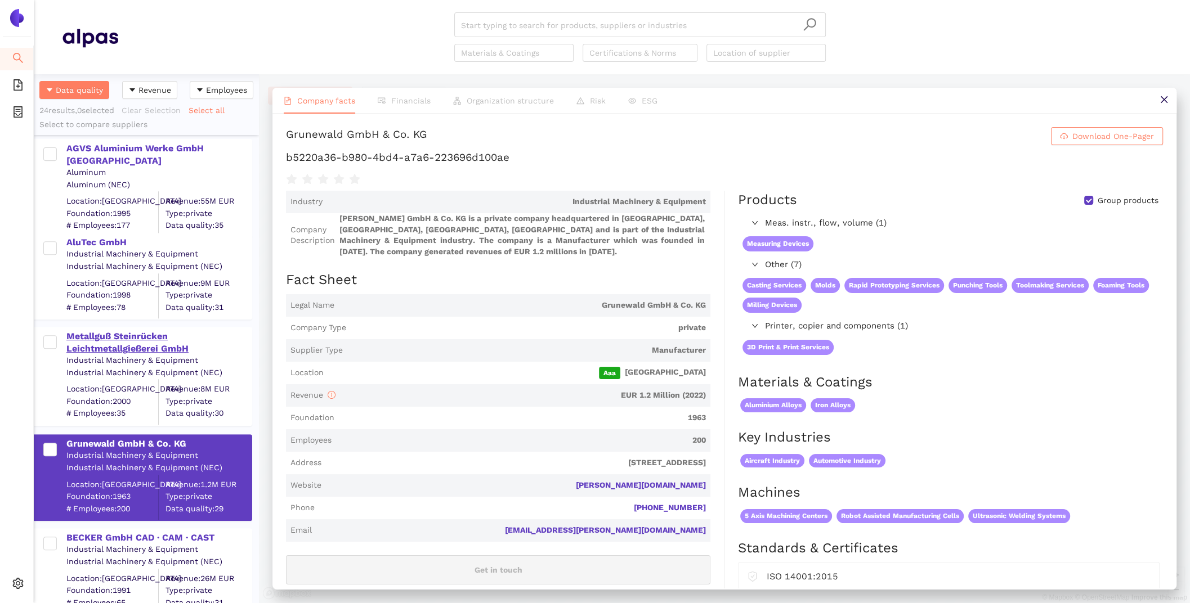
click at [80, 337] on div "Metallguß Steinrücken Leichtmetallgießerei GmbH" at bounding box center [158, 342] width 185 height 25
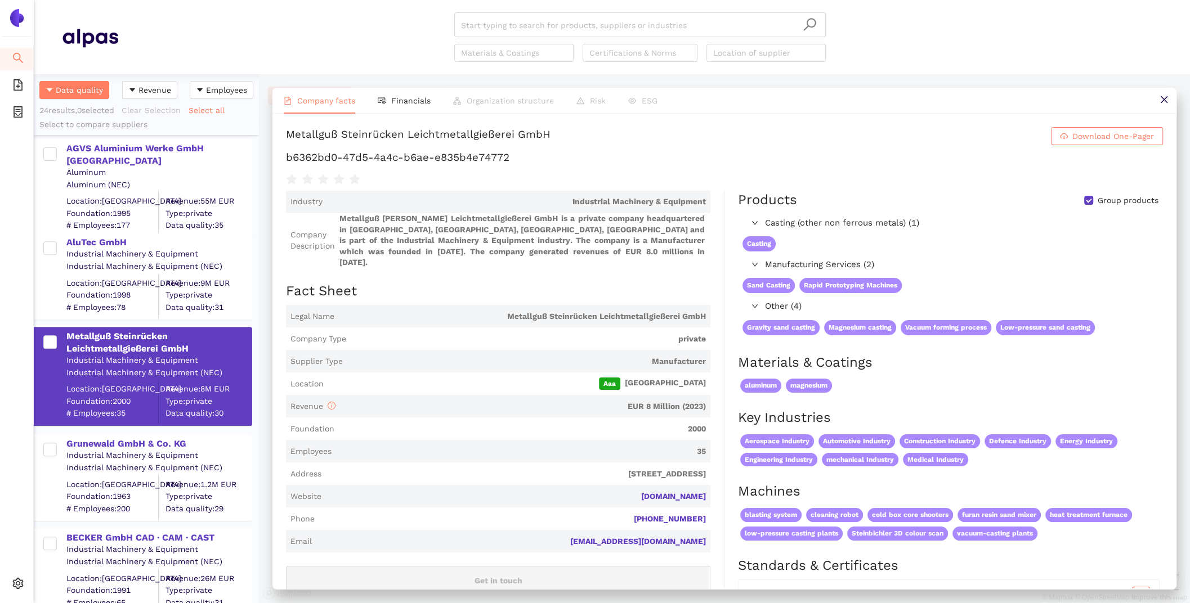
scroll to position [299, 0]
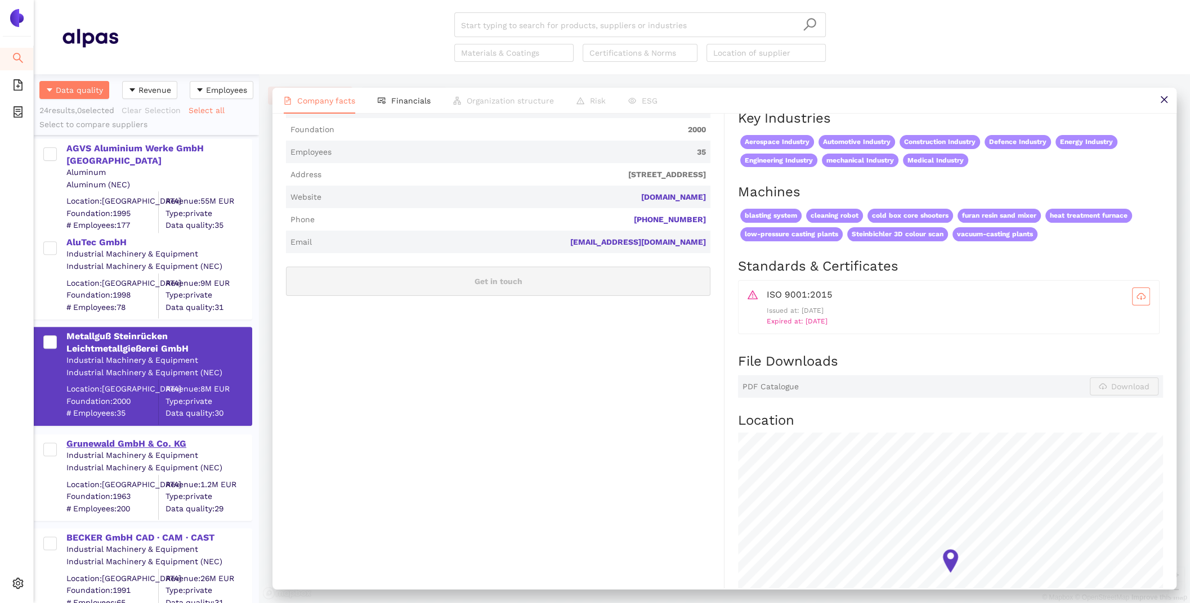
click at [141, 443] on div "Grunewald GmbH & Co. KG" at bounding box center [158, 444] width 185 height 12
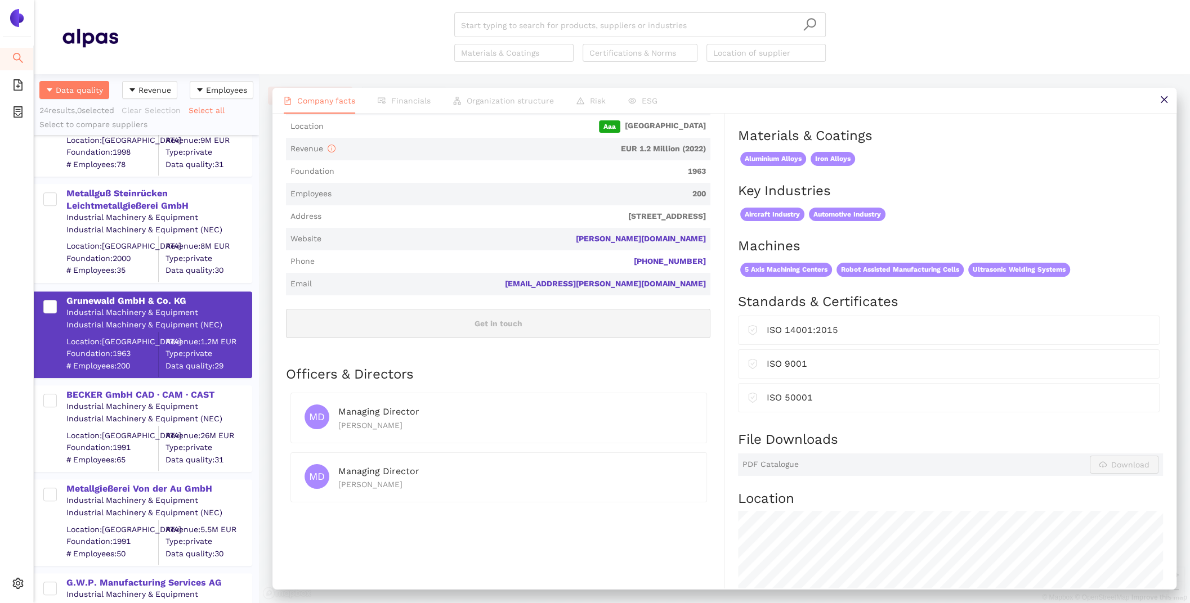
scroll to position [712, 0]
click at [116, 397] on div "BECKER GmbH CAD · CAM · CAST" at bounding box center [158, 394] width 185 height 12
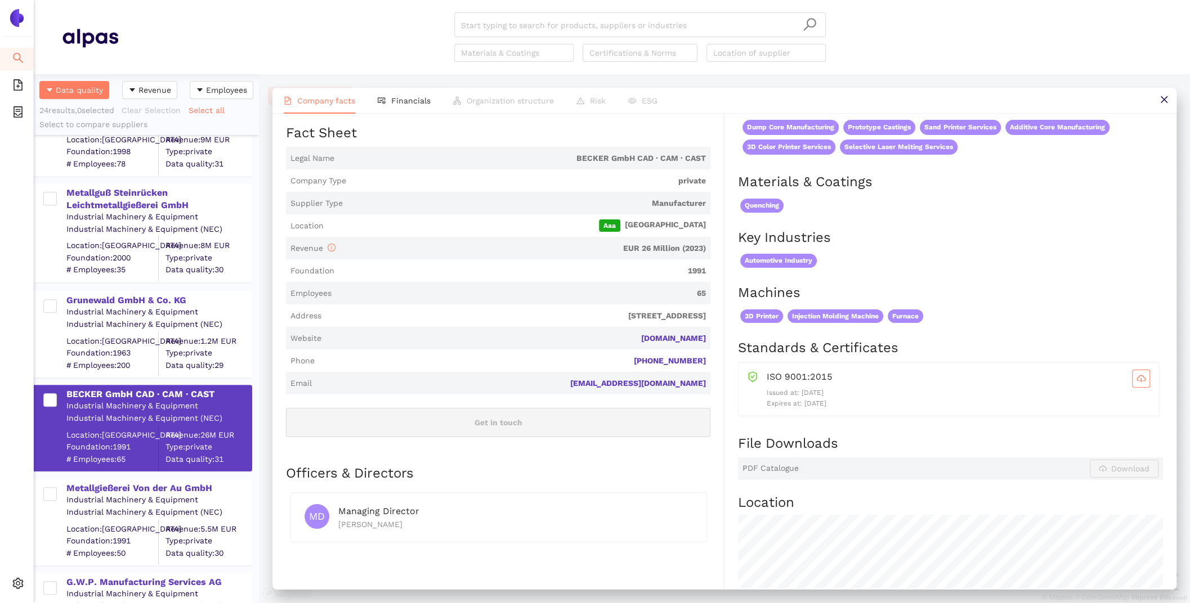
scroll to position [154, 0]
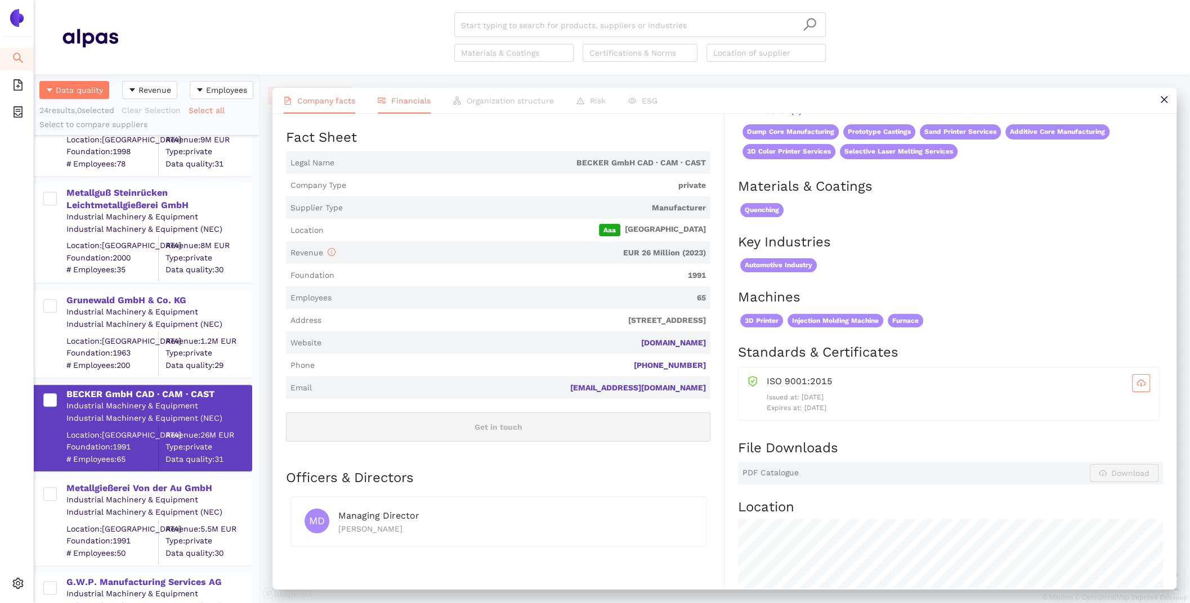
drag, startPoint x: 393, startPoint y: 101, endPoint x: 361, endPoint y: 101, distance: 32.1
click at [391, 101] on span "Financials" at bounding box center [410, 100] width 39 height 9
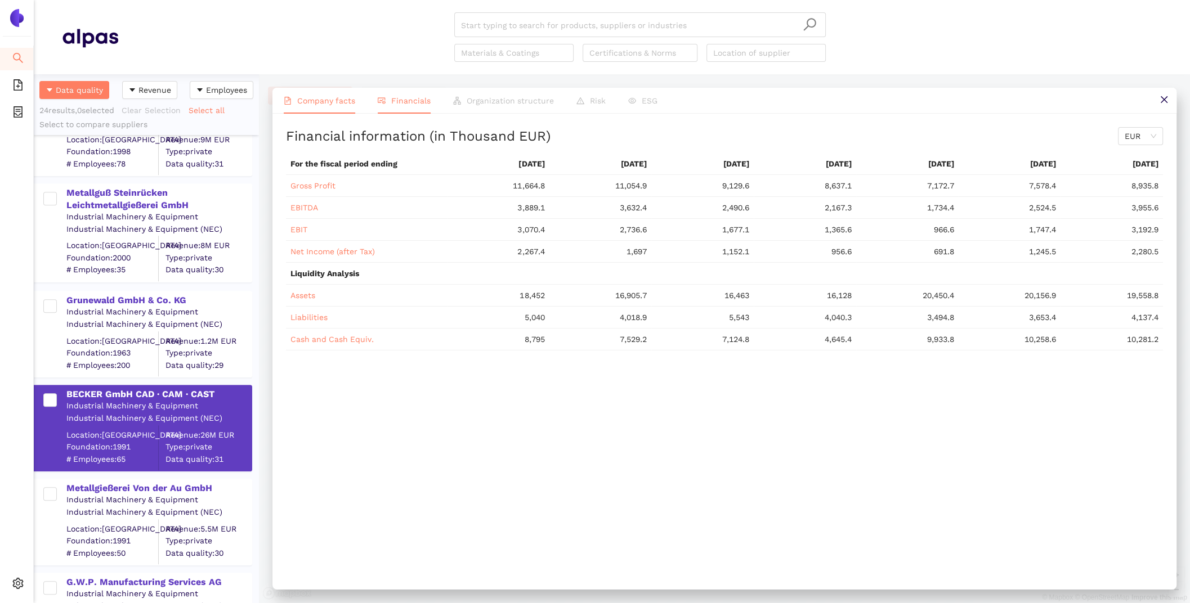
click at [348, 101] on span "Company facts" at bounding box center [326, 100] width 58 height 9
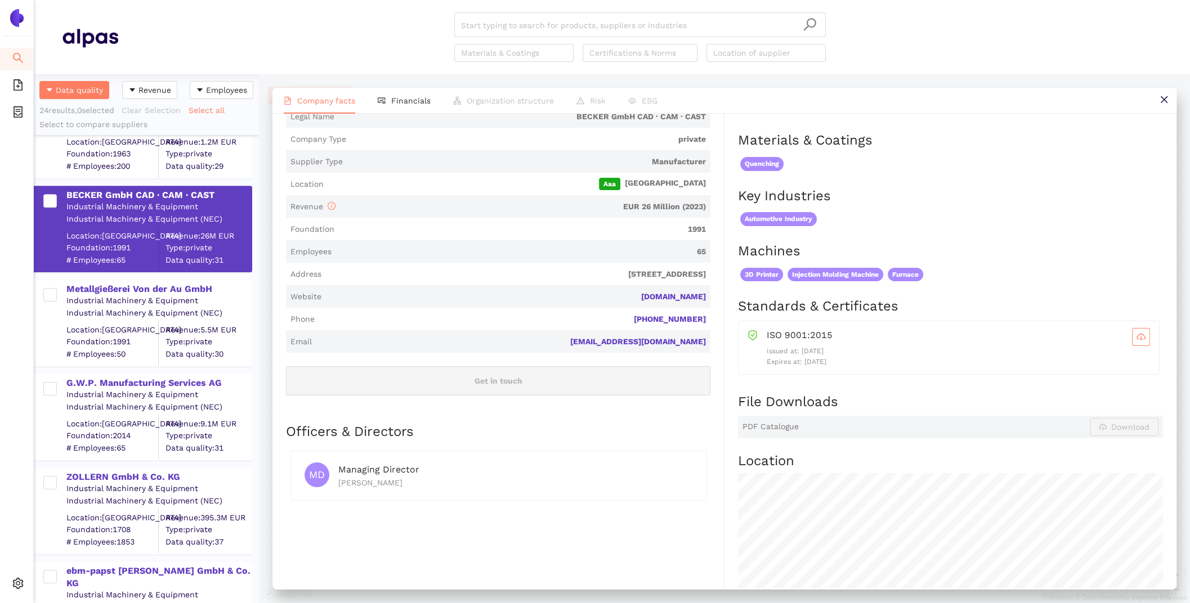
scroll to position [935, 0]
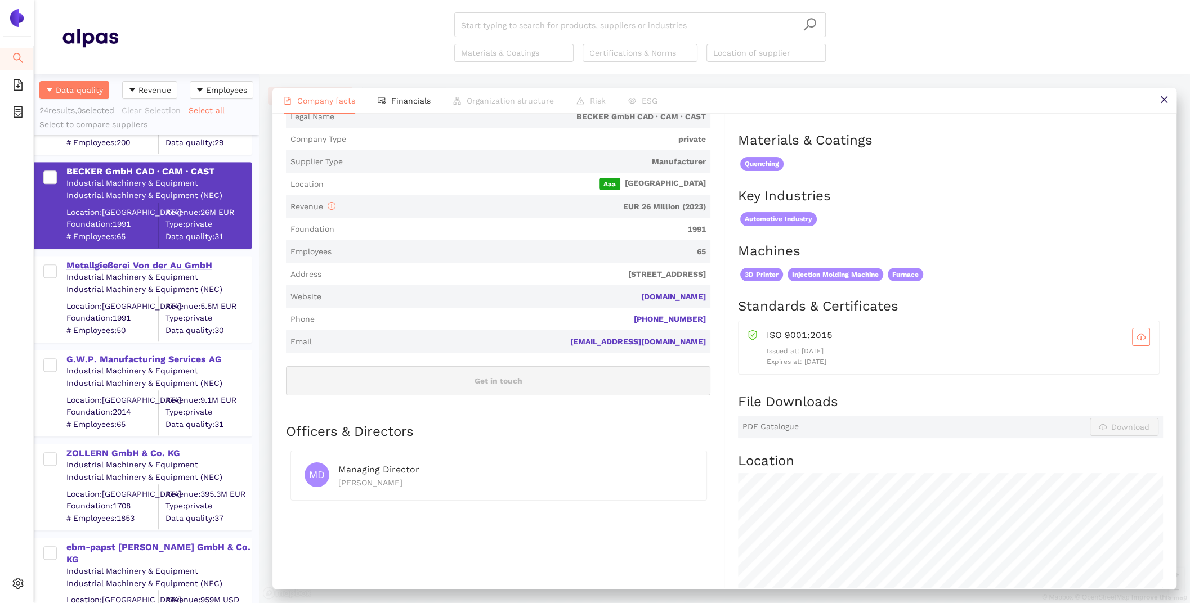
click at [154, 261] on div "Metallgießerei Von der Au GmbH" at bounding box center [158, 265] width 185 height 12
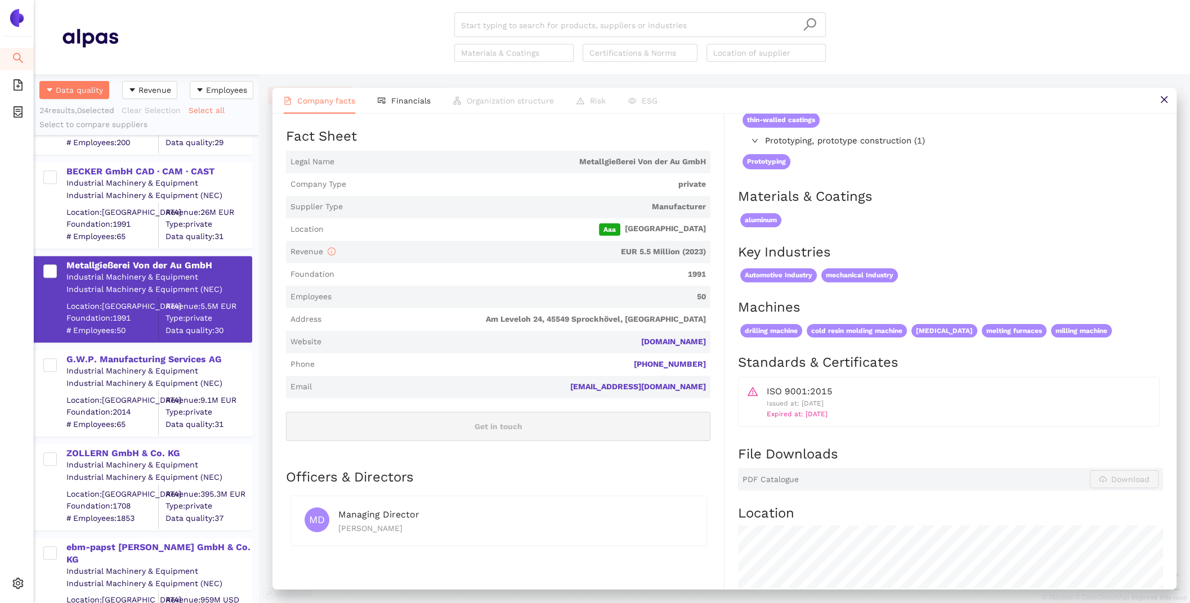
scroll to position [147, 0]
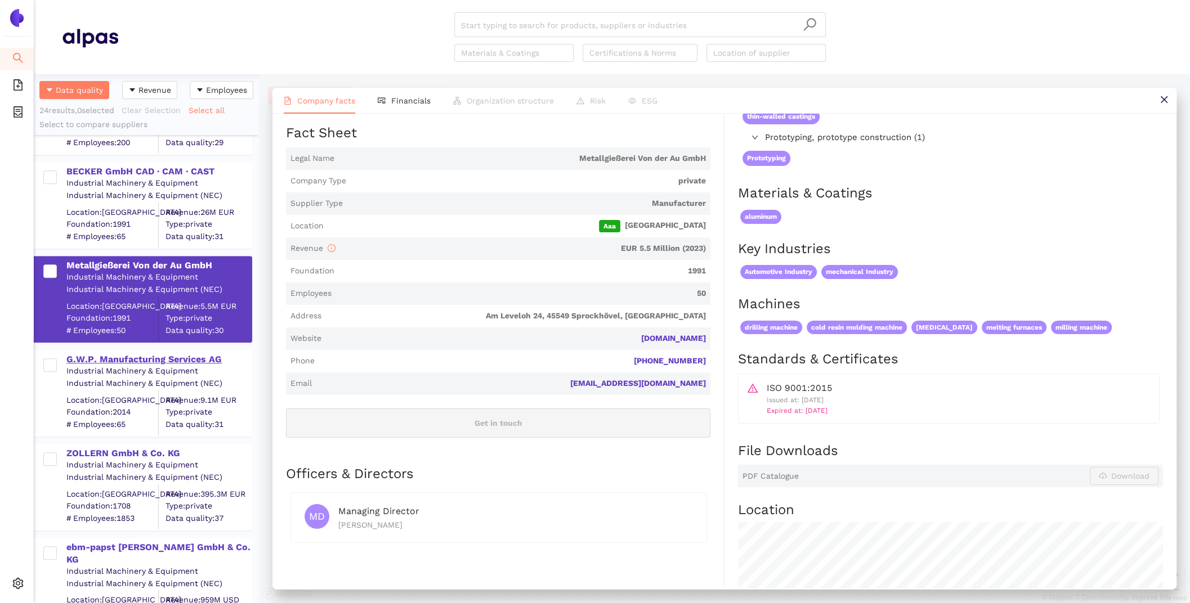
click at [107, 358] on div "G.W.P. Manufacturing Services AG" at bounding box center [158, 359] width 185 height 12
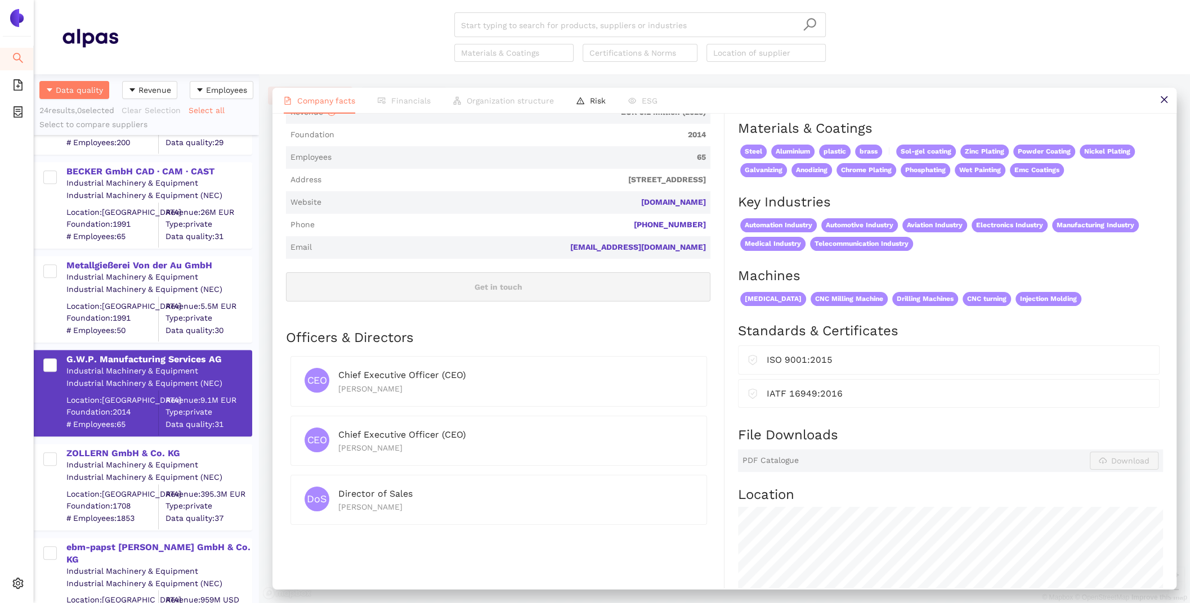
scroll to position [288, 0]
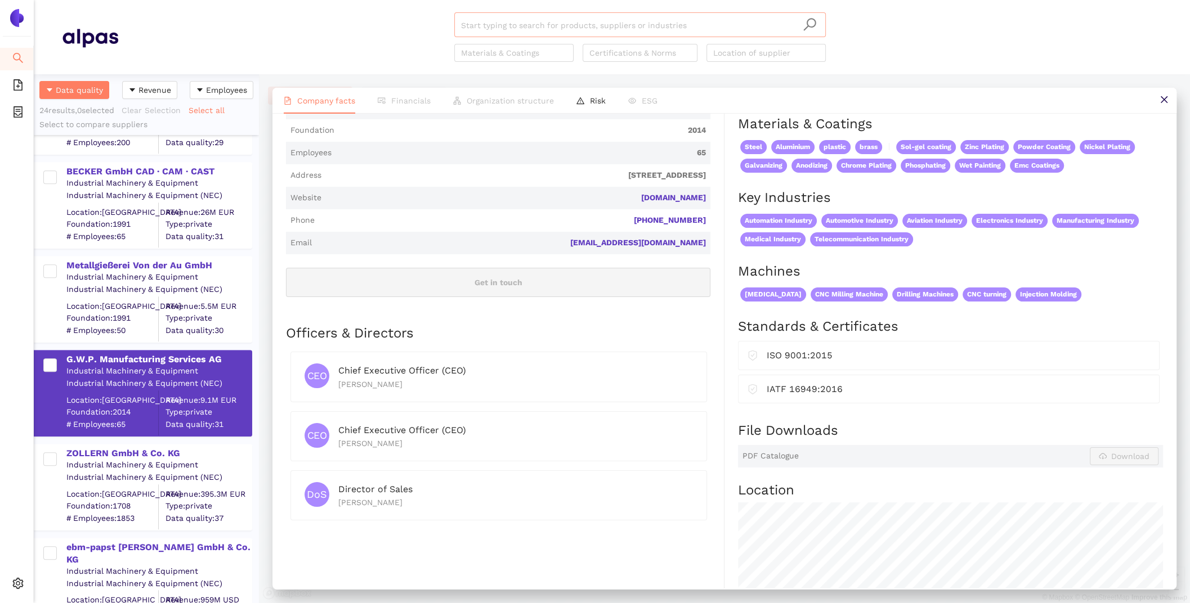
click at [649, 20] on input "search" at bounding box center [640, 25] width 358 height 25
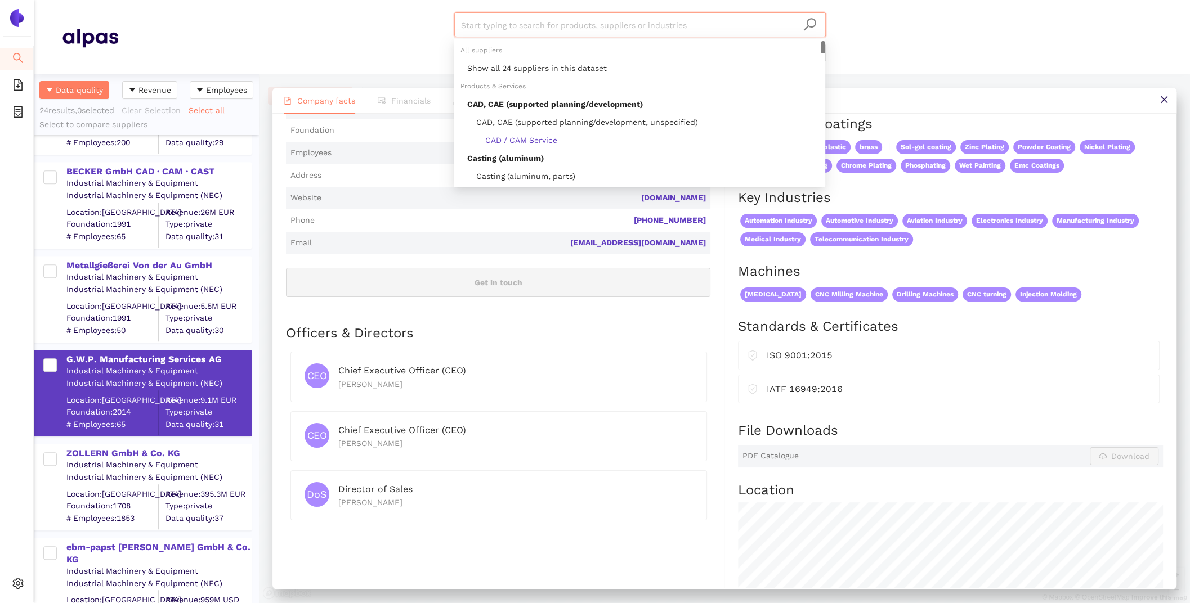
paste input "BECKER GmbH CAD · CAM · CAST"
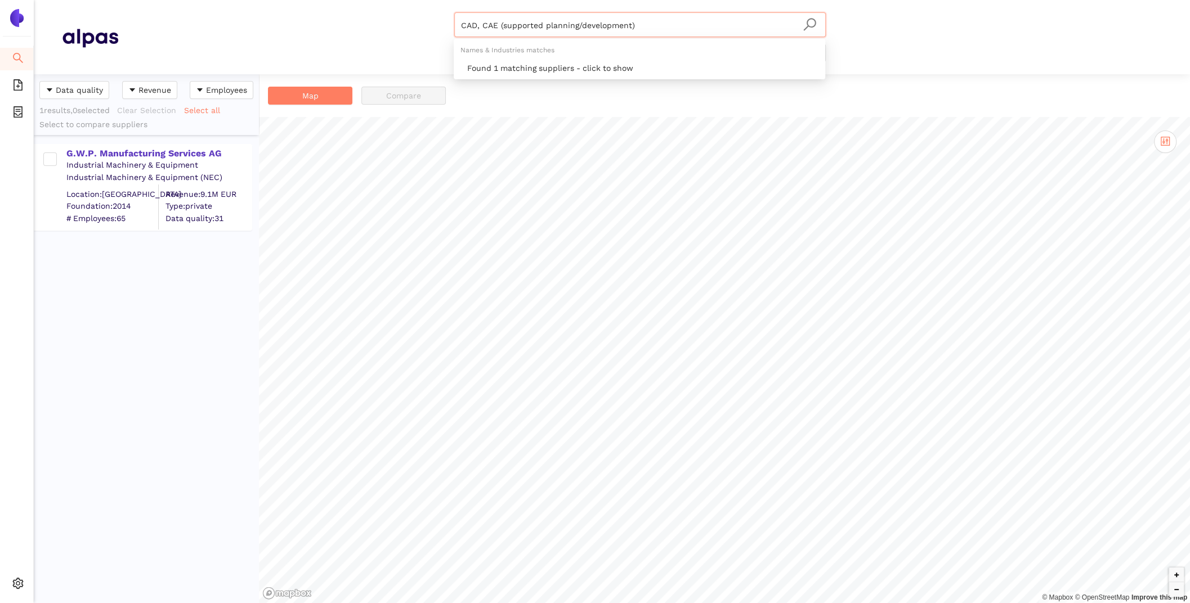
drag, startPoint x: 666, startPoint y: 29, endPoint x: 398, endPoint y: 22, distance: 267.9
click at [398, 22] on div "CAD, CAE (supported planning/development) Materials & Coatings Certifications &…" at bounding box center [639, 37] width 1043 height 50
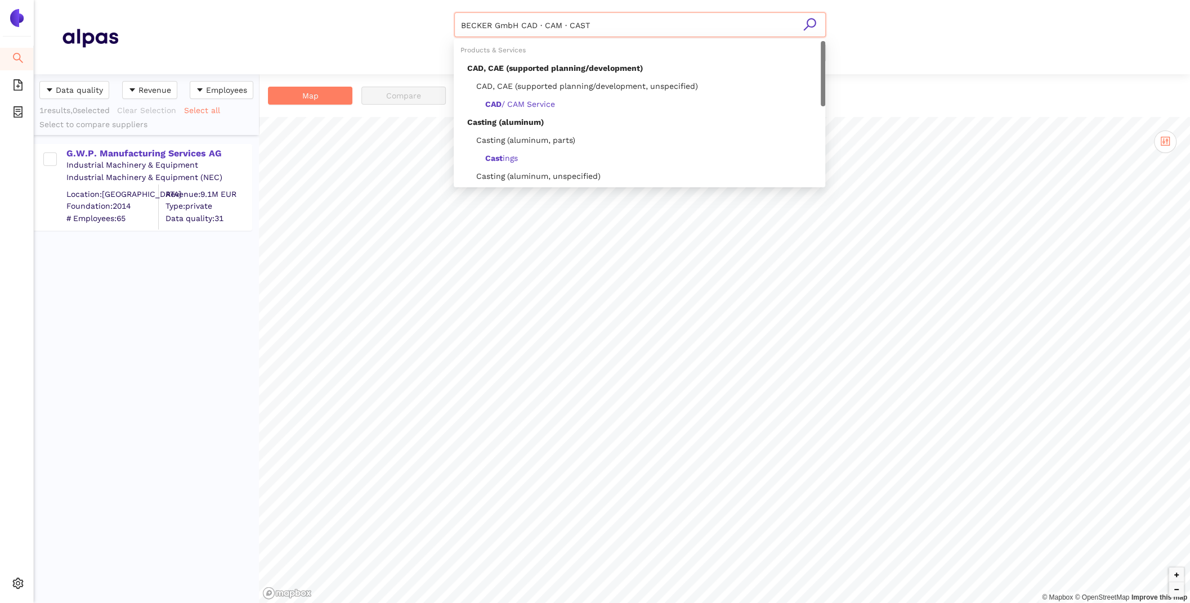
drag, startPoint x: 522, startPoint y: 24, endPoint x: 683, endPoint y: 25, distance: 160.4
click at [683, 25] on input "BECKER GmbH CAD · CAM · CAST" at bounding box center [640, 25] width 358 height 25
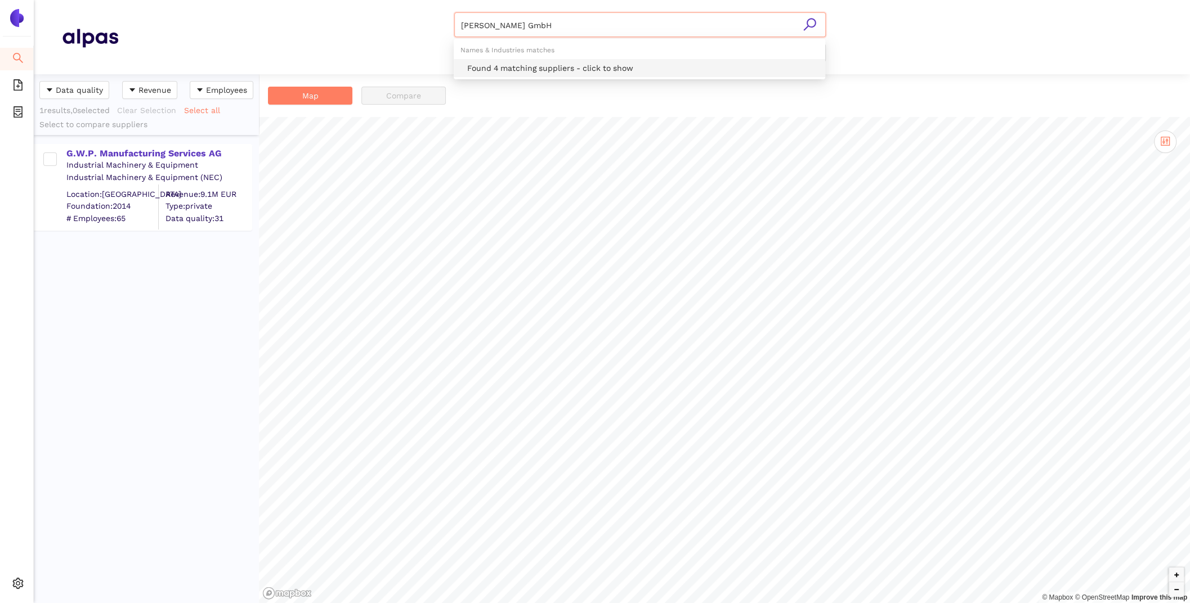
click at [517, 68] on div "Found 4 matching suppliers - click to show" at bounding box center [642, 68] width 351 height 12
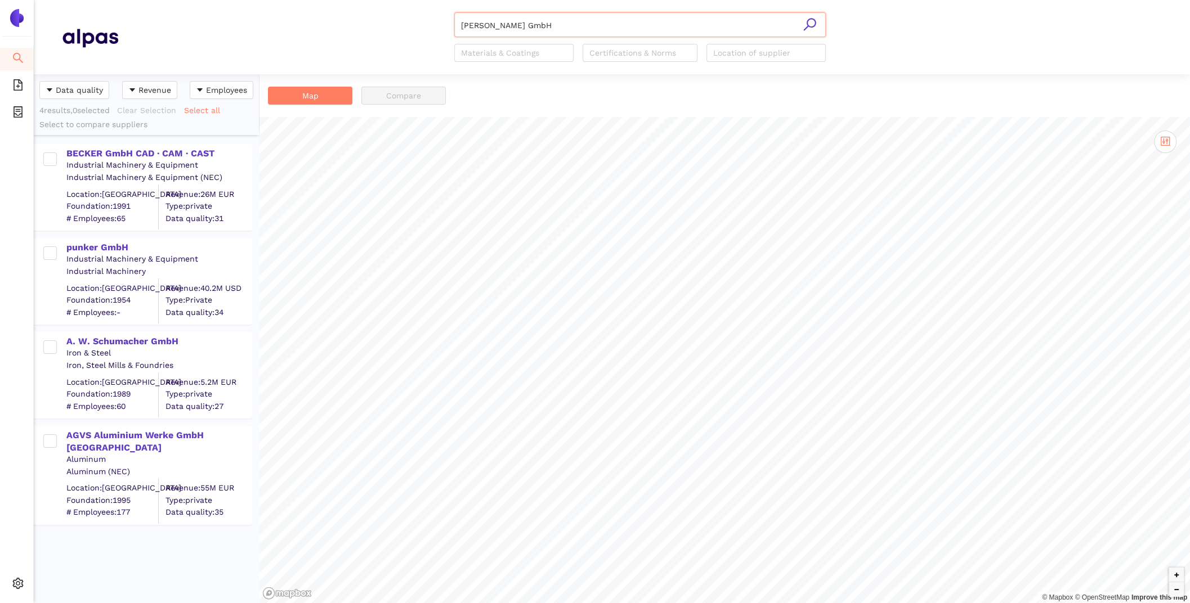
type input "BECKER GmbH"
click at [91, 160] on div "Industrial Machinery & Equipment" at bounding box center [158, 165] width 185 height 11
click at [87, 155] on div "BECKER GmbH CAD · CAM · CAST" at bounding box center [158, 153] width 185 height 12
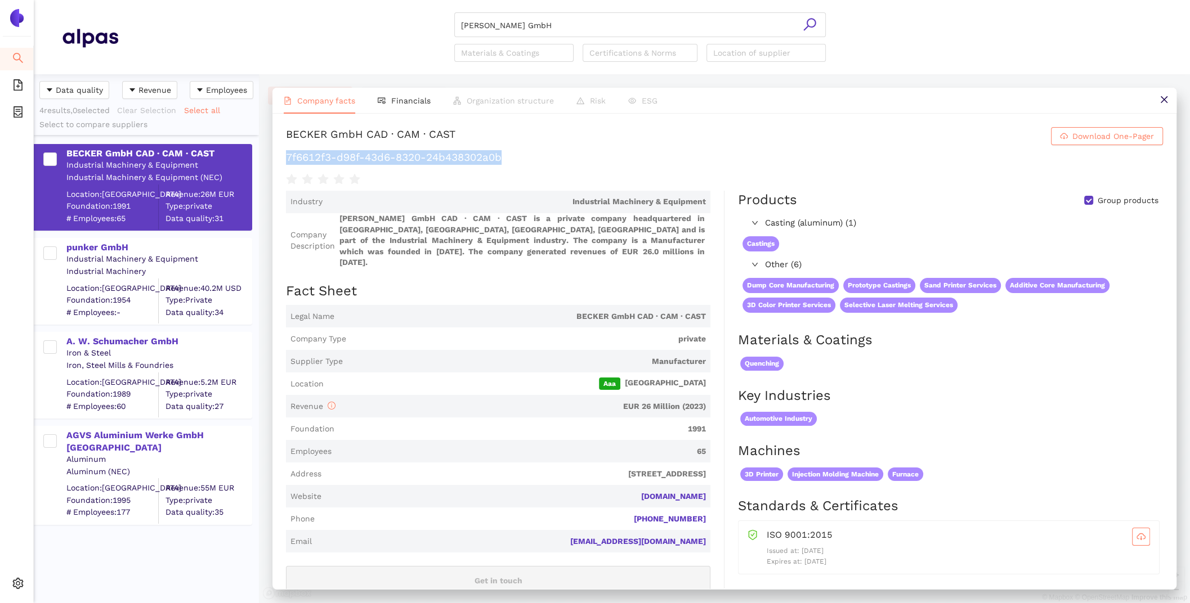
drag, startPoint x: 519, startPoint y: 157, endPoint x: 283, endPoint y: 157, distance: 235.8
click at [283, 157] on div "BECKER GmbH CAD · CAM · CAST Download One-Pager 7f6612f3-d98f-43d6-8320-24b4383…" at bounding box center [724, 351] width 904 height 475
copy h1 "7f6612f3-d98f-43d6-8320-24b438302a0b"
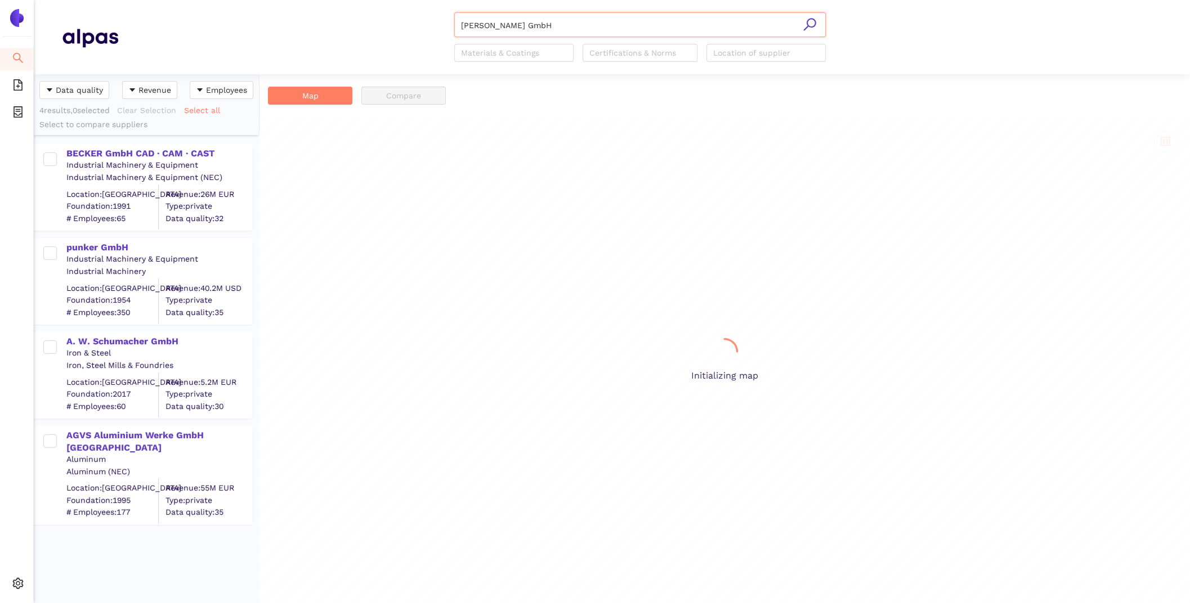
scroll to position [529, 225]
drag, startPoint x: 550, startPoint y: 25, endPoint x: 399, endPoint y: 25, distance: 151.4
click at [399, 25] on div "BECKER GmbH Materials & Coatings Certifications & Norms Location of supplier" at bounding box center [639, 37] width 1043 height 50
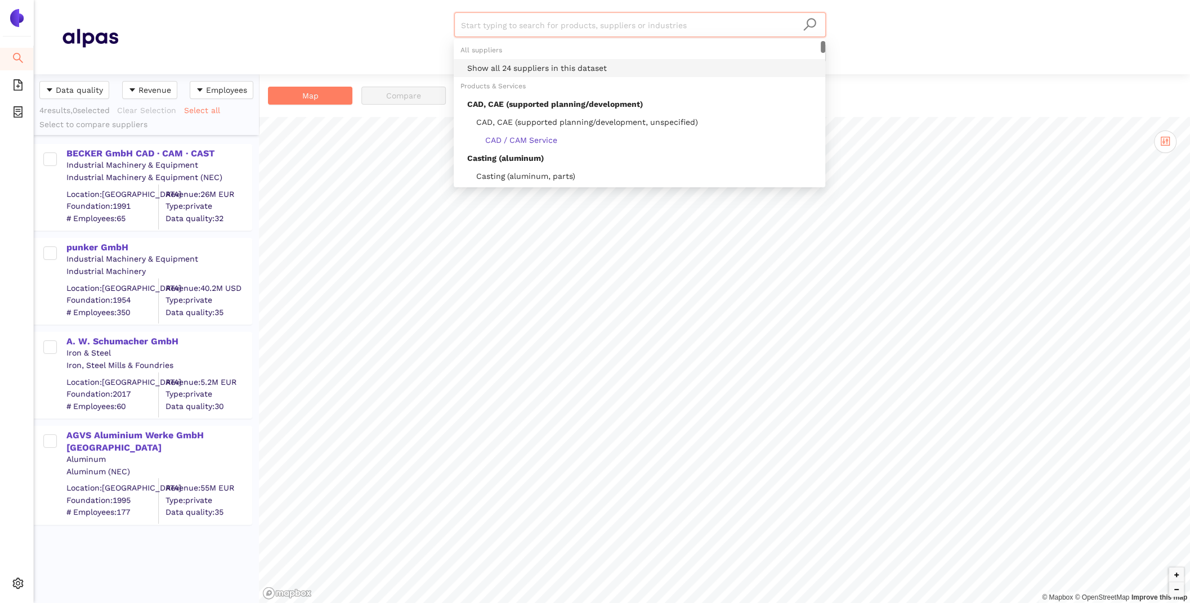
click at [506, 72] on div "Show all 24 suppliers in this dataset" at bounding box center [642, 68] width 351 height 12
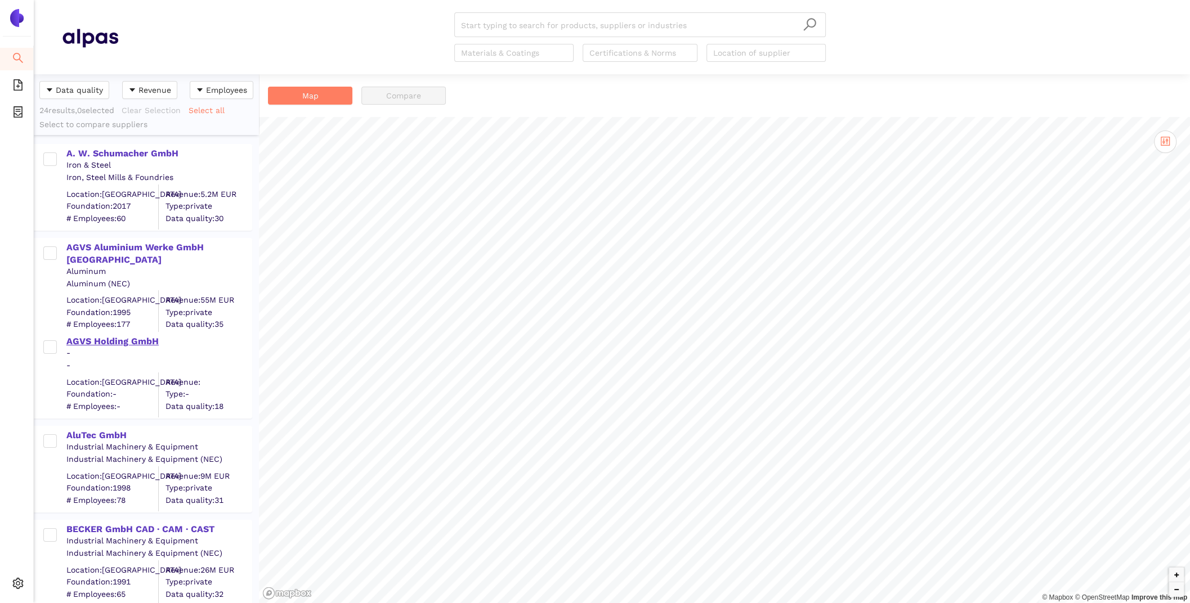
click at [98, 339] on div "AGVS Holding GmbH" at bounding box center [158, 341] width 185 height 12
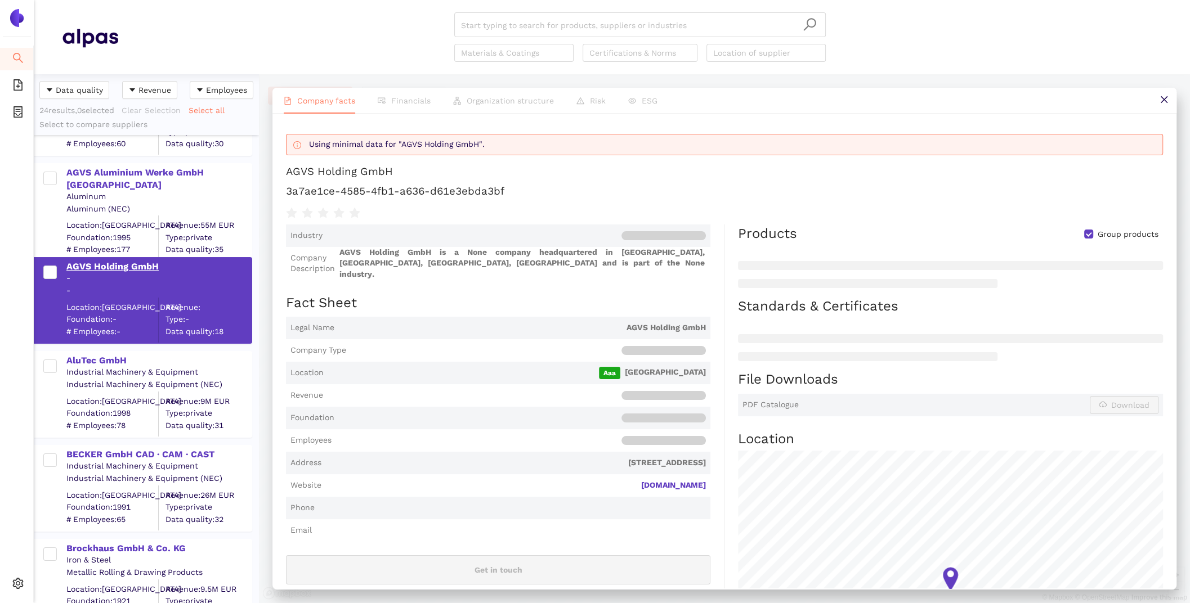
scroll to position [80, 0]
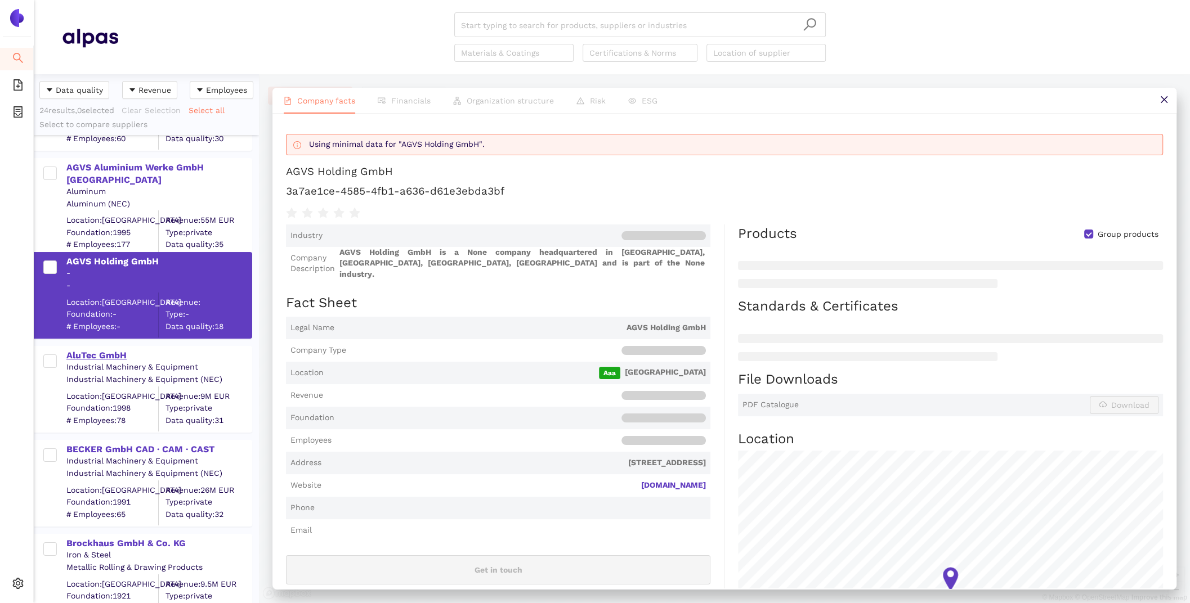
click at [100, 361] on div "AluTec GmbH" at bounding box center [158, 355] width 185 height 12
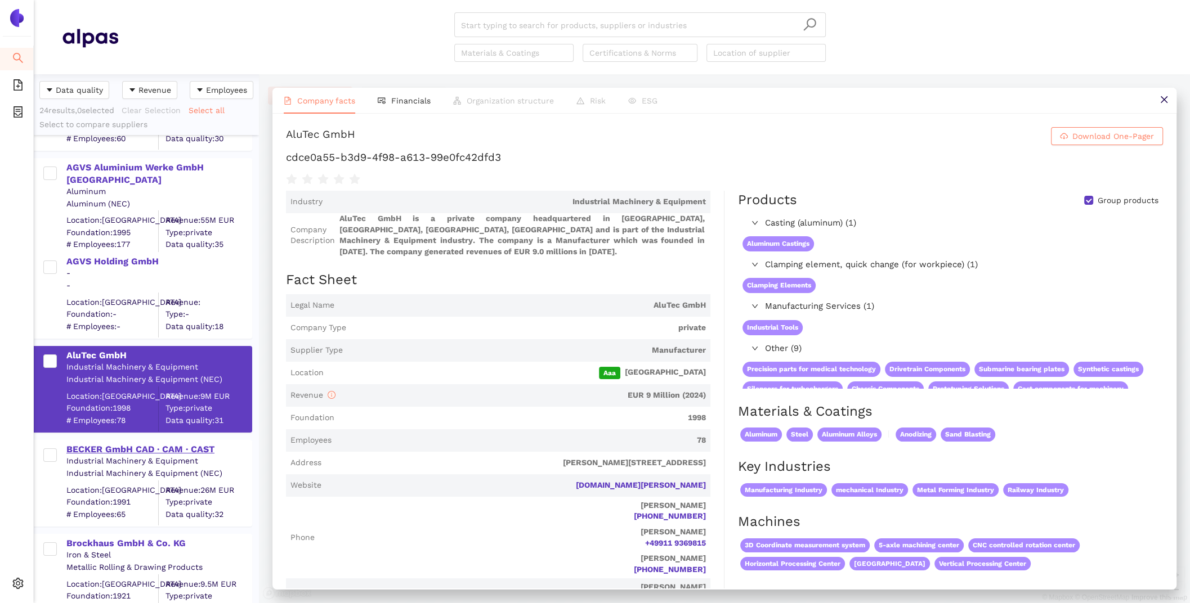
click at [112, 447] on div "BECKER GmbH CAD · CAM · CAST" at bounding box center [158, 449] width 185 height 12
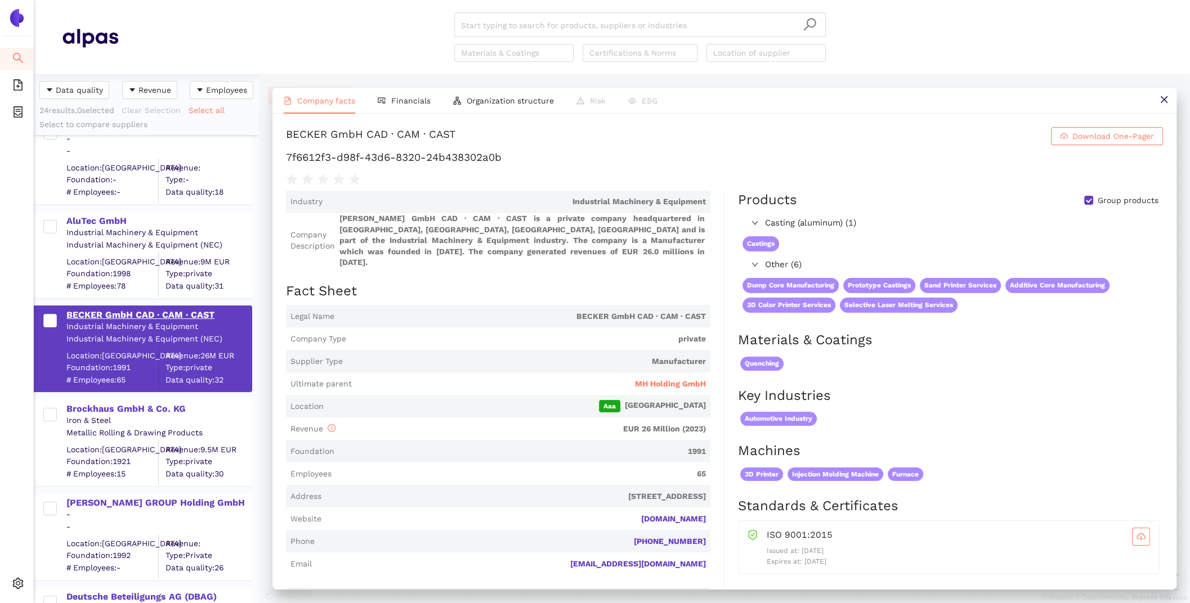
scroll to position [212, 0]
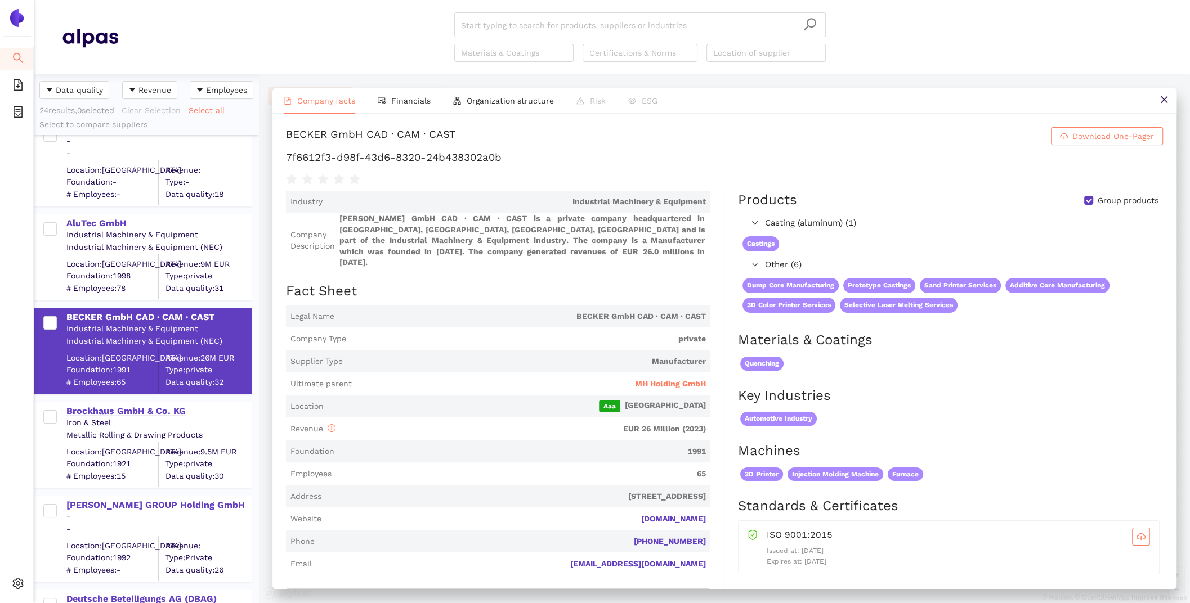
click at [106, 412] on div "Brockhaus GmbH & Co. KG" at bounding box center [158, 411] width 185 height 12
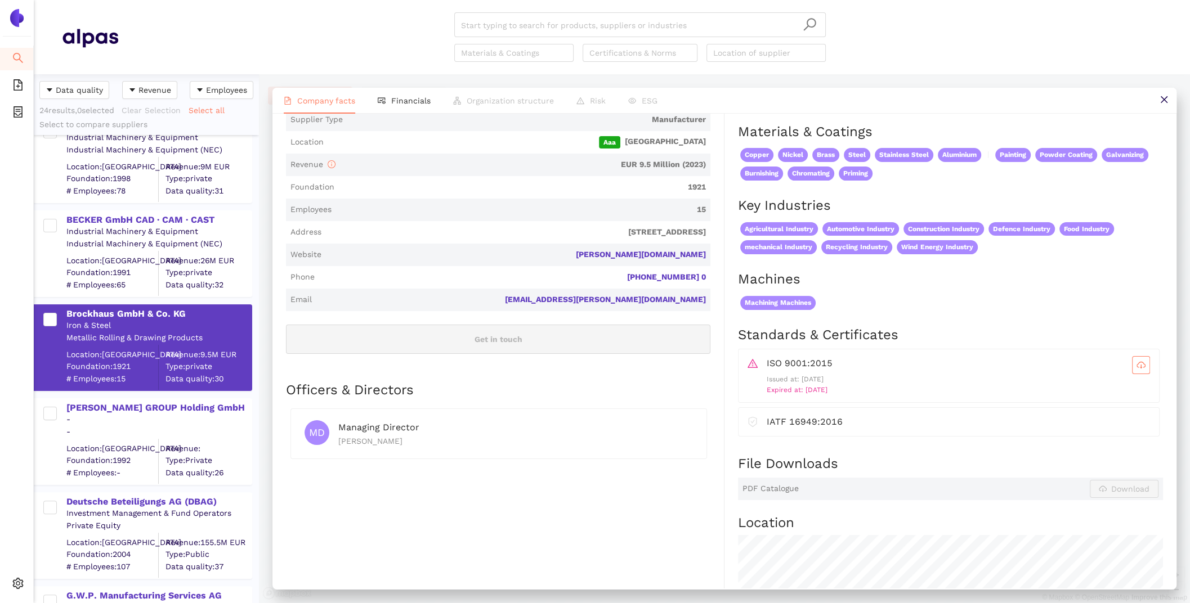
scroll to position [308, 0]
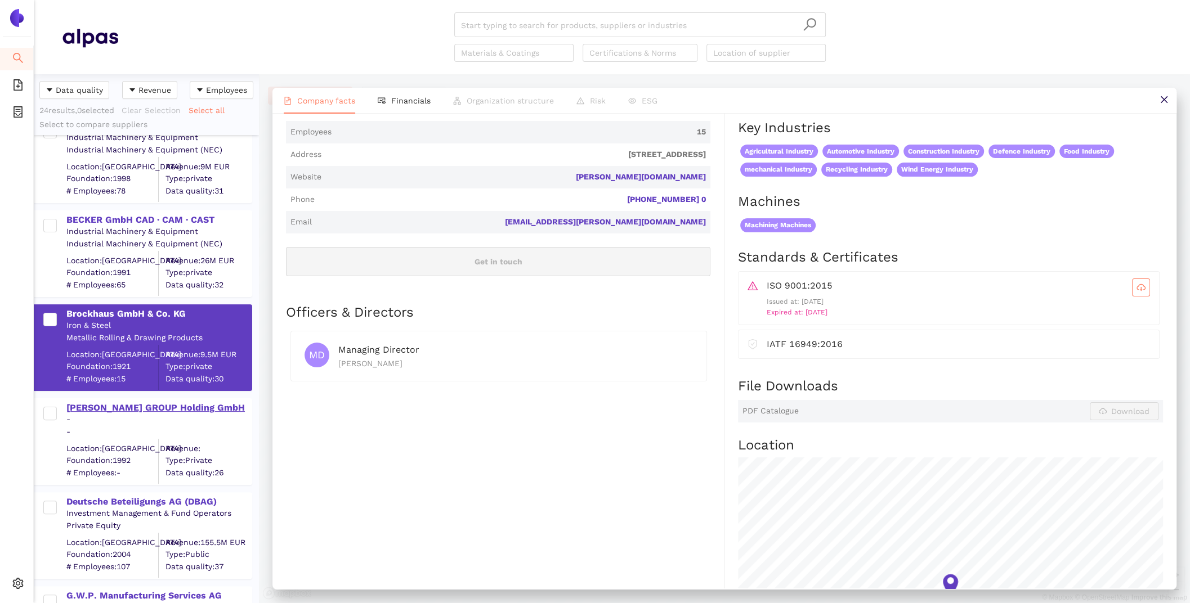
click at [94, 411] on div "[PERSON_NAME] GROUP Holding GmbH" at bounding box center [158, 408] width 185 height 12
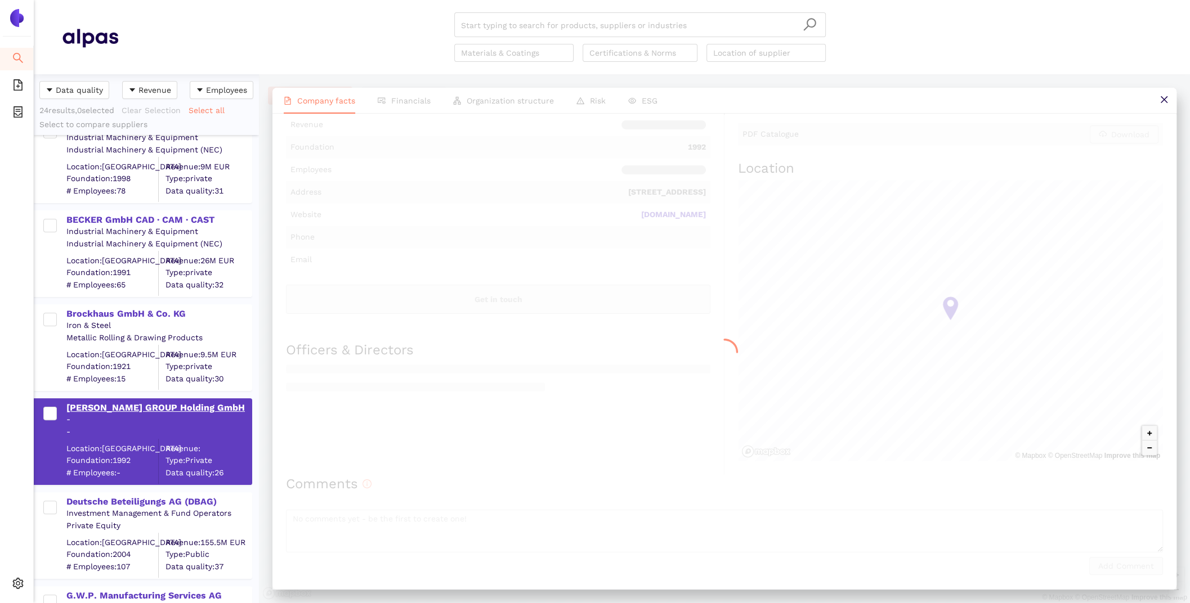
scroll to position [0, 0]
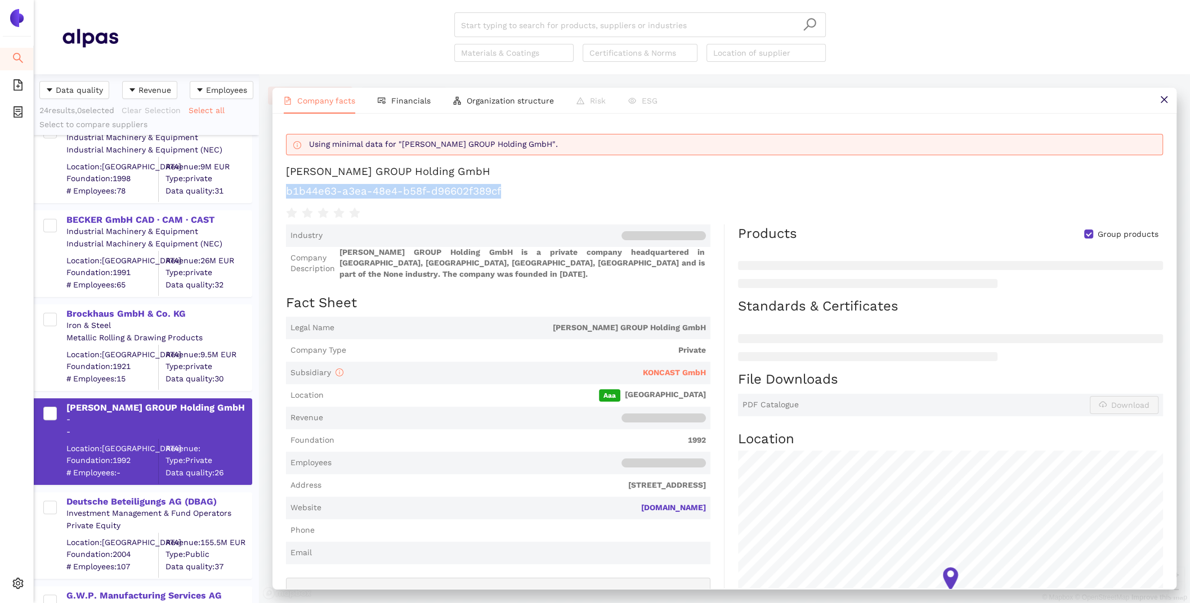
drag, startPoint x: 516, startPoint y: 195, endPoint x: 283, endPoint y: 193, distance: 233.0
click at [283, 193] on div "Using minimal data for "BÖLLINGER GROUP Holding GmbH". BÖLLINGER GROUP Holding …" at bounding box center [724, 351] width 904 height 475
copy h1 "b1b44e63-a3ea-48e4-b58f-d96602f389cf"
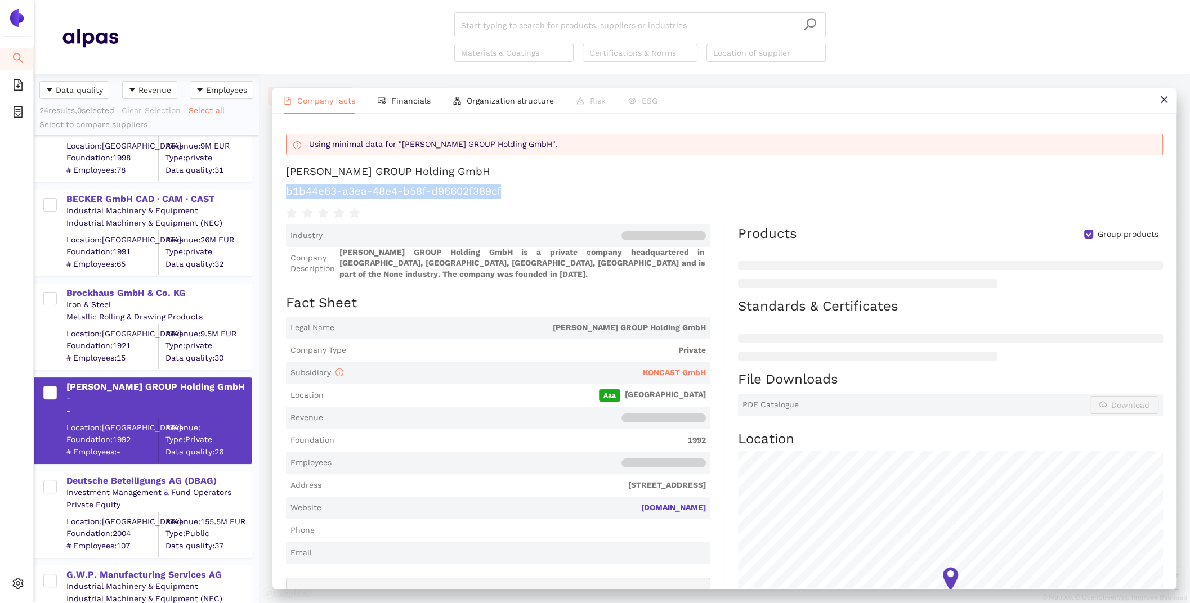
scroll to position [331, 0]
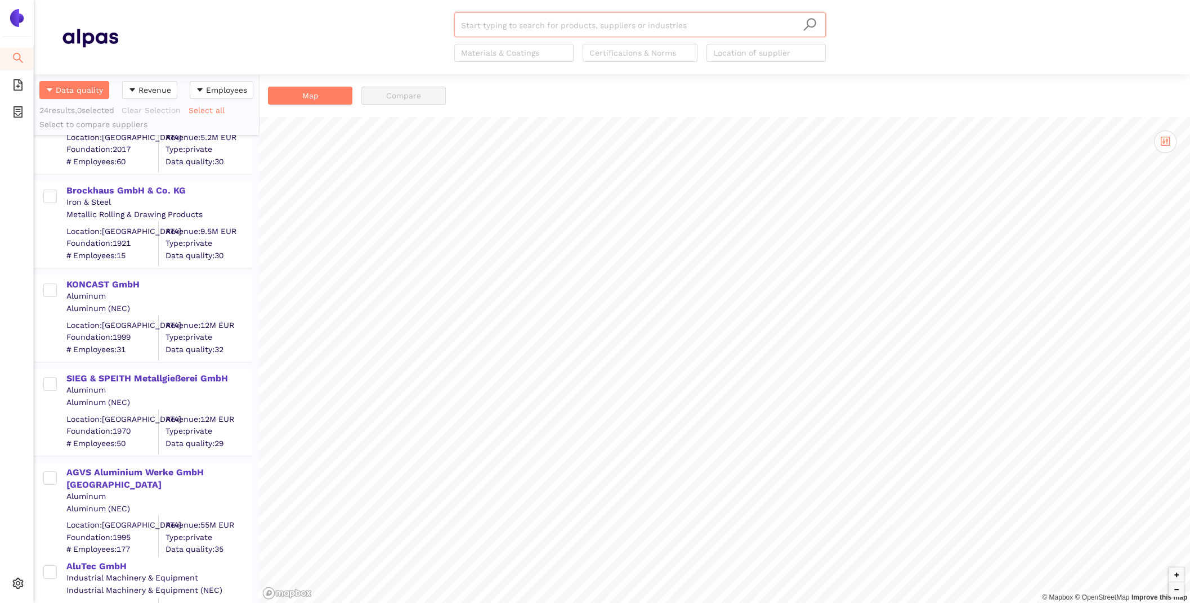
scroll to position [169, 0]
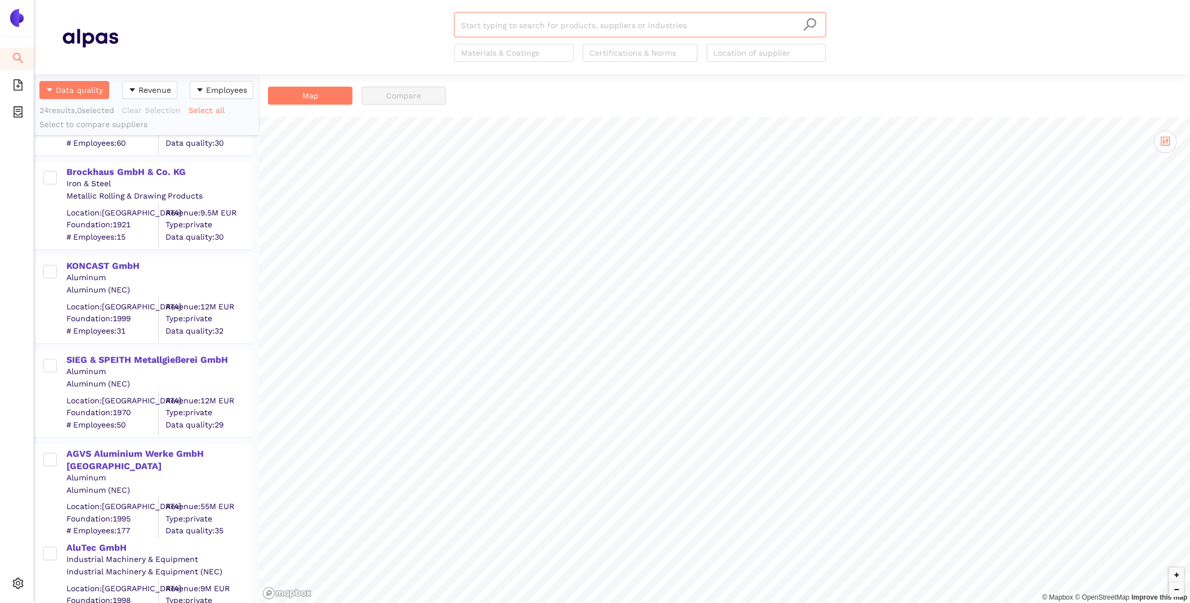
click at [119, 273] on div "Aluminum" at bounding box center [158, 277] width 185 height 11
click at [116, 255] on div "KONCAST GmbH Aluminum Aluminum (NEC) Location: [GEOGRAPHIC_DATA] Foundation: 19…" at bounding box center [146, 295] width 225 height 94
click at [120, 267] on div "KONCAST GmbH" at bounding box center [158, 266] width 185 height 12
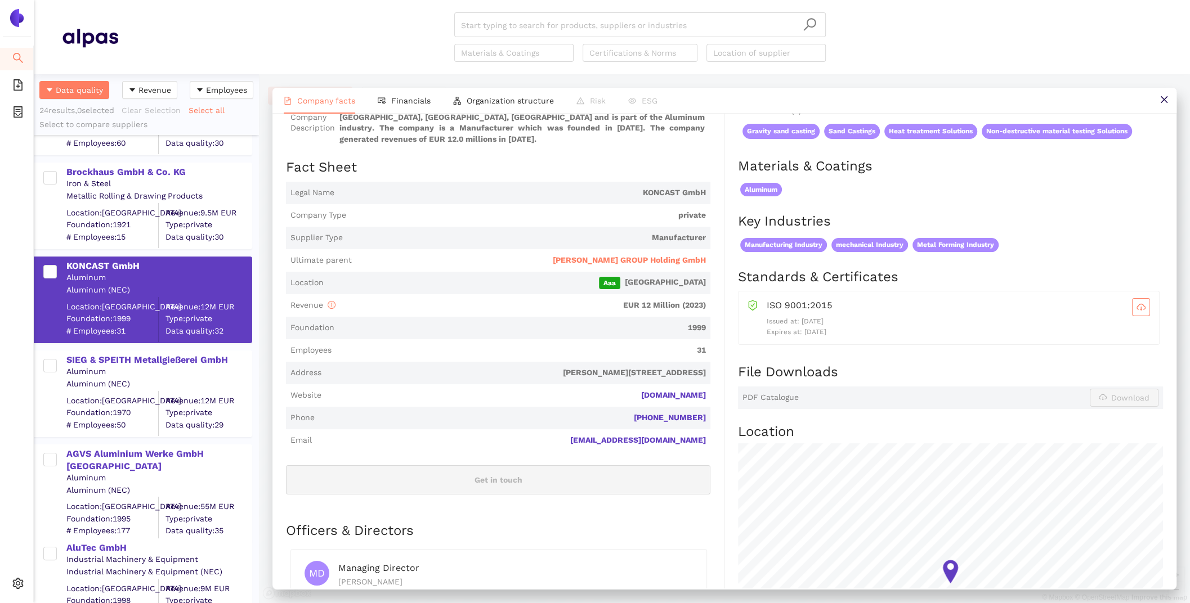
scroll to position [0, 0]
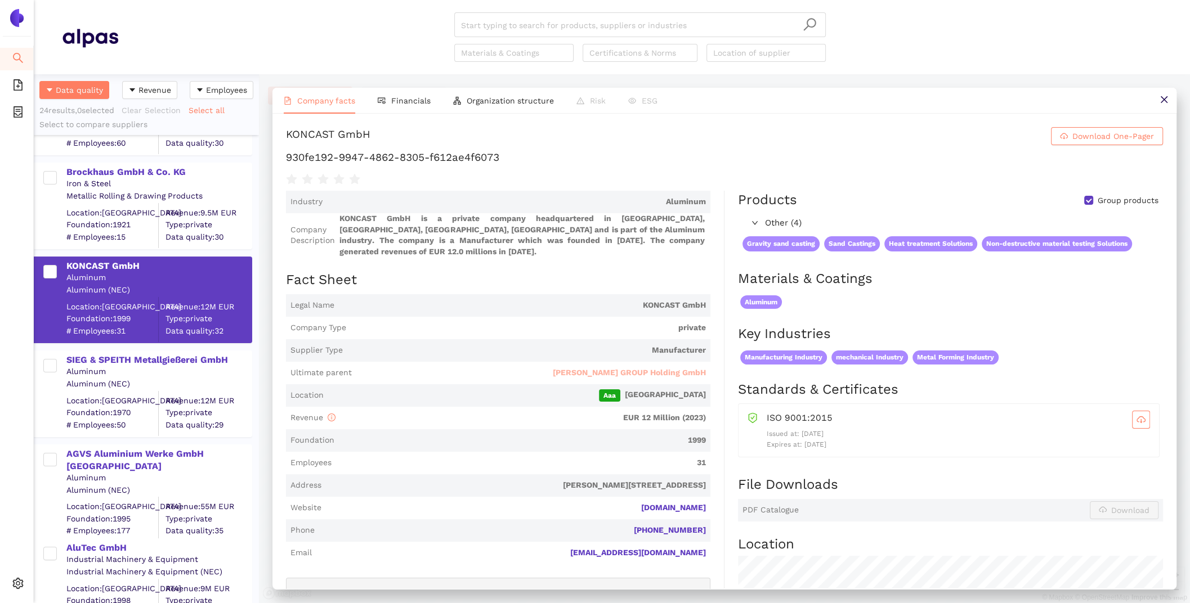
click at [595, 367] on span "[PERSON_NAME] GROUP Holding GmbH" at bounding box center [629, 372] width 153 height 11
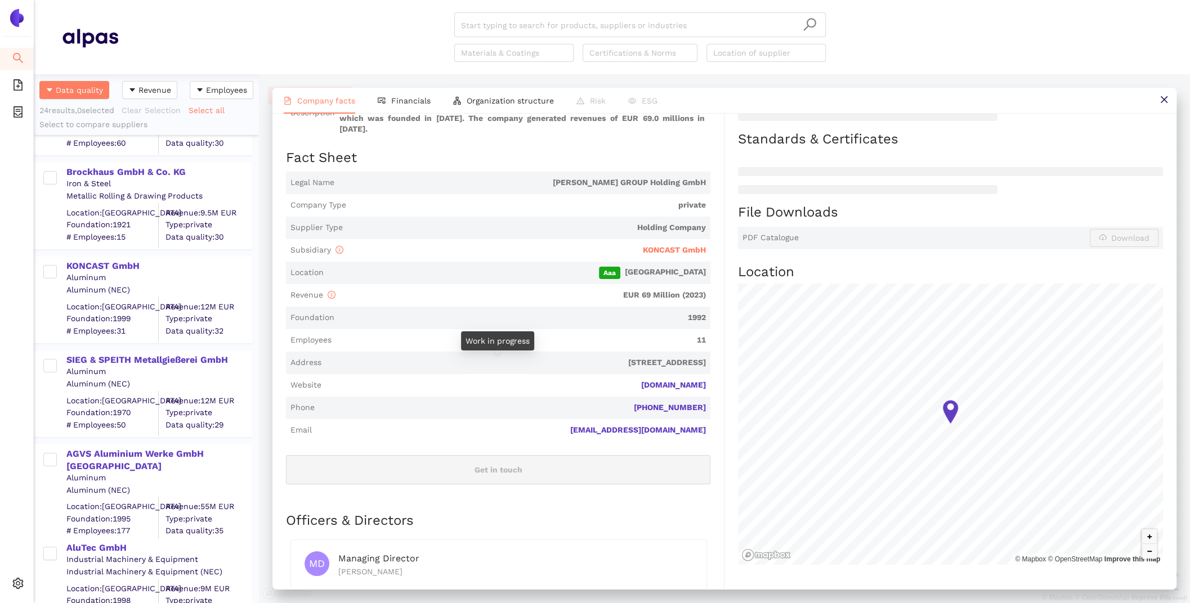
scroll to position [122, 0]
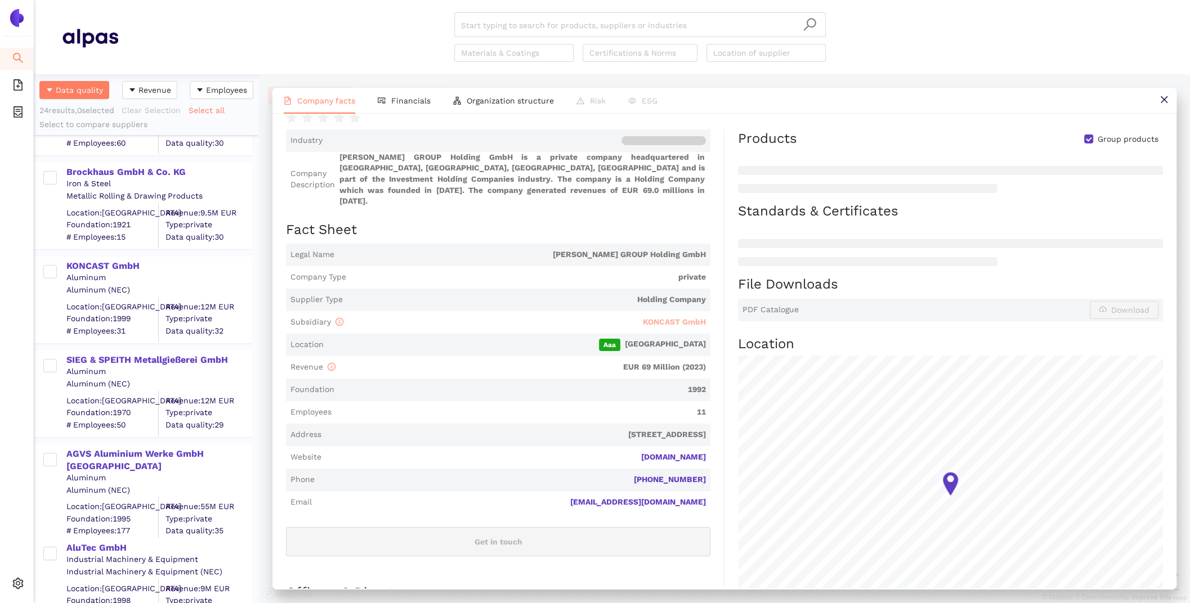
click at [680, 317] on span "KONCAST GmbH" at bounding box center [674, 321] width 63 height 9
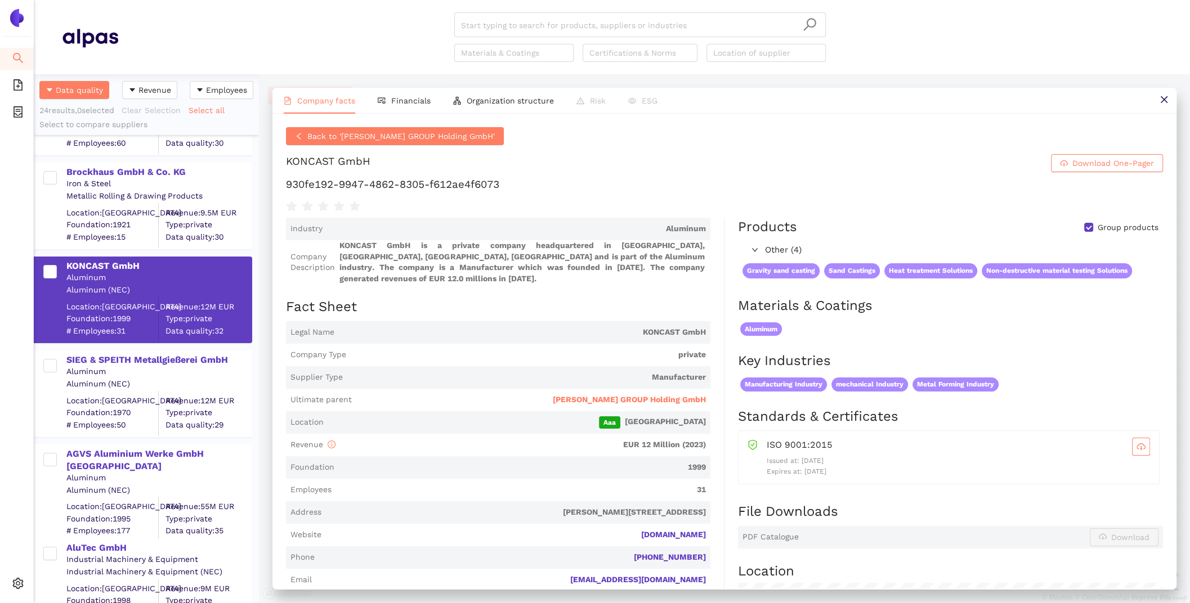
scroll to position [2, 0]
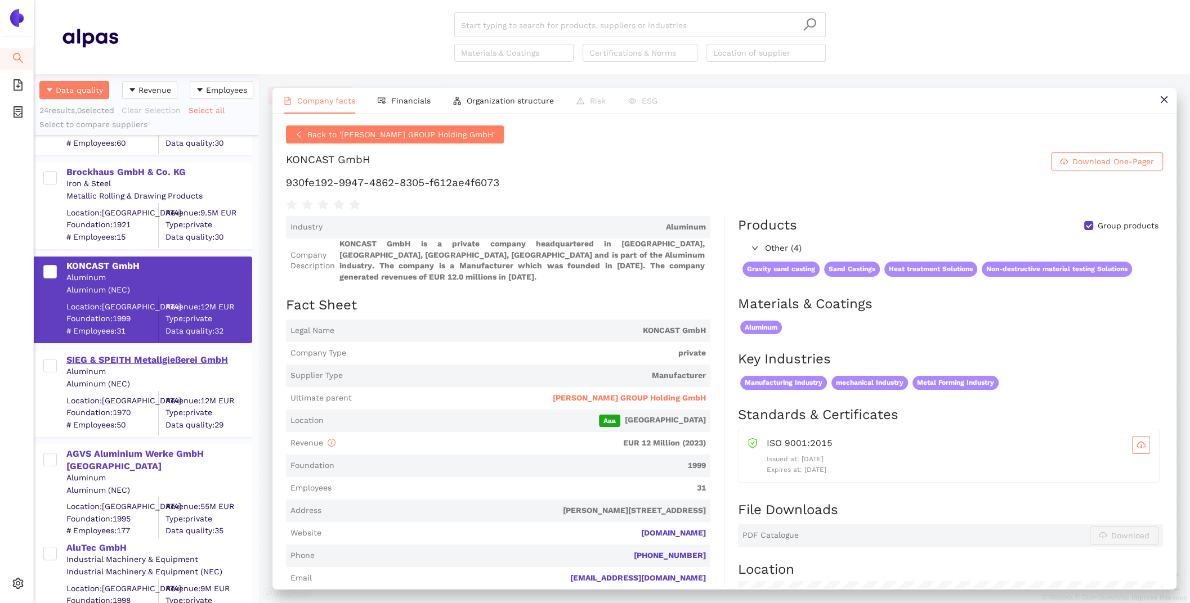
click at [102, 352] on div "SIEG & SPEITH Metallgießerei GmbH" at bounding box center [158, 359] width 185 height 15
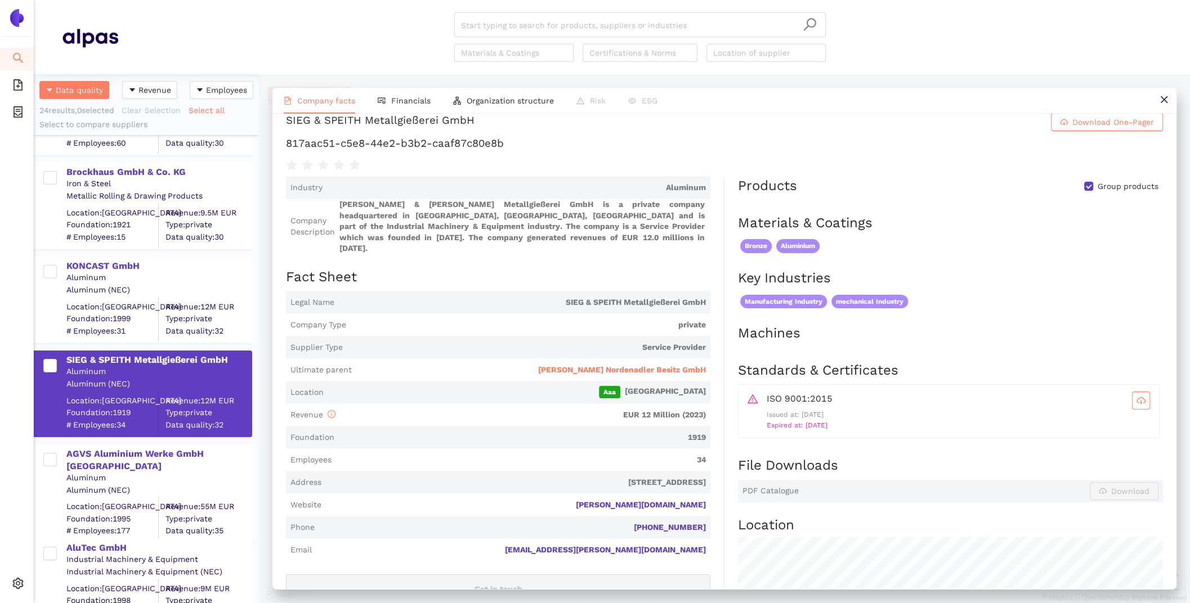
scroll to position [0, 0]
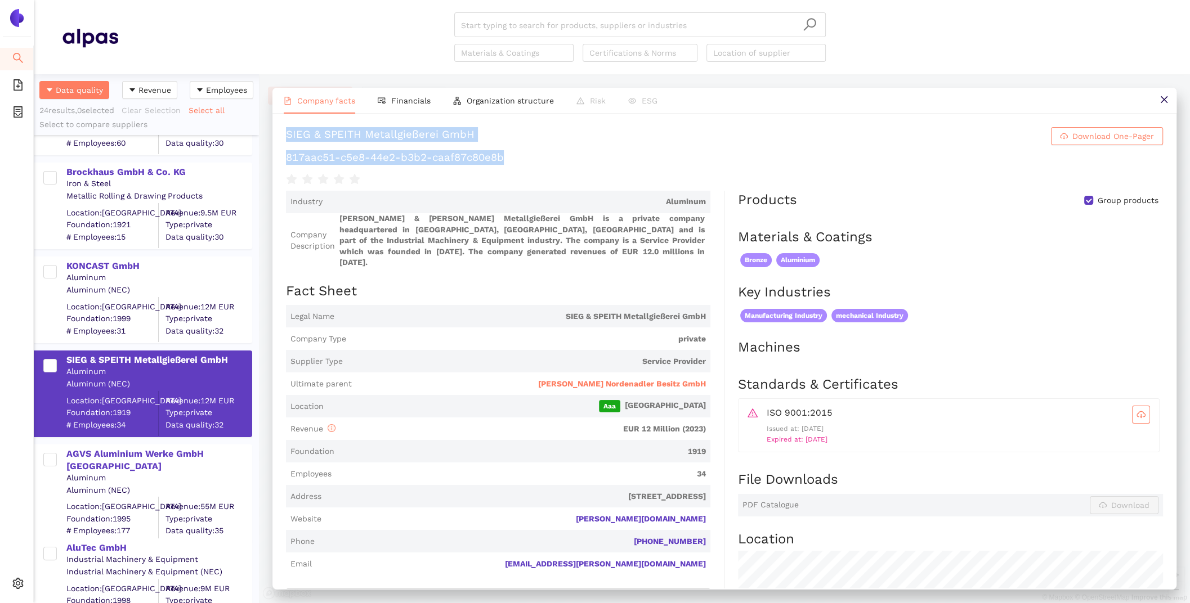
drag, startPoint x: 516, startPoint y: 158, endPoint x: 288, endPoint y: 137, distance: 229.4
click at [288, 137] on div "SIEG & SPEITH Metallgießerei GmbH Download One-Pager 817aac51-c5e8-44e2-b3b2-ca…" at bounding box center [724, 156] width 877 height 59
copy div "SIEG & SPEITH Metallgießerei GmbH Download One-Pager 817aac51-c5e8-44e2-b3b2-ca…"
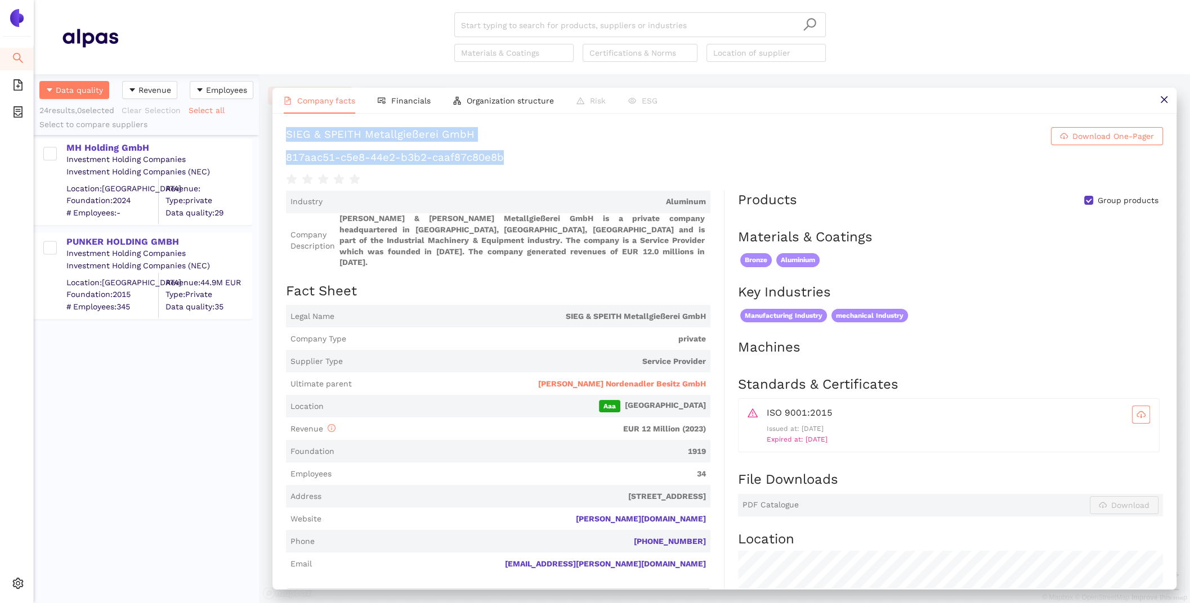
scroll to position [1801, 0]
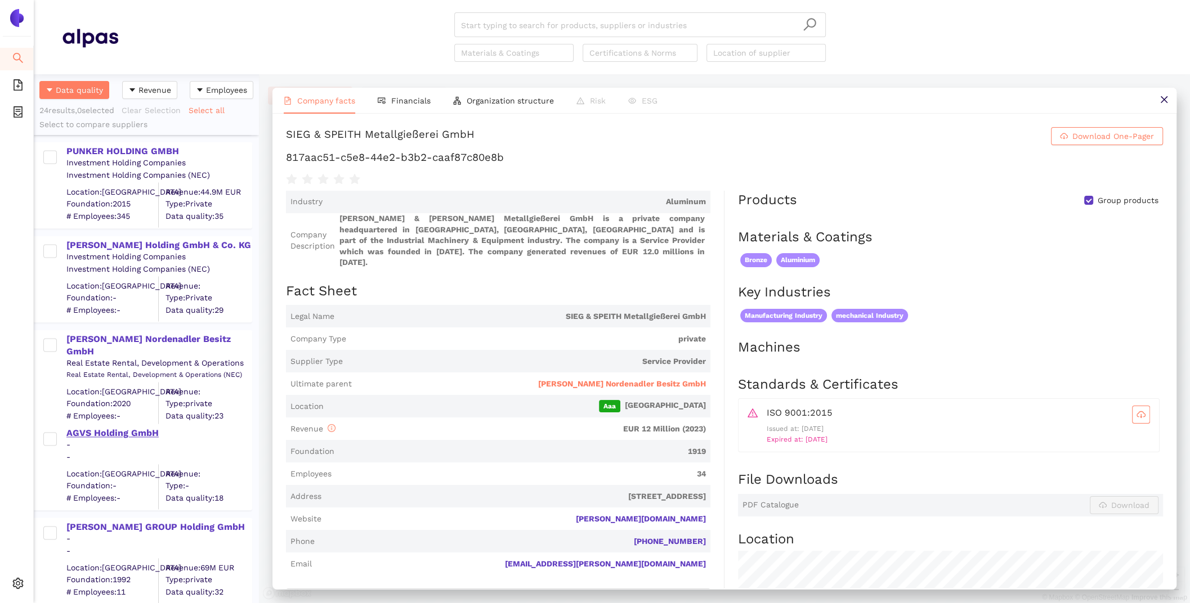
click at [137, 435] on div "AGVS Holding GmbH" at bounding box center [158, 433] width 185 height 12
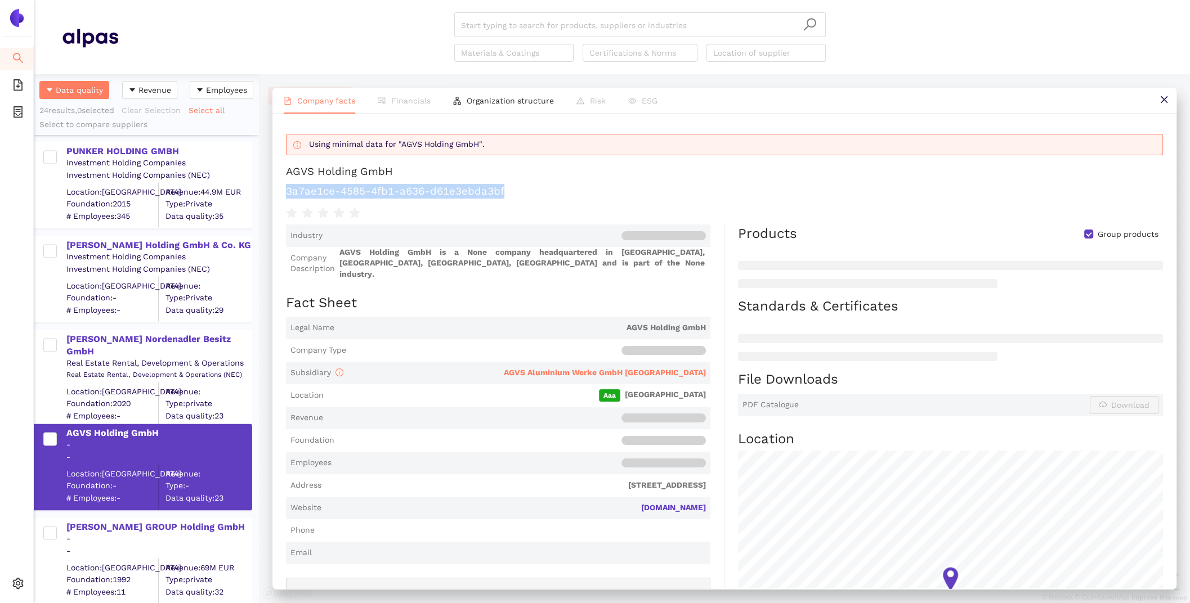
drag, startPoint x: 516, startPoint y: 194, endPoint x: 287, endPoint y: 190, distance: 229.1
click at [287, 190] on h1 "3a7ae1ce-4585-4fb1-a636-d61e3ebda3bf" at bounding box center [724, 191] width 877 height 15
copy h1 "3a7ae1ce-4585-4fb1-a636-d61e3ebda3bf"
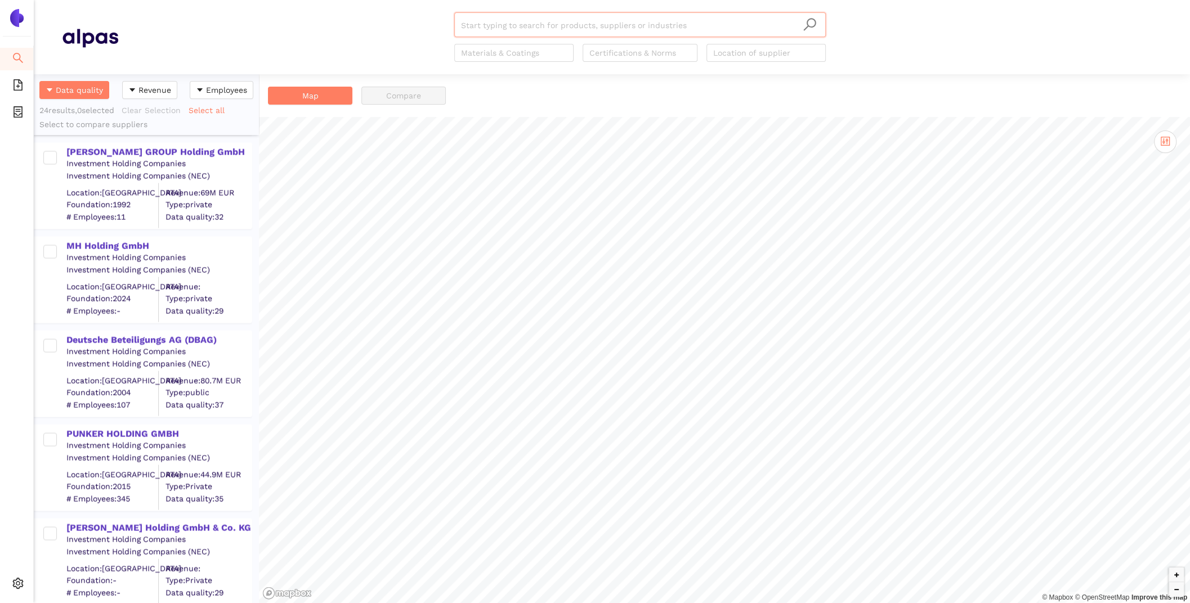
scroll to position [1801, 0]
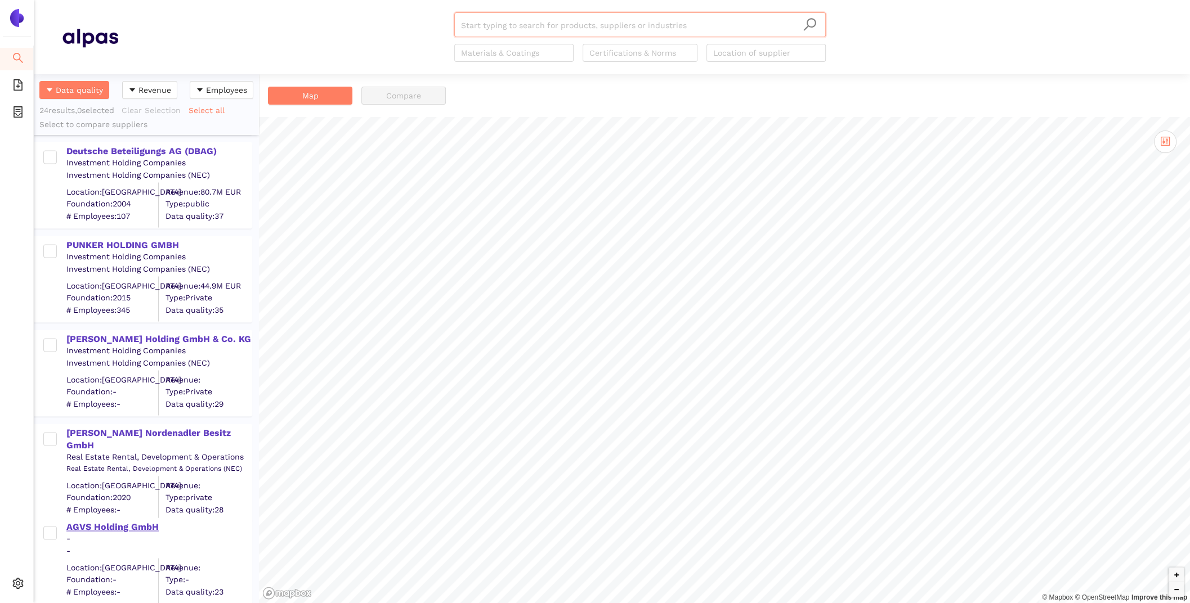
click at [132, 528] on div "AGVS Holding GmbH" at bounding box center [158, 527] width 185 height 12
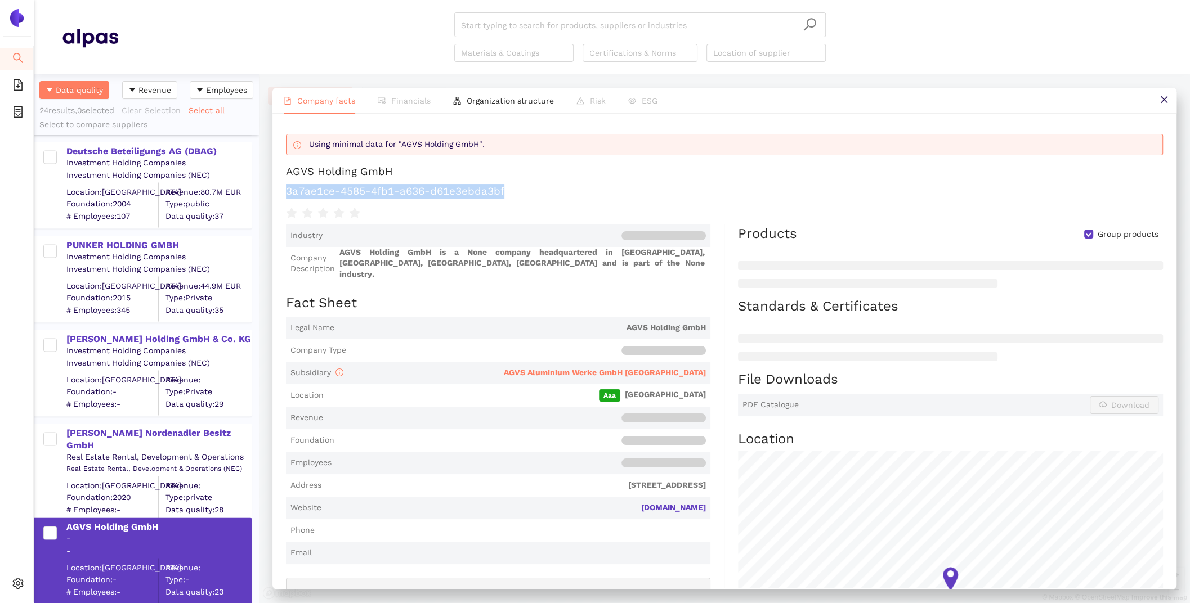
drag, startPoint x: 510, startPoint y: 187, endPoint x: 285, endPoint y: 186, distance: 225.1
click at [285, 186] on div "Using minimal data for "AGVS Holding GmbH". AGVS Holding GmbH 3a7ae1ce-4585-4fb…" at bounding box center [724, 351] width 904 height 475
copy h1 "3a7ae1ce-4585-4fb1-a636-d61e3ebda3bf"
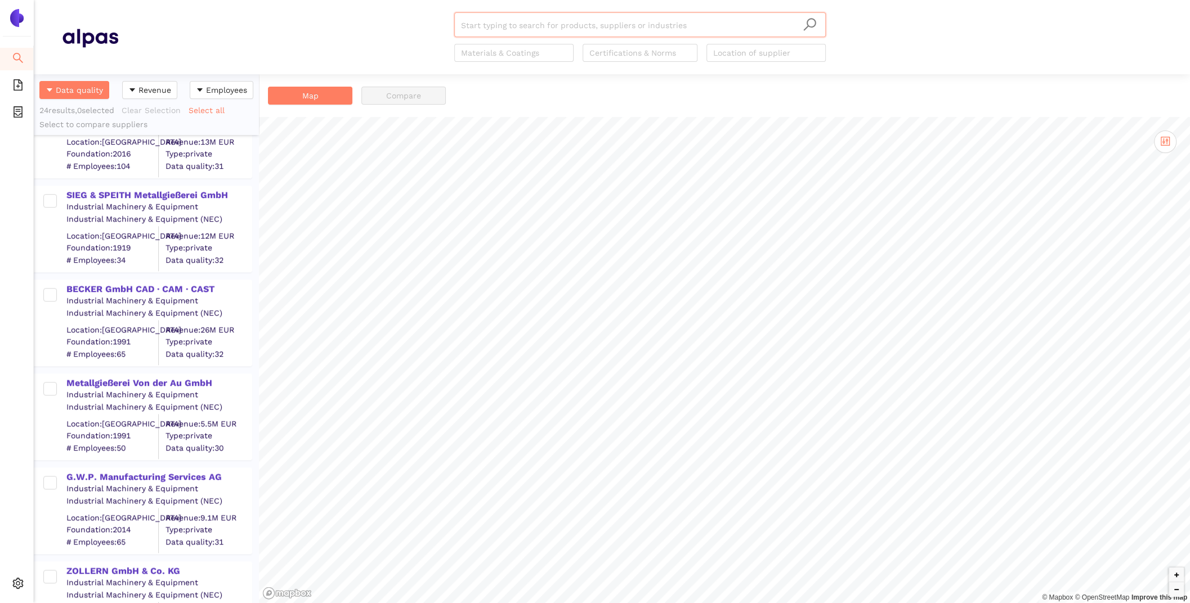
scroll to position [774, 0]
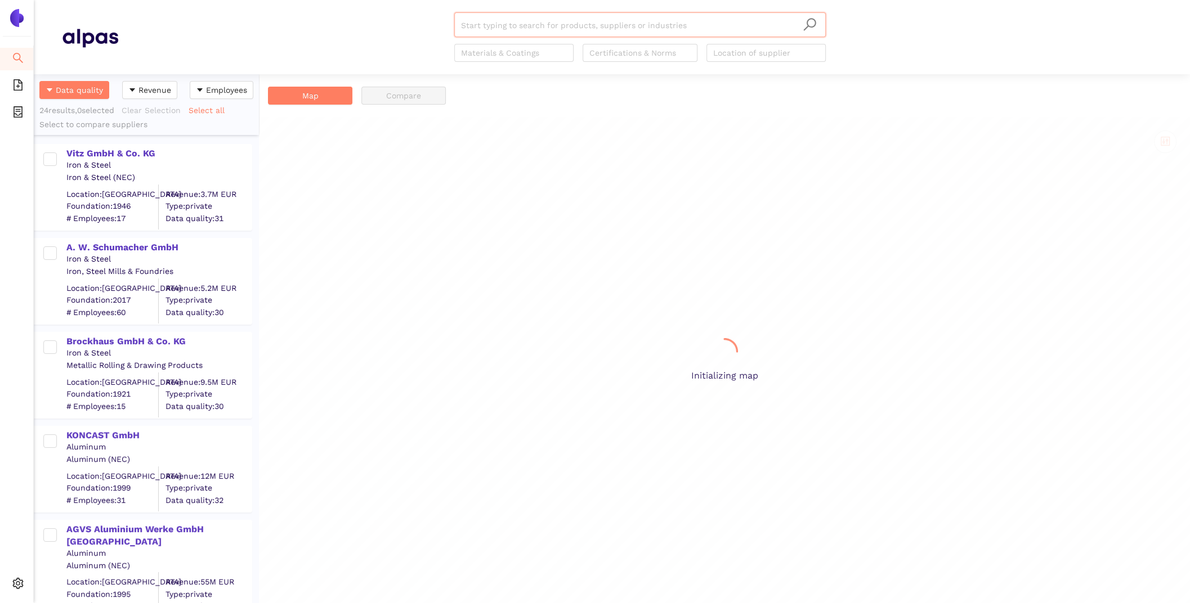
scroll to position [529, 225]
